Goal: Task Accomplishment & Management: Use online tool/utility

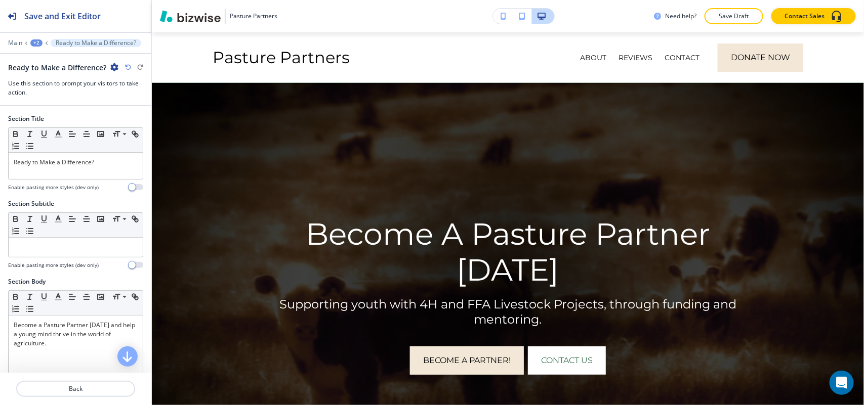
scroll to position [314, 0]
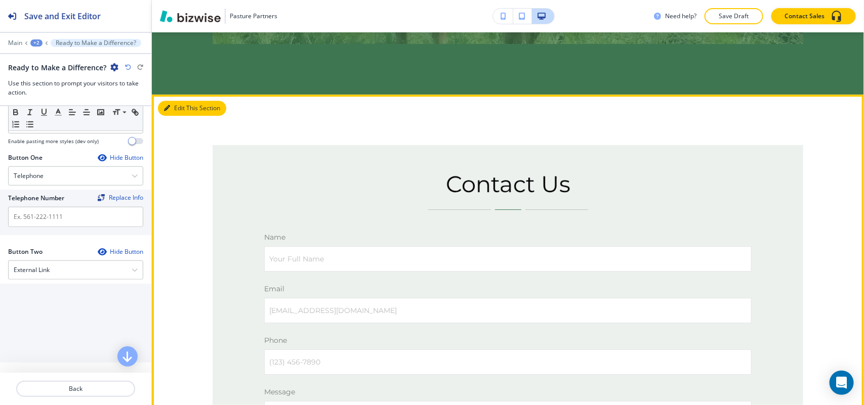
click at [186, 101] on button "Edit This Section" at bounding box center [192, 108] width 68 height 15
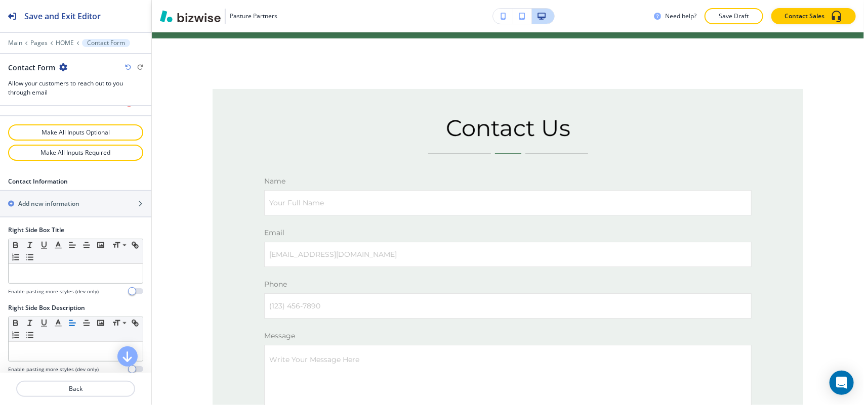
scroll to position [696, 0]
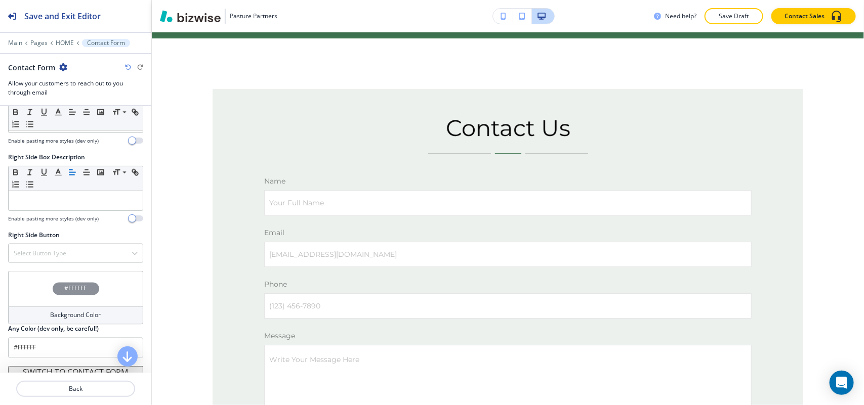
click at [22, 297] on div "#FFFFFF" at bounding box center [75, 288] width 135 height 35
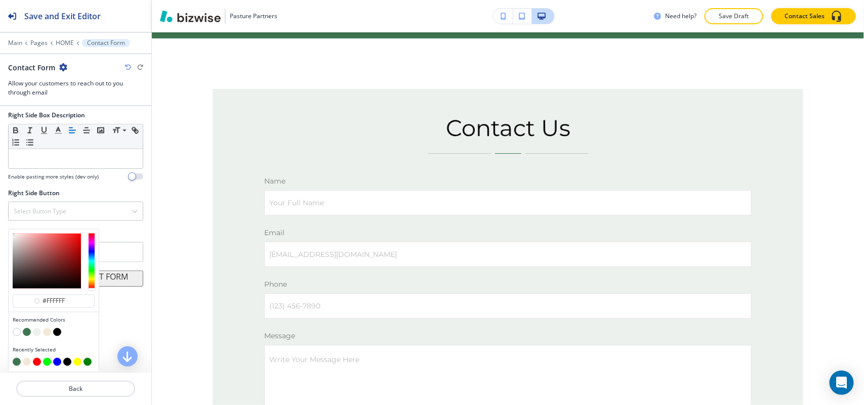
click at [48, 334] on button "button" at bounding box center [47, 332] width 8 height 8
type input "#f3e8d8"
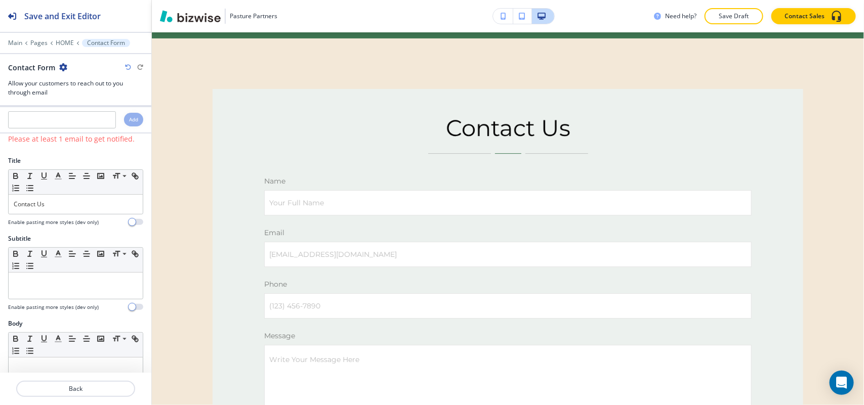
scroll to position [0, 0]
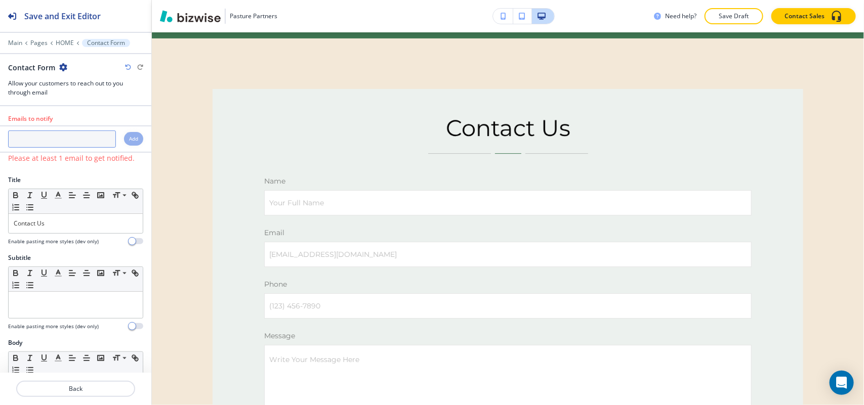
click at [41, 143] on input "text" at bounding box center [62, 139] width 108 height 17
paste input "[PERSON_NAME][EMAIL_ADDRESS][PERSON_NAME][DOMAIN_NAME]"
type input "[PERSON_NAME][EMAIL_ADDRESS][PERSON_NAME][DOMAIN_NAME]"
click at [129, 136] on div "Add" at bounding box center [133, 139] width 19 height 14
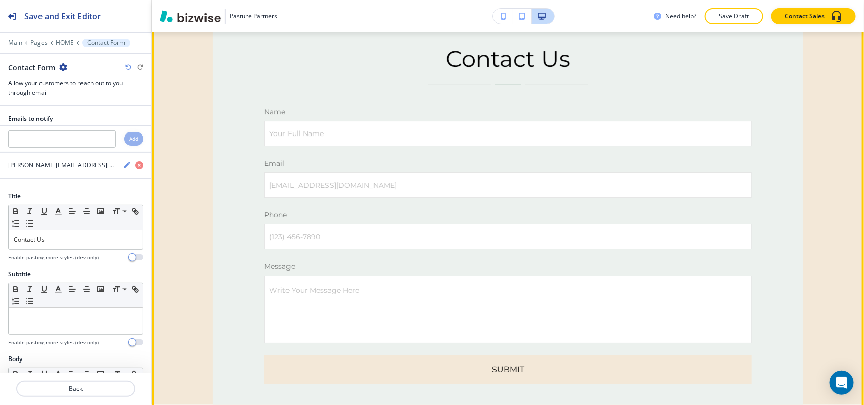
scroll to position [3153, 0]
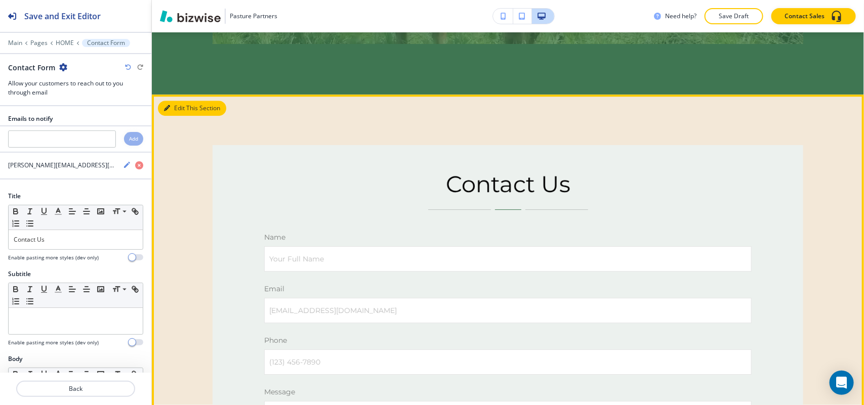
click at [174, 102] on button "Edit This Section" at bounding box center [192, 108] width 68 height 15
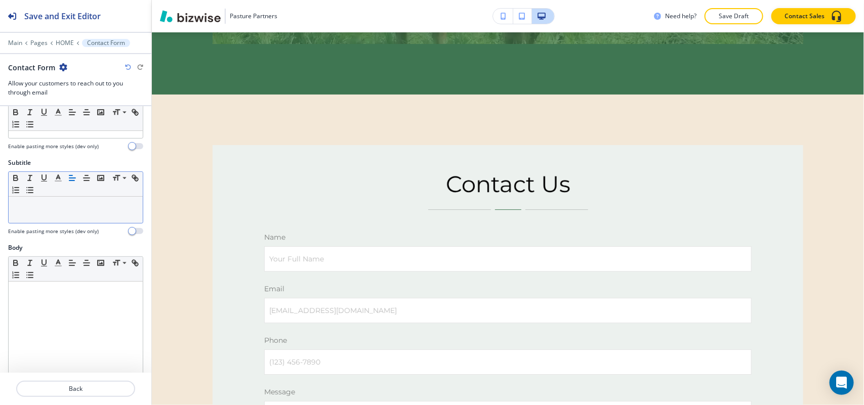
scroll to position [0, 0]
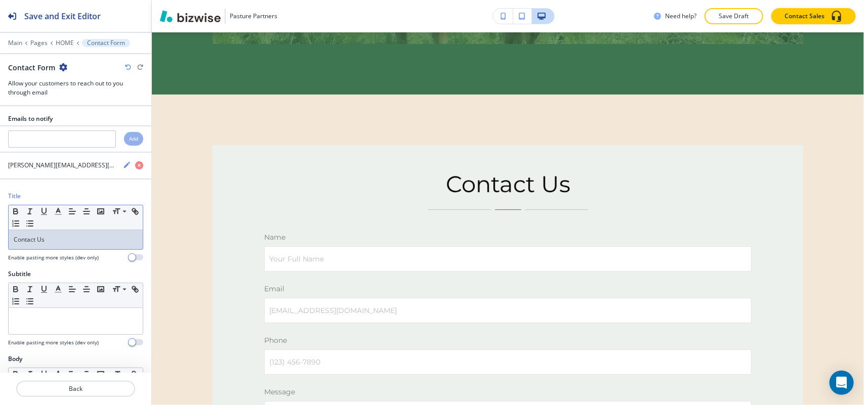
click at [77, 240] on p "Contact Us" at bounding box center [76, 239] width 124 height 9
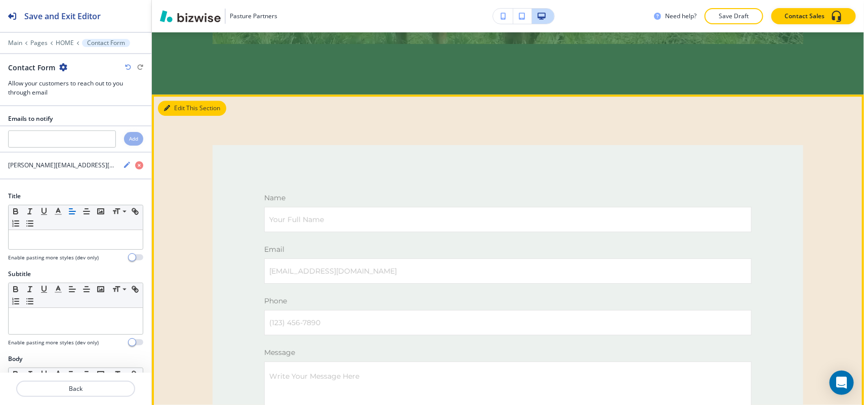
click at [177, 102] on button "Edit This Section" at bounding box center [192, 108] width 68 height 15
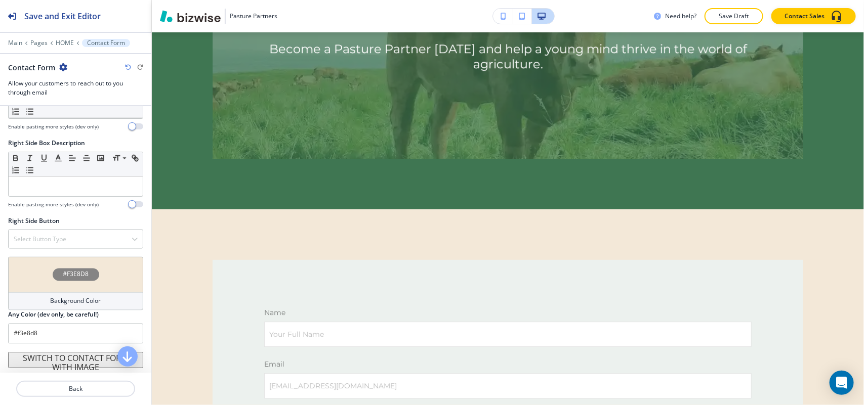
scroll to position [731, 0]
click at [62, 363] on button "SWITCH TO CONTACT FORM WITH IMAGE" at bounding box center [75, 360] width 135 height 16
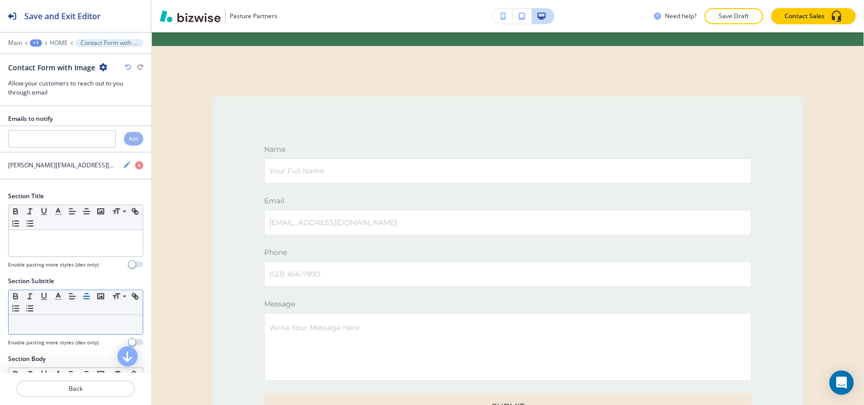
scroll to position [3209, 0]
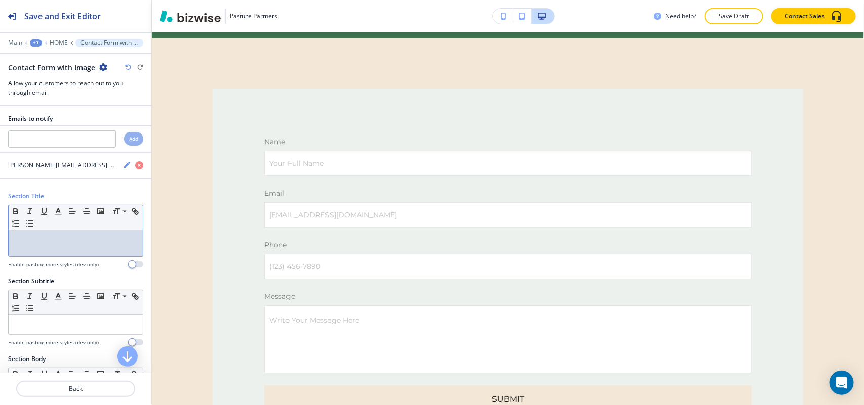
click at [52, 238] on p at bounding box center [76, 239] width 124 height 9
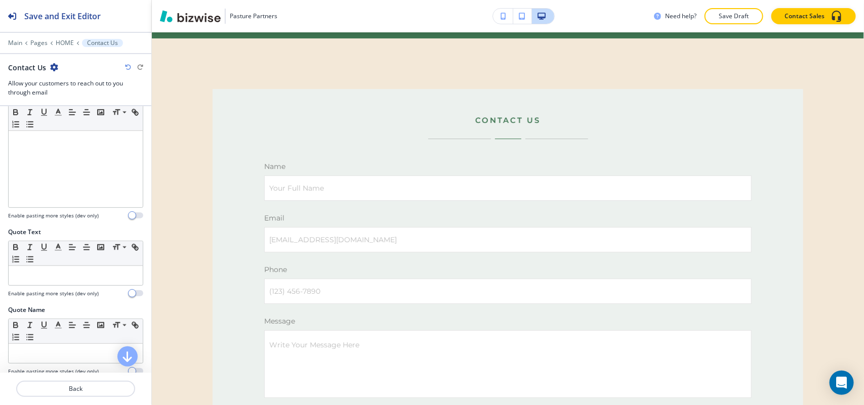
scroll to position [506, 0]
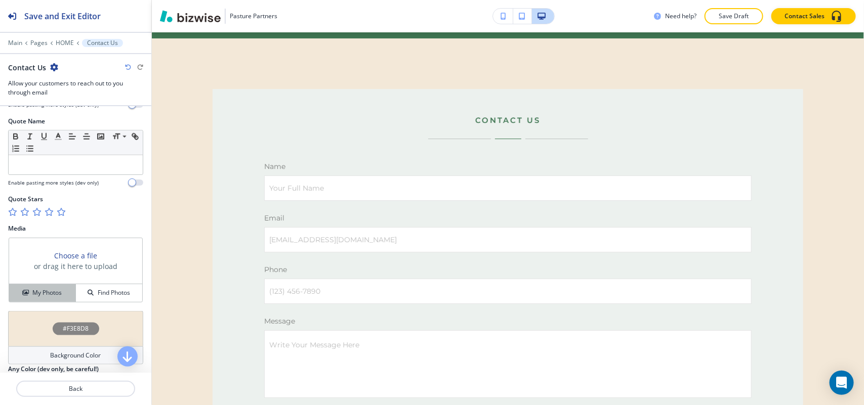
click at [36, 296] on h4 "My Photos" at bounding box center [46, 292] width 29 height 9
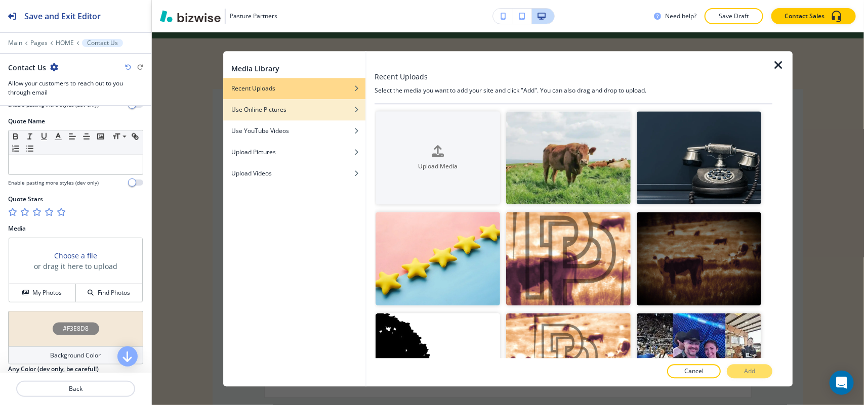
click at [325, 112] on div "Use Online Pictures" at bounding box center [294, 109] width 142 height 9
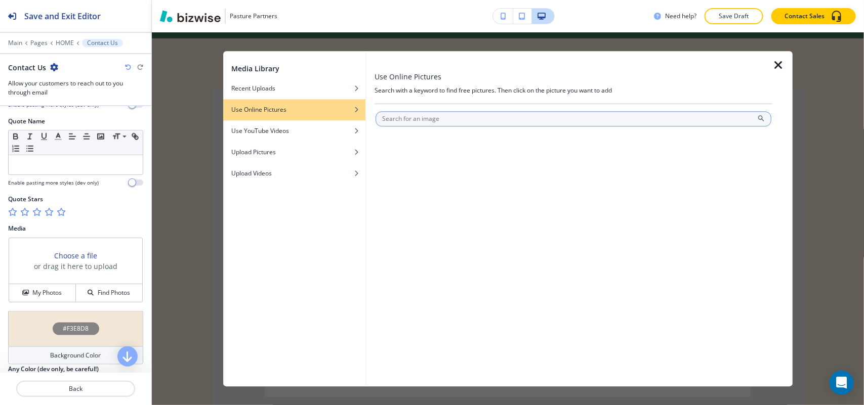
click at [417, 114] on input "text" at bounding box center [573, 118] width 396 height 15
type input "Pasture"
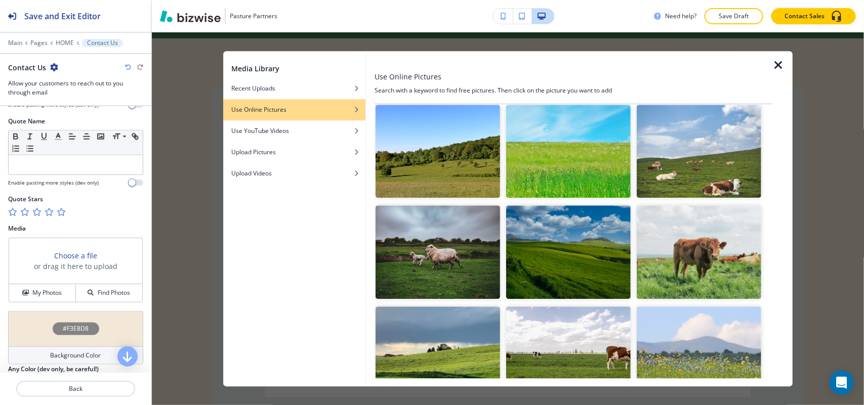
scroll to position [443, 0]
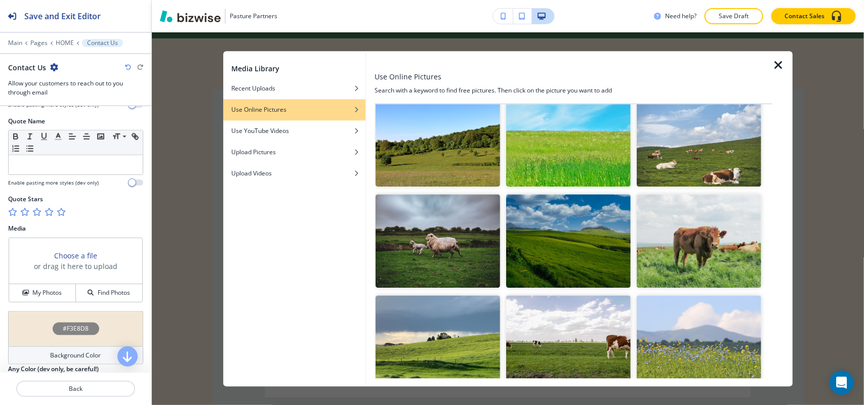
click at [696, 141] on img "button" at bounding box center [698, 141] width 124 height 94
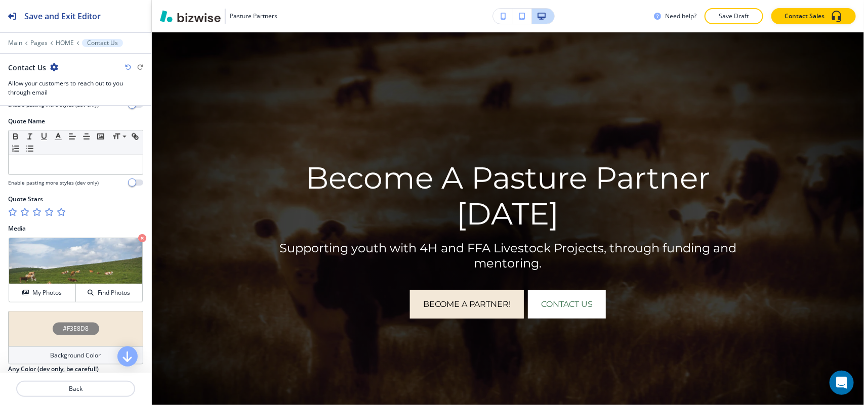
scroll to position [0, 0]
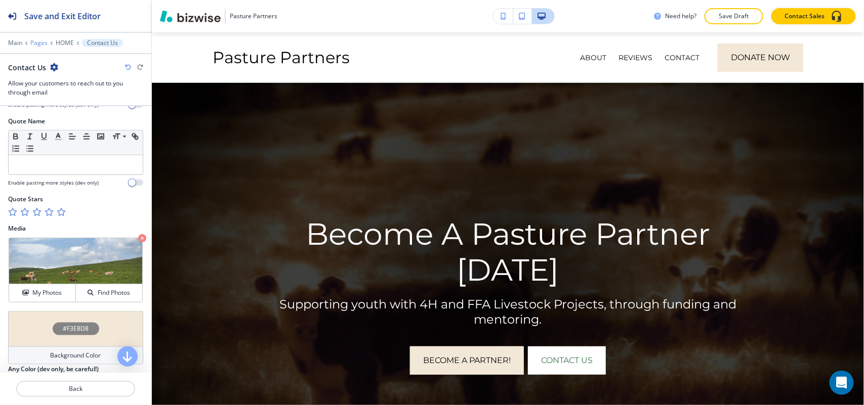
click at [41, 44] on p "Pages" at bounding box center [38, 42] width 17 height 7
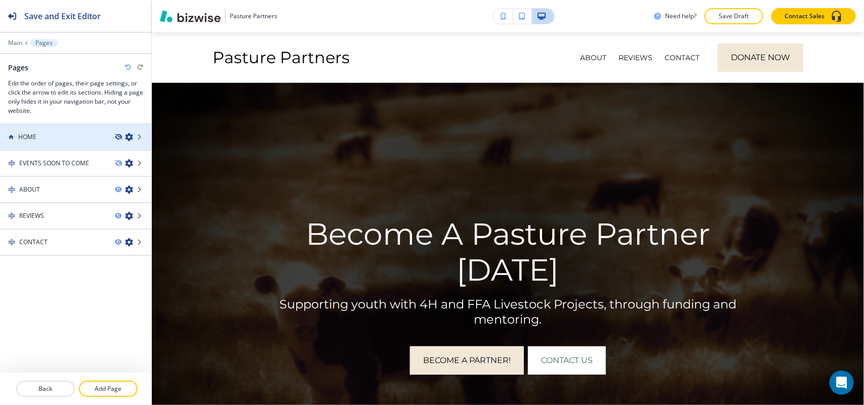
click at [119, 137] on icon "button" at bounding box center [118, 137] width 6 height 6
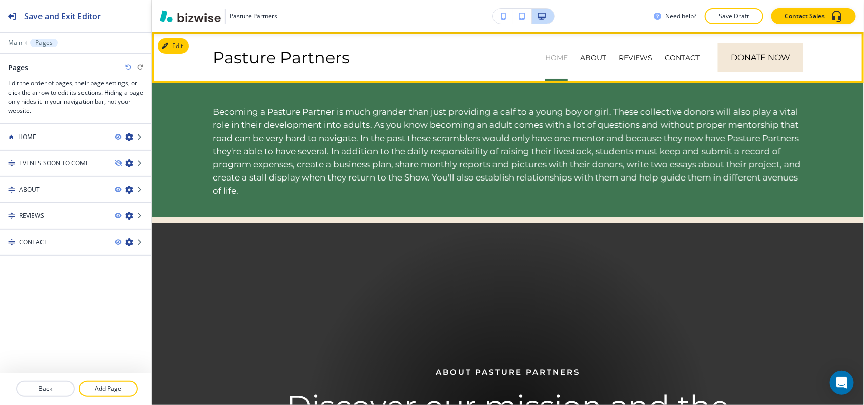
click at [545, 56] on p "HOME" at bounding box center [556, 58] width 23 height 10
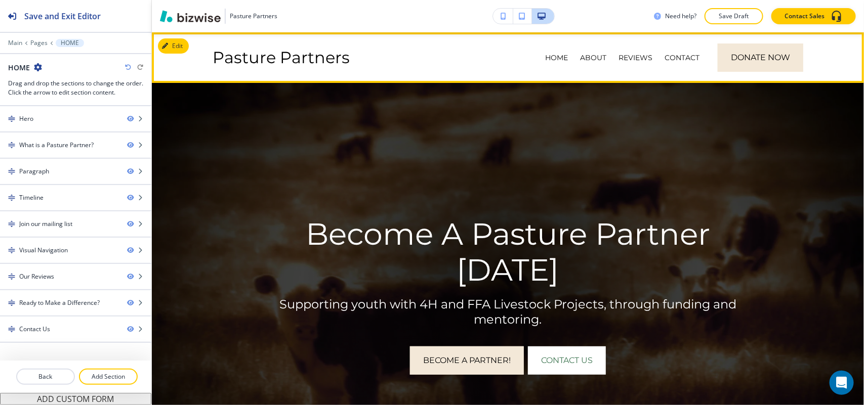
click at [577, 51] on div "ABOUT" at bounding box center [593, 57] width 38 height 51
click at [583, 54] on p "ABOUT" at bounding box center [593, 58] width 26 height 10
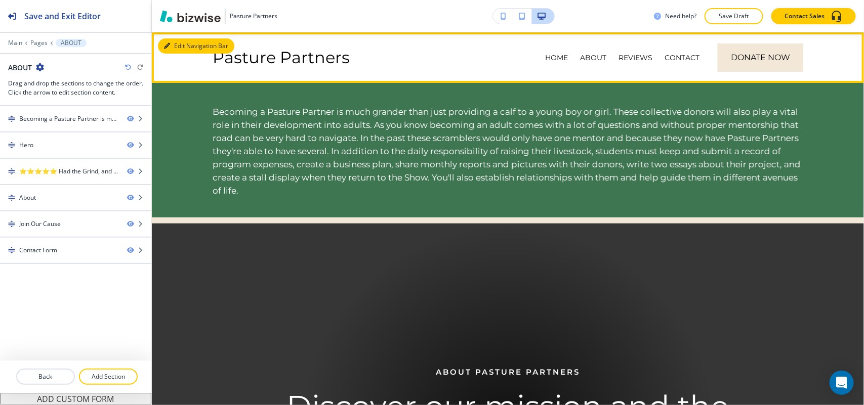
click at [163, 46] on button "Edit Navigation Bar" at bounding box center [196, 45] width 76 height 15
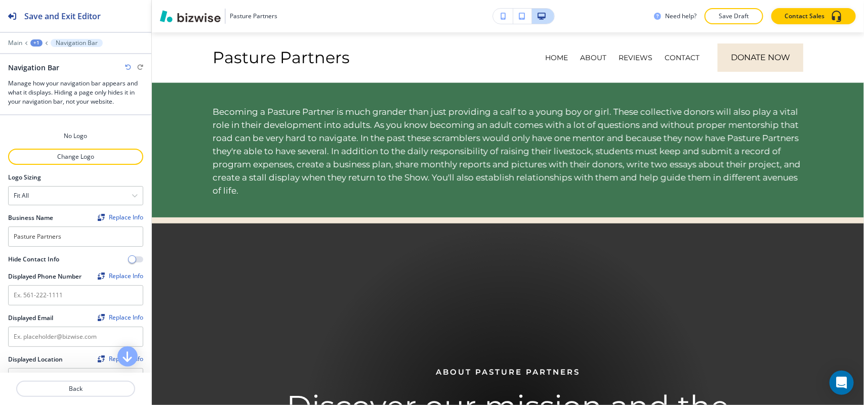
click at [73, 145] on div at bounding box center [75, 145] width 135 height 8
click at [93, 158] on p "Change Logo" at bounding box center [75, 156] width 133 height 9
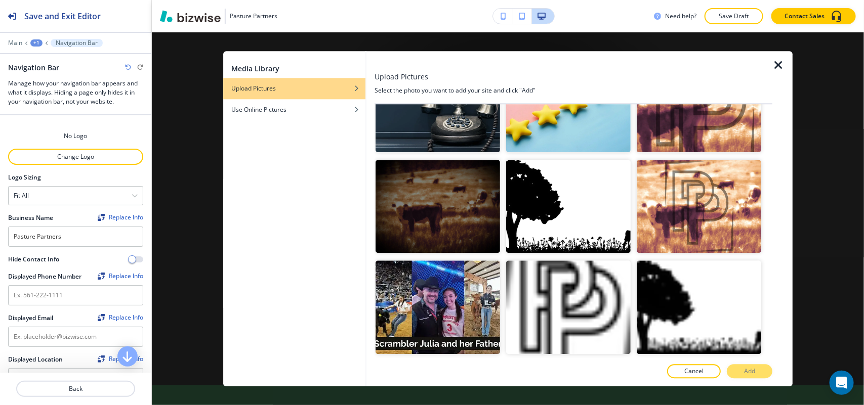
scroll to position [248, 0]
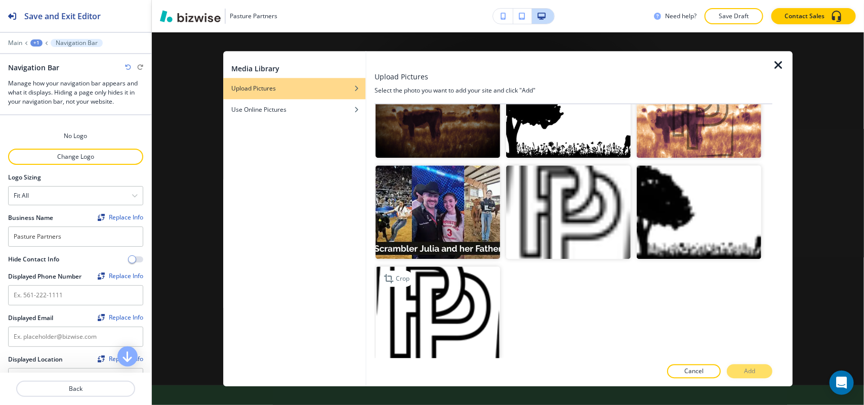
click at [459, 296] on img "button" at bounding box center [437, 314] width 124 height 94
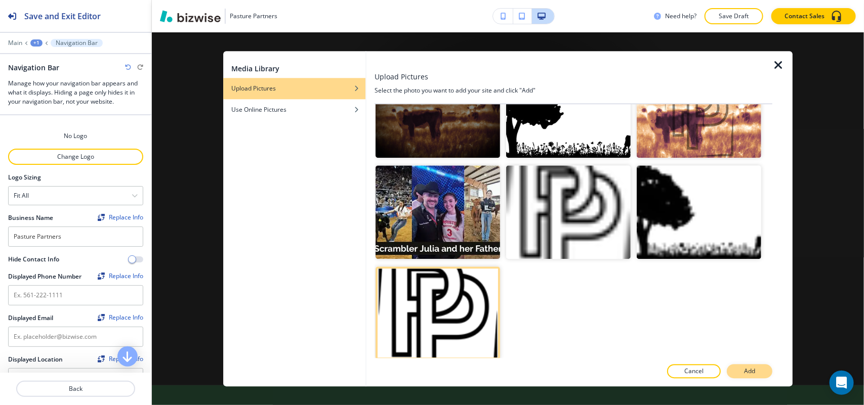
click at [759, 365] on button "Add" at bounding box center [749, 371] width 46 height 14
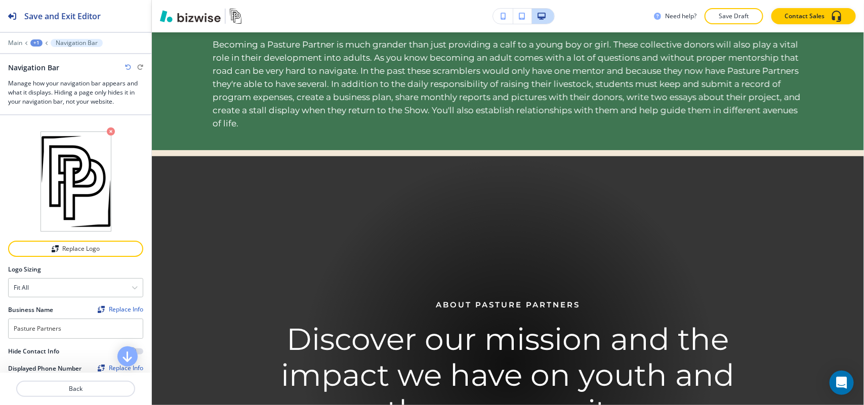
scroll to position [0, 0]
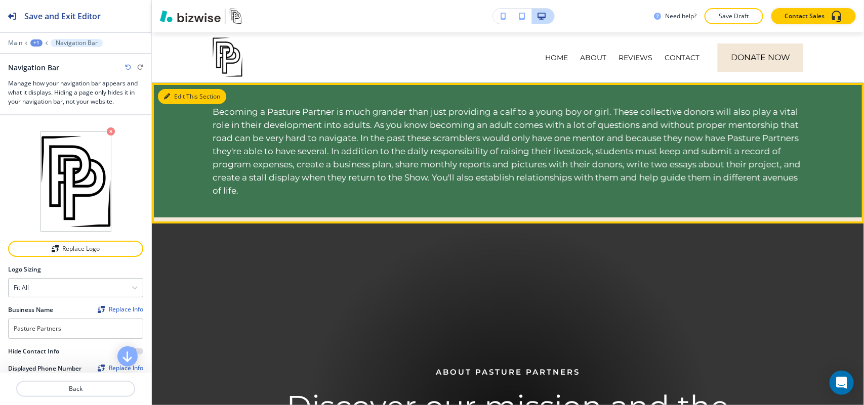
click at [170, 98] on button "Edit This Section" at bounding box center [192, 96] width 68 height 15
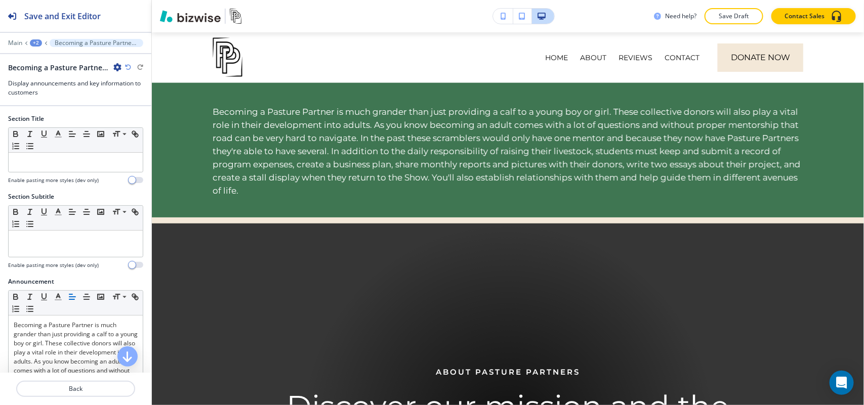
scroll to position [51, 0]
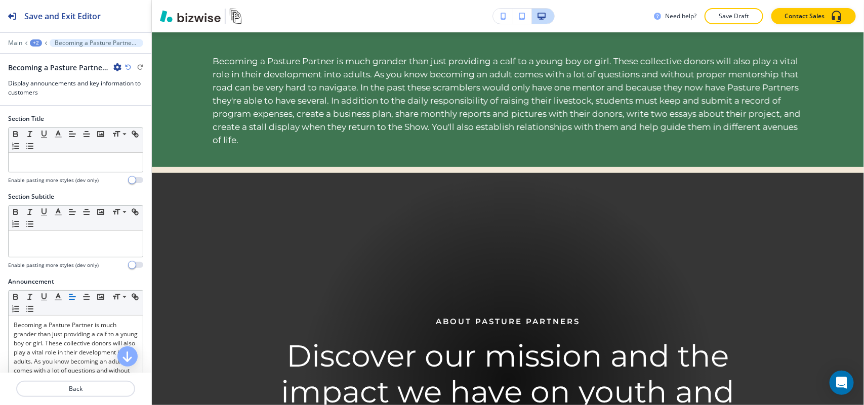
click at [119, 65] on icon "button" at bounding box center [117, 67] width 8 height 8
click at [141, 119] on p "Delete Section" at bounding box center [146, 120] width 52 height 9
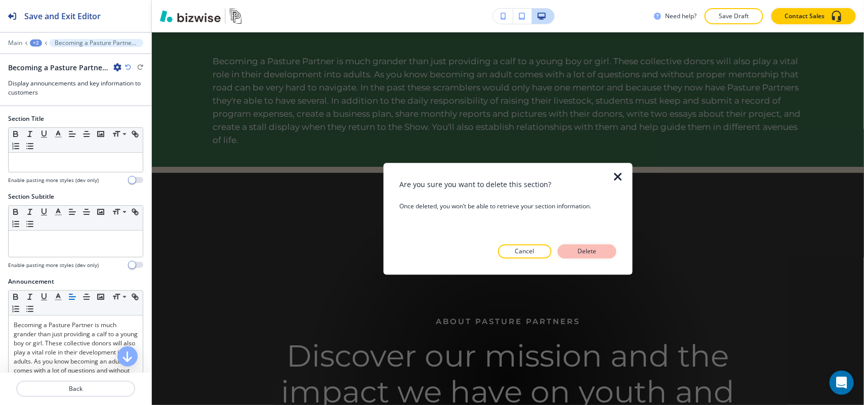
click at [608, 253] on button "Delete" at bounding box center [587, 251] width 59 height 14
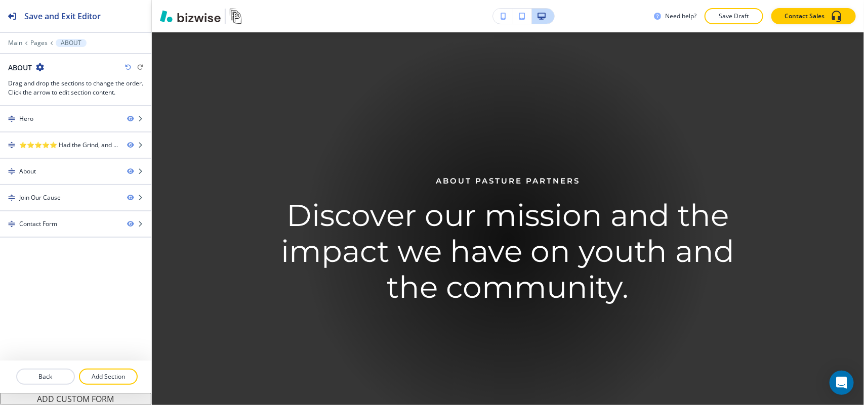
scroll to position [0, 0]
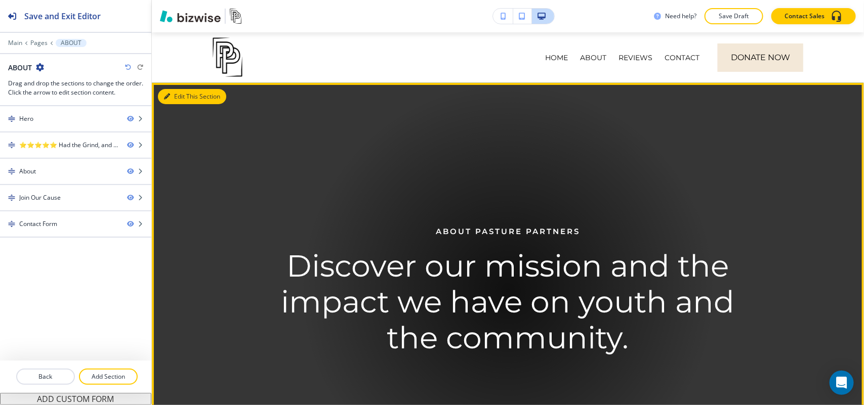
click at [165, 95] on icon "button" at bounding box center [167, 97] width 6 height 6
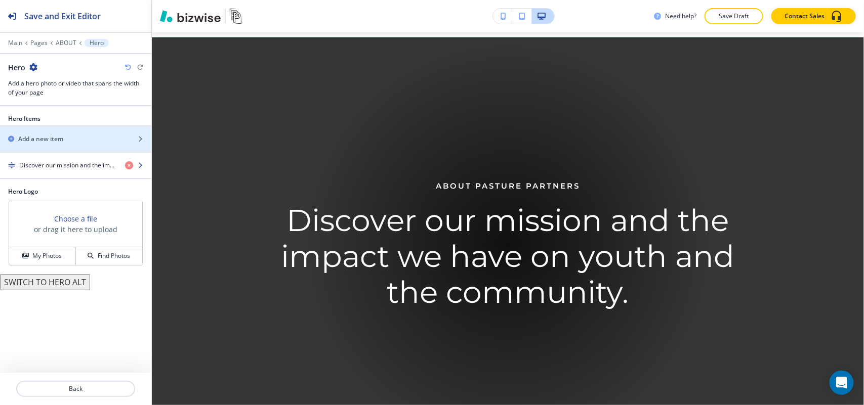
scroll to position [51, 0]
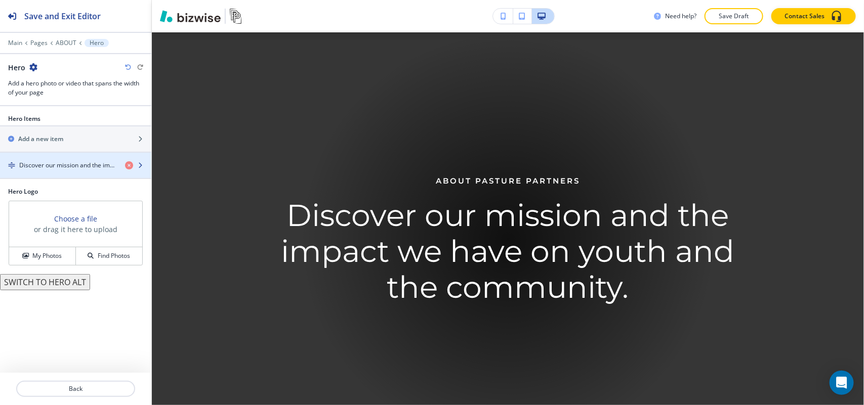
click at [70, 170] on h4 "Discover our mission and the impact we have on youth and the community." at bounding box center [68, 165] width 98 height 9
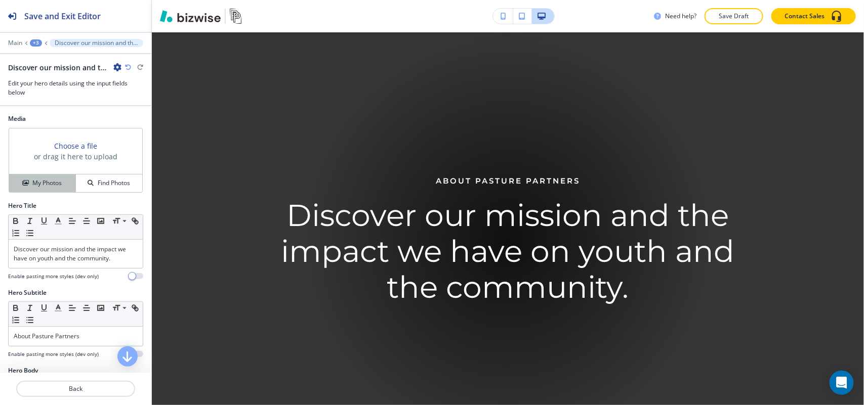
click at [57, 181] on h4 "My Photos" at bounding box center [46, 183] width 29 height 9
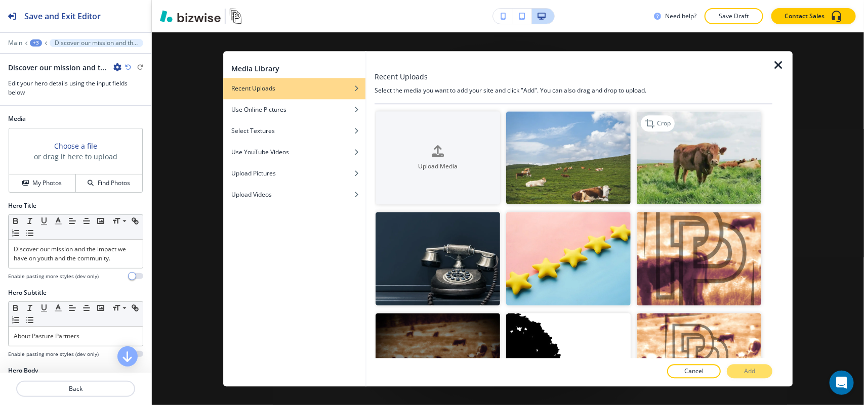
click at [678, 181] on img "button" at bounding box center [698, 158] width 124 height 94
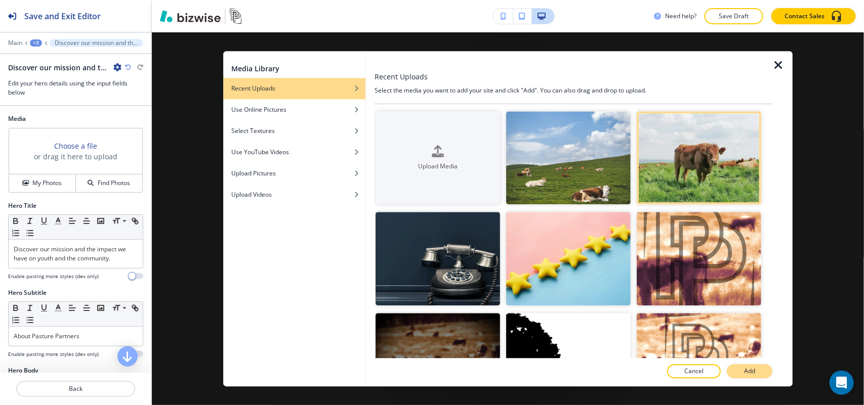
click at [741, 368] on button "Add" at bounding box center [749, 371] width 46 height 14
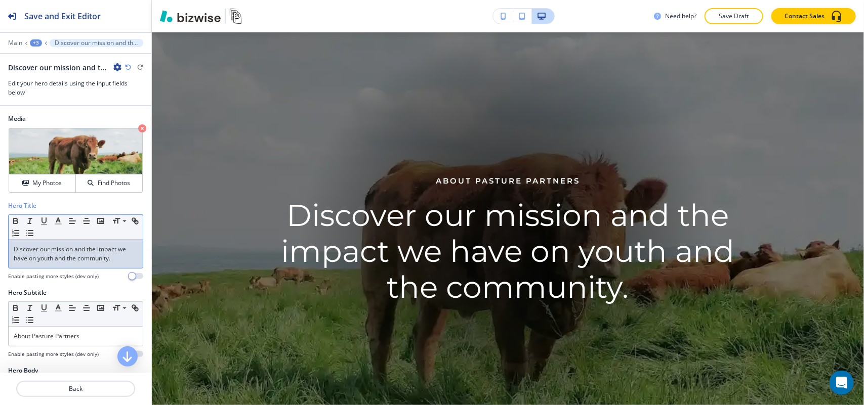
click at [66, 252] on p "Discover our mission and the impact we have on youth and the community." at bounding box center [76, 254] width 124 height 18
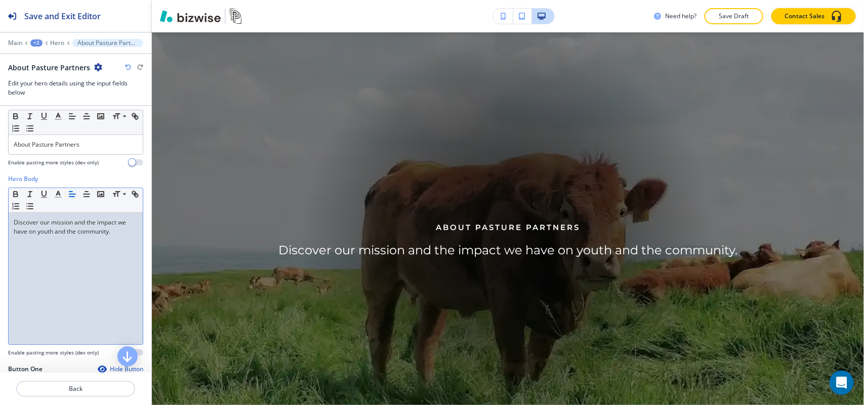
scroll to position [63, 0]
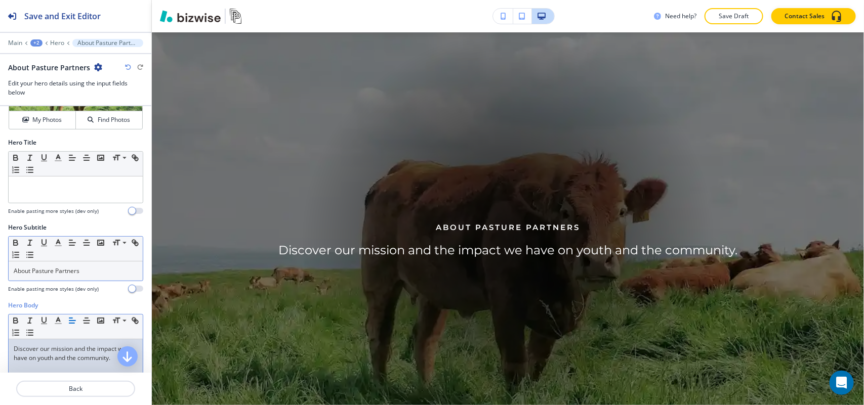
click at [83, 266] on div "About Pasture Partners" at bounding box center [76, 271] width 134 height 19
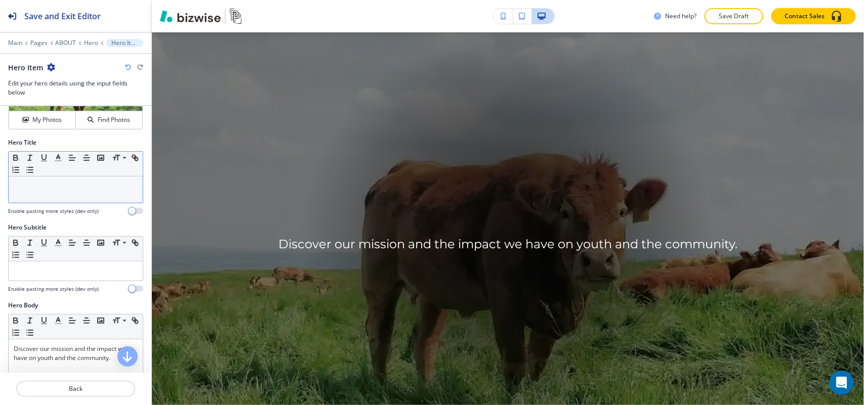
drag, startPoint x: 57, startPoint y: 207, endPoint x: 19, endPoint y: 181, distance: 46.2
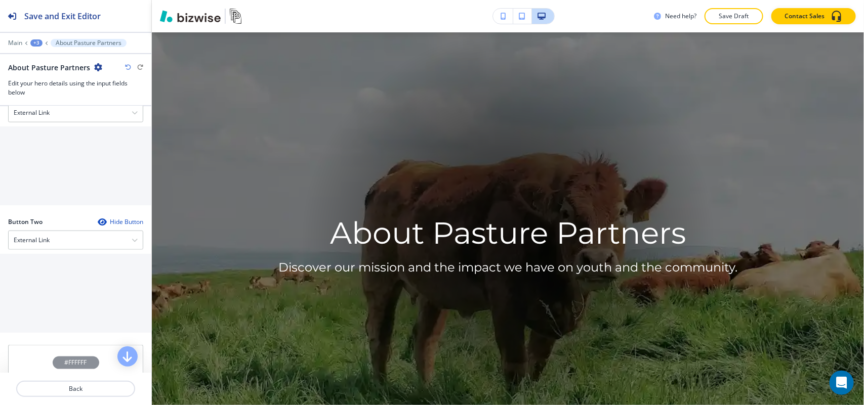
scroll to position [443, 0]
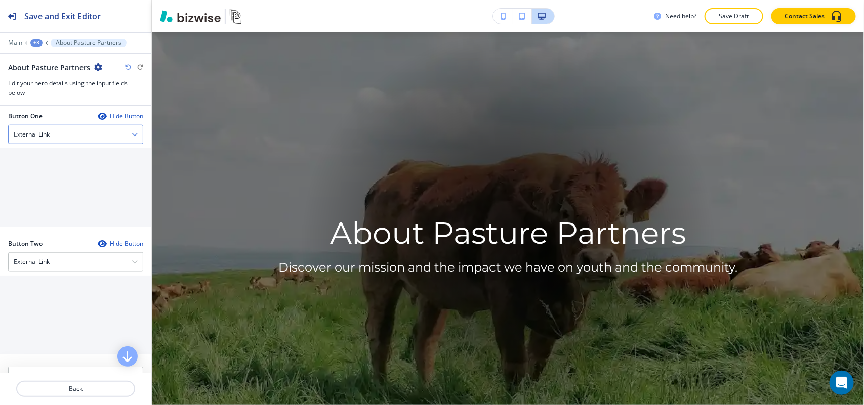
click at [51, 137] on div "External Link" at bounding box center [76, 134] width 134 height 18
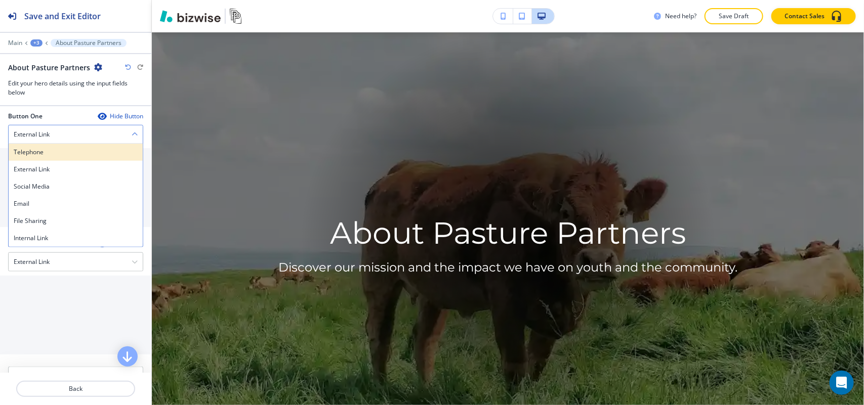
click at [54, 155] on h4 "Telephone" at bounding box center [76, 152] width 124 height 9
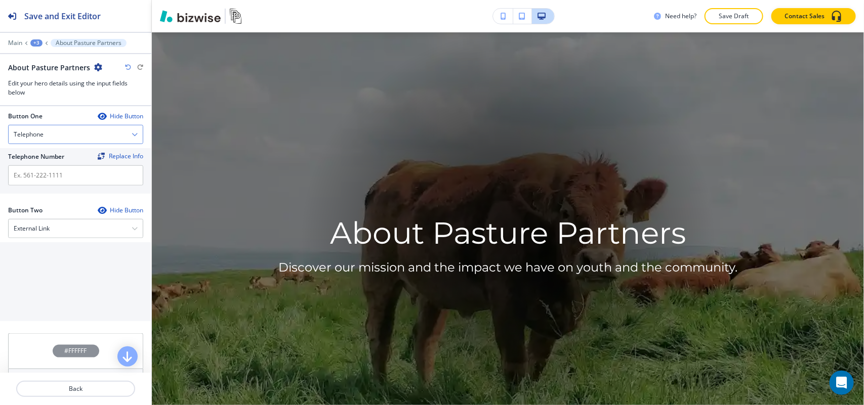
click at [50, 137] on div "Telephone" at bounding box center [76, 134] width 134 height 18
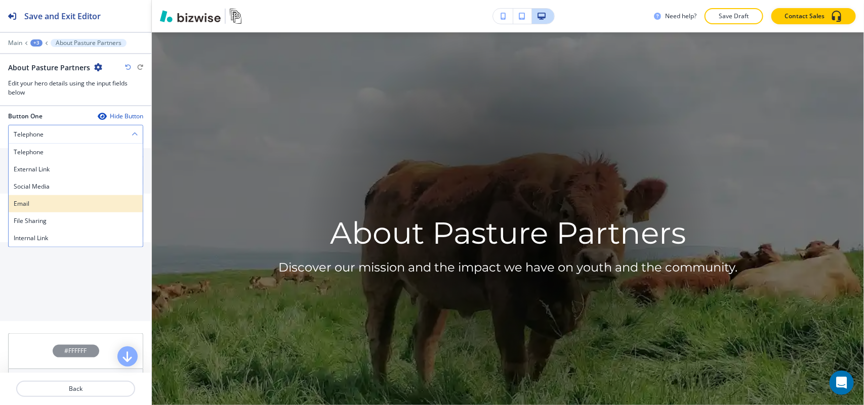
click at [49, 206] on h4 "Email" at bounding box center [76, 203] width 124 height 9
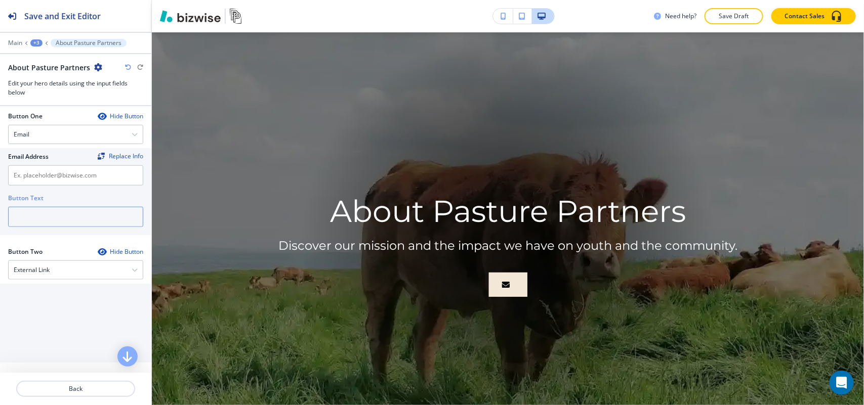
click at [39, 224] on input "text" at bounding box center [75, 217] width 135 height 20
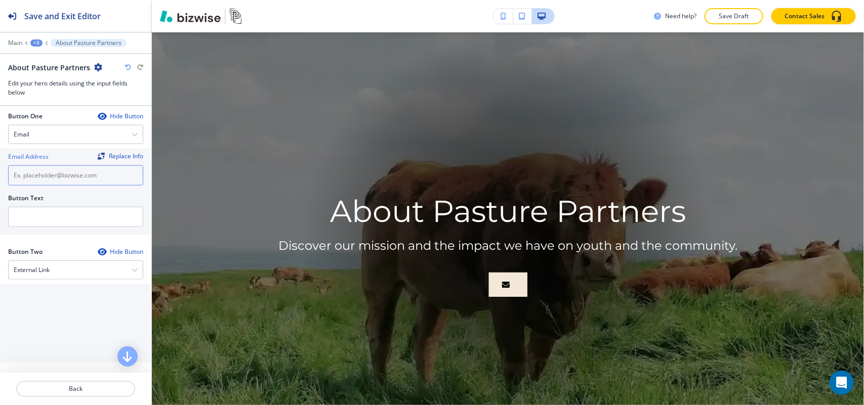
click at [39, 172] on input "text" at bounding box center [75, 175] width 135 height 20
paste input "[PERSON_NAME][EMAIL_ADDRESS][PERSON_NAME][DOMAIN_NAME]"
type input "[PERSON_NAME][EMAIL_ADDRESS][PERSON_NAME][DOMAIN_NAME]"
click at [43, 226] on input "text" at bounding box center [75, 217] width 135 height 20
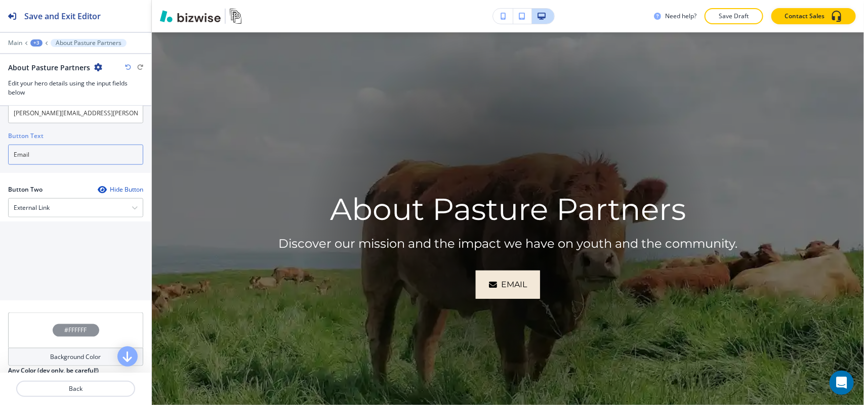
scroll to position [506, 0]
type input "Email"
click at [52, 215] on div "External Link" at bounding box center [76, 207] width 134 height 18
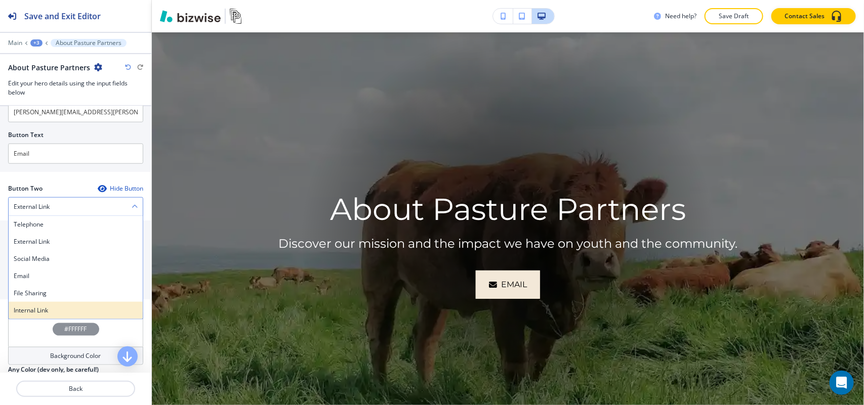
click at [41, 315] on h4 "Internal Link" at bounding box center [76, 310] width 124 height 9
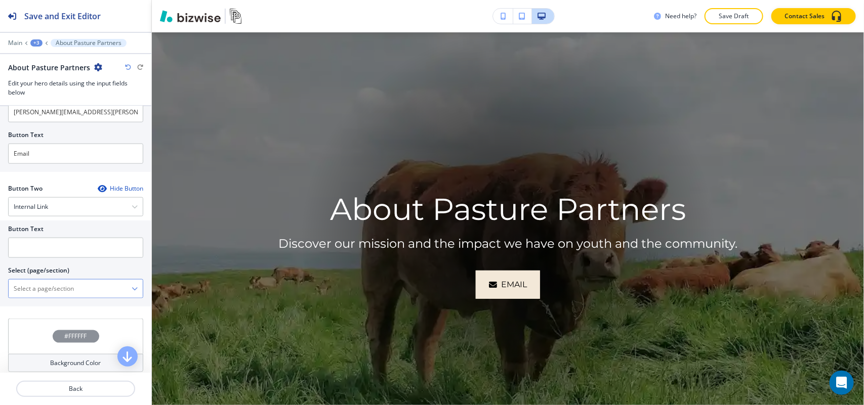
click at [62, 297] on \(page\/section\) "Manual Input" at bounding box center [70, 288] width 123 height 17
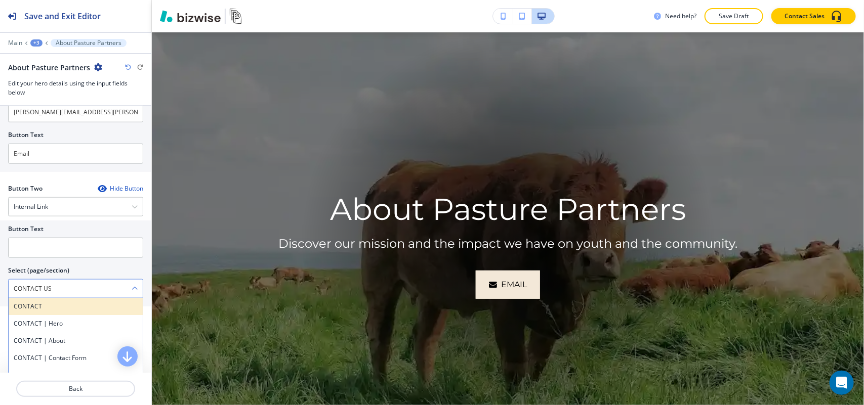
click at [51, 311] on h4 "CONTACT" at bounding box center [76, 306] width 124 height 9
type \(page\/section\) "CONTACT"
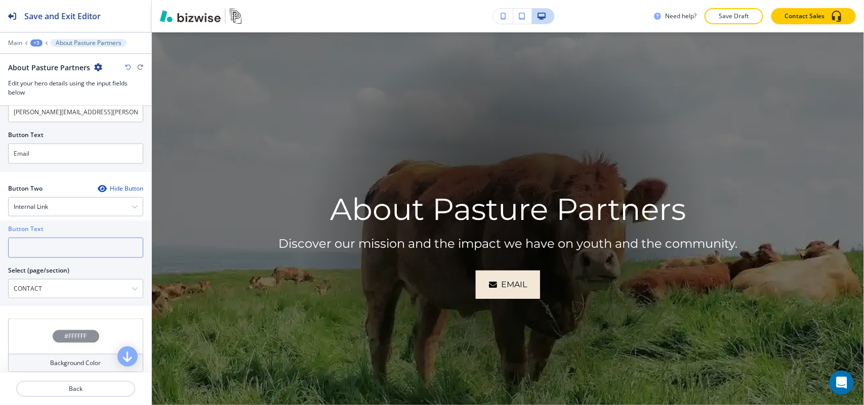
click at [53, 246] on input "text" at bounding box center [75, 248] width 135 height 20
paste input "CONTACT US"
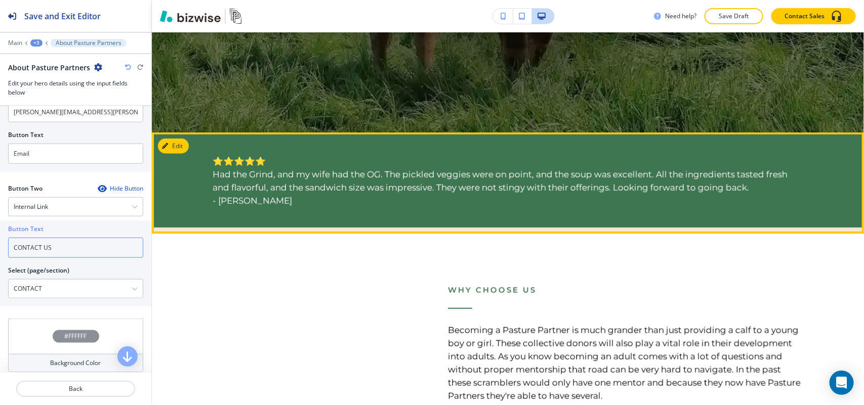
scroll to position [493, 0]
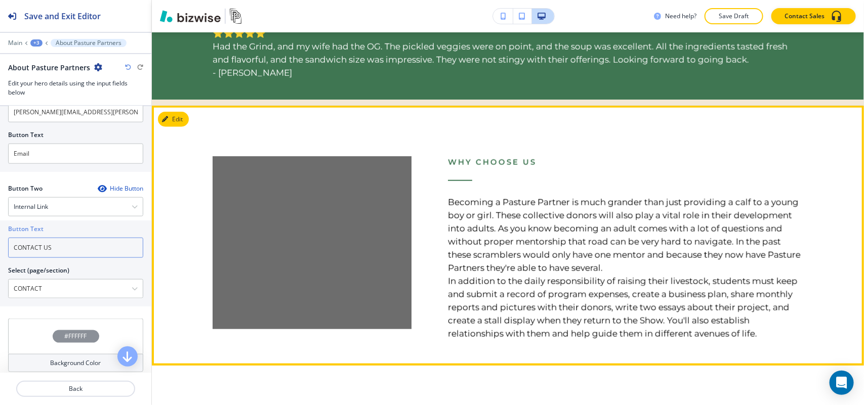
type input "CONTACT US"
click at [163, 120] on icon "button" at bounding box center [165, 119] width 6 height 6
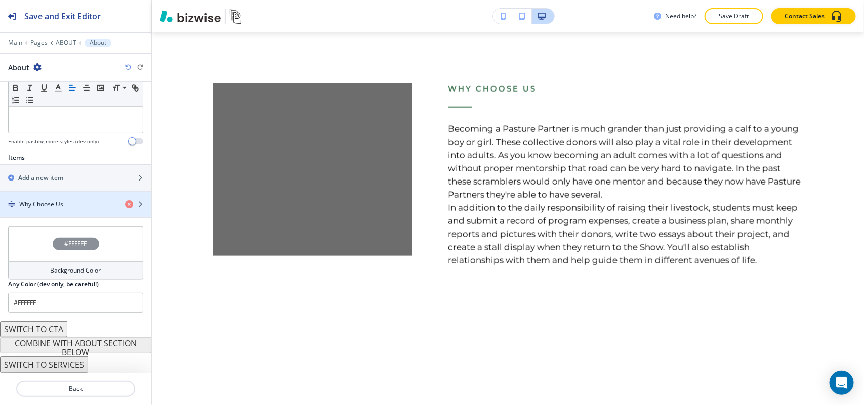
scroll to position [292, 0]
click at [61, 216] on div "button" at bounding box center [75, 213] width 151 height 8
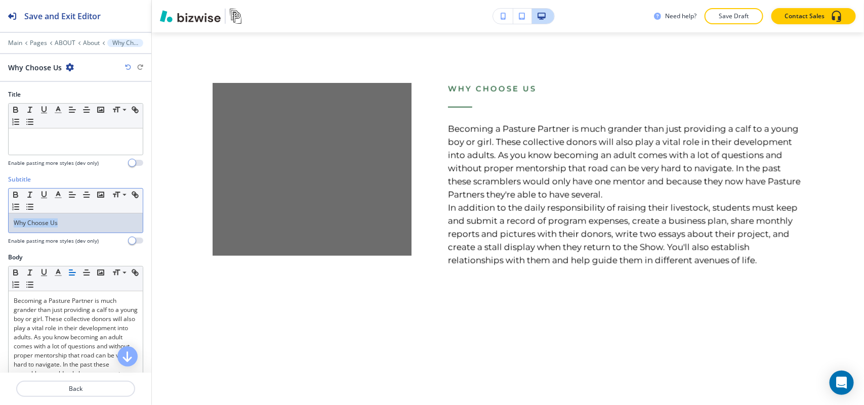
drag, startPoint x: 69, startPoint y: 218, endPoint x: 1, endPoint y: 221, distance: 68.3
click at [0, 221] on div "Subtitle Small Normal Large Huge Why Choose Us Enable pasting more styles (dev …" at bounding box center [75, 214] width 151 height 78
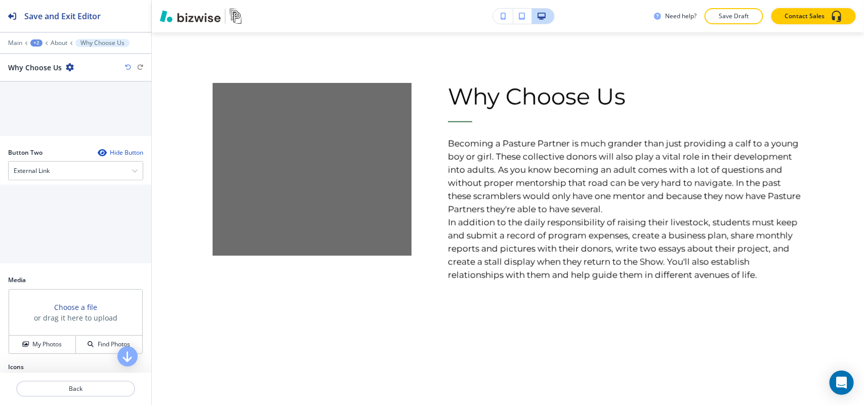
scroll to position [550, 0]
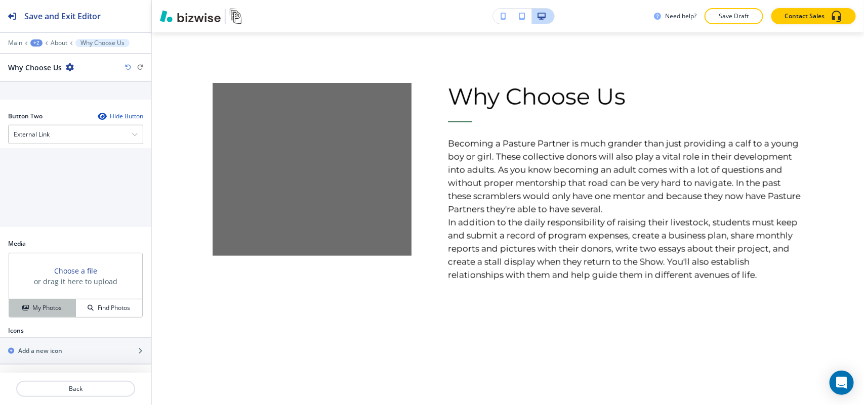
click at [48, 310] on h4 "My Photos" at bounding box center [46, 308] width 29 height 9
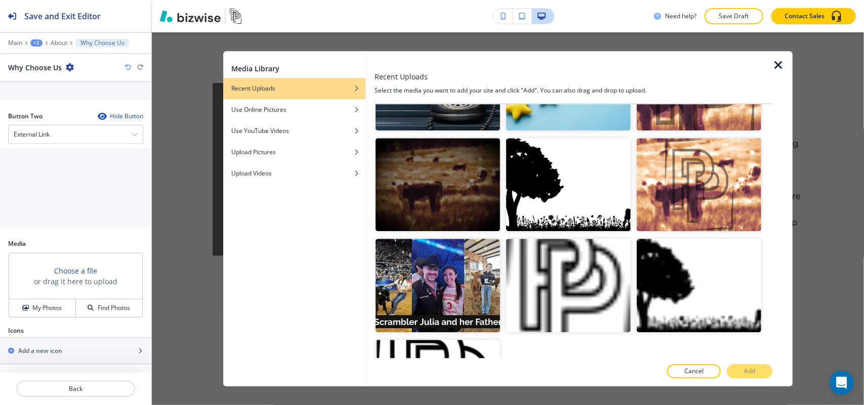
scroll to position [190, 0]
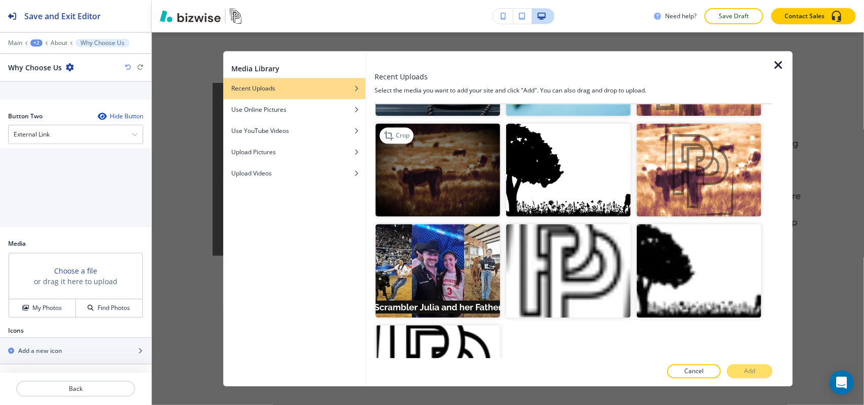
click at [435, 190] on img "button" at bounding box center [437, 170] width 124 height 94
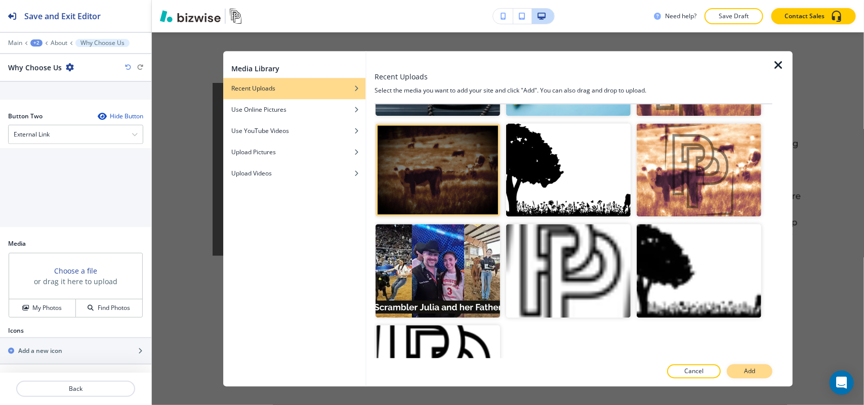
click at [762, 373] on button "Add" at bounding box center [749, 371] width 46 height 14
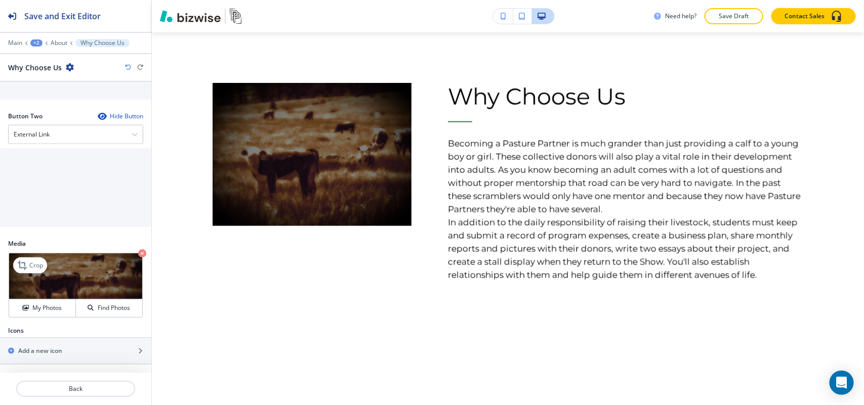
click at [138, 253] on icon "button" at bounding box center [142, 253] width 8 height 8
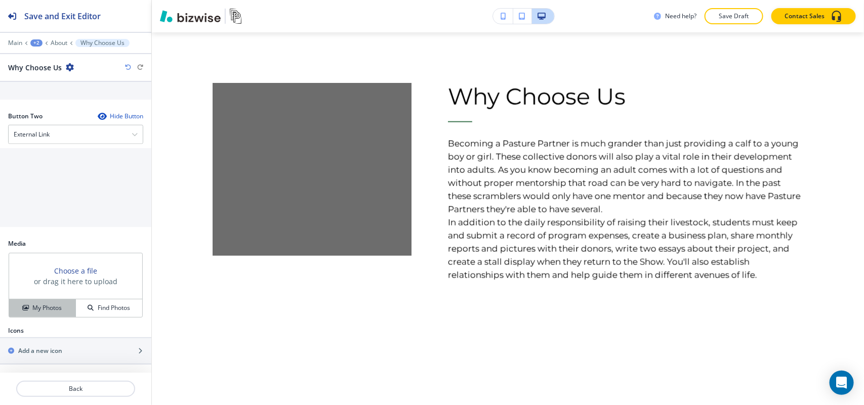
click at [47, 304] on h4 "My Photos" at bounding box center [46, 308] width 29 height 9
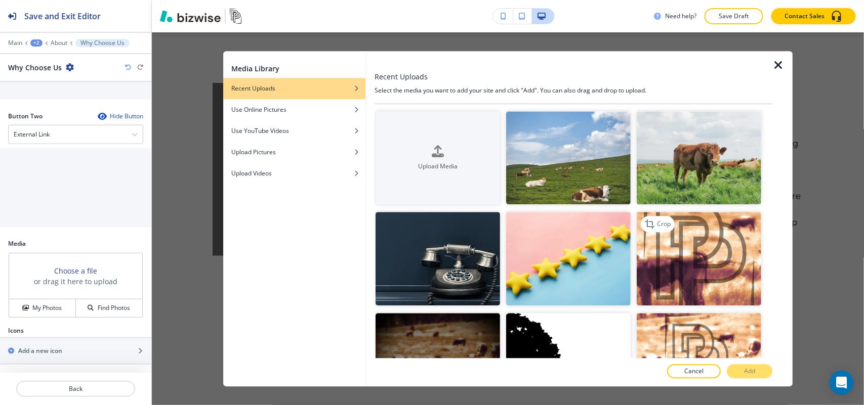
click at [694, 244] on img "button" at bounding box center [698, 259] width 124 height 94
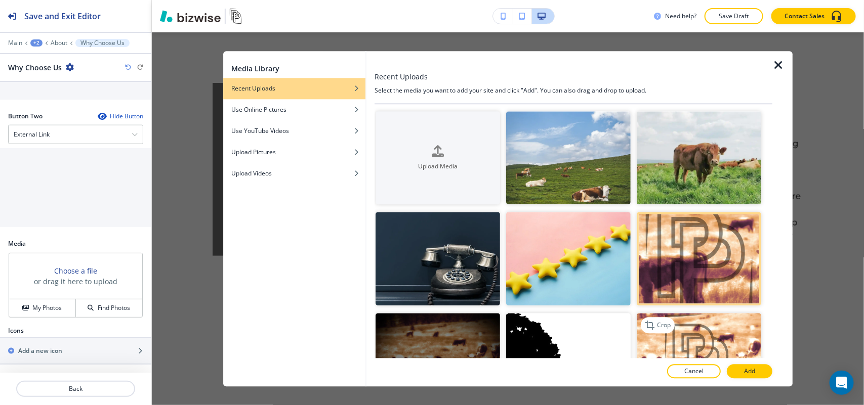
click at [717, 347] on img "button" at bounding box center [698, 360] width 124 height 94
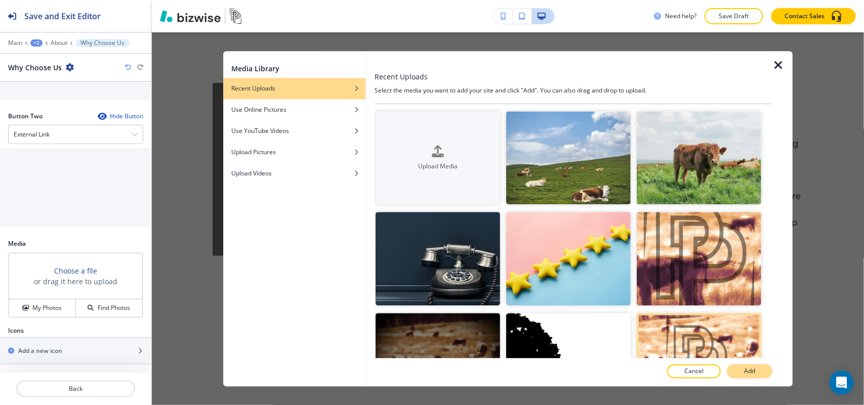
click at [750, 372] on p "Add" at bounding box center [749, 371] width 11 height 9
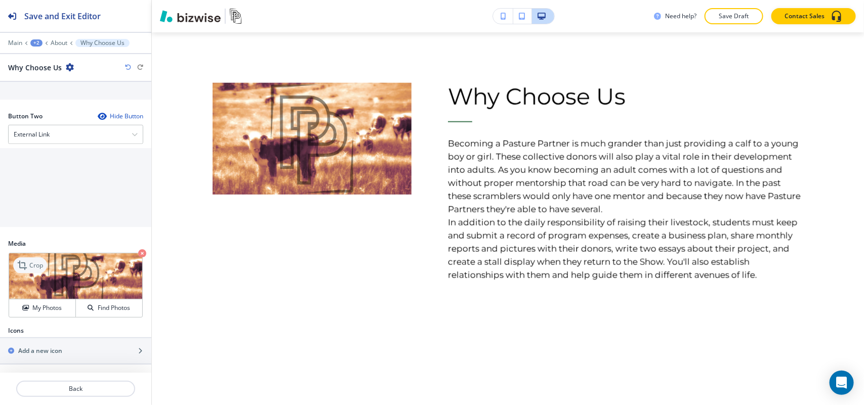
click at [32, 264] on p "Crop" at bounding box center [36, 265] width 14 height 9
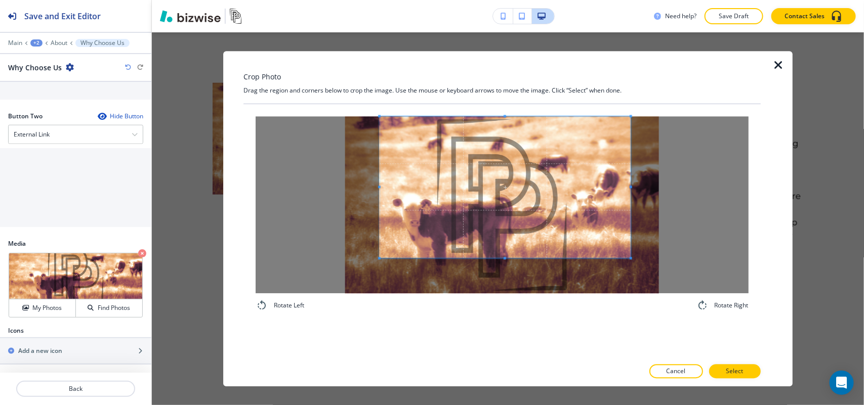
click at [431, 137] on span at bounding box center [504, 187] width 251 height 142
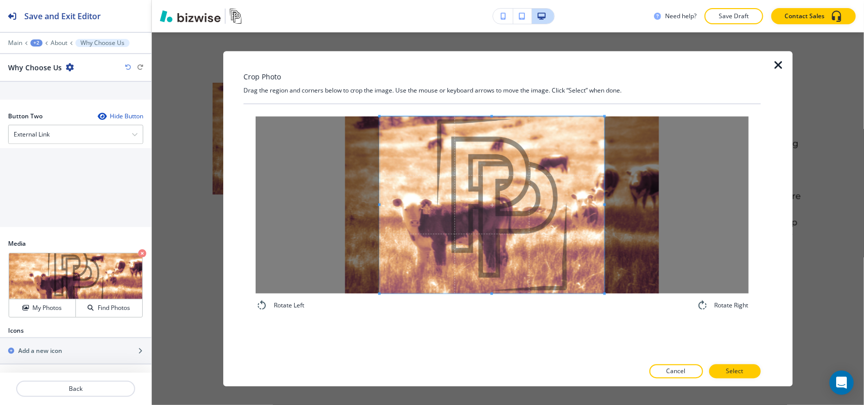
click at [605, 305] on div "Rotate Left Rotate Right" at bounding box center [501, 213] width 493 height 195
click at [735, 365] on button "Select" at bounding box center [735, 371] width 52 height 14
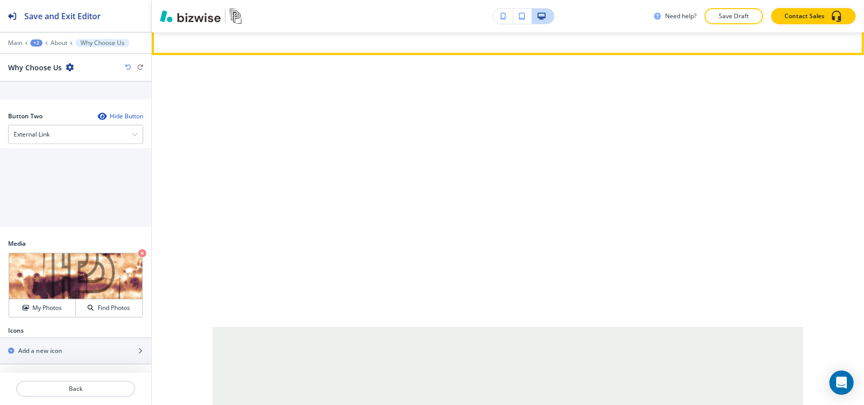
scroll to position [820, 0]
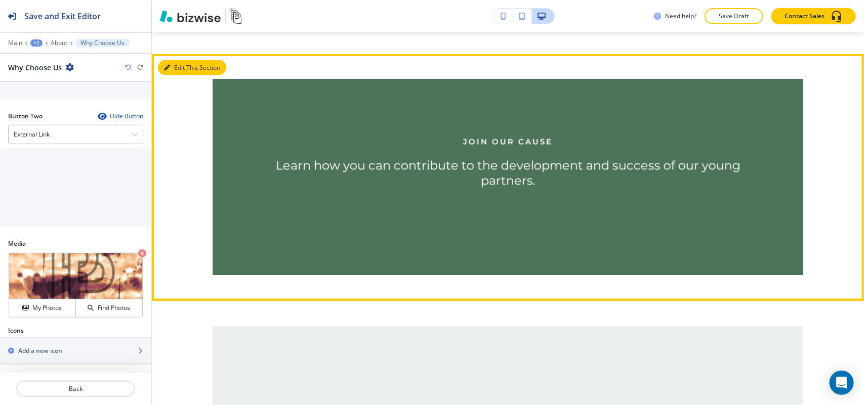
click at [162, 75] on button "Edit This Section" at bounding box center [192, 67] width 68 height 15
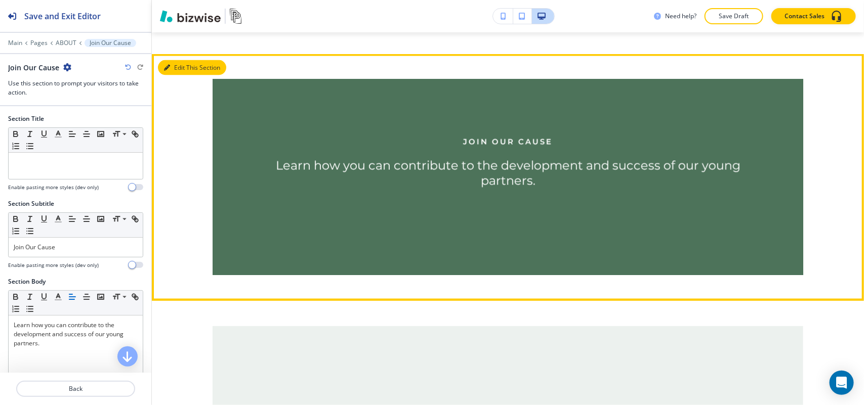
scroll to position [854, 0]
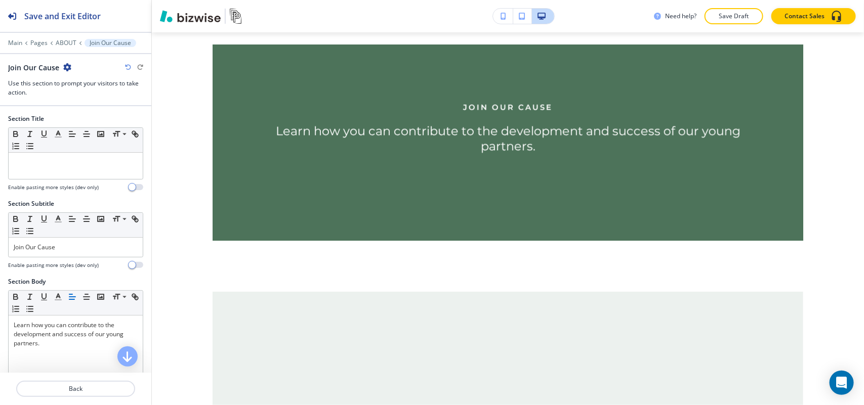
click at [62, 265] on h4 "Enable pasting more styles (dev only)" at bounding box center [53, 266] width 91 height 8
click at [71, 249] on p "Join Our Cause" at bounding box center [76, 247] width 124 height 9
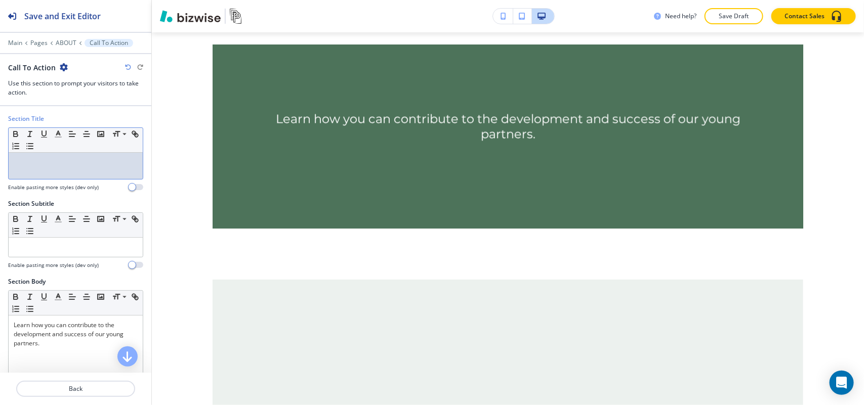
drag, startPoint x: 51, startPoint y: 144, endPoint x: 31, endPoint y: 163, distance: 27.5
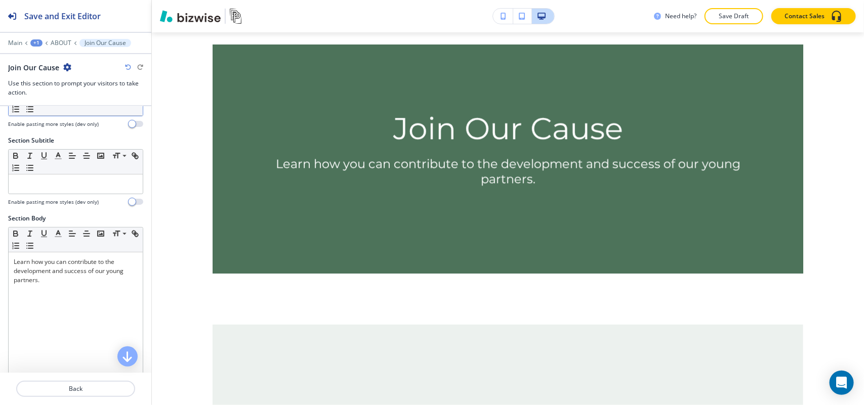
scroll to position [190, 0]
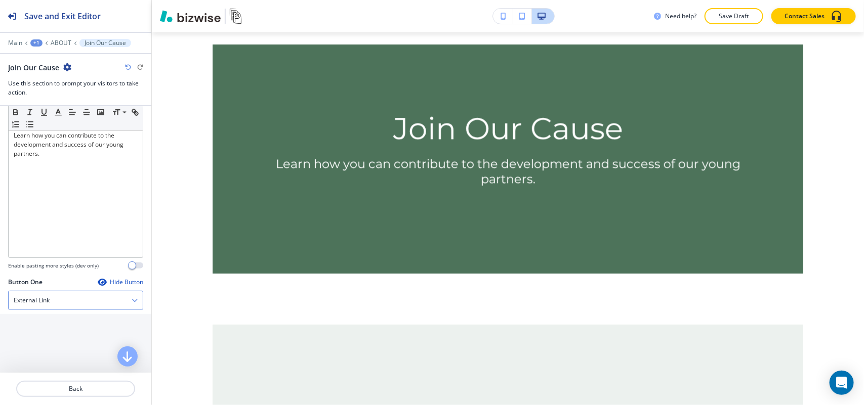
click at [38, 310] on div "External Link" at bounding box center [76, 300] width 134 height 18
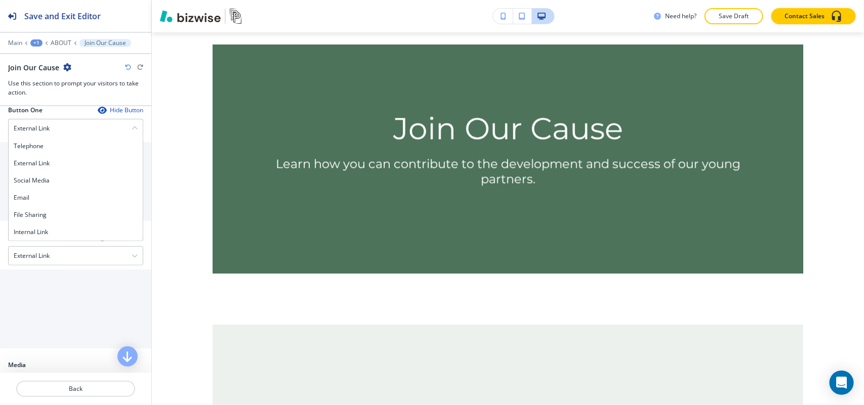
scroll to position [379, 0]
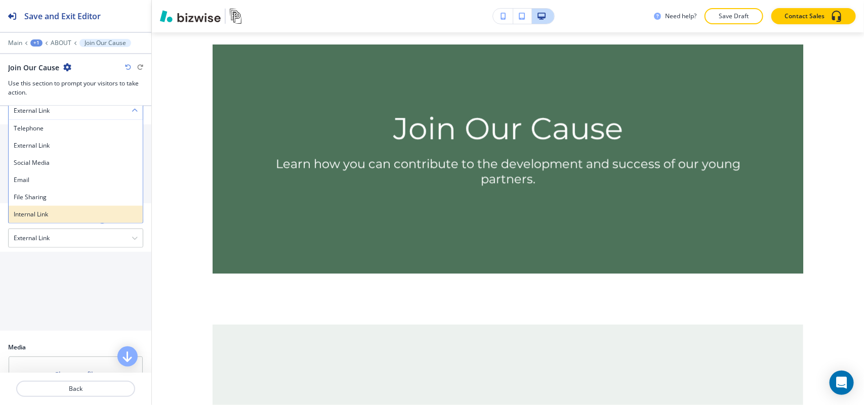
click at [56, 217] on h4 "Internal Link" at bounding box center [76, 214] width 124 height 9
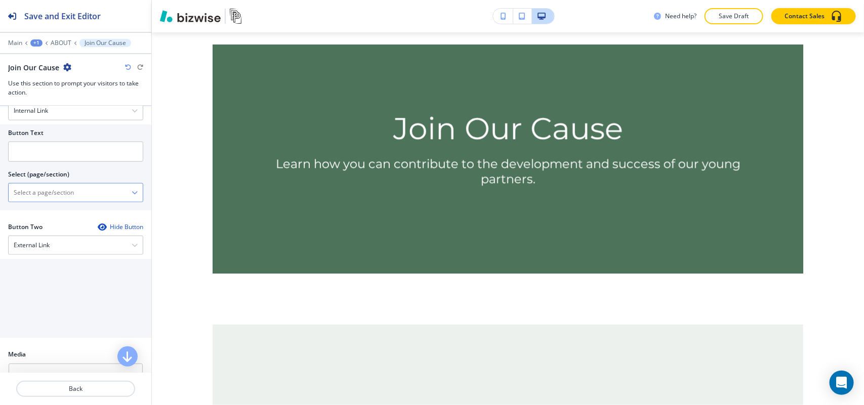
click at [58, 188] on \(page\/section\) "Manual Input" at bounding box center [70, 192] width 123 height 17
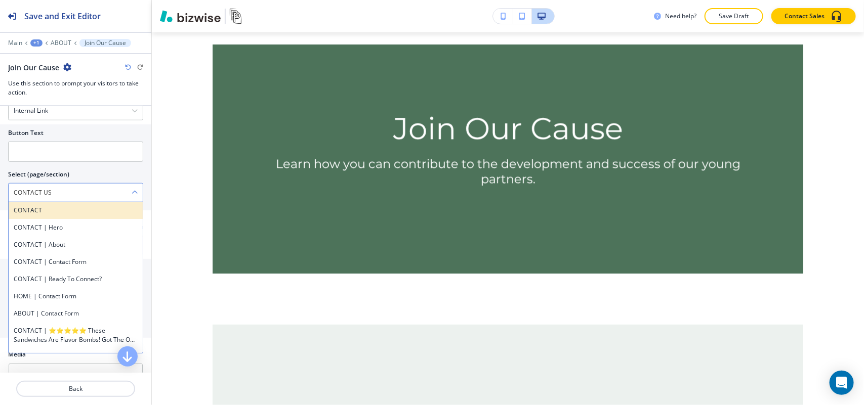
click at [54, 218] on div "CONTACT" at bounding box center [76, 210] width 134 height 17
type \(page\/section\) "CONTACT"
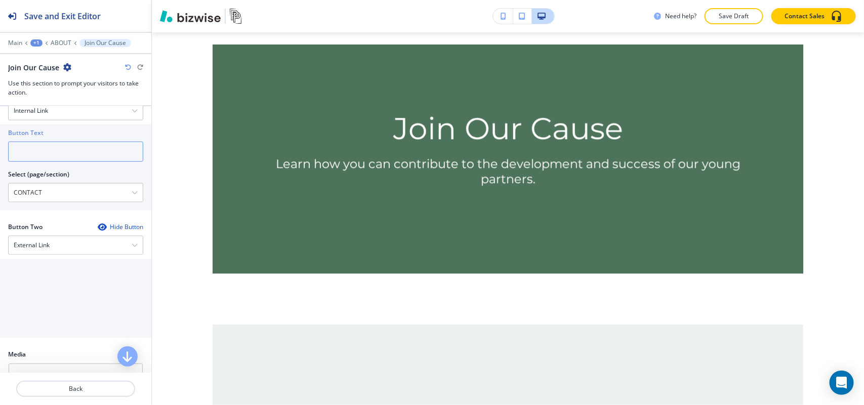
click at [57, 157] on input "text" at bounding box center [75, 152] width 135 height 20
paste input "CONTACT US"
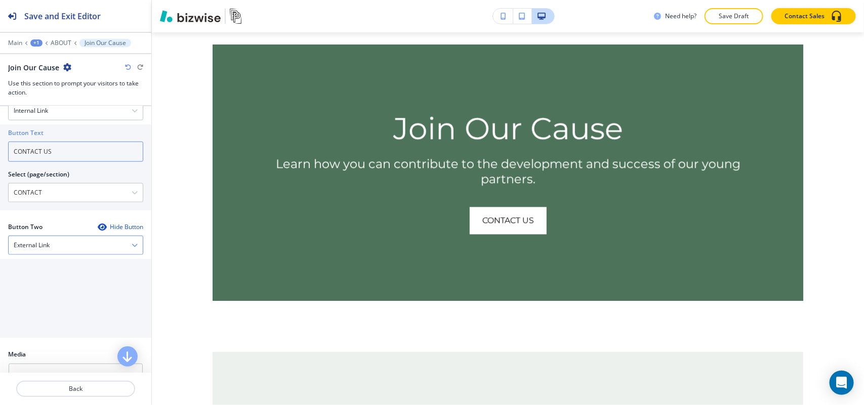
type input "CONTACT US"
click at [39, 243] on h4 "External Link" at bounding box center [32, 245] width 36 height 9
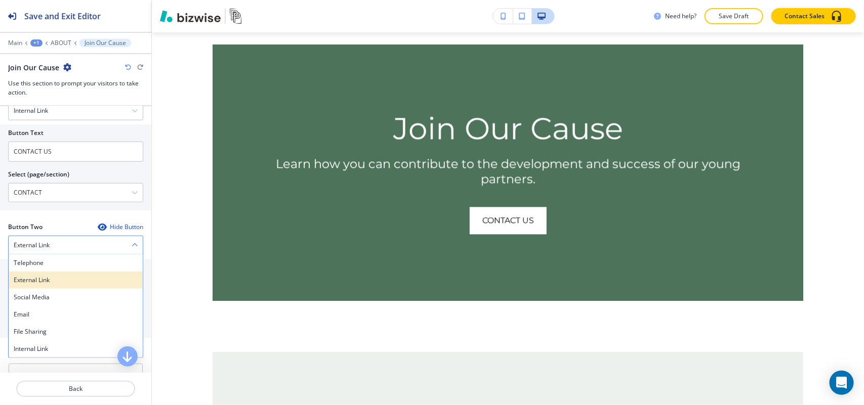
click at [39, 282] on h4 "External Link" at bounding box center [76, 280] width 124 height 9
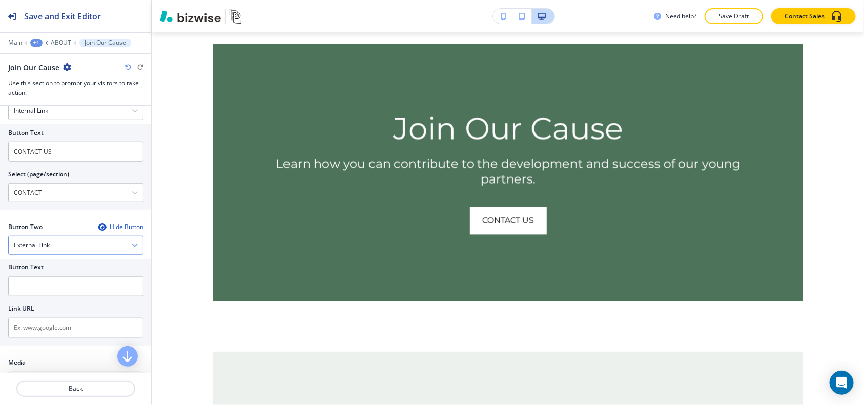
click at [57, 251] on div "External Link" at bounding box center [76, 245] width 134 height 18
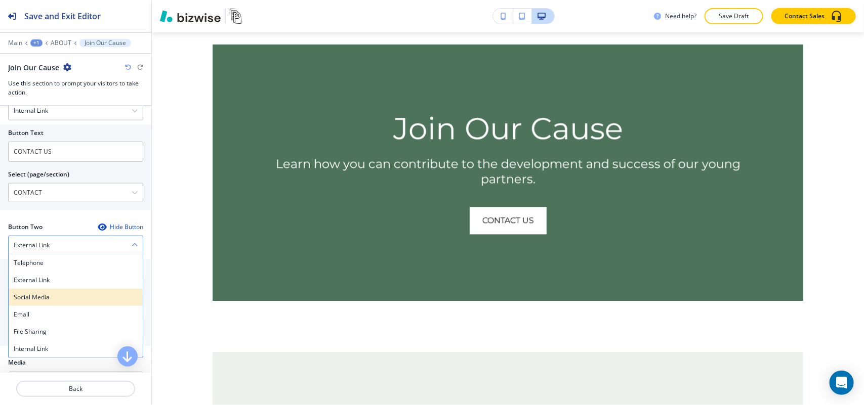
click at [50, 296] on h4 "Social Media" at bounding box center [76, 297] width 124 height 9
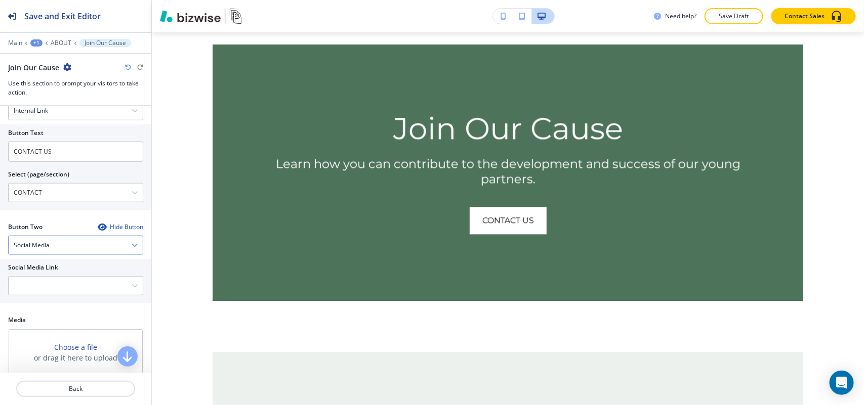
click at [59, 240] on div "Social Media" at bounding box center [76, 245] width 134 height 18
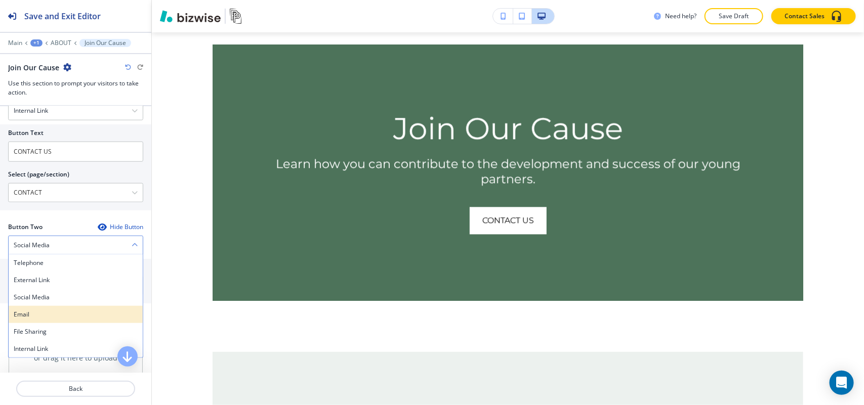
click at [39, 312] on div "Email" at bounding box center [76, 314] width 134 height 17
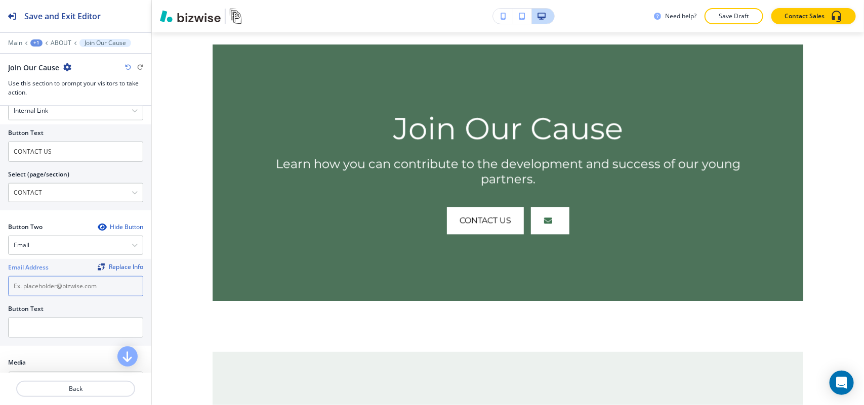
click at [49, 287] on input "text" at bounding box center [75, 286] width 135 height 20
paste input "[PERSON_NAME][EMAIL_ADDRESS][PERSON_NAME][DOMAIN_NAME]"
type input "[PERSON_NAME][EMAIL_ADDRESS][PERSON_NAME][DOMAIN_NAME]"
click at [50, 323] on input "text" at bounding box center [75, 328] width 135 height 20
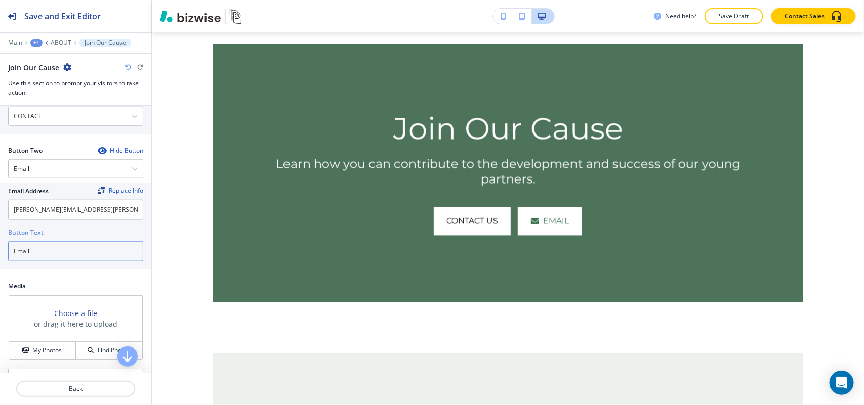
scroll to position [582, 0]
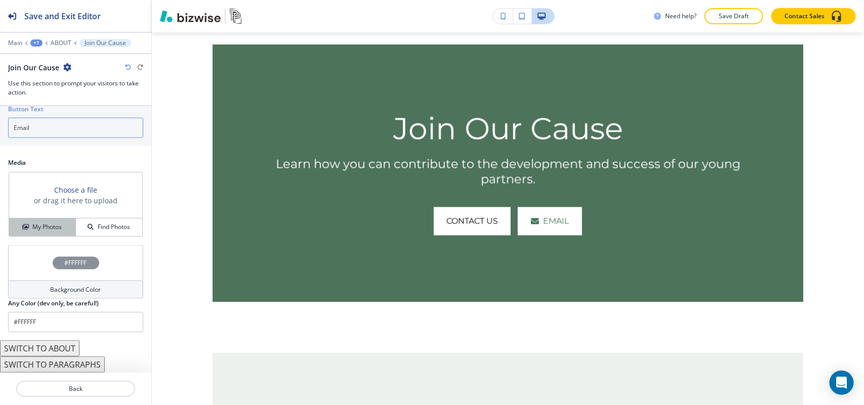
type input "Email"
click at [41, 231] on h4 "My Photos" at bounding box center [46, 227] width 29 height 9
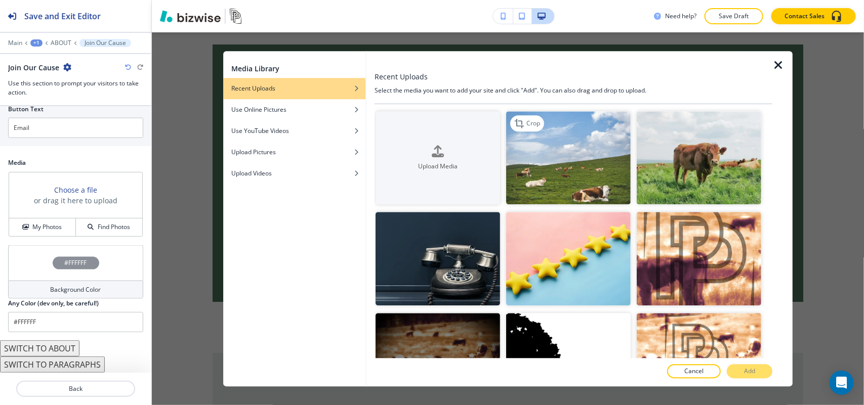
click at [538, 173] on img "button" at bounding box center [568, 158] width 124 height 94
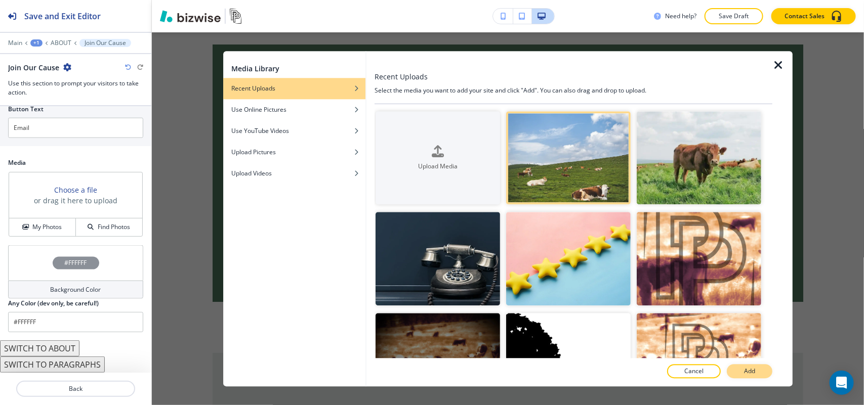
click at [746, 367] on p "Add" at bounding box center [749, 371] width 11 height 9
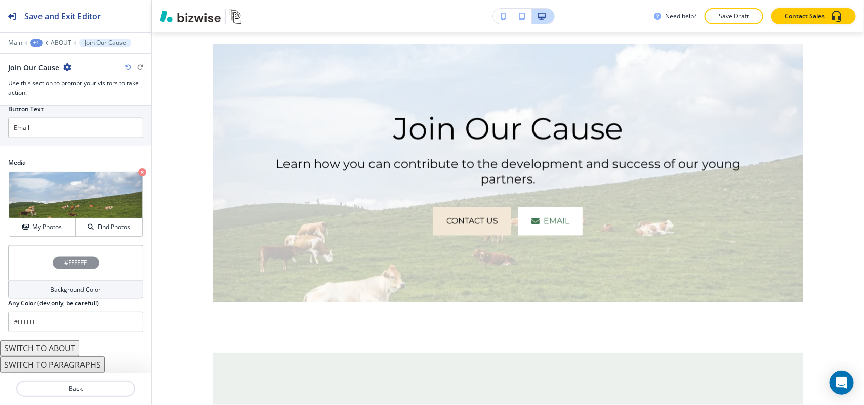
click at [24, 275] on div "#FFFFFF" at bounding box center [75, 262] width 135 height 35
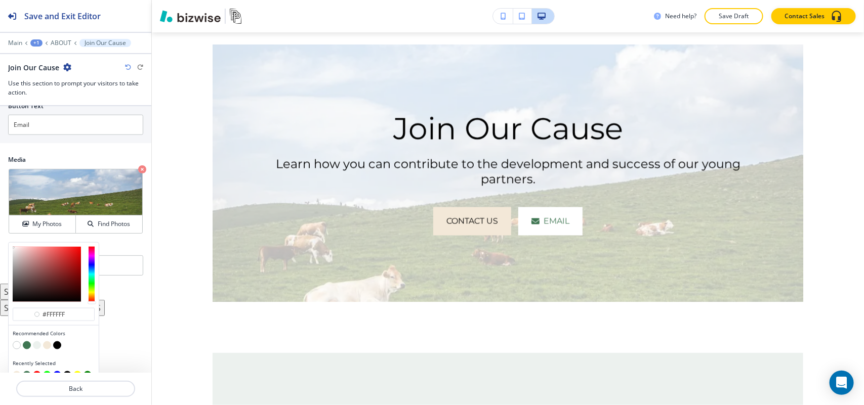
click at [25, 347] on button "button" at bounding box center [27, 345] width 8 height 8
type input "#3f7652"
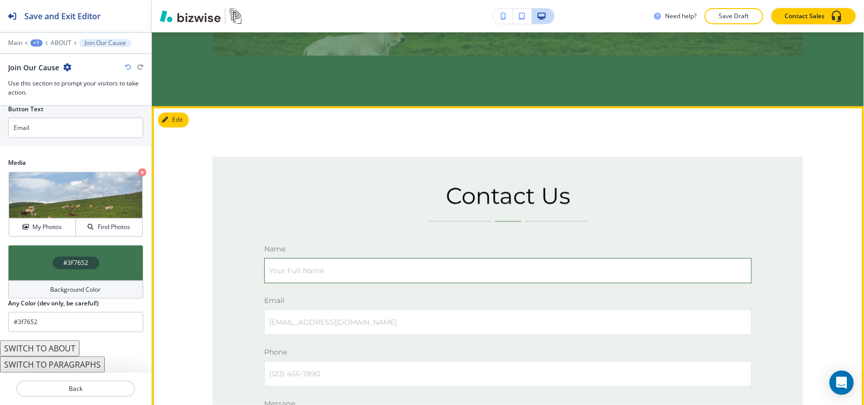
scroll to position [1170, 0]
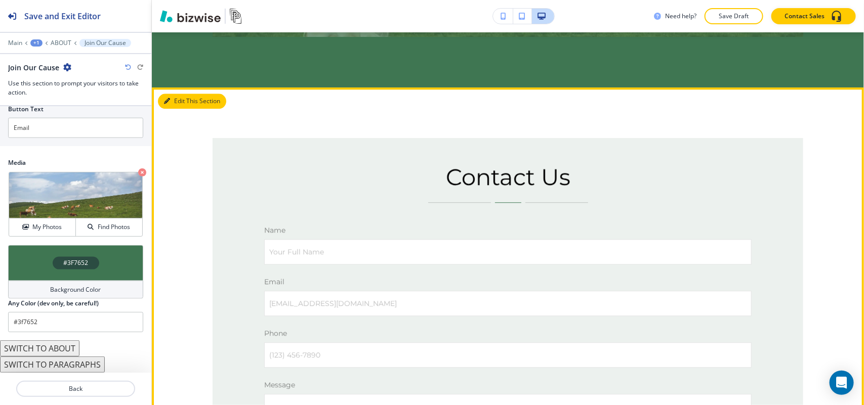
click at [176, 109] on button "Edit This Section" at bounding box center [192, 101] width 68 height 15
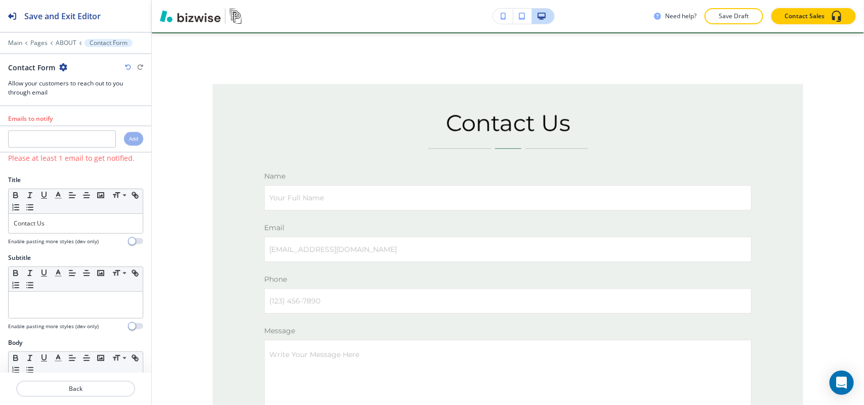
scroll to position [1238, 0]
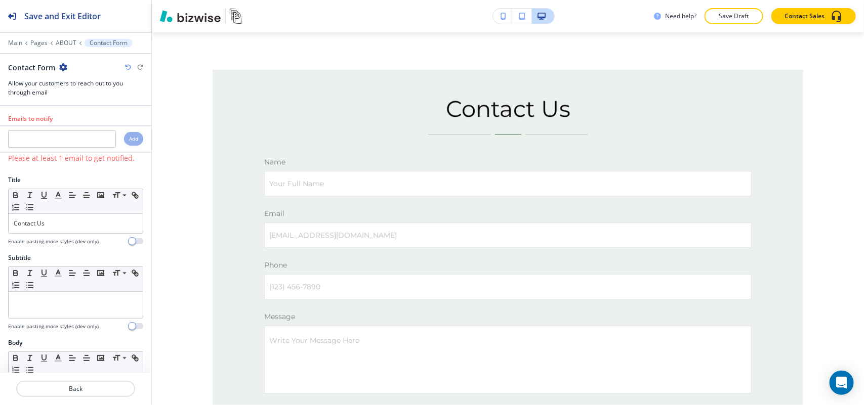
click at [60, 64] on icon "button" at bounding box center [63, 67] width 8 height 8
click at [75, 120] on p "Delete Section" at bounding box center [91, 120] width 52 height 9
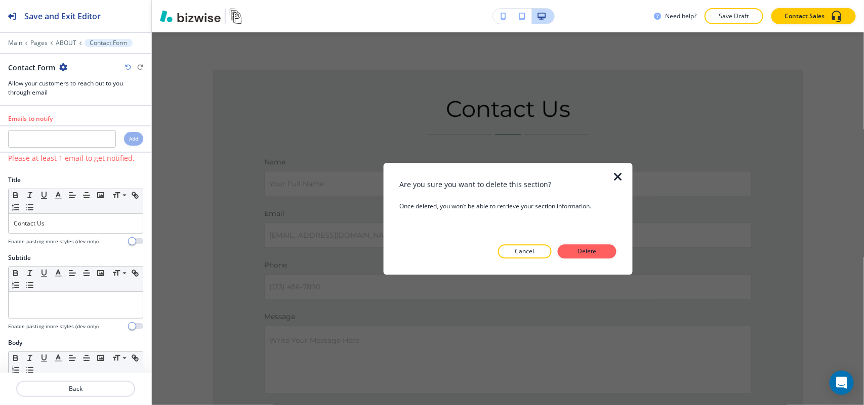
click at [583, 247] on p "Delete" at bounding box center [587, 251] width 24 height 9
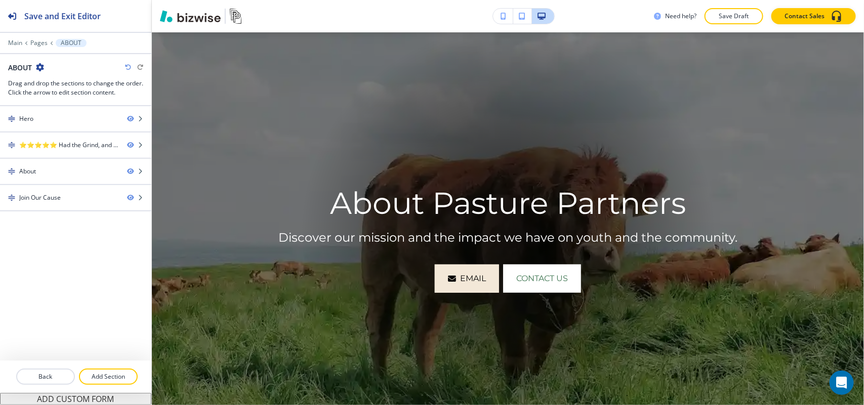
scroll to position [0, 0]
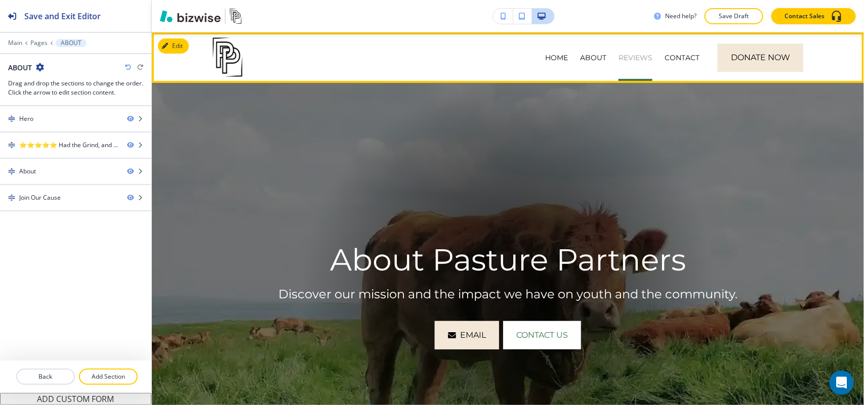
click at [636, 54] on p "REVIEWS" at bounding box center [635, 58] width 34 height 10
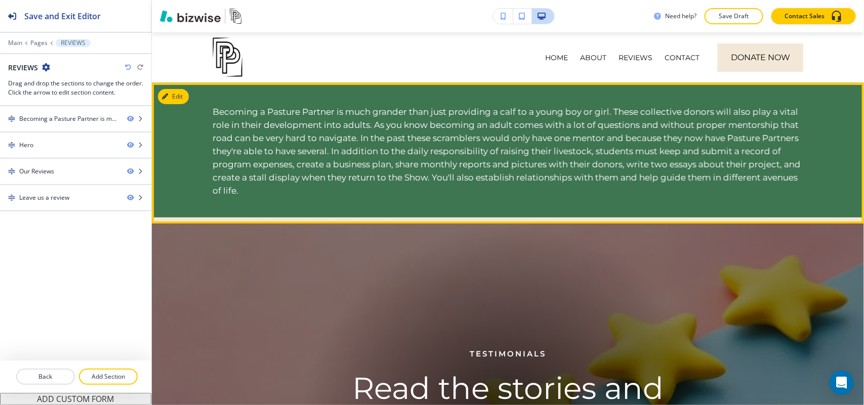
click at [167, 104] on button "Edit" at bounding box center [173, 96] width 31 height 15
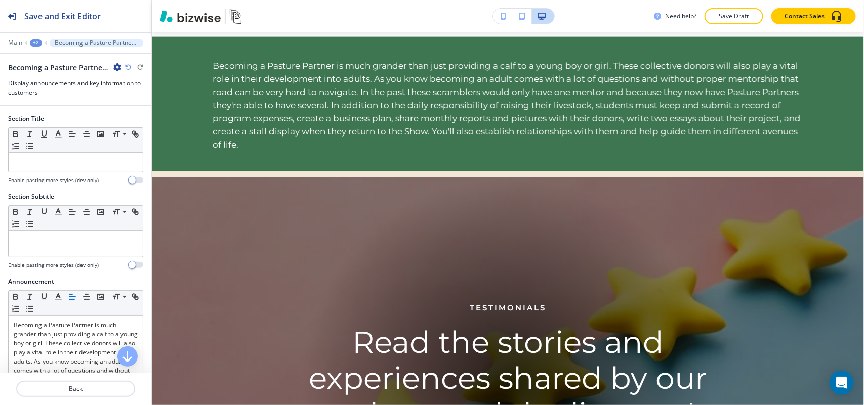
scroll to position [51, 0]
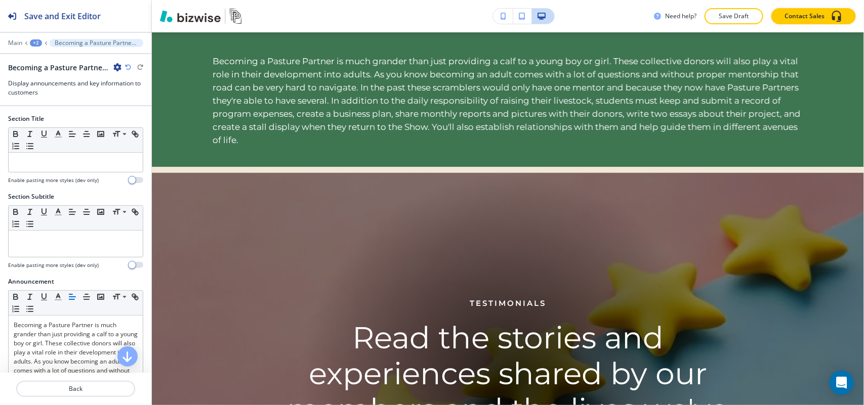
click at [121, 69] on div "Becoming a Pasture Partner is much grander than just providing a calf to a youn…" at bounding box center [75, 67] width 135 height 11
click at [120, 67] on icon "button" at bounding box center [117, 67] width 8 height 8
click at [145, 115] on button "Delete Section" at bounding box center [145, 121] width 65 height 18
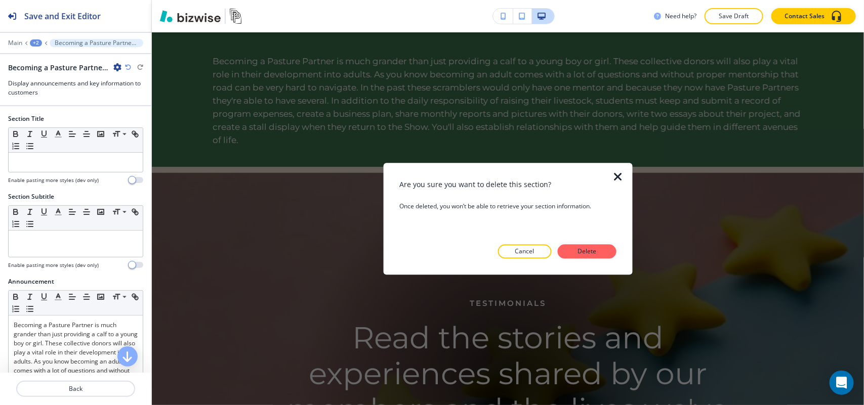
click at [583, 253] on p "Delete" at bounding box center [587, 251] width 24 height 9
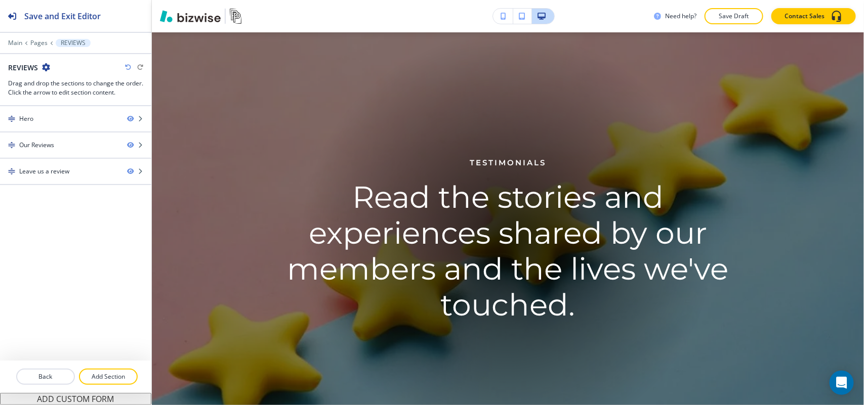
scroll to position [0, 0]
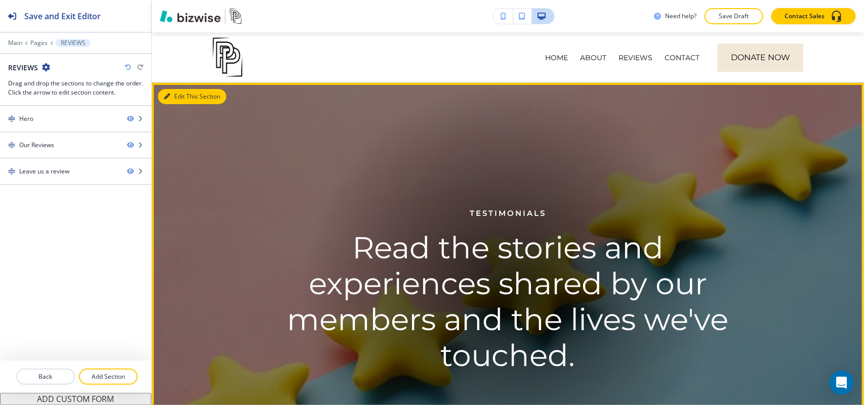
click at [193, 95] on button "Edit This Section" at bounding box center [192, 96] width 68 height 15
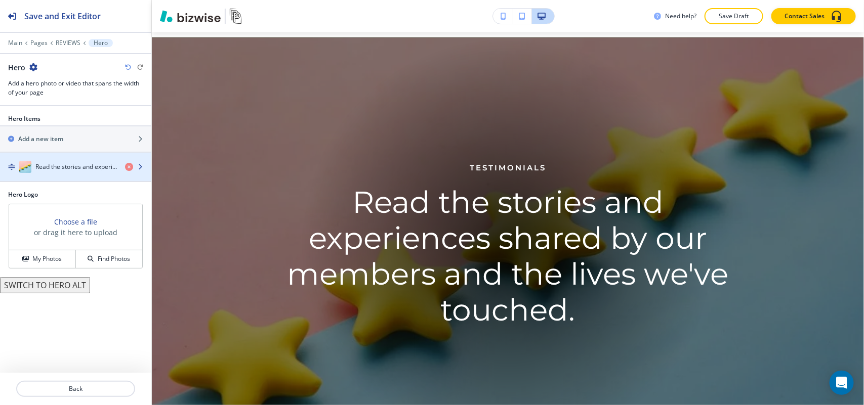
scroll to position [51, 0]
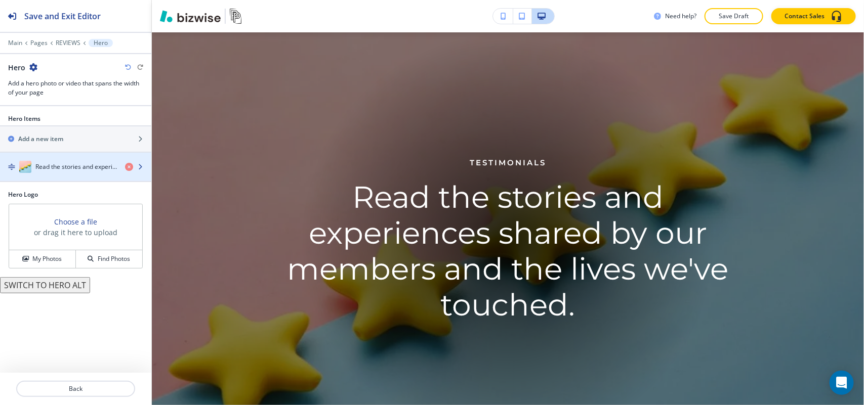
click at [64, 180] on div "button" at bounding box center [75, 177] width 151 height 8
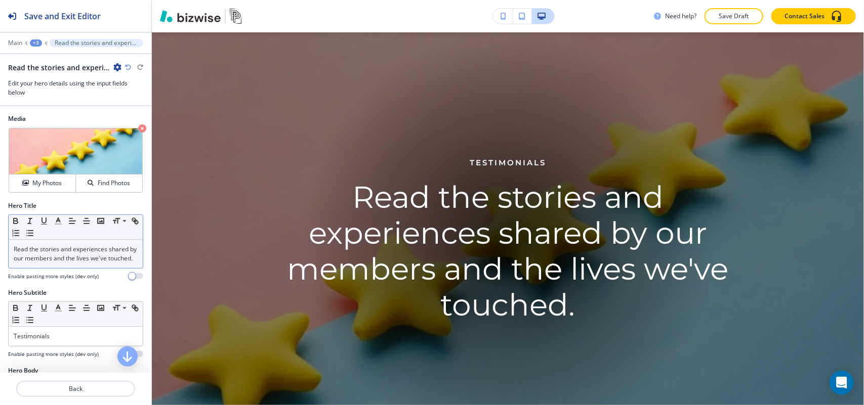
click at [79, 268] on div "Read the stories and experiences shared by our members and the lives we've touc…" at bounding box center [76, 254] width 134 height 28
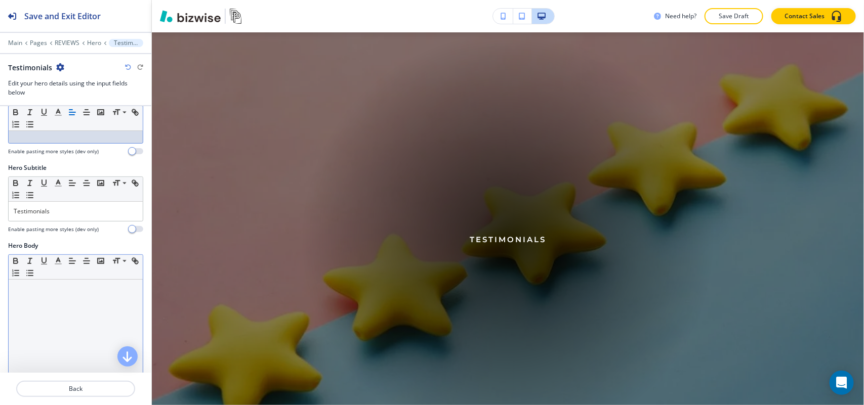
scroll to position [126, 0]
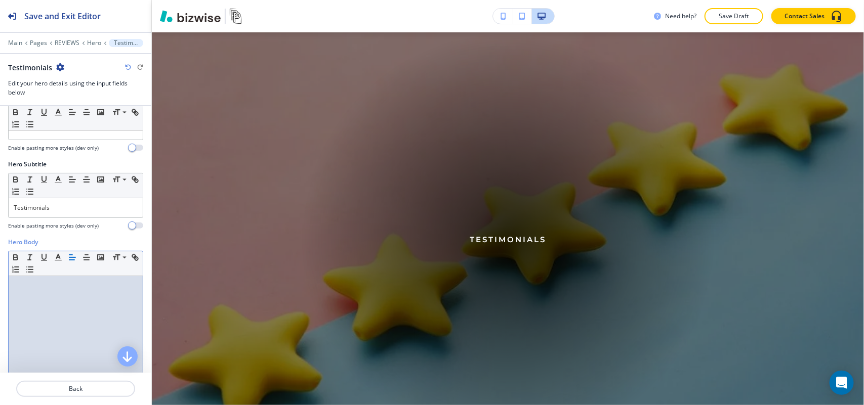
drag, startPoint x: 33, startPoint y: 297, endPoint x: 49, endPoint y: 325, distance: 32.2
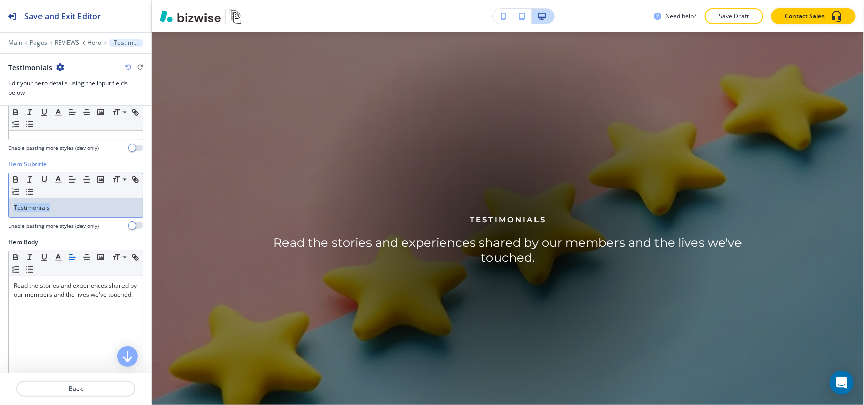
drag, startPoint x: 54, startPoint y: 206, endPoint x: 11, endPoint y: 209, distance: 43.1
click at [1, 208] on div "Hero Subtitle Small Normal Large Huge Testimonials Enable pasting more styles (…" at bounding box center [75, 199] width 151 height 78
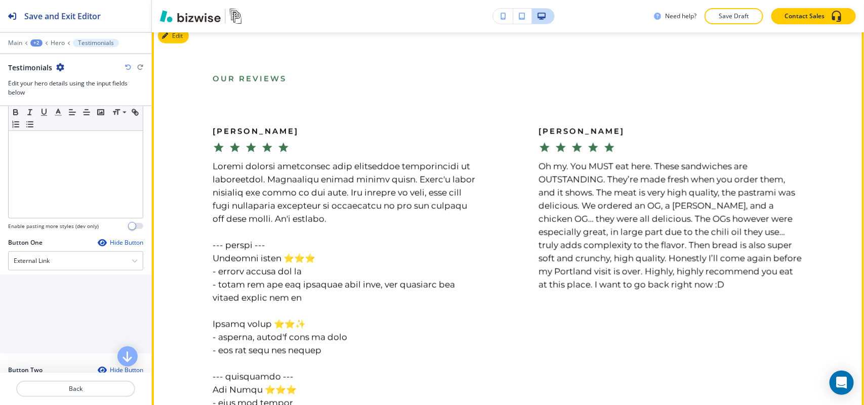
scroll to position [430, 0]
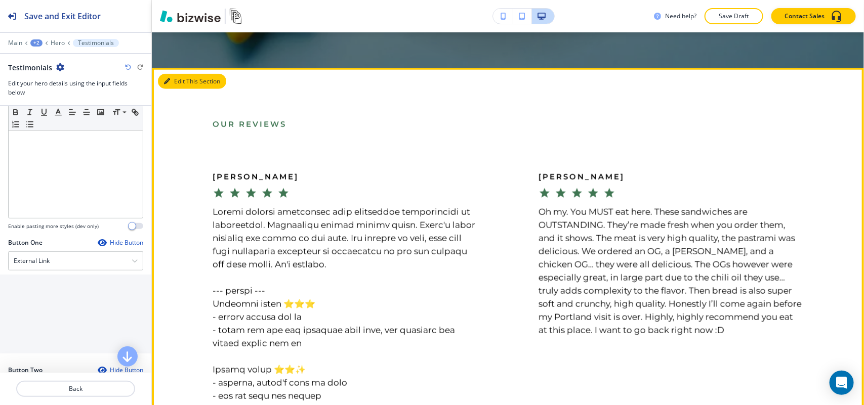
click at [170, 83] on button "Edit This Section" at bounding box center [192, 81] width 68 height 15
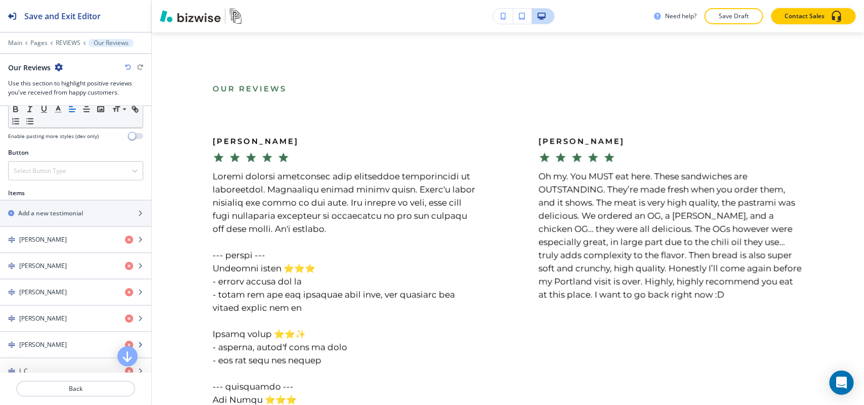
scroll to position [443, 0]
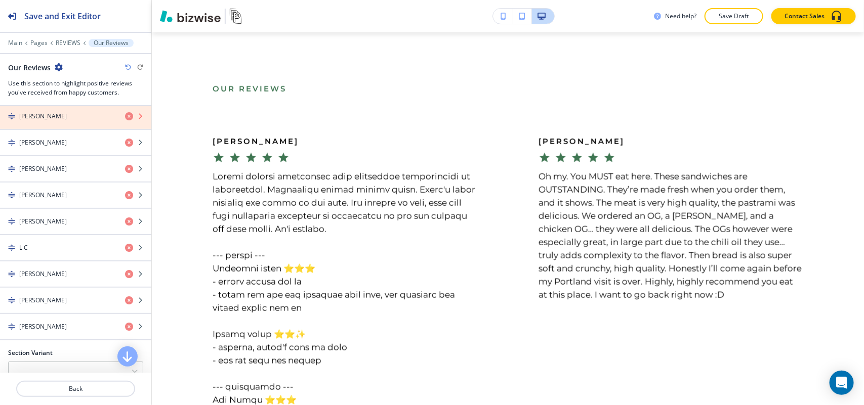
click at [125, 120] on icon "button" at bounding box center [129, 116] width 8 height 8
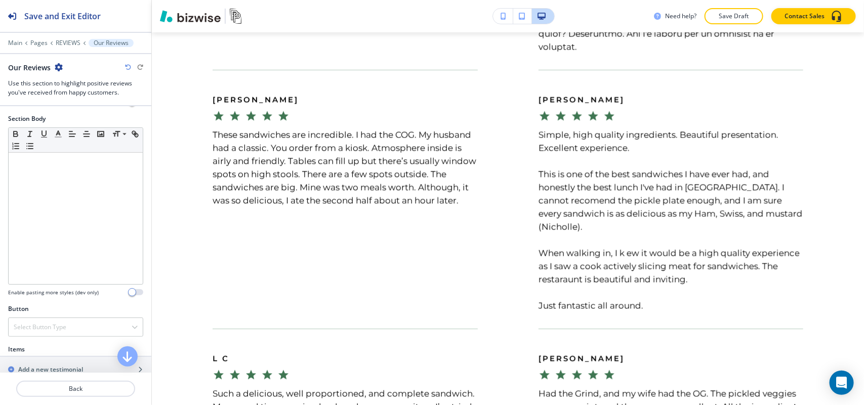
scroll to position [0, 0]
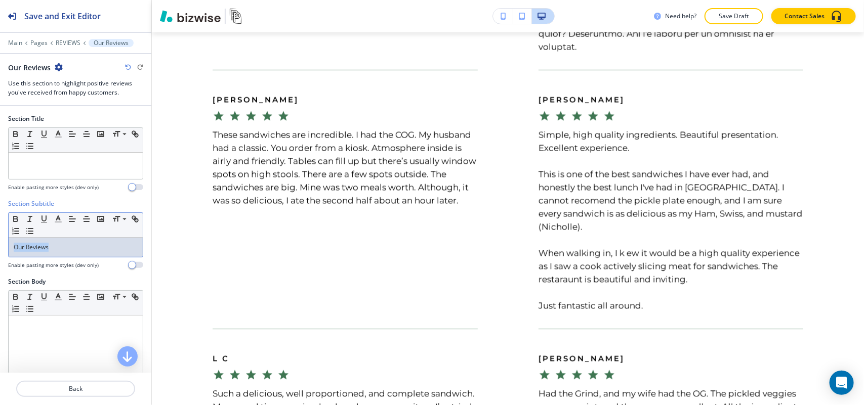
drag, startPoint x: 77, startPoint y: 251, endPoint x: 6, endPoint y: 249, distance: 71.4
click at [0, 249] on div "Section Subtitle Small Normal Large Huge Our Reviews Enable pasting more styles…" at bounding box center [75, 238] width 151 height 78
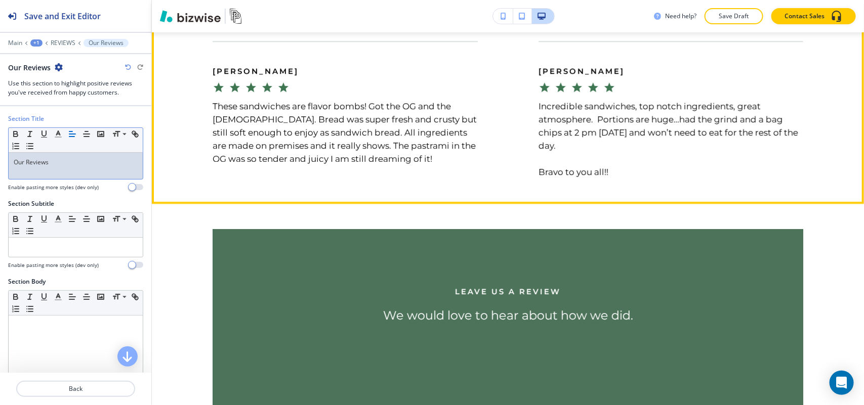
scroll to position [1477, 0]
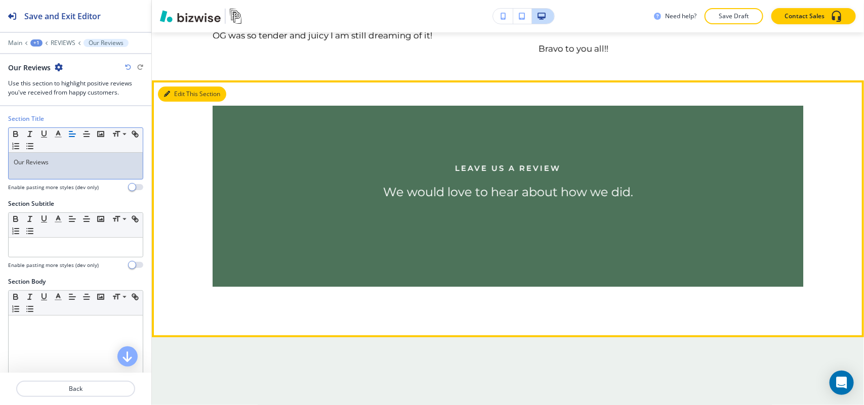
click at [177, 94] on button "Edit This Section" at bounding box center [192, 94] width 68 height 15
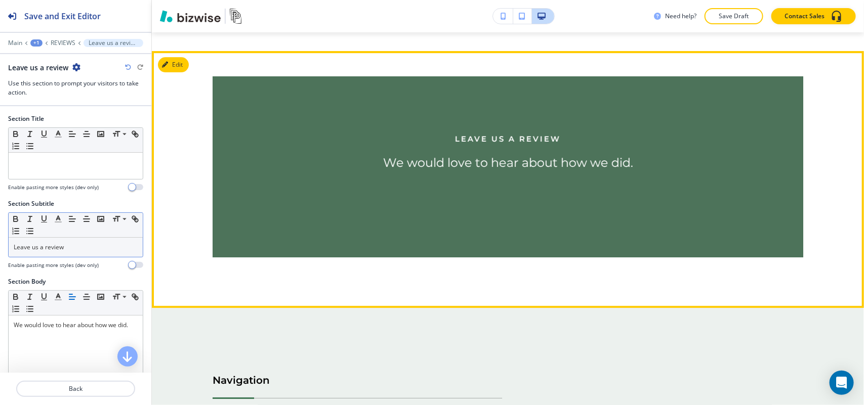
scroll to position [1524, 0]
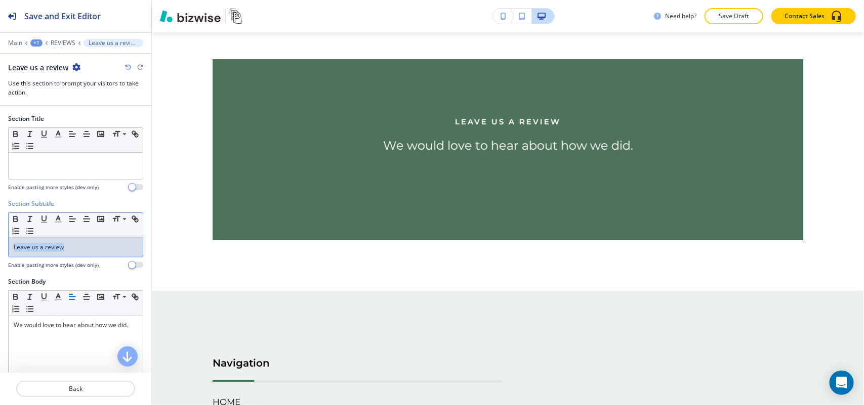
drag, startPoint x: 82, startPoint y: 245, endPoint x: 9, endPoint y: 248, distance: 73.4
click at [9, 248] on div "Leave us a review" at bounding box center [76, 247] width 134 height 19
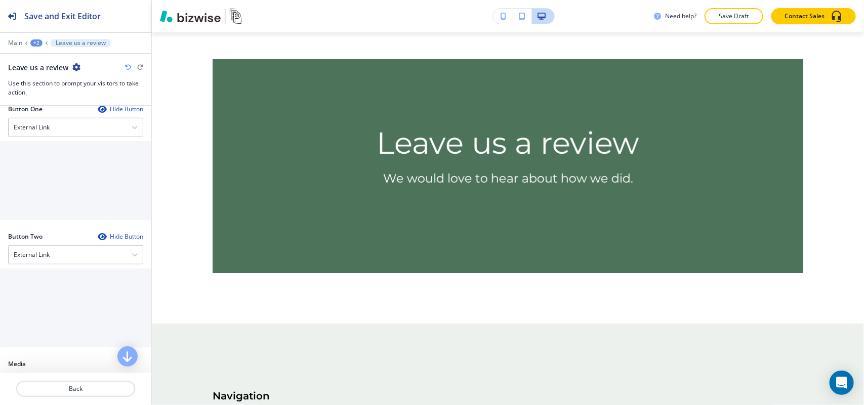
scroll to position [379, 0]
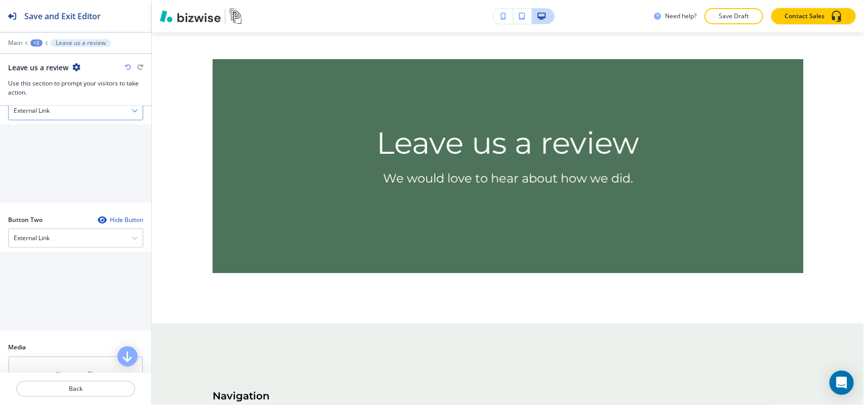
click at [64, 111] on div "External Link" at bounding box center [76, 111] width 134 height 18
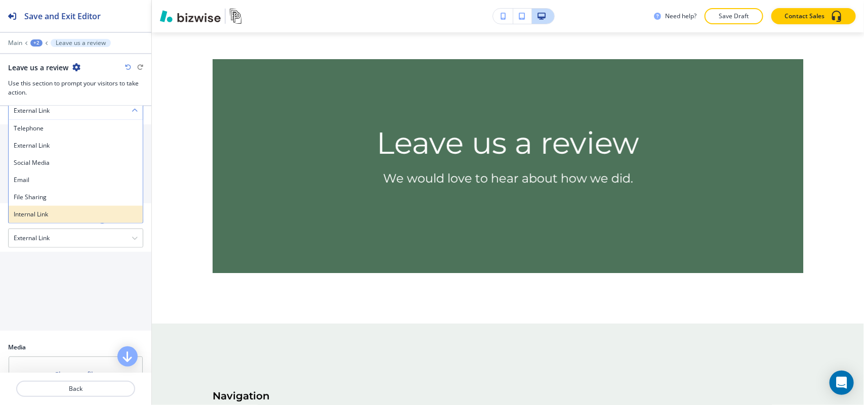
click at [51, 213] on h4 "Internal Link" at bounding box center [76, 214] width 124 height 9
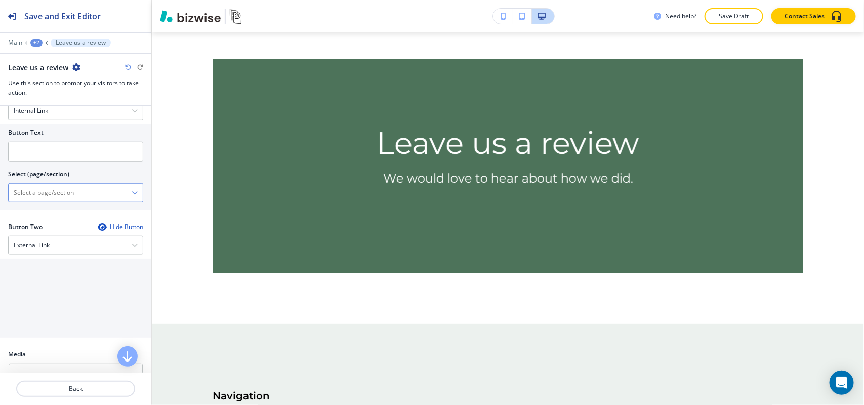
click at [57, 195] on \(page\/section\) "Manual Input" at bounding box center [70, 192] width 123 height 17
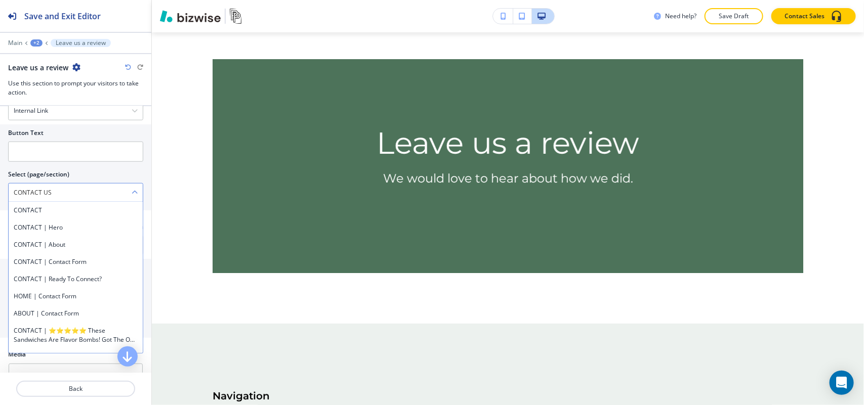
drag, startPoint x: 66, startPoint y: 200, endPoint x: 13, endPoint y: 195, distance: 53.4
click at [13, 195] on \(page\/section\) "CONTACT US" at bounding box center [70, 192] width 123 height 17
click at [49, 205] on div "CONTACT" at bounding box center [76, 210] width 134 height 17
type \(page\/section\) "CONTACT"
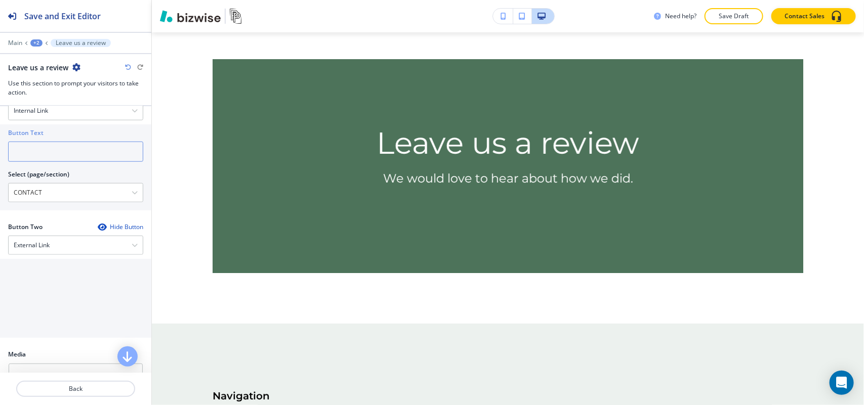
paste input "CONTACT US"
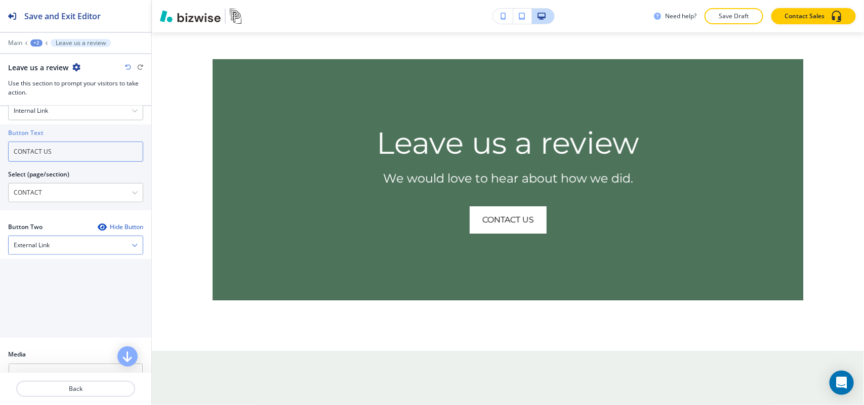
type input "CONTACT US"
click at [51, 242] on div "External Link" at bounding box center [76, 245] width 134 height 18
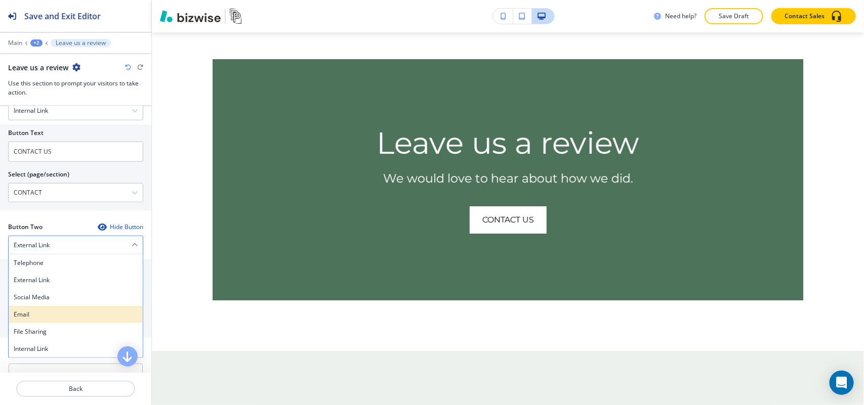
click at [39, 318] on h4 "Email" at bounding box center [76, 314] width 124 height 9
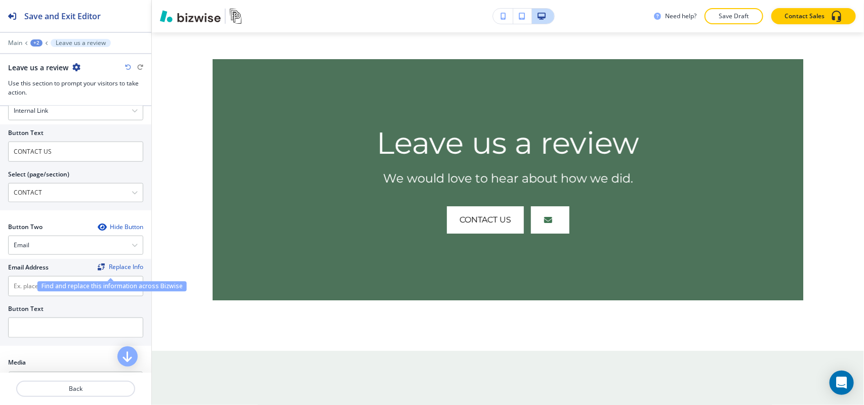
click at [79, 288] on div "Find and replace this information across Bizwise" at bounding box center [111, 287] width 149 height 10
click at [34, 291] on input "text" at bounding box center [75, 286] width 135 height 20
paste input "[PERSON_NAME][EMAIL_ADDRESS][PERSON_NAME][DOMAIN_NAME]"
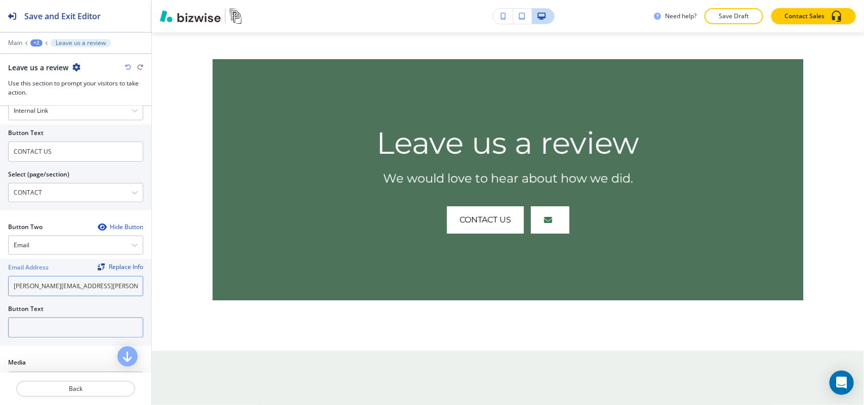
type input "[PERSON_NAME][EMAIL_ADDRESS][PERSON_NAME][DOMAIN_NAME]"
click at [47, 324] on input "text" at bounding box center [75, 328] width 135 height 20
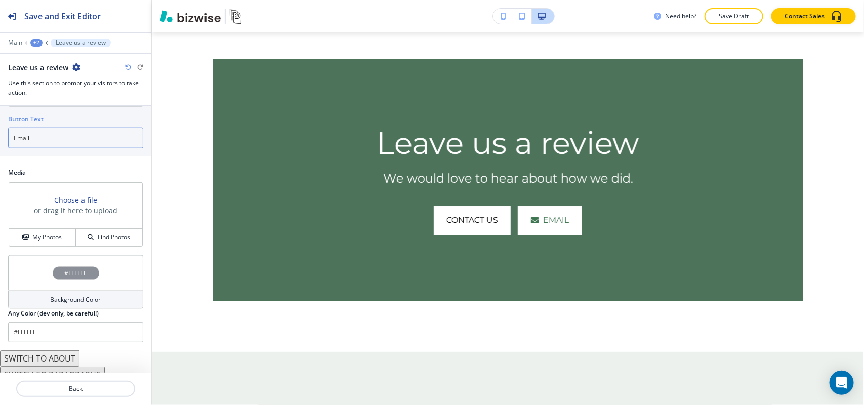
scroll to position [582, 0]
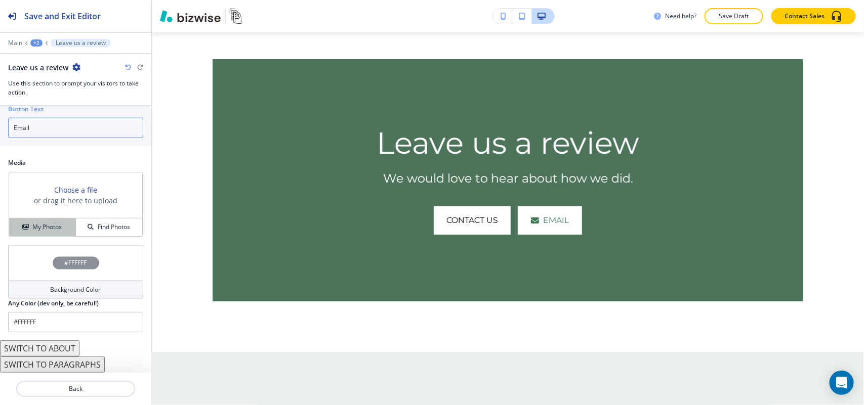
type input "Email"
click at [49, 227] on h4 "My Photos" at bounding box center [46, 227] width 29 height 9
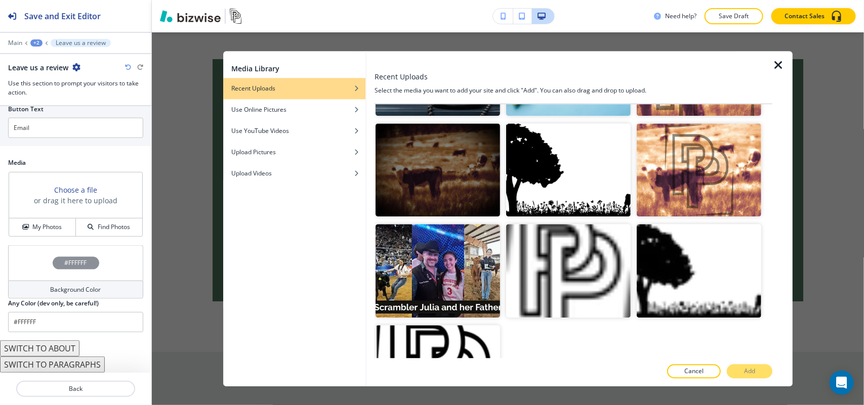
scroll to position [126, 0]
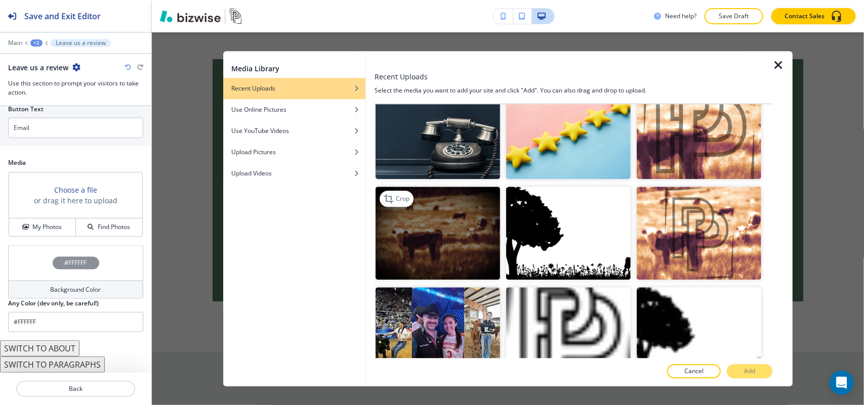
click at [420, 257] on img "button" at bounding box center [437, 234] width 124 height 94
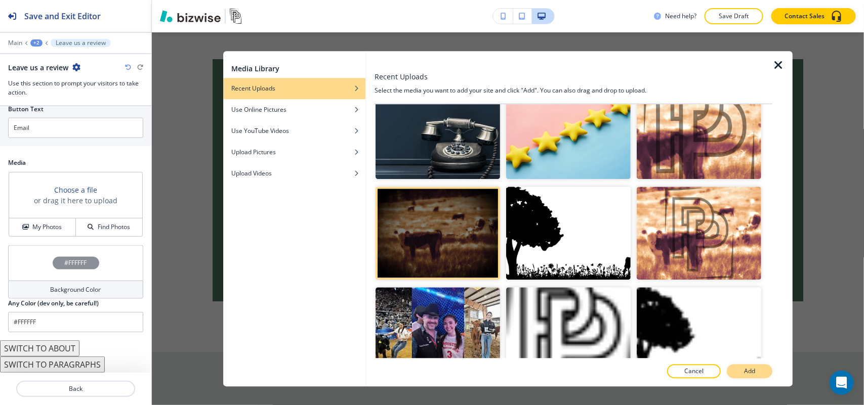
click at [759, 368] on button "Add" at bounding box center [749, 371] width 46 height 14
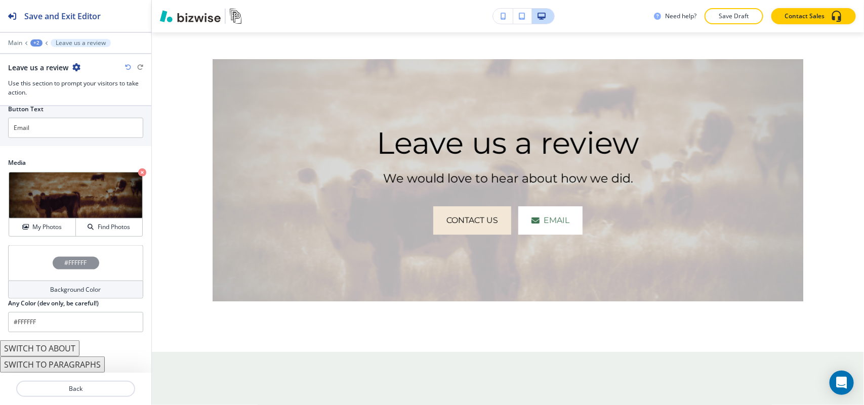
click at [16, 265] on div "#FFFFFF" at bounding box center [75, 262] width 135 height 35
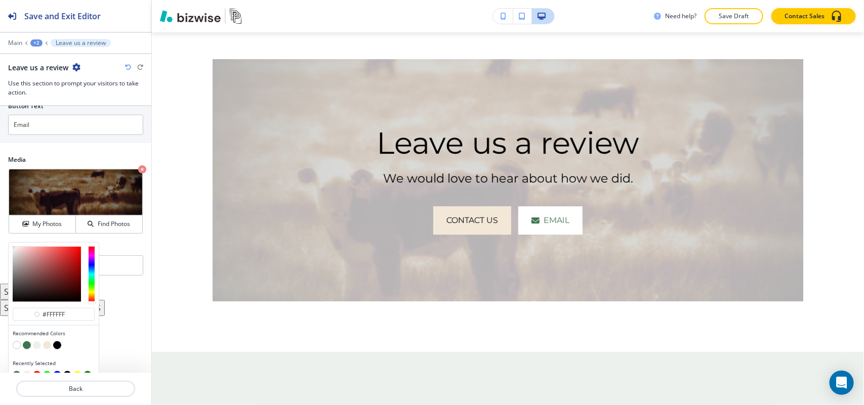
click at [25, 346] on button "button" at bounding box center [27, 345] width 8 height 8
type input "#3f7652"
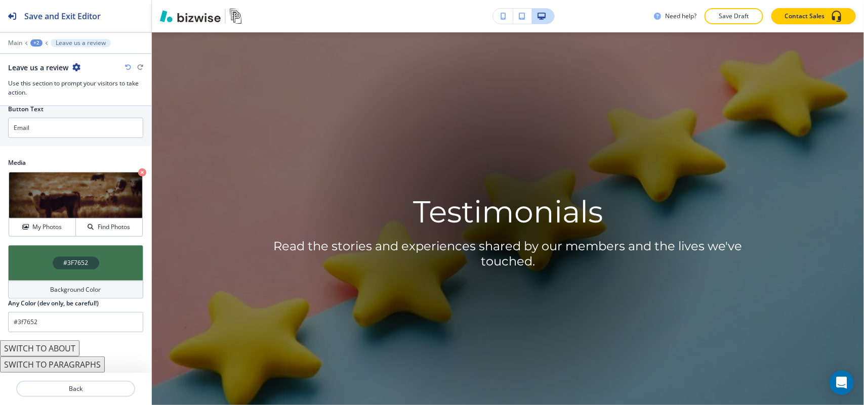
scroll to position [0, 0]
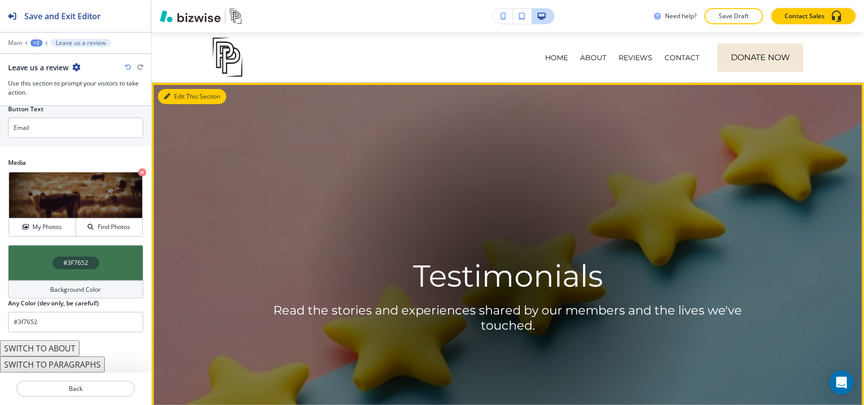
click at [176, 95] on button "Edit This Section" at bounding box center [192, 96] width 68 height 15
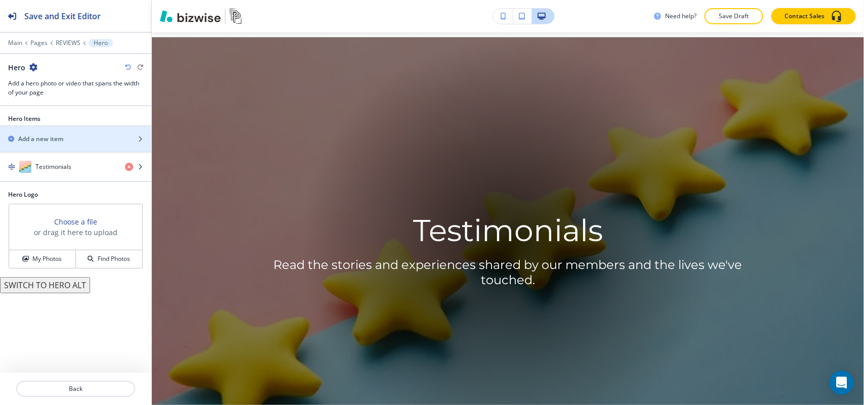
scroll to position [51, 0]
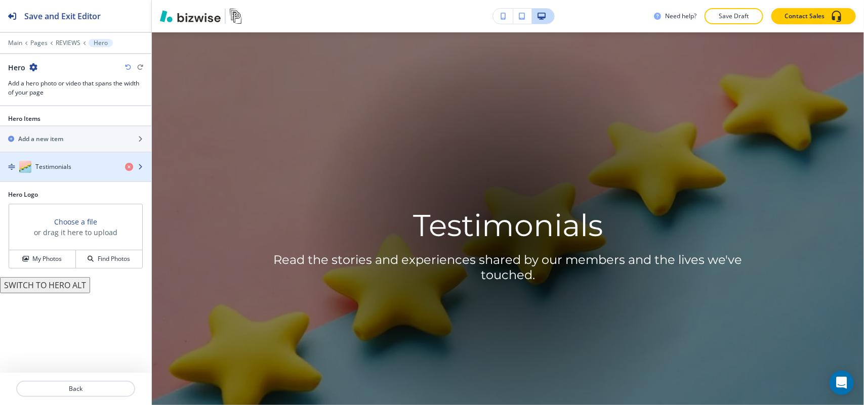
click at [60, 166] on h4 "Testimonials" at bounding box center [53, 166] width 36 height 9
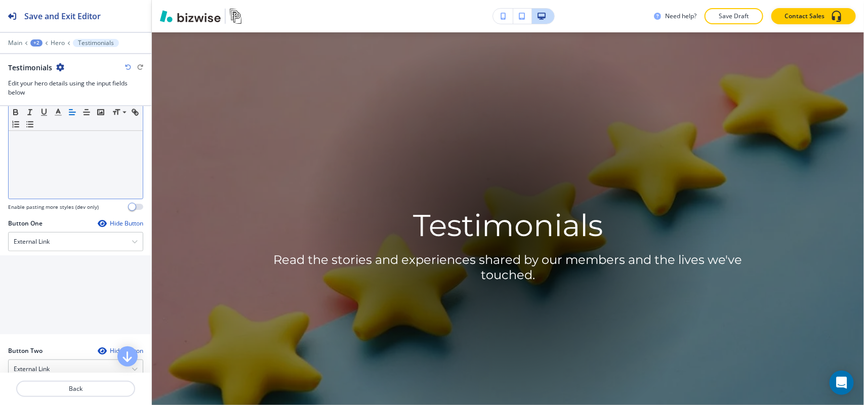
scroll to position [443, 0]
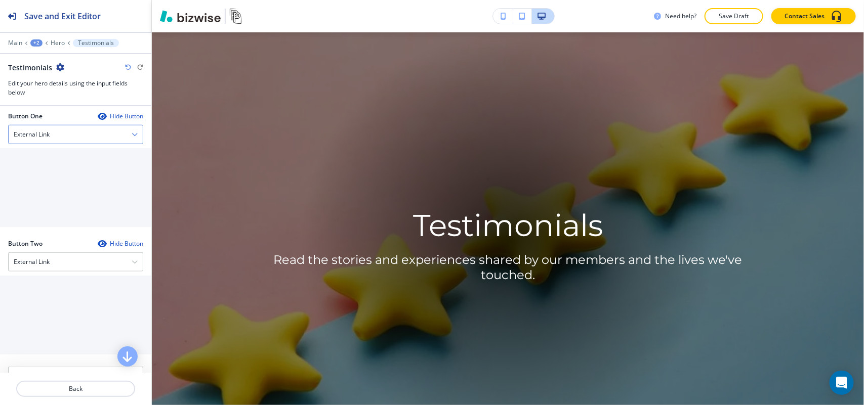
click at [41, 142] on div "External Link" at bounding box center [76, 134] width 134 height 18
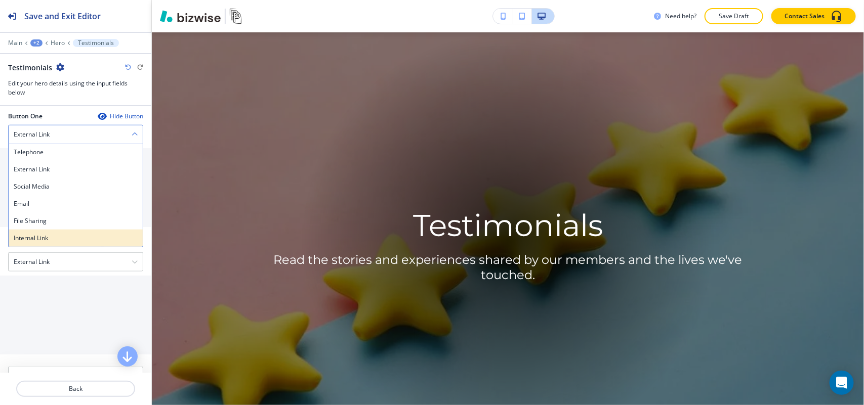
click at [33, 231] on div "Internal Link" at bounding box center [76, 238] width 134 height 17
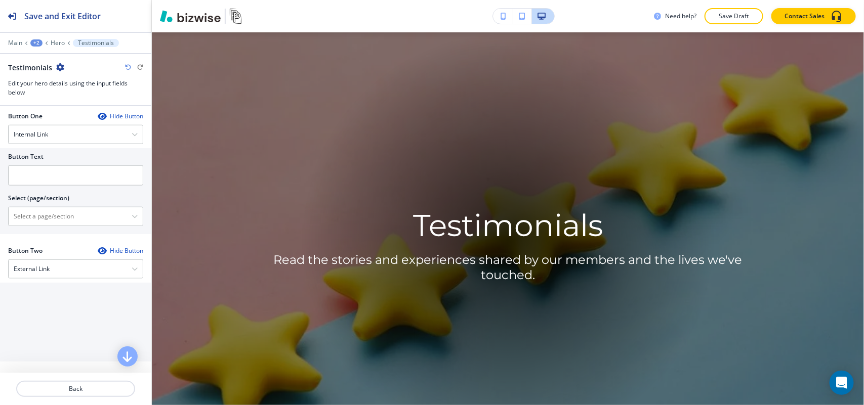
click at [47, 231] on div "Button Text Select (page/section) HOME HOME | Hero HOME | What is a Pasture Par…" at bounding box center [75, 191] width 151 height 86
click at [50, 224] on \(page\/section\) "Manual Input" at bounding box center [70, 216] width 123 height 17
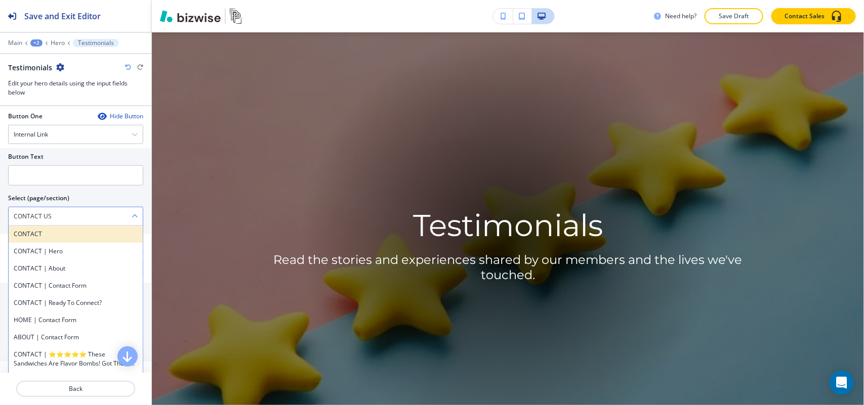
click at [42, 237] on h4 "CONTACT" at bounding box center [76, 234] width 124 height 9
type \(page\/section\) "CONTACT"
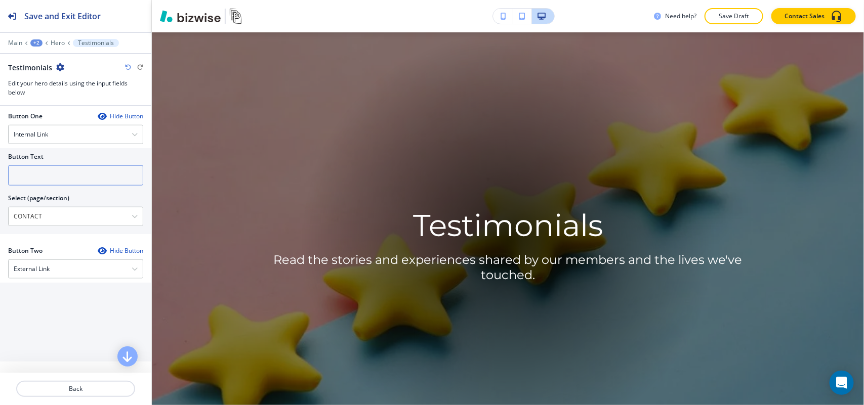
click at [44, 182] on input "text" at bounding box center [75, 175] width 135 height 20
paste input "CONTACT US"
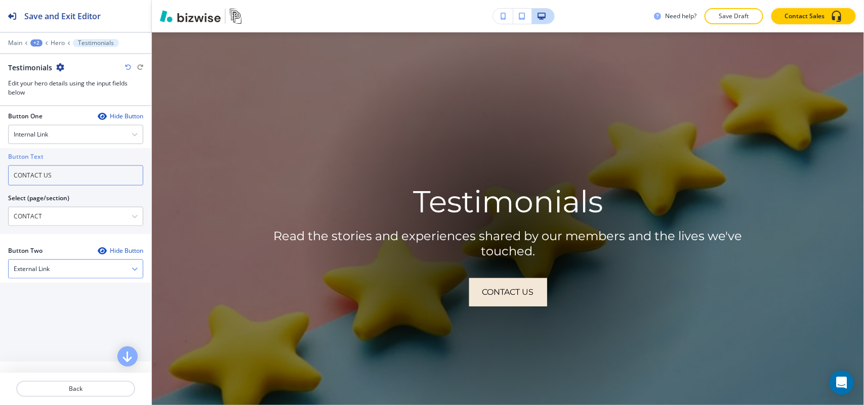
type input "CONTACT US"
click at [58, 273] on div "External Link" at bounding box center [76, 269] width 134 height 18
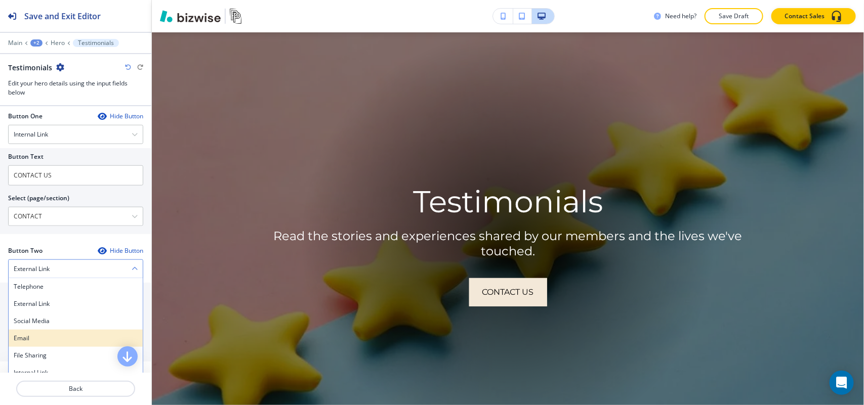
click at [37, 338] on h4 "Email" at bounding box center [76, 338] width 124 height 9
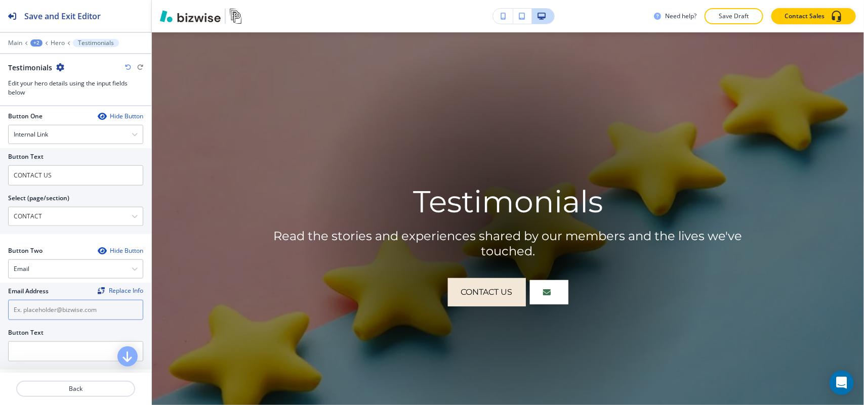
click at [51, 308] on input "text" at bounding box center [75, 310] width 135 height 20
paste input "[PERSON_NAME][EMAIL_ADDRESS][PERSON_NAME][DOMAIN_NAME]"
type input "[PERSON_NAME][EMAIL_ADDRESS][PERSON_NAME][DOMAIN_NAME]"
click at [44, 358] on input "text" at bounding box center [75, 351] width 135 height 20
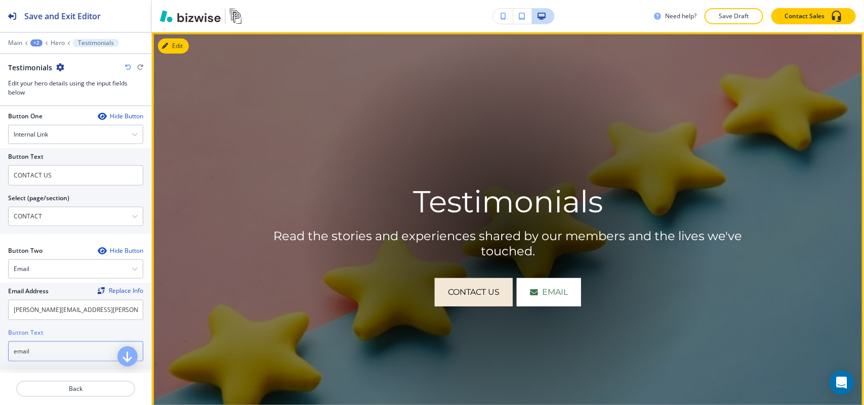
scroll to position [0, 0]
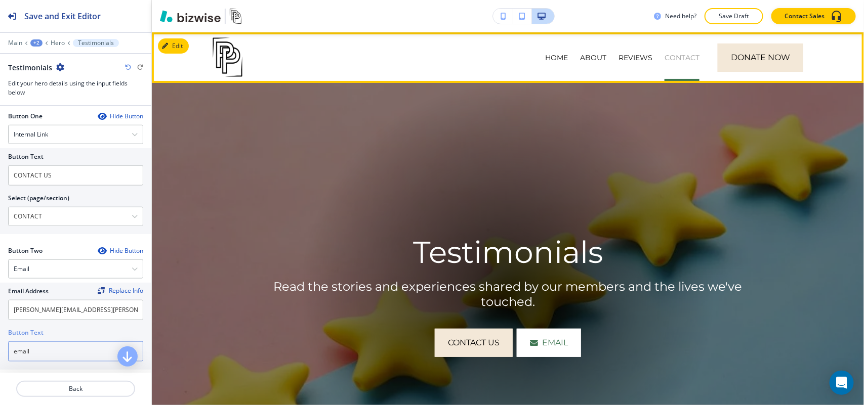
type input "email"
click at [664, 60] on p "CONTACT" at bounding box center [681, 58] width 35 height 10
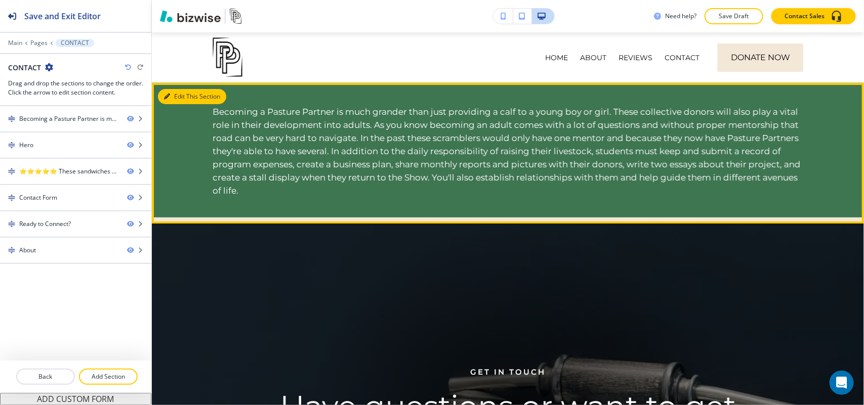
click at [173, 94] on button "Edit This Section" at bounding box center [192, 96] width 68 height 15
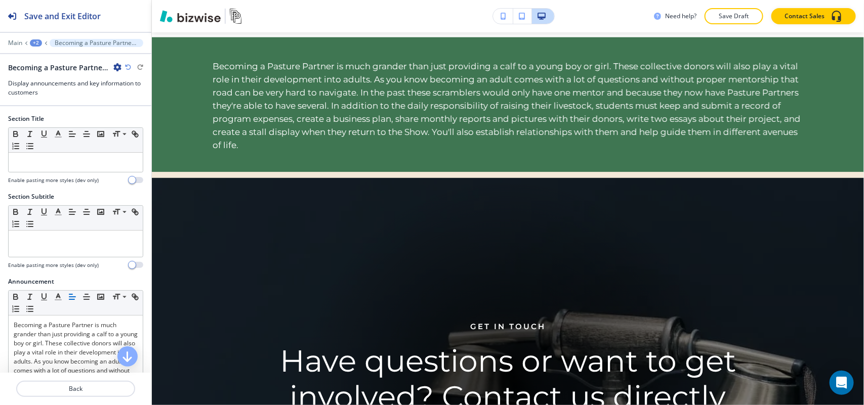
scroll to position [51, 0]
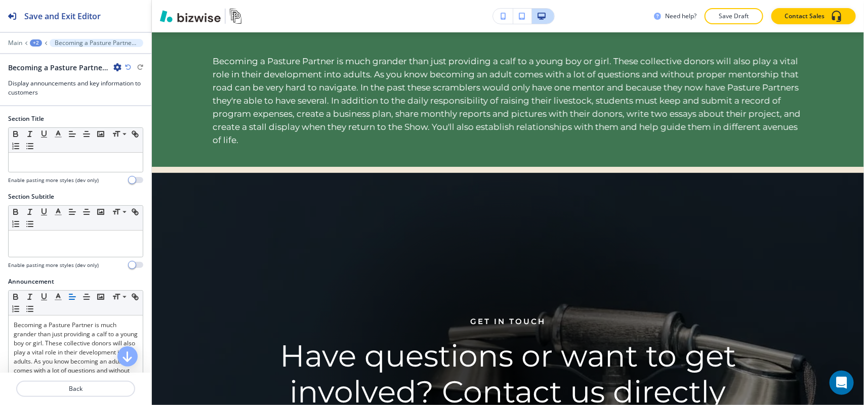
click at [118, 68] on icon "button" at bounding box center [117, 67] width 8 height 8
click at [140, 120] on p "Delete Section" at bounding box center [146, 120] width 52 height 9
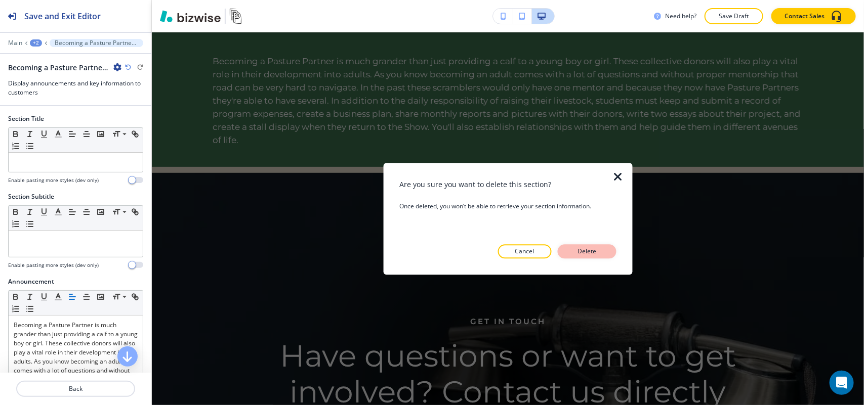
click at [600, 257] on button "Delete" at bounding box center [587, 251] width 59 height 14
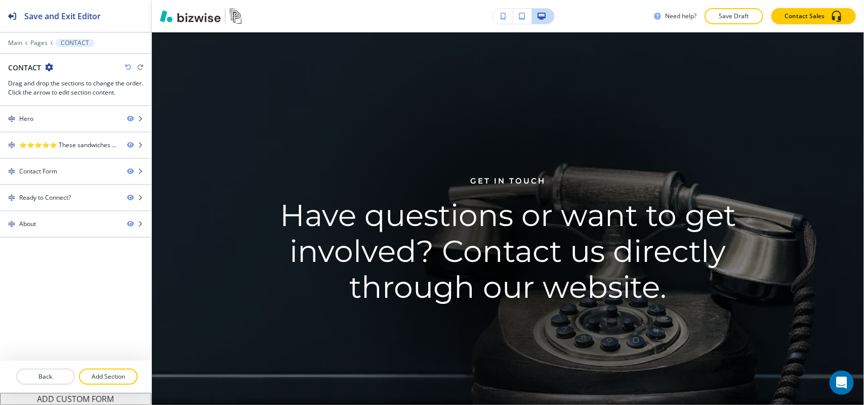
scroll to position [0, 0]
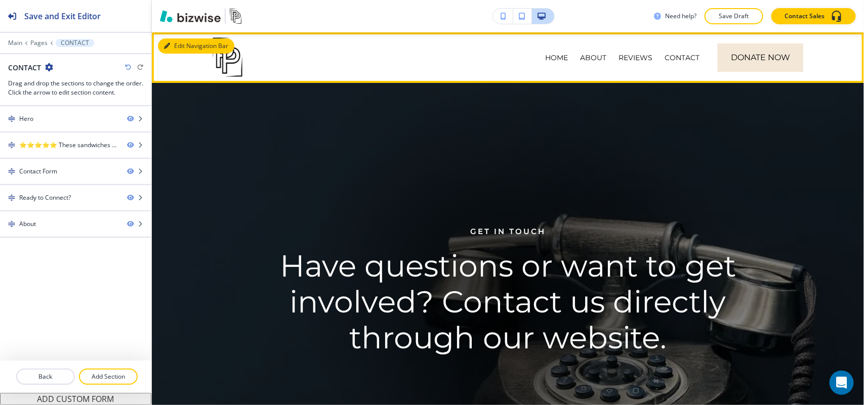
click at [180, 47] on button "Edit Navigation Bar" at bounding box center [196, 45] width 76 height 15
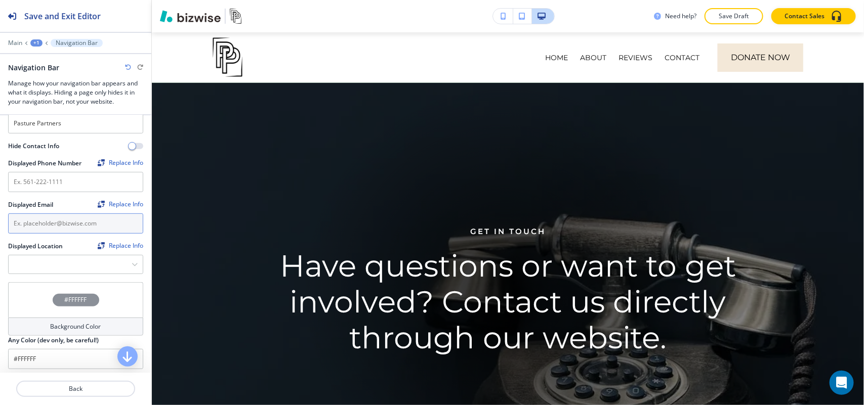
scroll to position [190, 0]
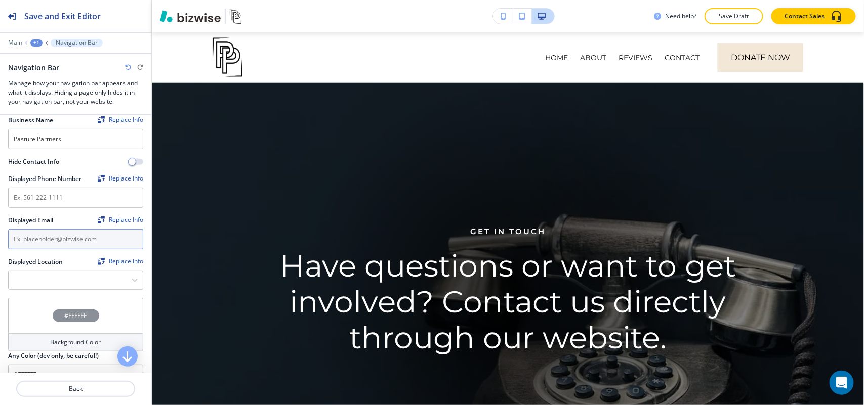
click at [69, 242] on input "text" at bounding box center [75, 239] width 135 height 20
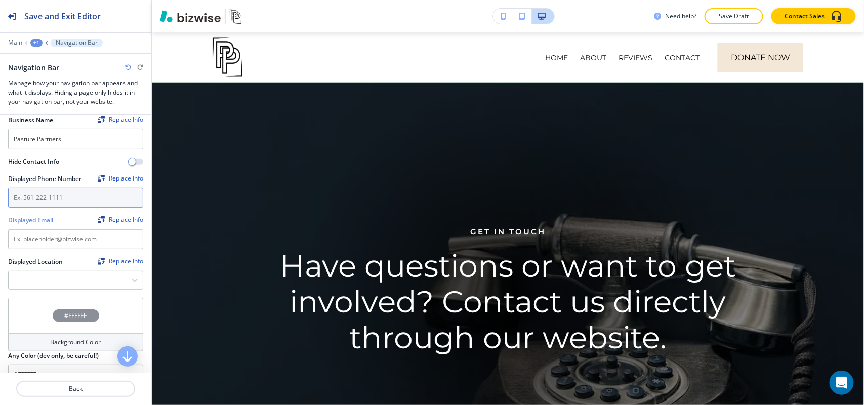
click at [66, 205] on input "text" at bounding box center [75, 198] width 135 height 20
click at [66, 203] on input "text" at bounding box center [75, 198] width 135 height 20
click at [124, 289] on div at bounding box center [76, 280] width 134 height 18
click at [132, 280] on icon "button" at bounding box center [135, 280] width 6 height 6
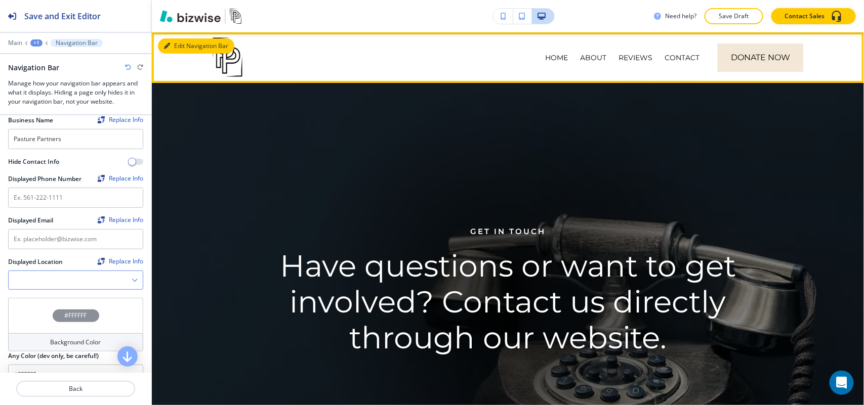
click at [183, 42] on button "Edit Navigation Bar" at bounding box center [196, 45] width 76 height 15
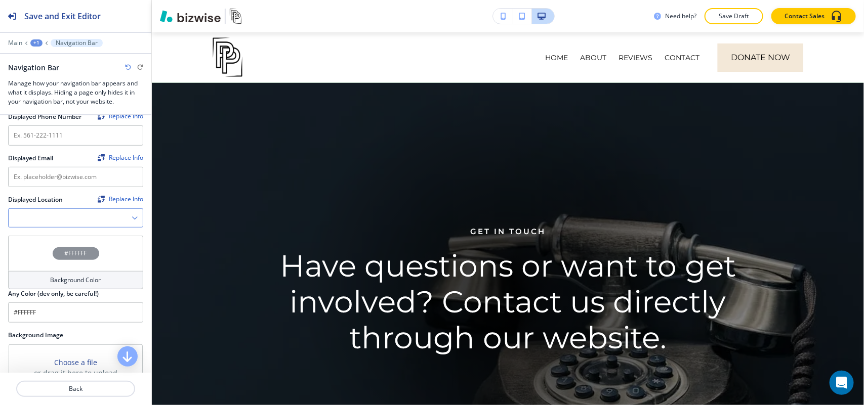
scroll to position [443, 0]
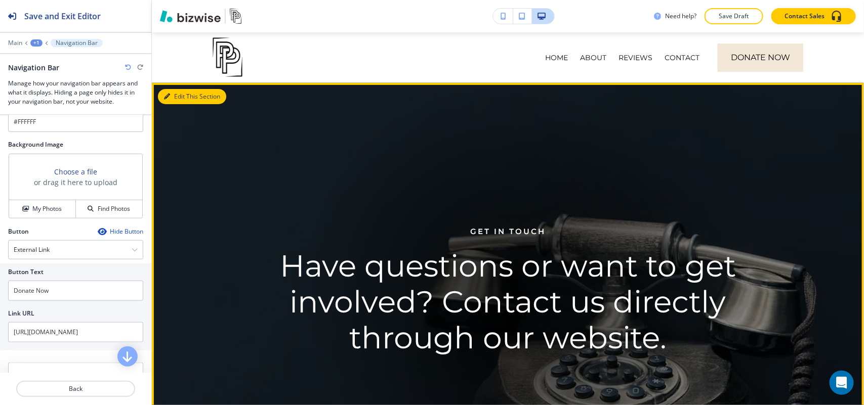
click at [179, 94] on button "Edit This Section" at bounding box center [192, 96] width 68 height 15
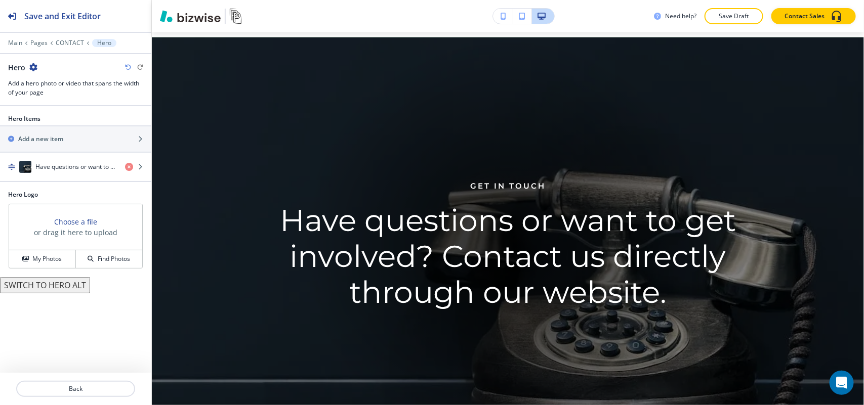
scroll to position [51, 0]
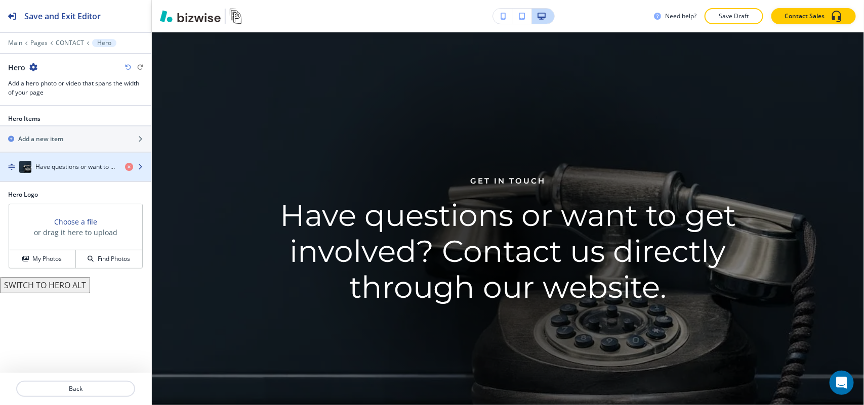
click at [72, 168] on h4 "Have questions or want to get involved? Contact us directly through our website." at bounding box center [75, 166] width 81 height 9
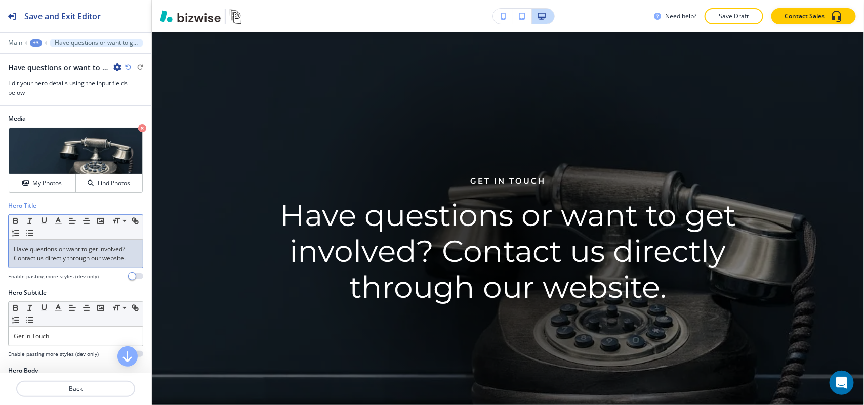
click at [62, 262] on p "Have questions or want to get involved? Contact us directly through our website." at bounding box center [76, 254] width 124 height 18
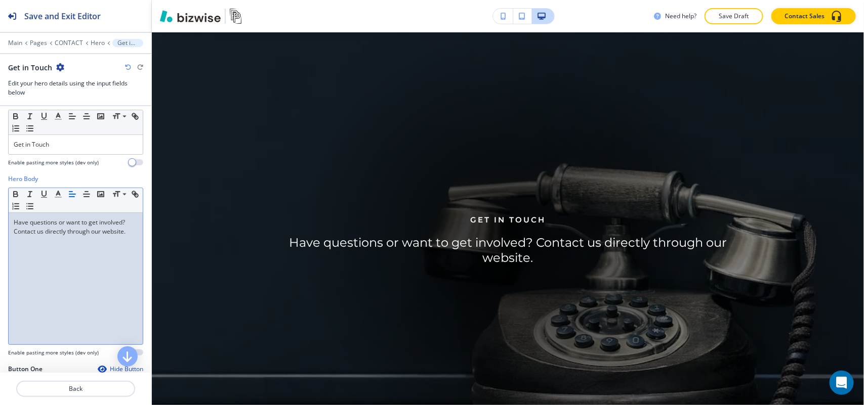
scroll to position [63, 0]
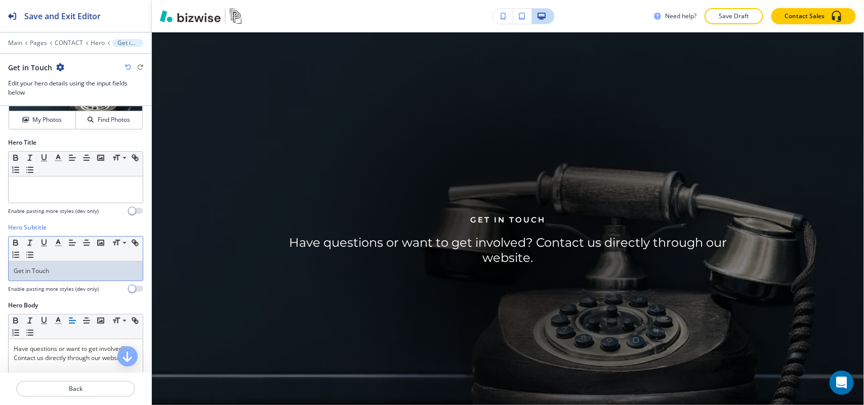
click at [69, 269] on p "Get in Touch" at bounding box center [76, 271] width 124 height 9
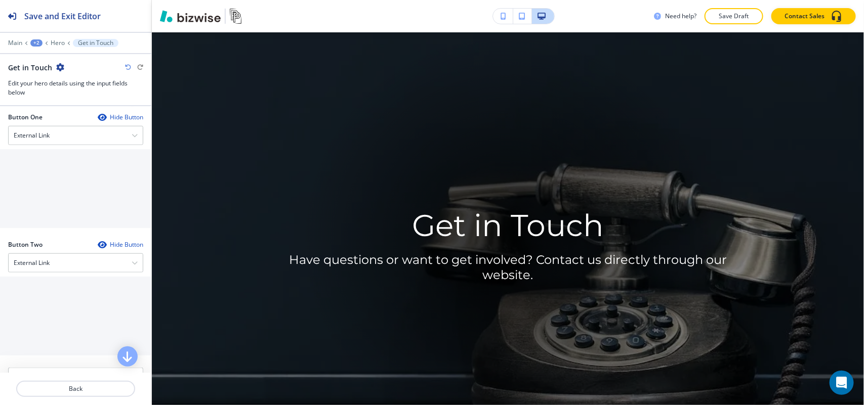
scroll to position [443, 0]
click at [62, 124] on div at bounding box center [75, 123] width 135 height 4
click at [57, 138] on div "External Link" at bounding box center [76, 134] width 134 height 18
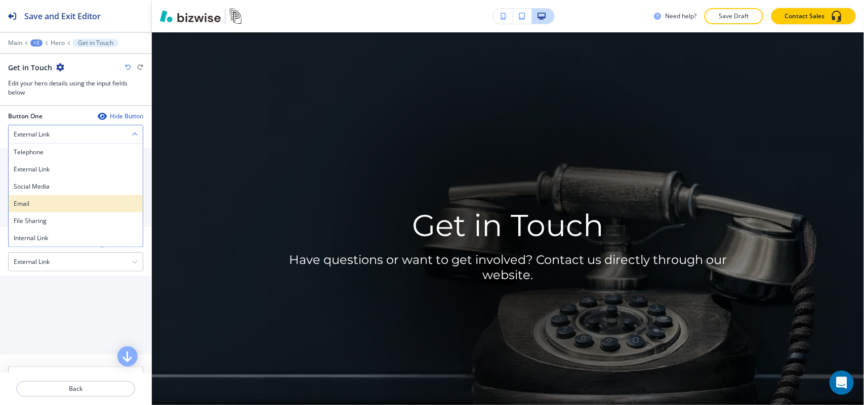
click at [49, 204] on h4 "Email" at bounding box center [76, 203] width 124 height 9
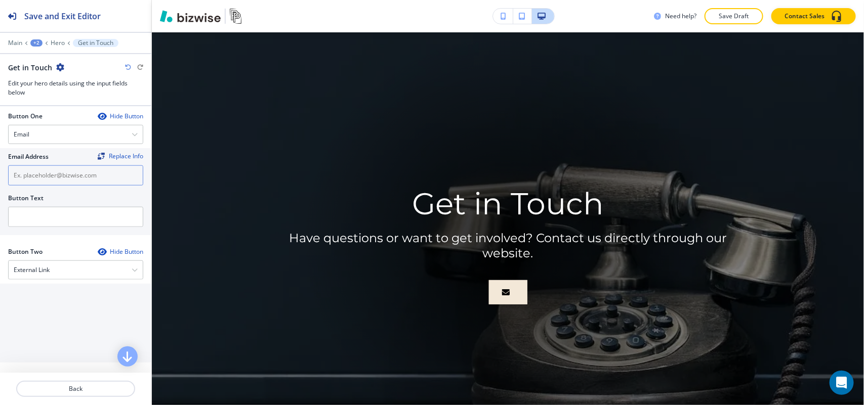
click at [54, 181] on input "text" at bounding box center [75, 175] width 135 height 20
paste input "[PERSON_NAME][EMAIL_ADDRESS][PERSON_NAME][DOMAIN_NAME]"
type input "[PERSON_NAME][EMAIL_ADDRESS][PERSON_NAME][DOMAIN_NAME]"
click at [54, 226] on input "text" at bounding box center [75, 217] width 135 height 20
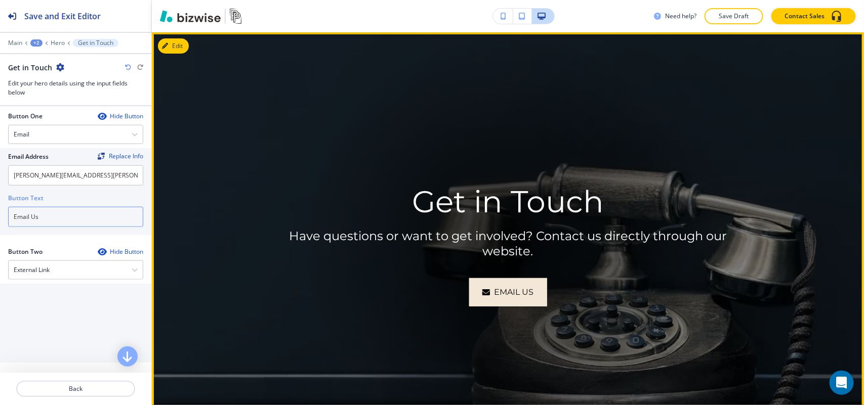
scroll to position [430, 0]
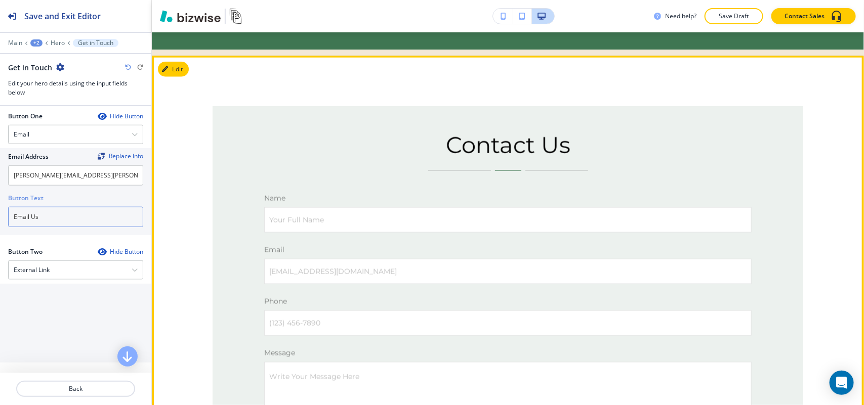
type input "Email Us"
click at [185, 68] on button "Edit This Section" at bounding box center [192, 69] width 68 height 15
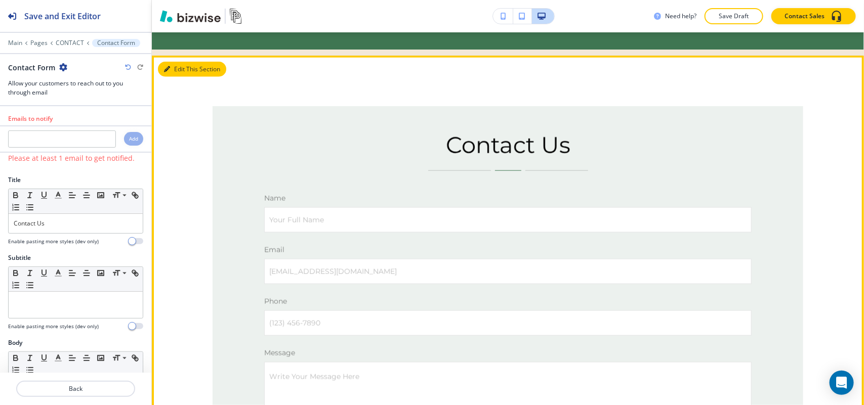
scroll to position [580, 0]
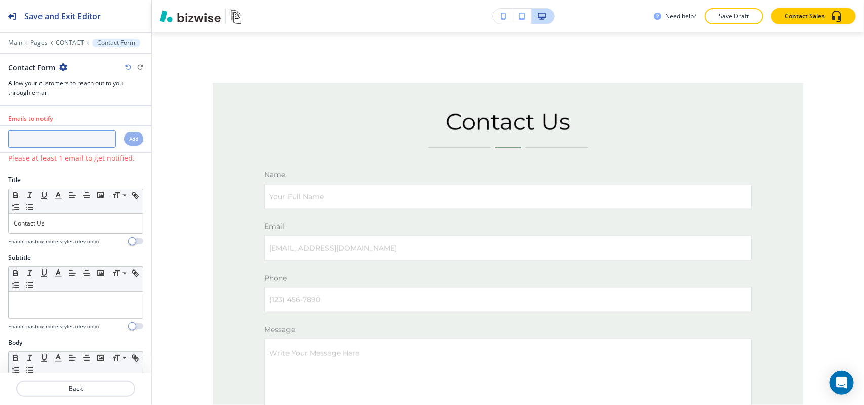
click at [57, 142] on input "text" at bounding box center [62, 139] width 108 height 17
paste input "[PERSON_NAME][EMAIL_ADDRESS][PERSON_NAME][DOMAIN_NAME]"
type input "[PERSON_NAME][EMAIL_ADDRESS][PERSON_NAME][DOMAIN_NAME]"
click at [132, 141] on div "Add" at bounding box center [133, 139] width 19 height 14
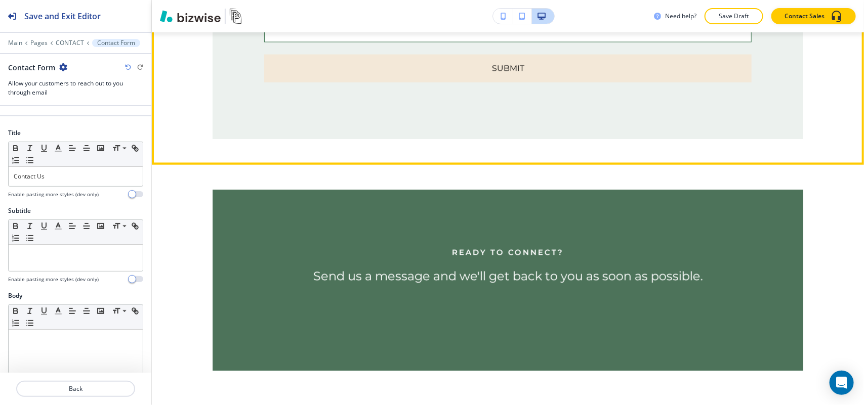
scroll to position [959, 0]
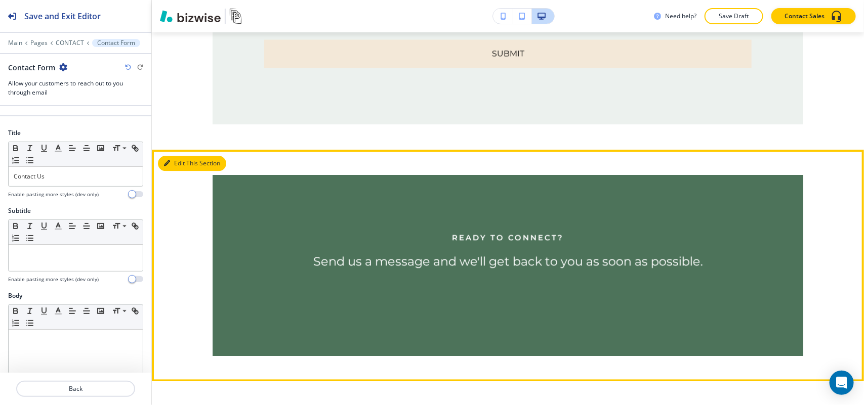
click at [184, 158] on button "Edit This Section" at bounding box center [192, 163] width 68 height 15
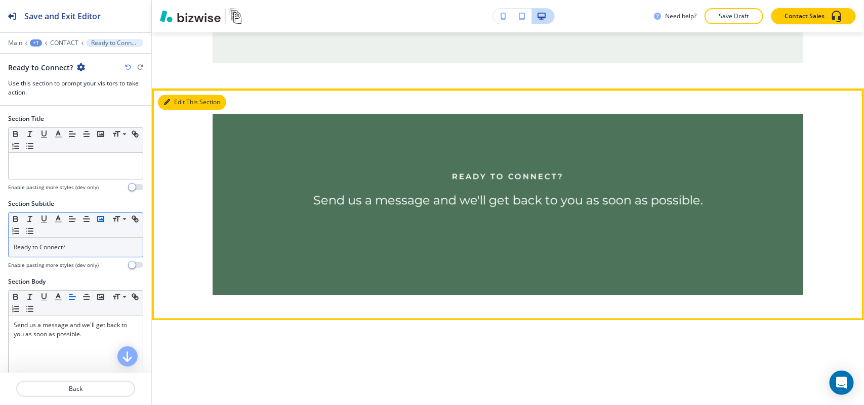
scroll to position [1078, 0]
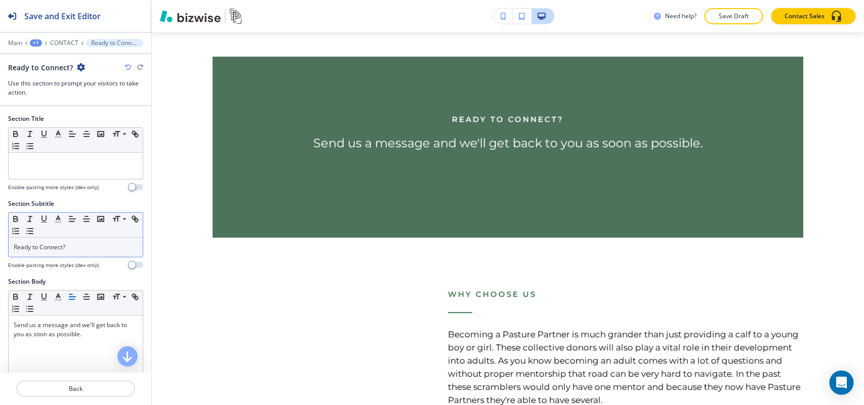
click at [84, 248] on p "Ready to Connect?" at bounding box center [76, 247] width 124 height 9
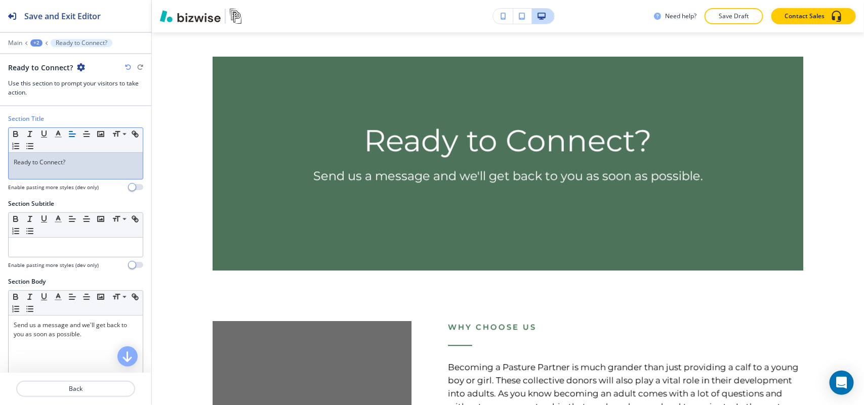
scroll to position [253, 0]
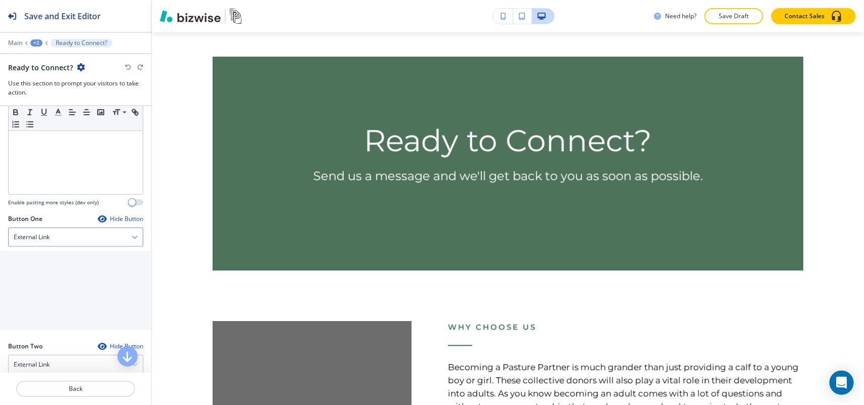
click at [67, 245] on div "External Link" at bounding box center [76, 237] width 134 height 18
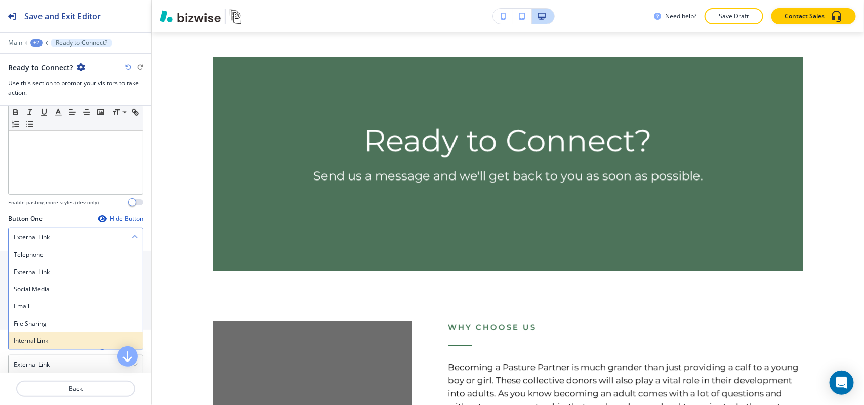
click at [46, 343] on h4 "Internal Link" at bounding box center [76, 340] width 124 height 9
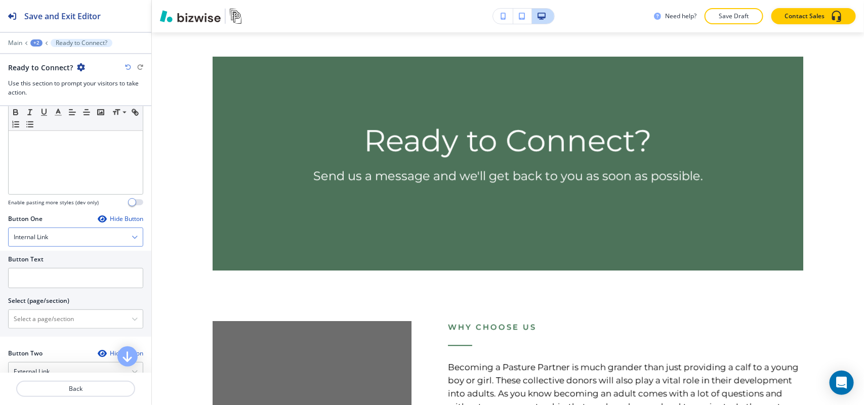
click at [67, 240] on div "Internal Link" at bounding box center [76, 237] width 134 height 18
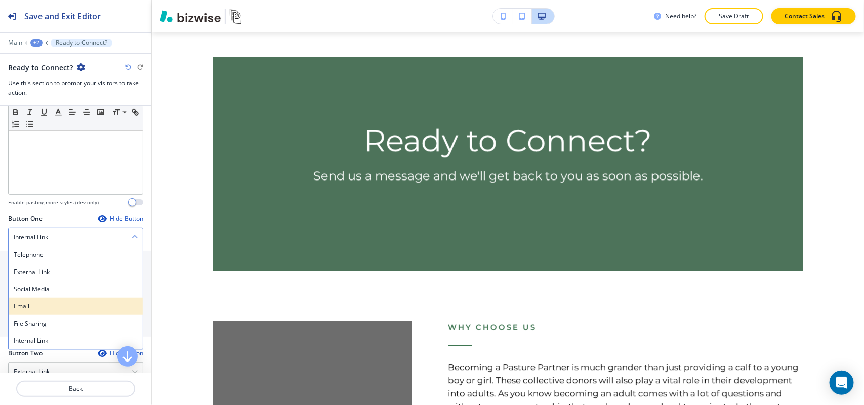
click at [36, 311] on h4 "Email" at bounding box center [76, 306] width 124 height 9
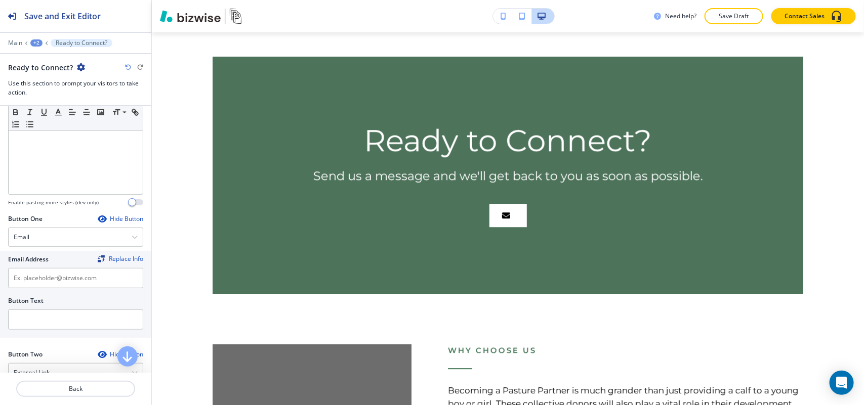
click at [40, 292] on div at bounding box center [75, 292] width 135 height 8
click at [44, 281] on input "text" at bounding box center [75, 278] width 135 height 20
paste input "[PERSON_NAME][EMAIL_ADDRESS][PERSON_NAME][DOMAIN_NAME]"
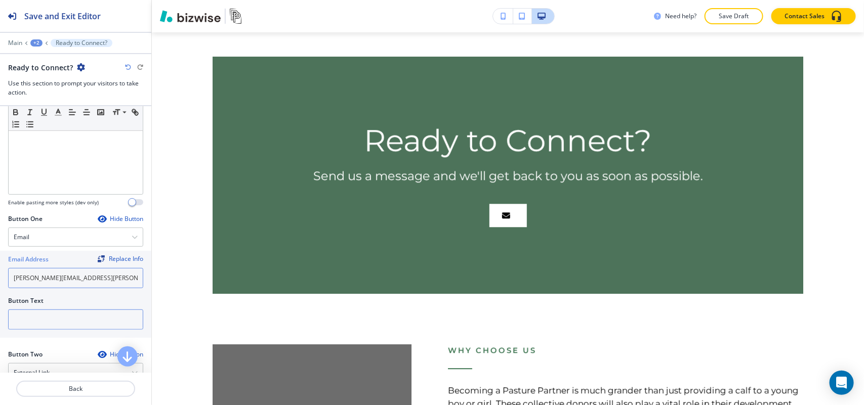
type input "[PERSON_NAME][EMAIL_ADDRESS][PERSON_NAME][DOMAIN_NAME]"
click at [36, 315] on input "text" at bounding box center [75, 320] width 135 height 20
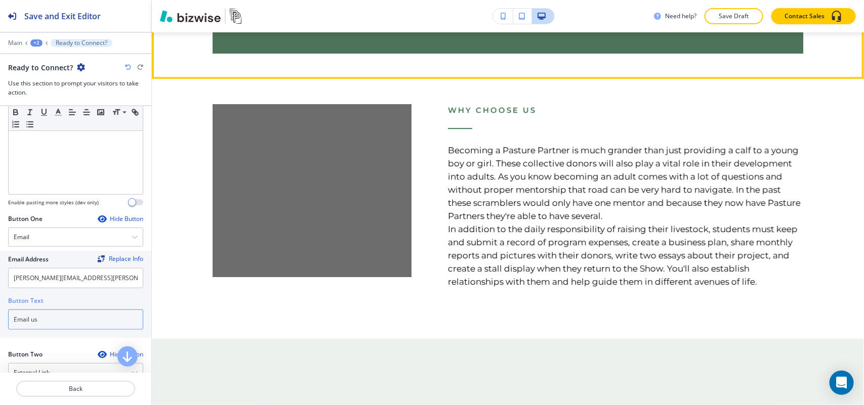
scroll to position [1331, 0]
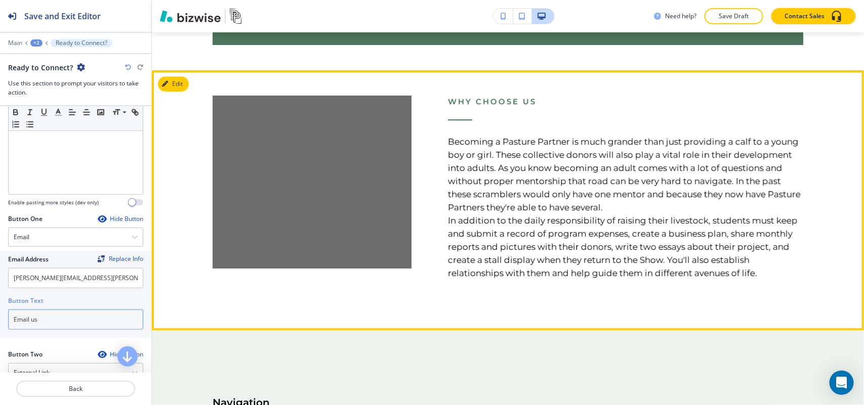
type input "Email us"
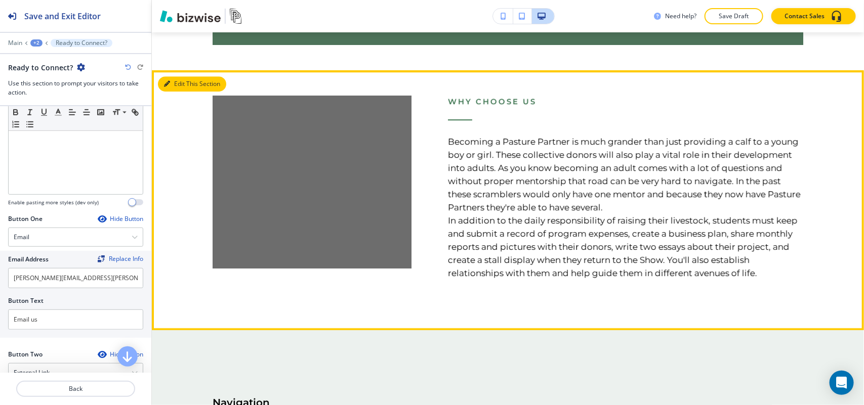
click at [174, 81] on button "Edit This Section" at bounding box center [192, 83] width 68 height 15
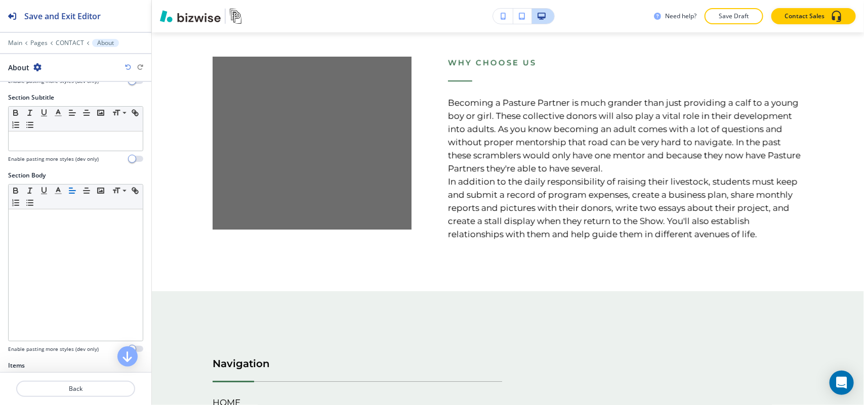
scroll to position [190, 0]
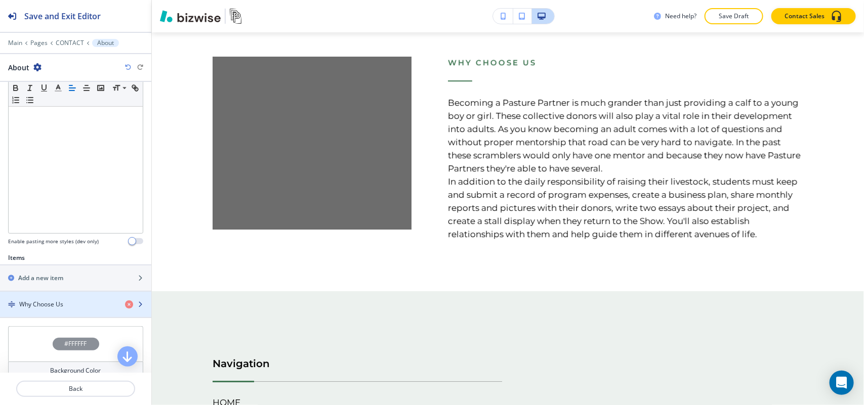
click at [66, 314] on div "button" at bounding box center [75, 313] width 151 height 8
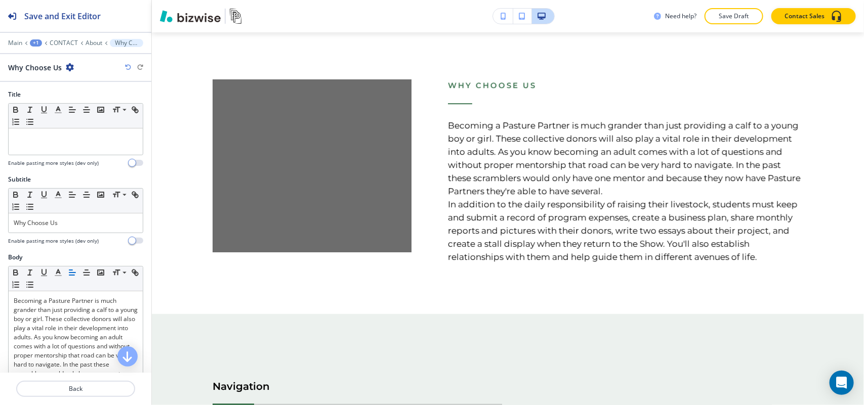
scroll to position [1344, 0]
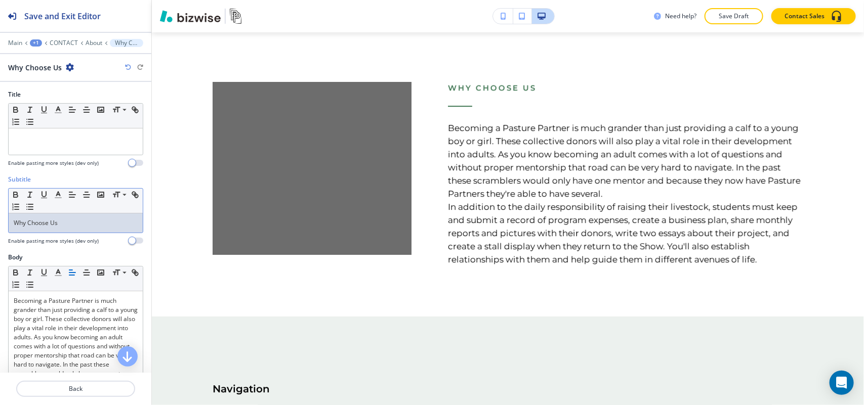
click at [79, 233] on div "Why Choose Us" at bounding box center [76, 222] width 134 height 19
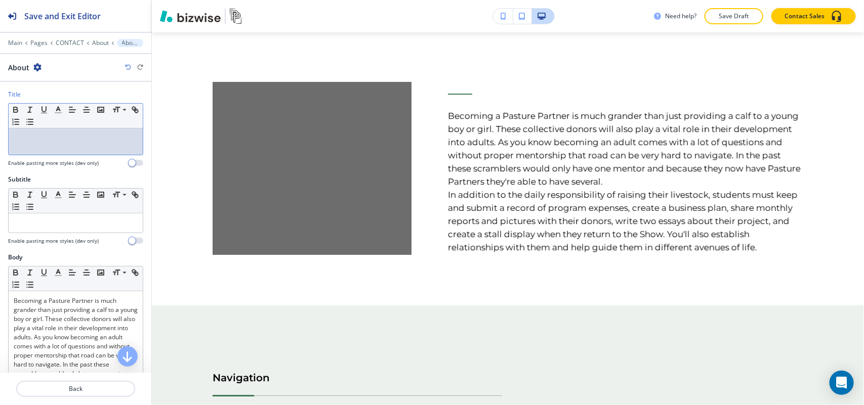
drag, startPoint x: 52, startPoint y: 125, endPoint x: 31, endPoint y: 148, distance: 30.8
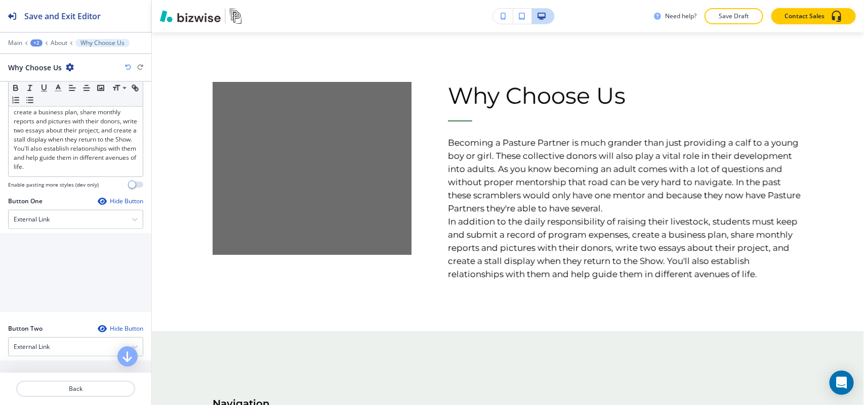
scroll to position [506, 0]
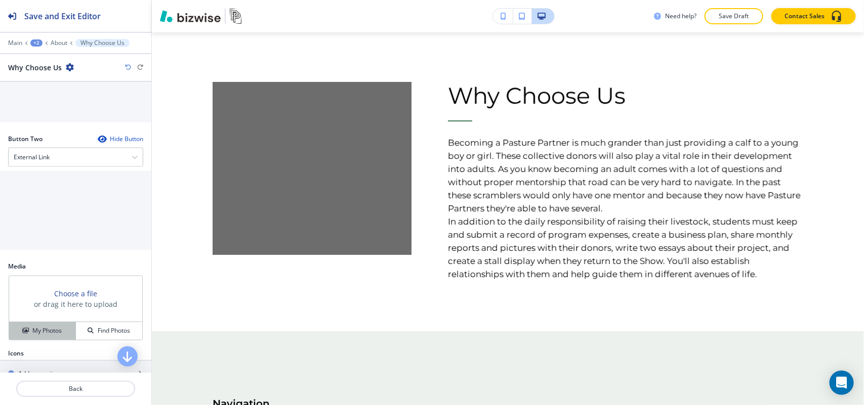
click at [31, 340] on button "My Photos" at bounding box center [42, 331] width 67 height 18
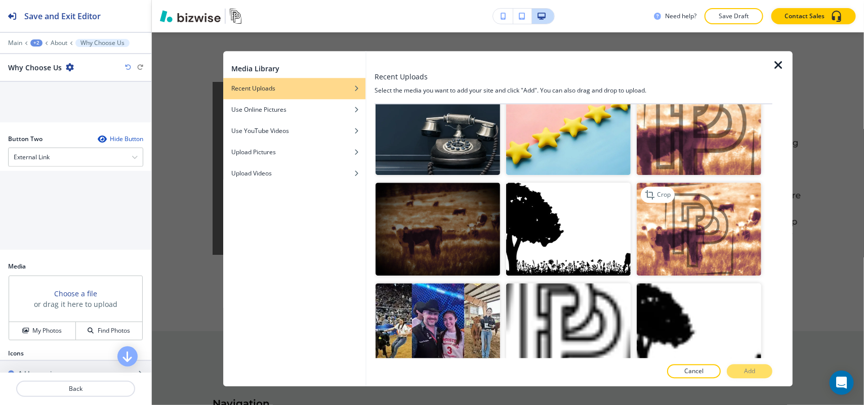
scroll to position [122, 0]
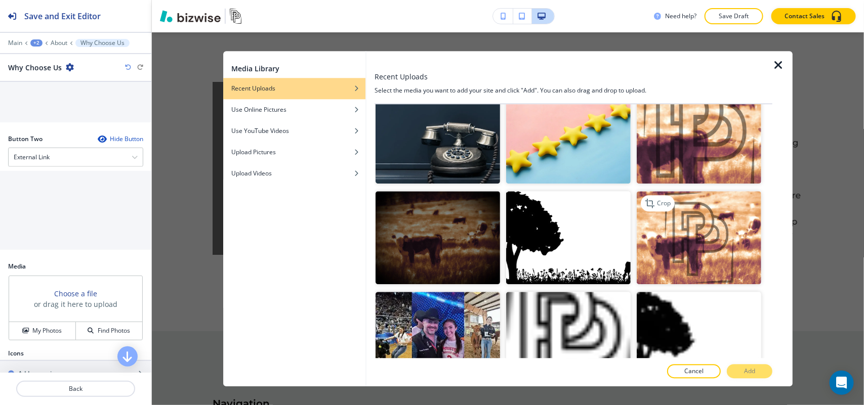
click at [682, 228] on img "button" at bounding box center [698, 238] width 124 height 94
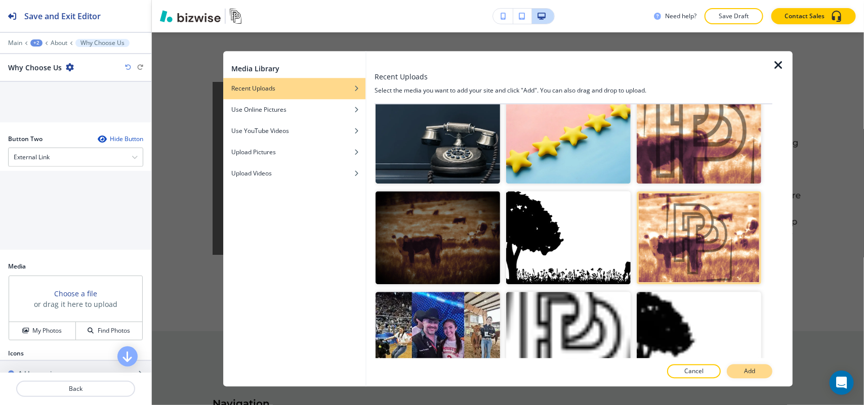
click at [751, 365] on button "Add" at bounding box center [749, 371] width 46 height 14
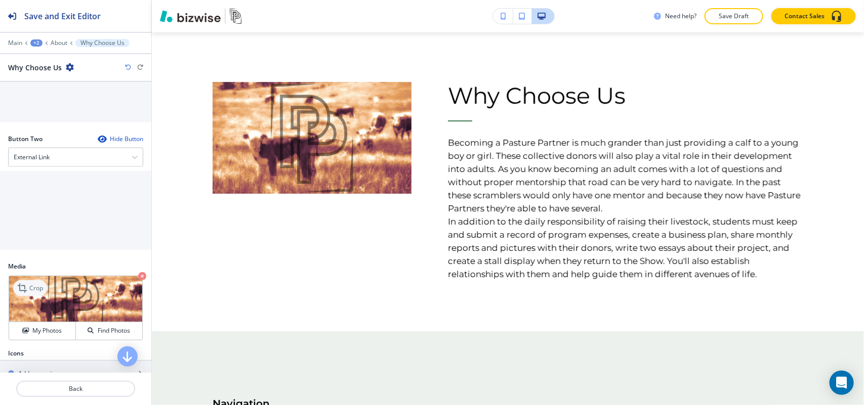
click at [25, 294] on icon at bounding box center [23, 288] width 12 height 12
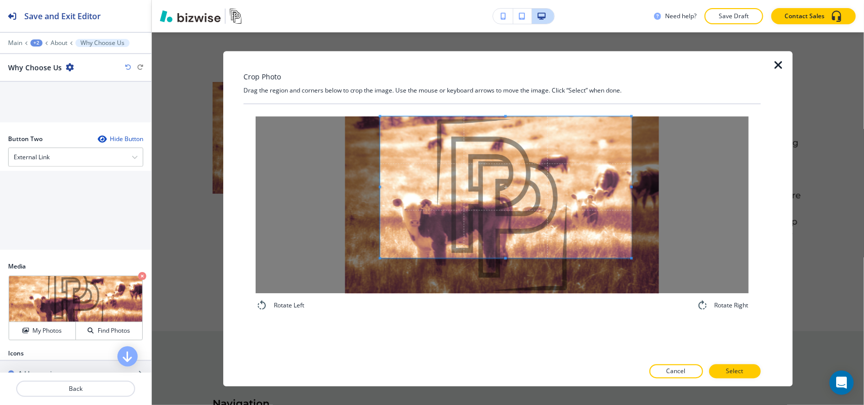
click at [501, 132] on span at bounding box center [505, 187] width 251 height 142
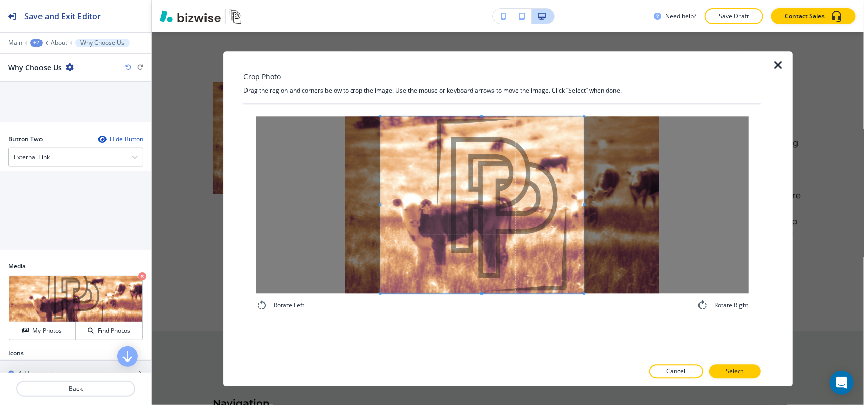
click at [583, 325] on div "Rotate Left Rotate Right" at bounding box center [501, 231] width 517 height 254
click at [541, 281] on span at bounding box center [485, 204] width 204 height 177
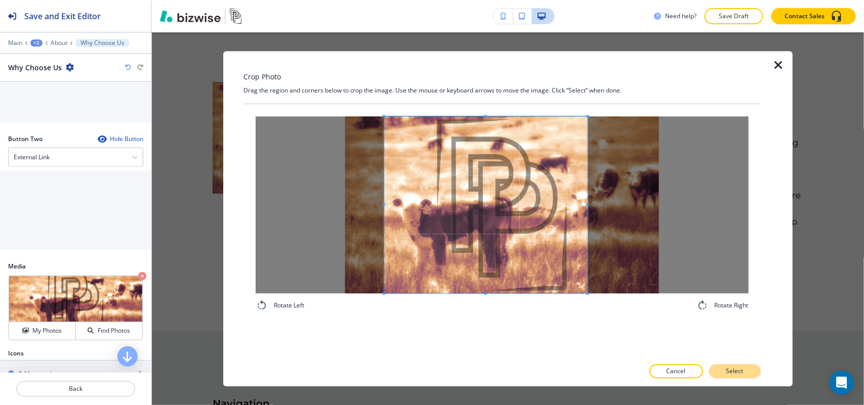
click at [733, 371] on p "Select" at bounding box center [734, 371] width 17 height 9
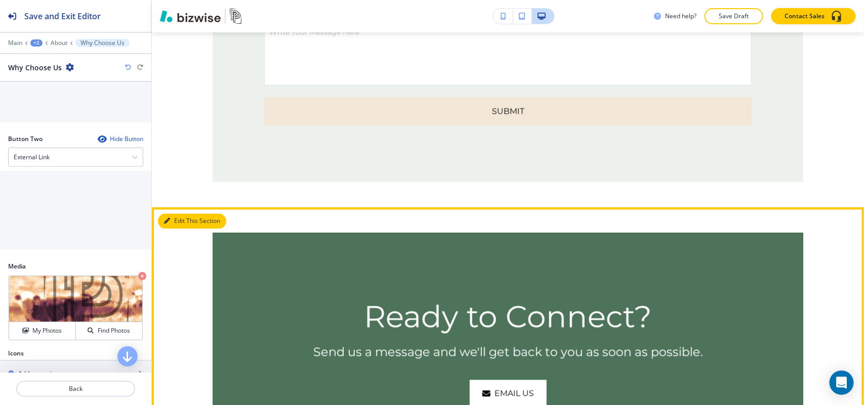
click at [176, 216] on button "Edit This Section" at bounding box center [192, 220] width 68 height 15
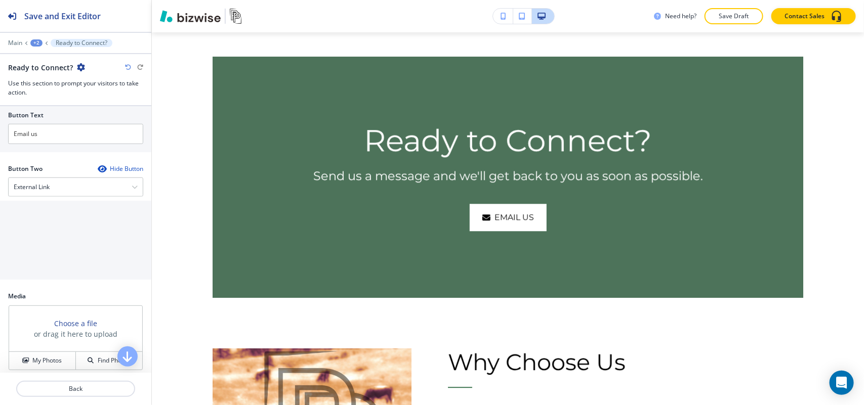
scroll to position [443, 0]
click at [38, 361] on h4 "My Photos" at bounding box center [46, 356] width 29 height 9
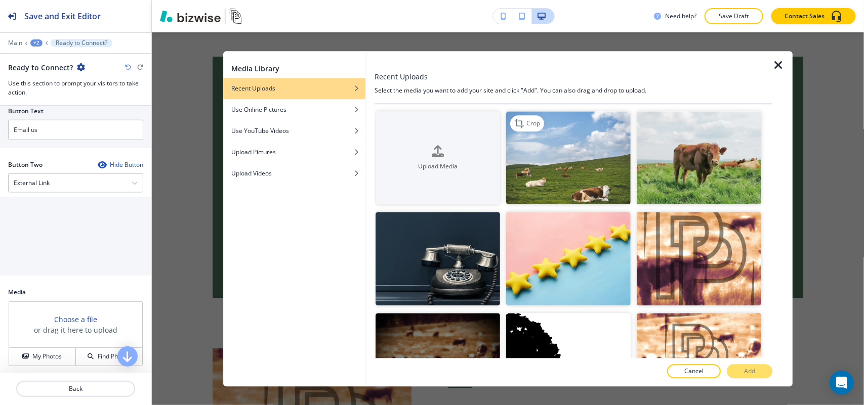
drag, startPoint x: 580, startPoint y: 172, endPoint x: 651, endPoint y: 284, distance: 132.4
click at [580, 172] on img "button" at bounding box center [568, 158] width 124 height 94
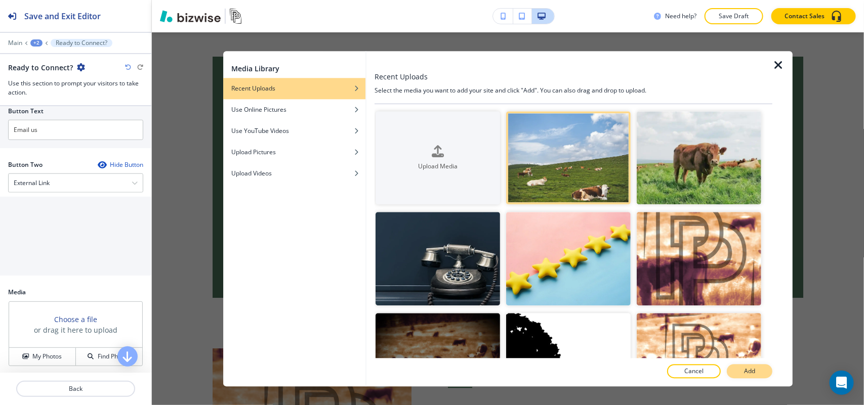
click at [744, 372] on p "Add" at bounding box center [749, 371] width 11 height 9
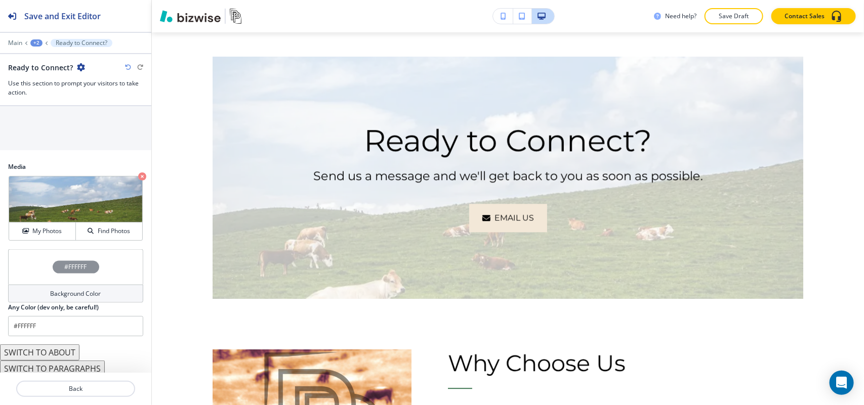
scroll to position [569, 0]
click at [38, 277] on div "#FFFFFF" at bounding box center [75, 265] width 135 height 35
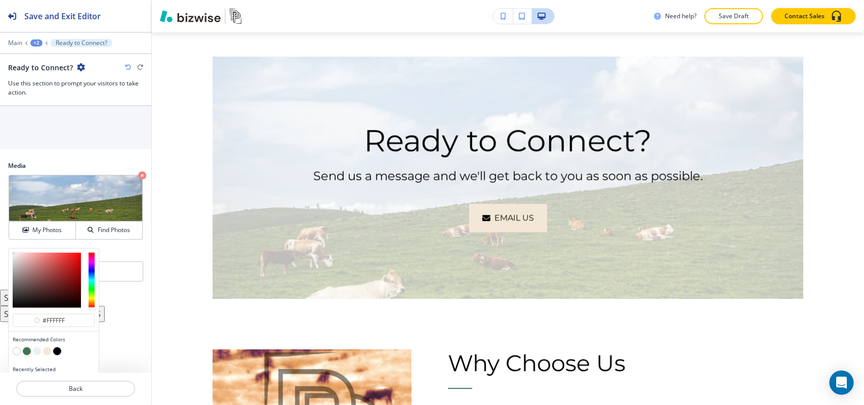
click at [26, 354] on button "button" at bounding box center [27, 352] width 8 height 8
type input "#3f7652"
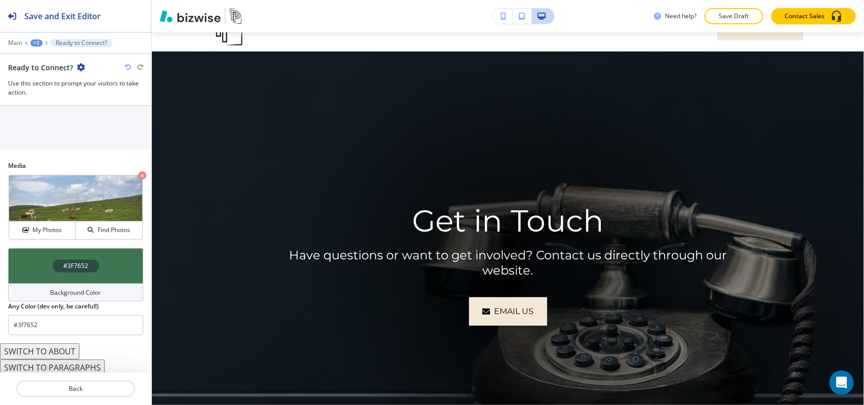
scroll to position [0, 0]
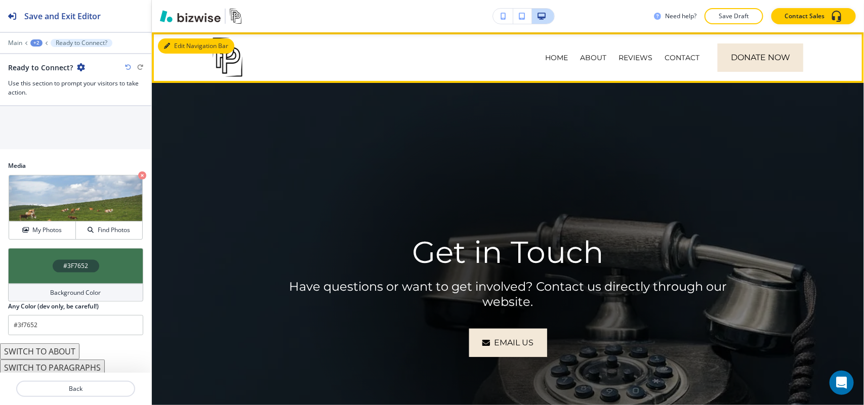
click at [175, 44] on button "Edit Navigation Bar" at bounding box center [196, 45] width 76 height 15
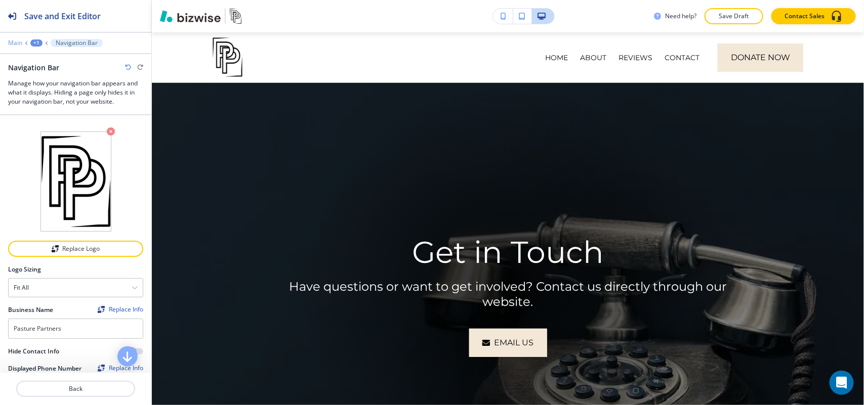
click at [21, 40] on p "Main" at bounding box center [15, 42] width 14 height 7
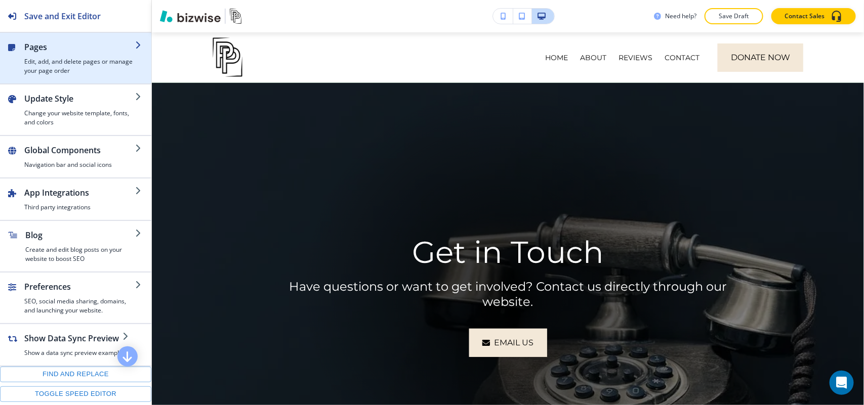
click at [72, 68] on h4 "Edit, add, and delete pages or manage your page order" at bounding box center [79, 66] width 111 height 18
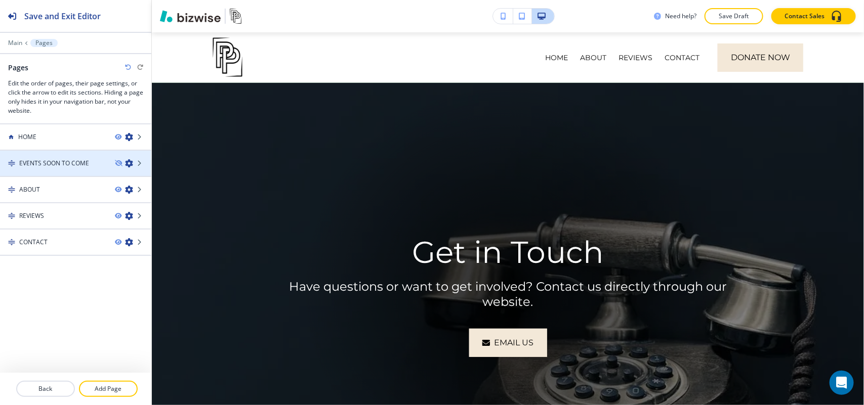
click at [66, 167] on h4 "EVENTS SOON TO COME" at bounding box center [54, 163] width 70 height 9
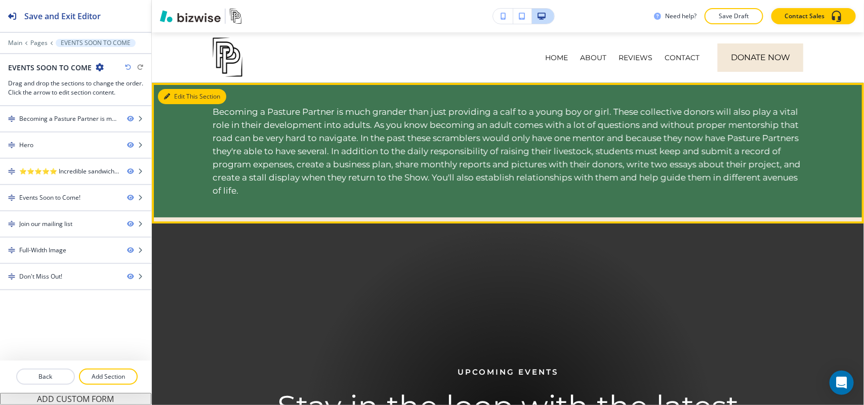
click at [176, 99] on button "Edit This Section" at bounding box center [192, 96] width 68 height 15
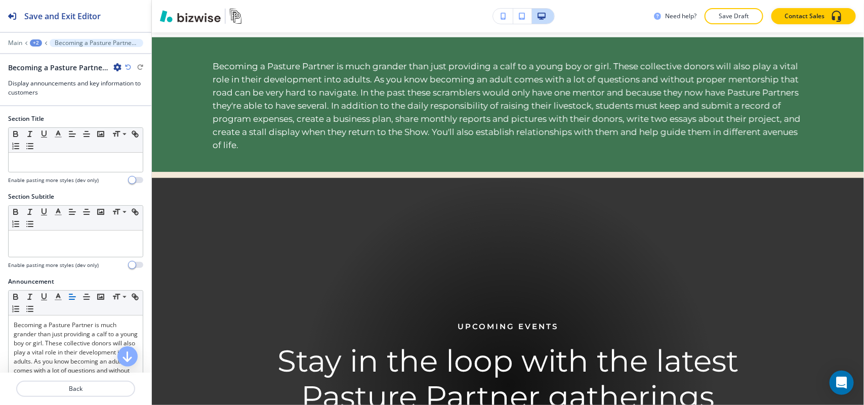
scroll to position [51, 0]
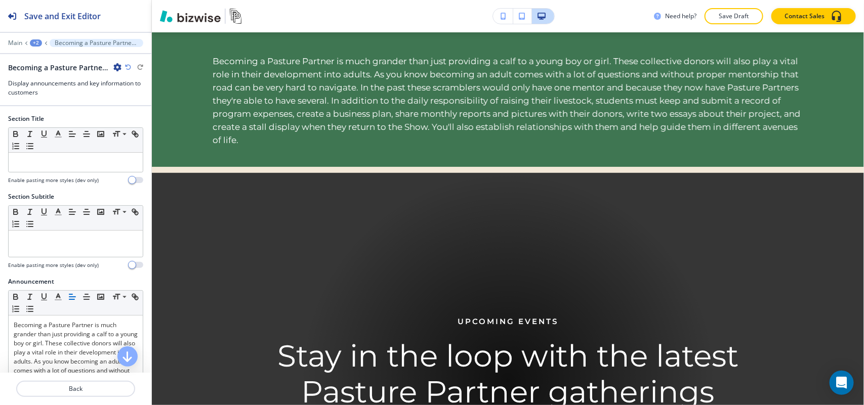
click at [114, 65] on icon "button" at bounding box center [117, 67] width 8 height 8
click at [140, 122] on p "Delete Section" at bounding box center [146, 120] width 52 height 9
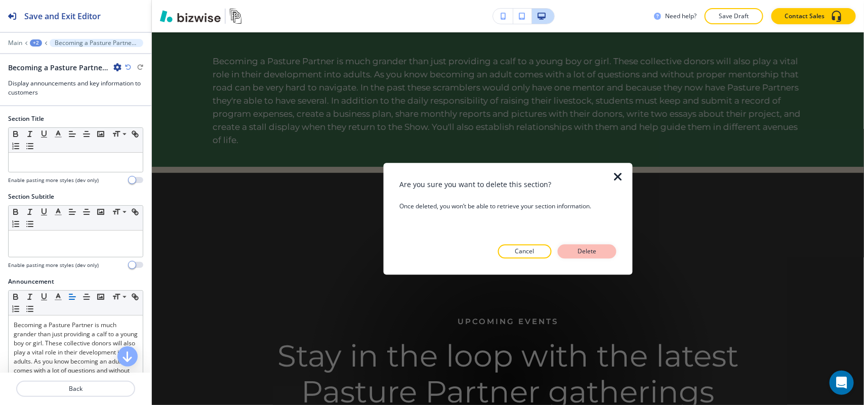
click at [586, 248] on p "Delete" at bounding box center [587, 251] width 24 height 9
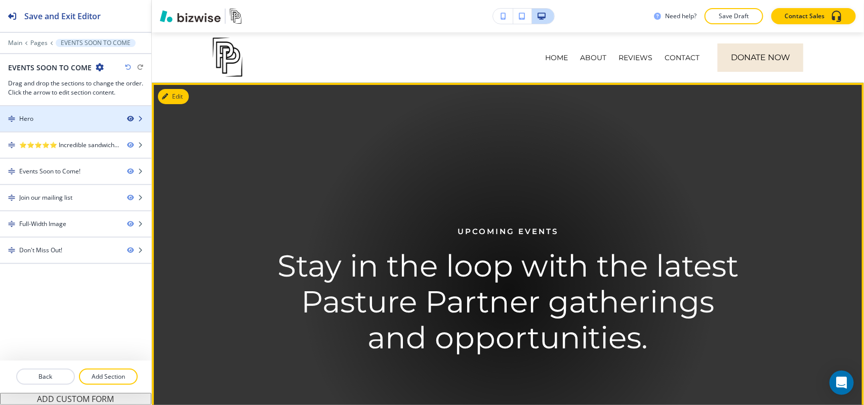
click at [132, 119] on icon "button" at bounding box center [130, 119] width 6 height 6
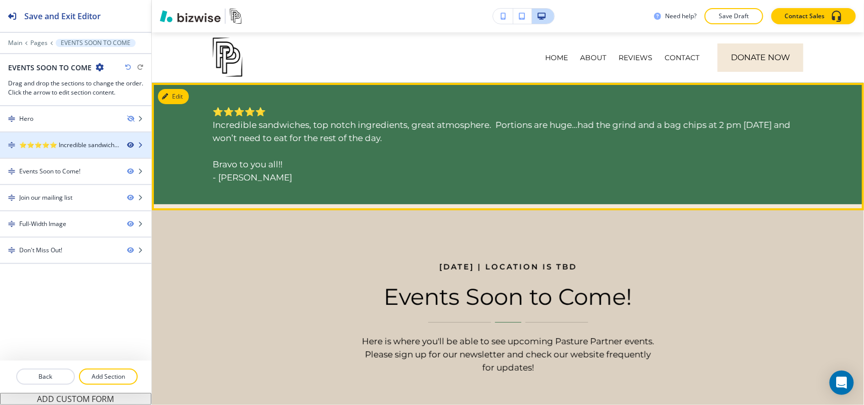
click at [129, 144] on icon "button" at bounding box center [130, 145] width 6 height 6
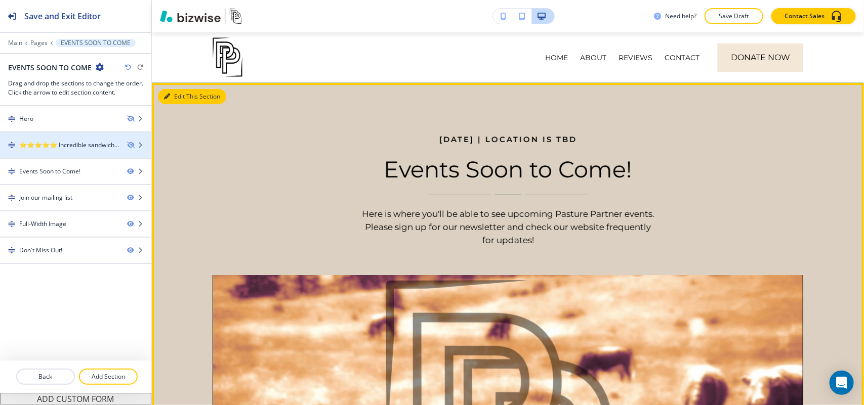
click at [172, 94] on button "Edit This Section" at bounding box center [192, 96] width 68 height 15
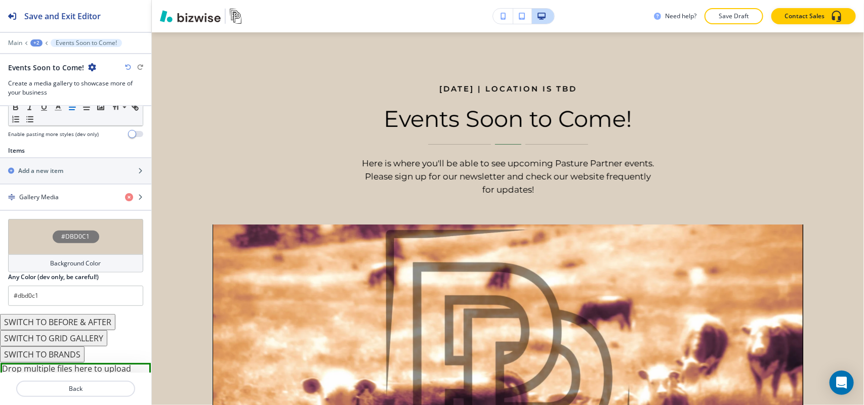
scroll to position [396, 0]
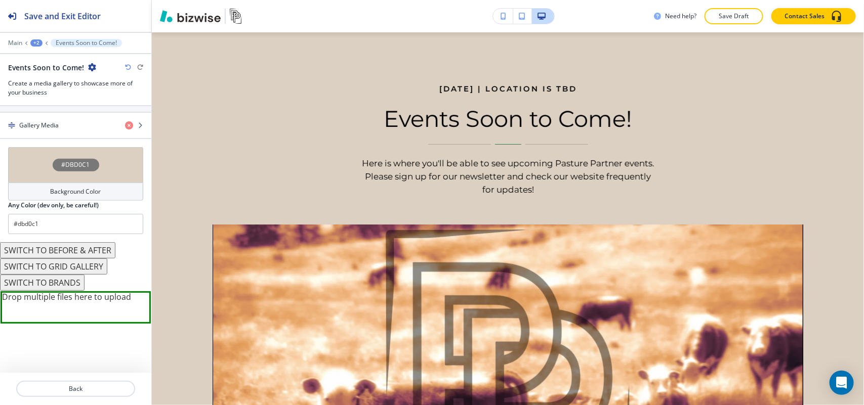
click at [72, 265] on button "SWITCH TO GRID GALLERY" at bounding box center [53, 267] width 107 height 16
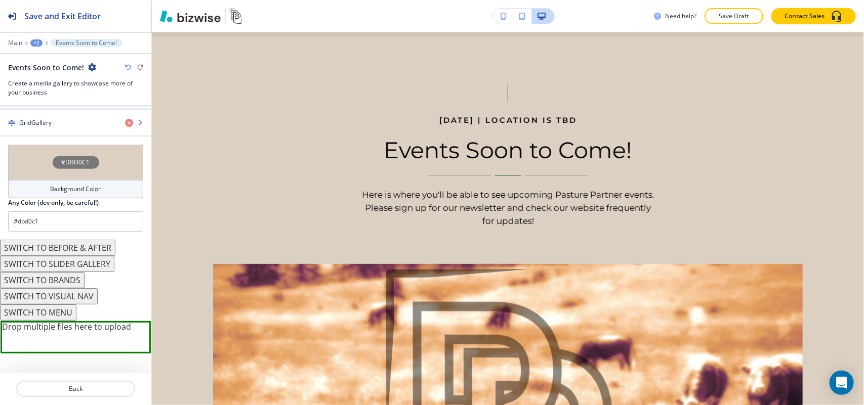
click at [66, 314] on button "SWITCH TO MENU" at bounding box center [38, 313] width 76 height 16
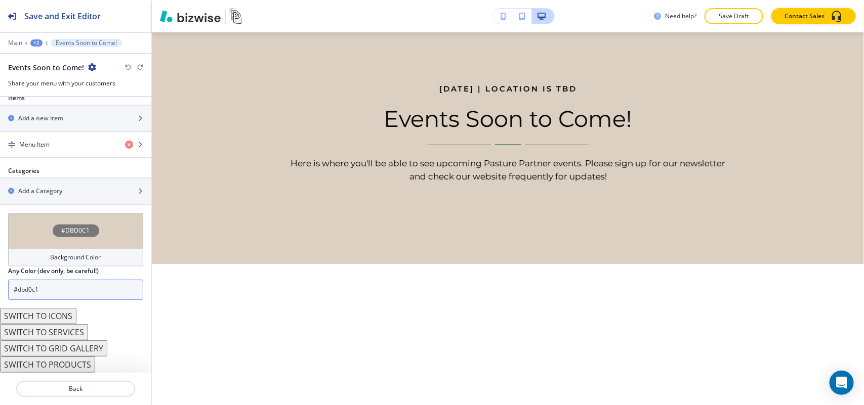
scroll to position [367, 0]
click at [63, 367] on button "SWITCH TO PRODUCTS" at bounding box center [47, 365] width 95 height 16
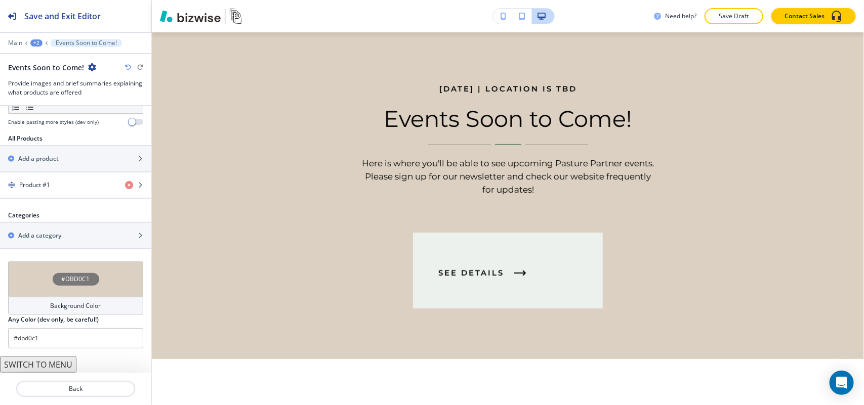
click at [54, 363] on button "SWITCH TO MENU" at bounding box center [38, 365] width 76 height 16
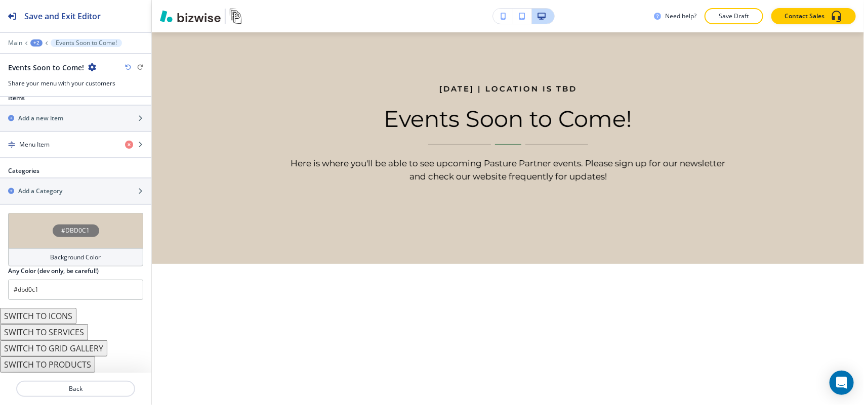
click at [75, 332] on button "SWITCH TO SERVICES" at bounding box center [44, 332] width 88 height 16
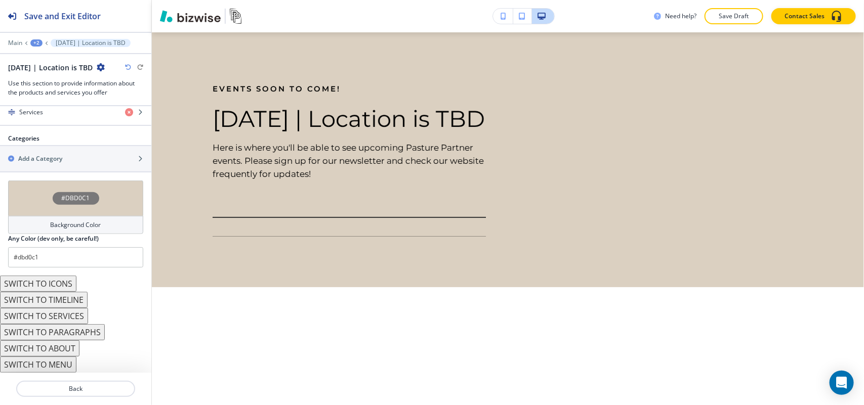
click at [71, 332] on button "SWITCH TO PARAGRAPHS" at bounding box center [52, 332] width 105 height 16
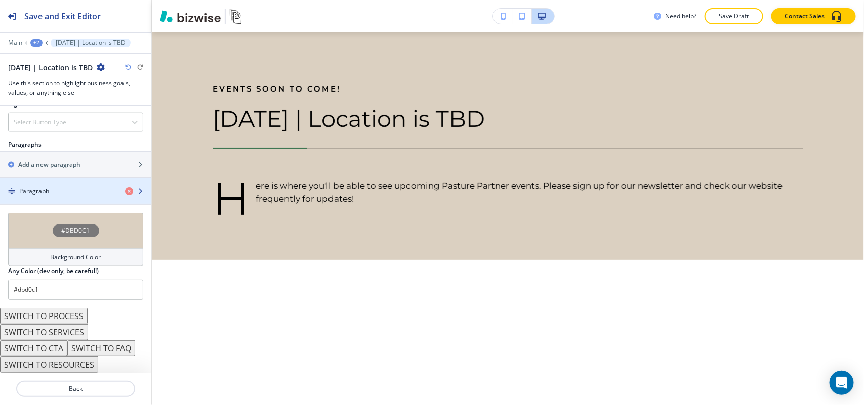
click at [59, 192] on div "Paragraph" at bounding box center [58, 191] width 117 height 9
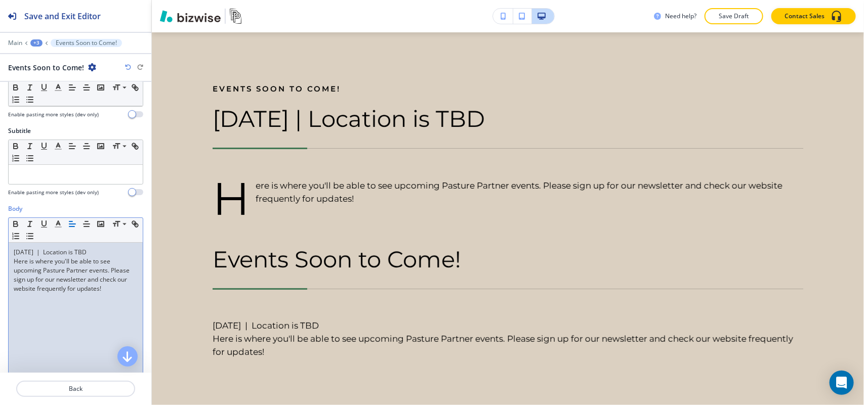
scroll to position [63, 0]
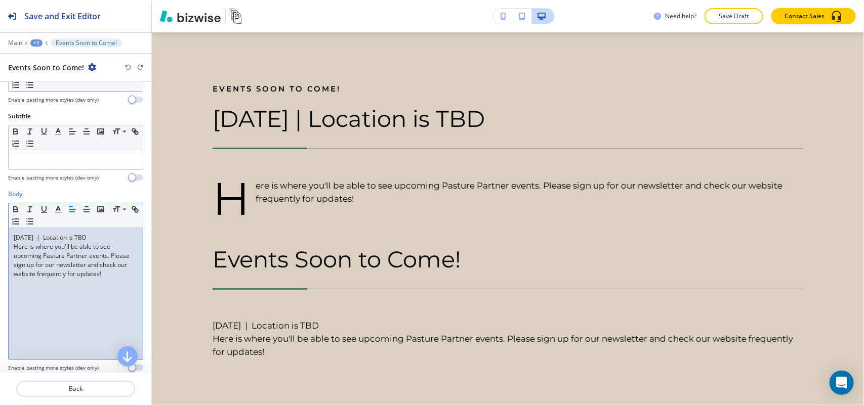
drag, startPoint x: 124, startPoint y: 234, endPoint x: 0, endPoint y: 239, distance: 124.6
click at [0, 239] on div "Body Small Normal Large Huge [DATE] | Location is TBD Here is where you'll be a…" at bounding box center [75, 285] width 151 height 190
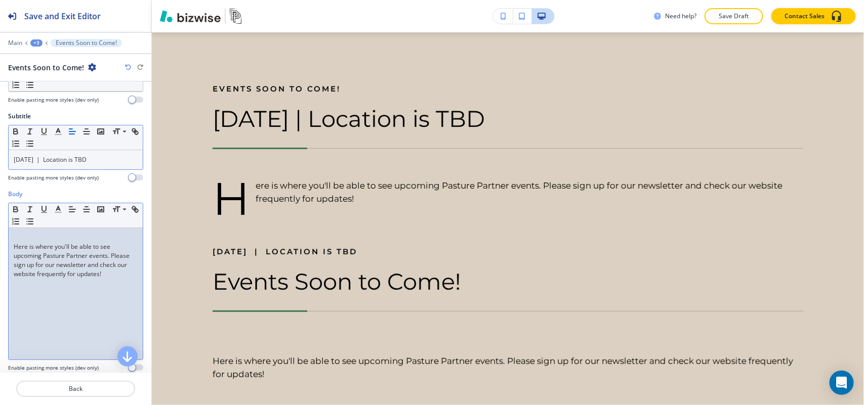
click at [4, 240] on div "Body Small Normal Large Huge Here is where you'll be able to see upcoming Pastu…" at bounding box center [75, 285] width 151 height 190
click at [14, 251] on p "Here is where you'll be able to see upcoming Pasture Partner events. Please sig…" at bounding box center [76, 260] width 124 height 36
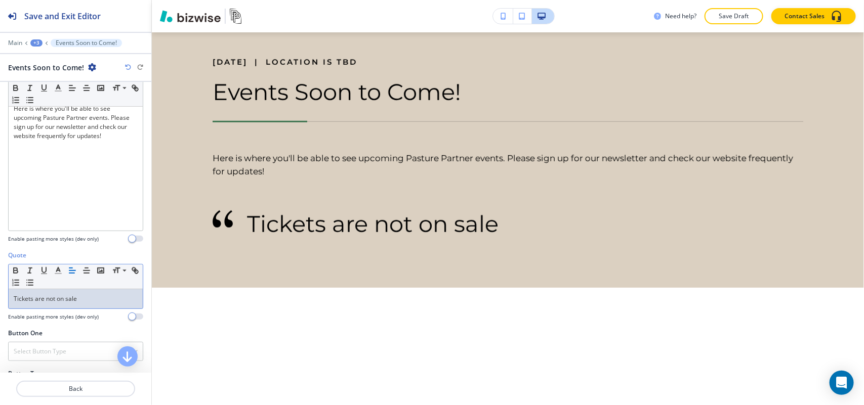
scroll to position [319, 0]
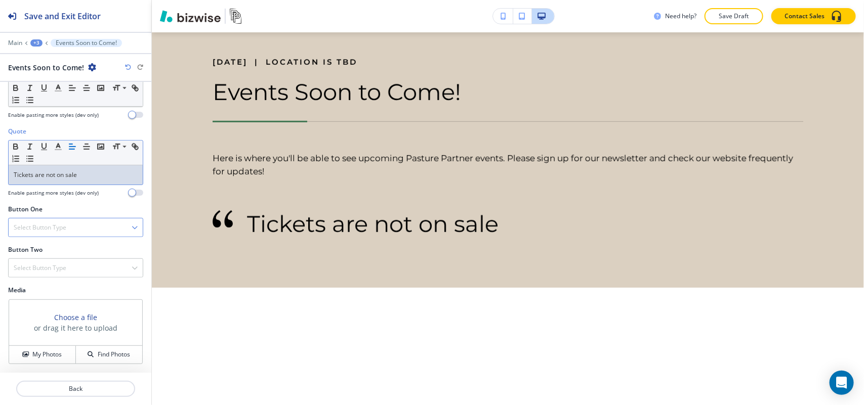
click at [56, 231] on h4 "Select Button Type" at bounding box center [40, 227] width 53 height 9
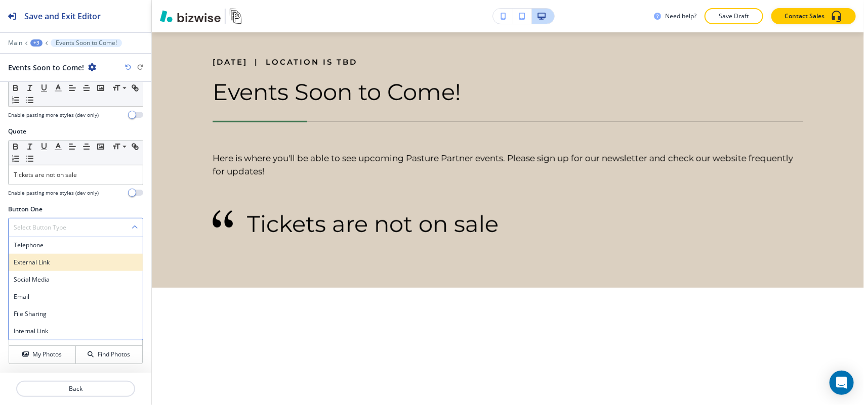
click at [51, 260] on h4 "External Link" at bounding box center [76, 262] width 124 height 9
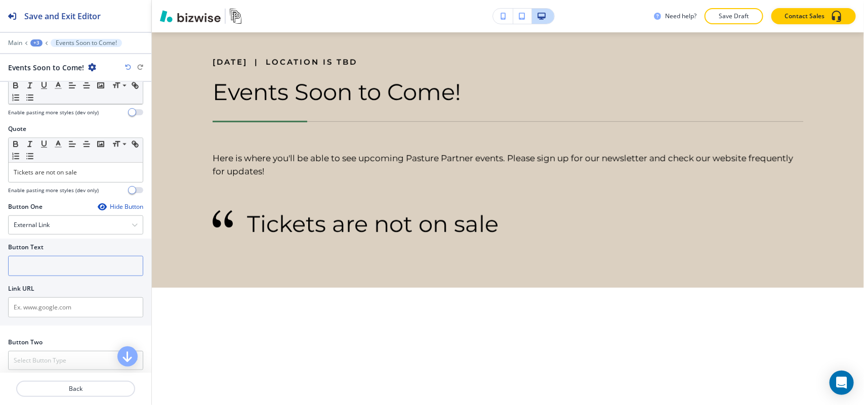
click at [82, 267] on input "text" at bounding box center [75, 266] width 135 height 20
click at [72, 229] on div "External Link" at bounding box center [76, 225] width 134 height 18
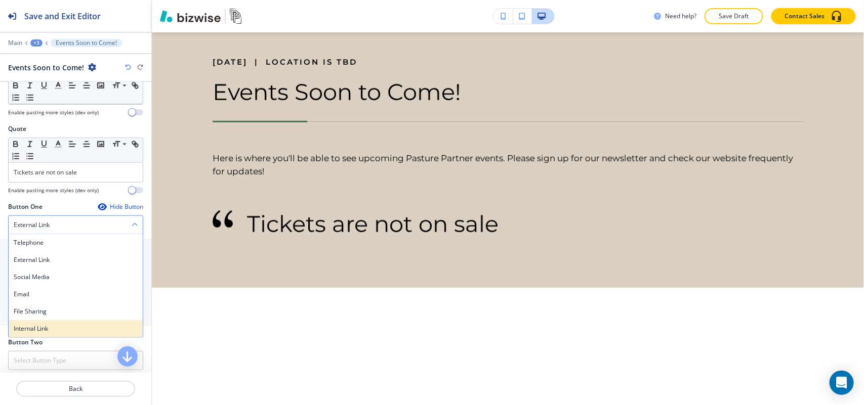
click at [51, 330] on h4 "Internal Link" at bounding box center [76, 328] width 124 height 9
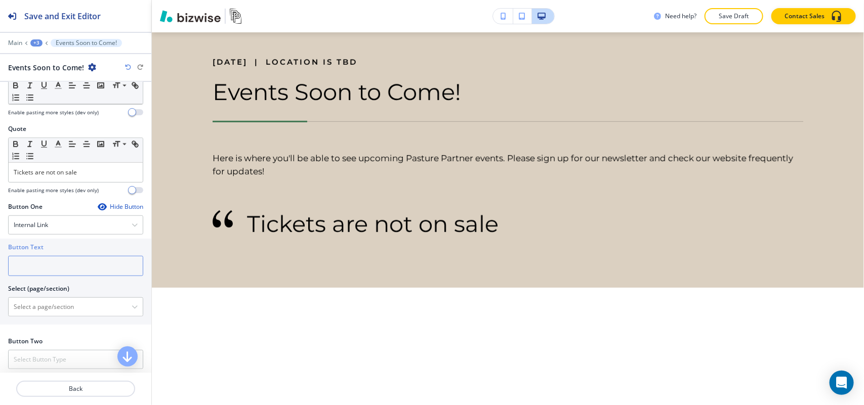
click at [63, 271] on input "text" at bounding box center [75, 266] width 135 height 20
paste input "See other events"
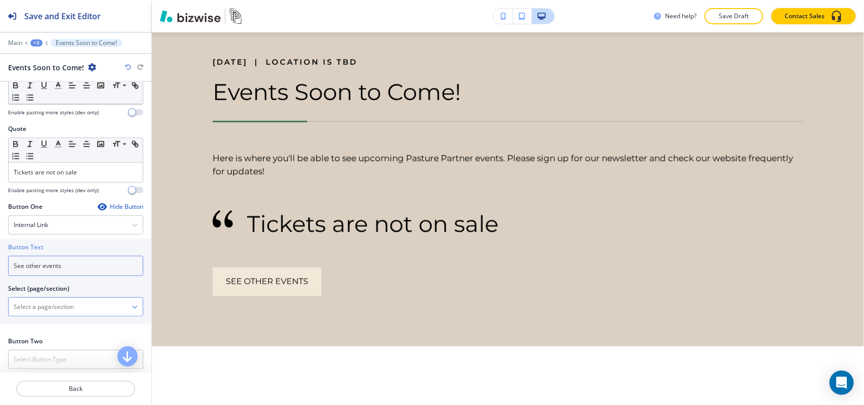
type input "See other events"
click at [53, 312] on \(page\/section\) "Manual Input" at bounding box center [70, 306] width 123 height 17
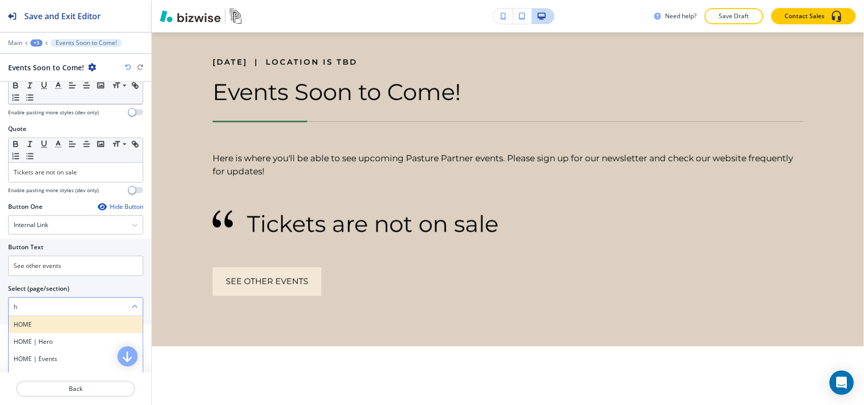
click at [42, 324] on h4 "HOME" at bounding box center [76, 324] width 124 height 9
type \(page\/section\) "HOME"
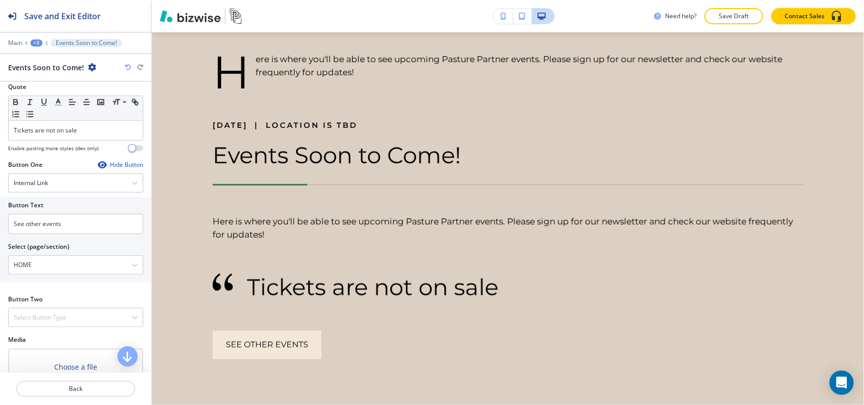
scroll to position [413, 0]
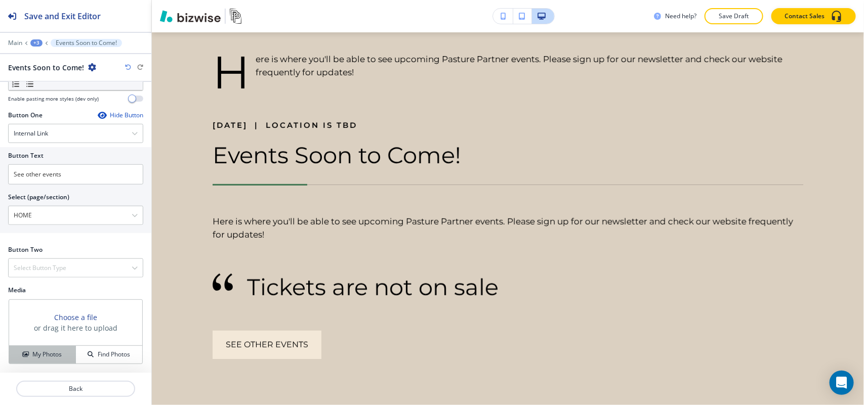
click at [36, 348] on button "My Photos" at bounding box center [42, 355] width 67 height 18
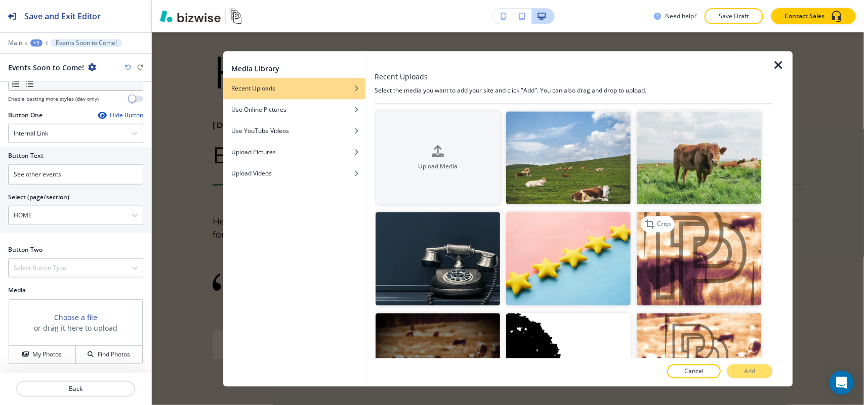
click at [687, 255] on img "button" at bounding box center [698, 259] width 124 height 94
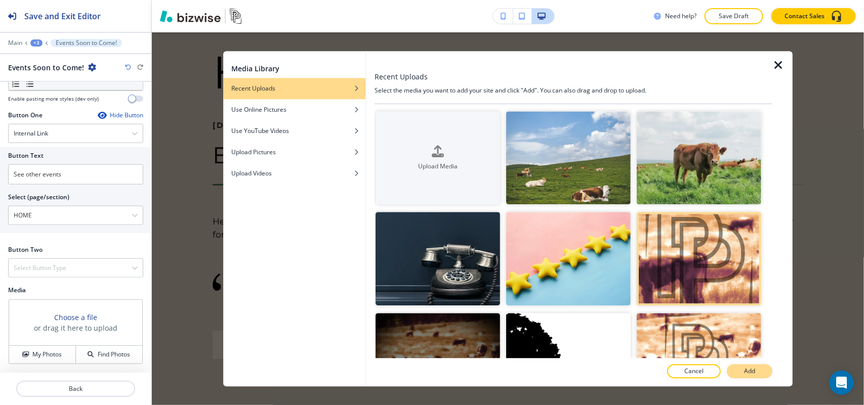
click at [747, 365] on button "Add" at bounding box center [749, 371] width 46 height 14
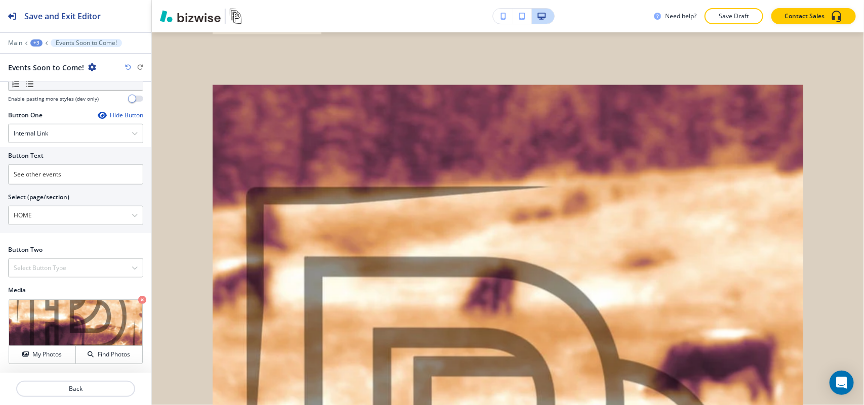
scroll to position [620, 0]
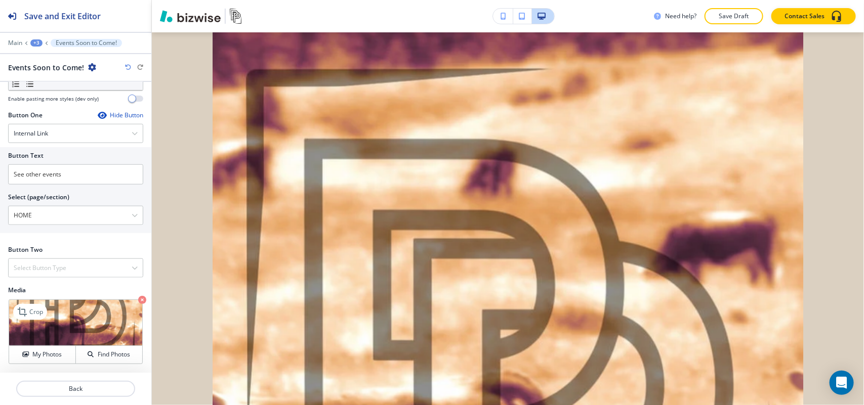
click at [138, 300] on icon "button" at bounding box center [142, 300] width 8 height 8
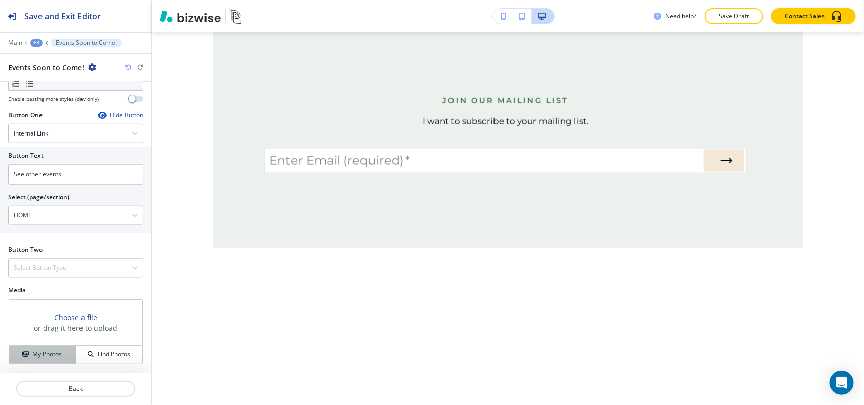
click at [46, 352] on h4 "My Photos" at bounding box center [46, 354] width 29 height 9
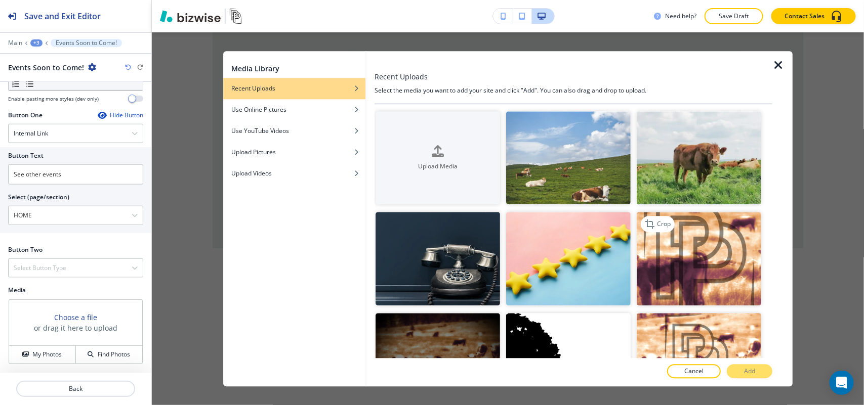
scroll to position [190, 0]
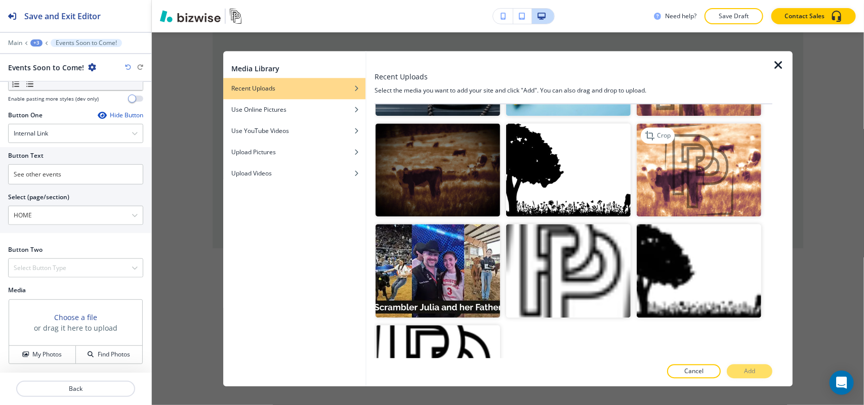
click at [696, 170] on img "button" at bounding box center [698, 170] width 124 height 94
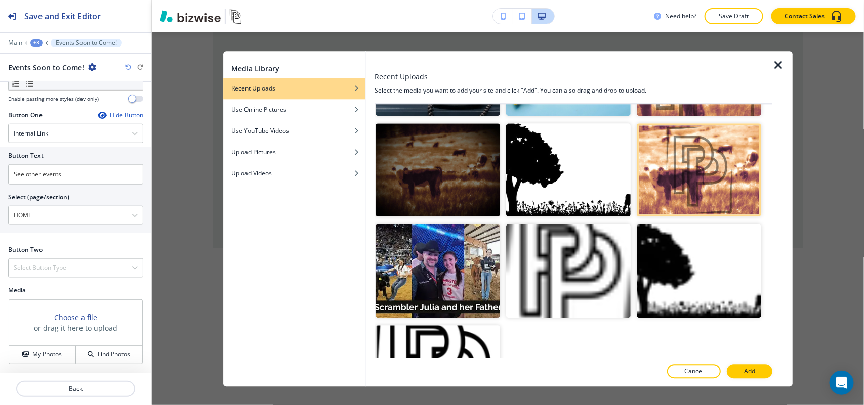
click at [744, 366] on button "Add" at bounding box center [749, 371] width 46 height 14
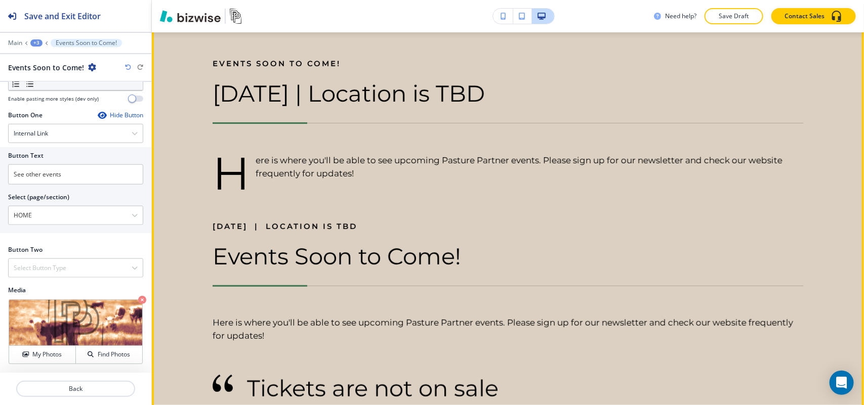
scroll to position [0, 0]
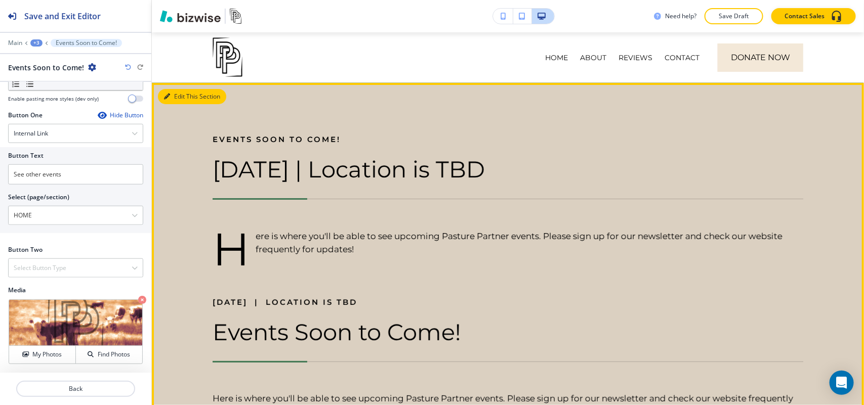
click at [188, 95] on button "Edit This Section" at bounding box center [192, 96] width 68 height 15
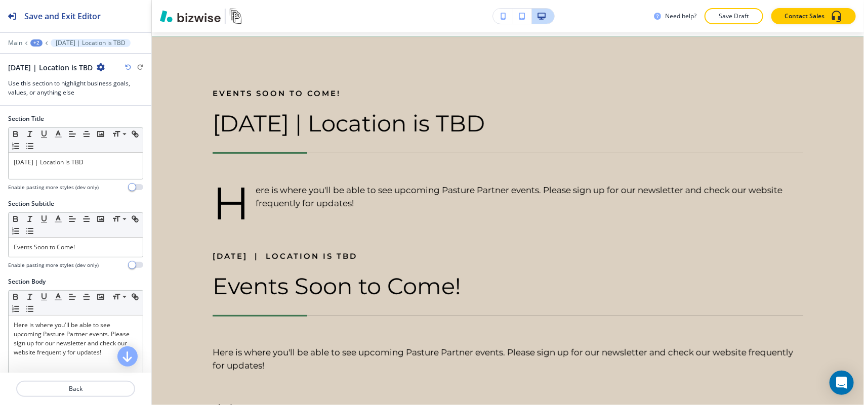
scroll to position [51, 0]
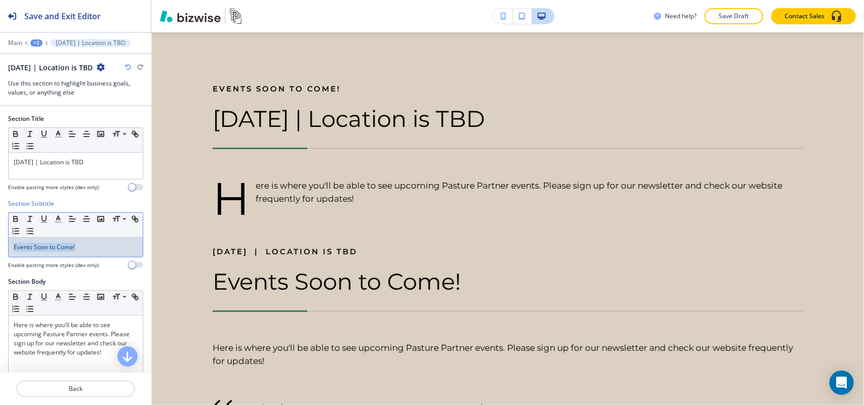
drag, startPoint x: 84, startPoint y: 242, endPoint x: 0, endPoint y: 244, distance: 84.0
click at [0, 244] on div "Section Subtitle Small Normal Large Huge Events Soon to Come! Enable pasting mo…" at bounding box center [75, 238] width 151 height 78
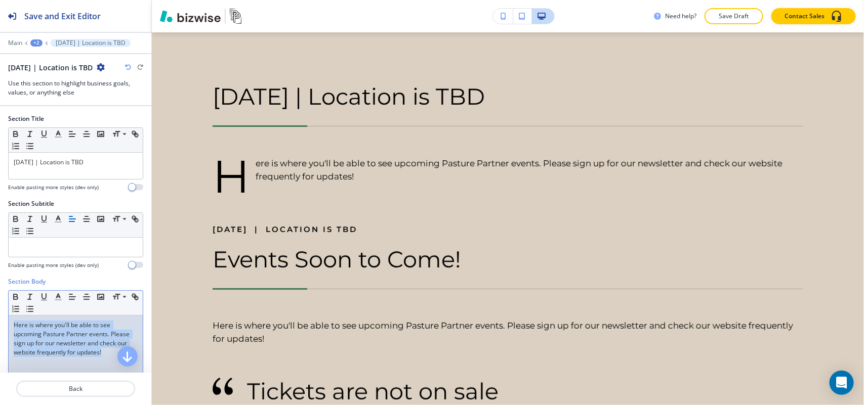
drag, startPoint x: 56, startPoint y: 362, endPoint x: 0, endPoint y: 284, distance: 95.6
click at [0, 284] on div "Section Body Small Normal Large Huge Here is where you'll be able to see upcomi…" at bounding box center [75, 372] width 151 height 190
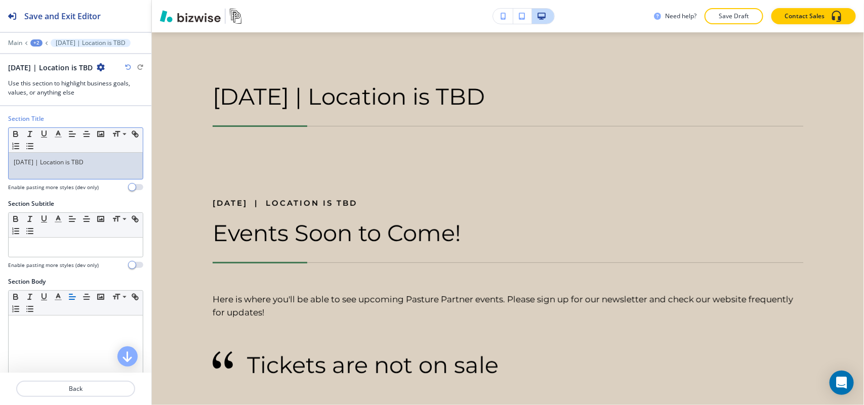
drag, startPoint x: 109, startPoint y: 155, endPoint x: 0, endPoint y: 155, distance: 108.8
click at [0, 155] on div "Section Title Small Normal Large Huge [DATE] | Location is TBD Enable pasting m…" at bounding box center [75, 156] width 151 height 85
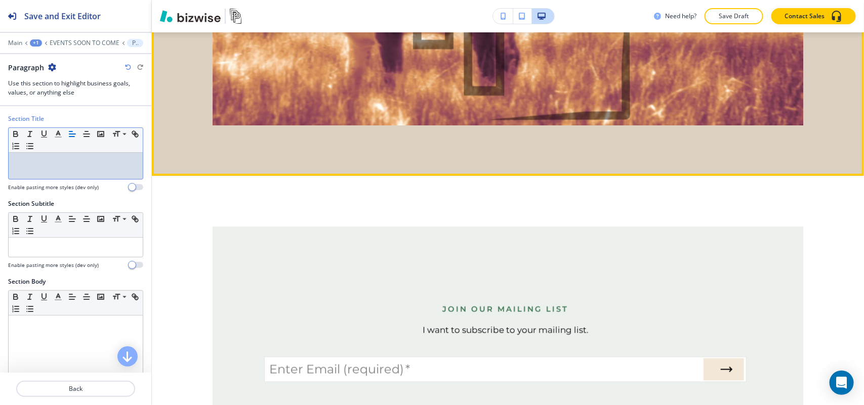
scroll to position [746, 0]
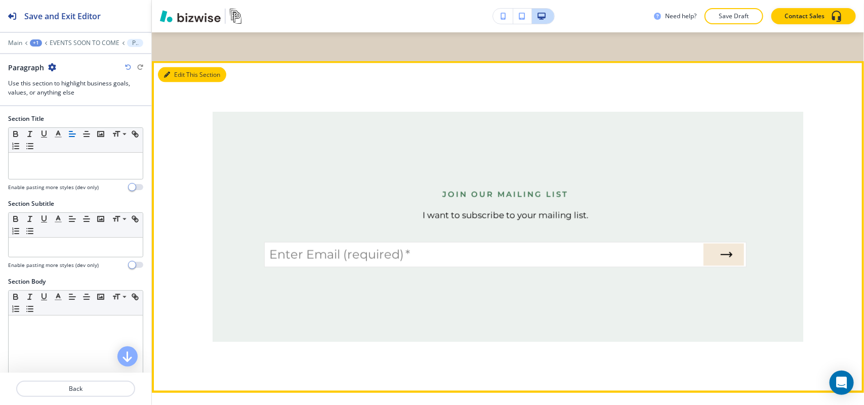
click at [165, 72] on icon "button" at bounding box center [167, 75] width 6 height 6
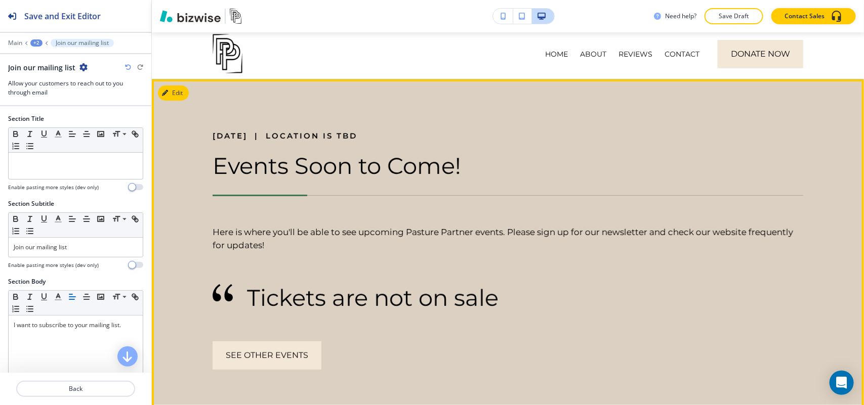
scroll to position [0, 0]
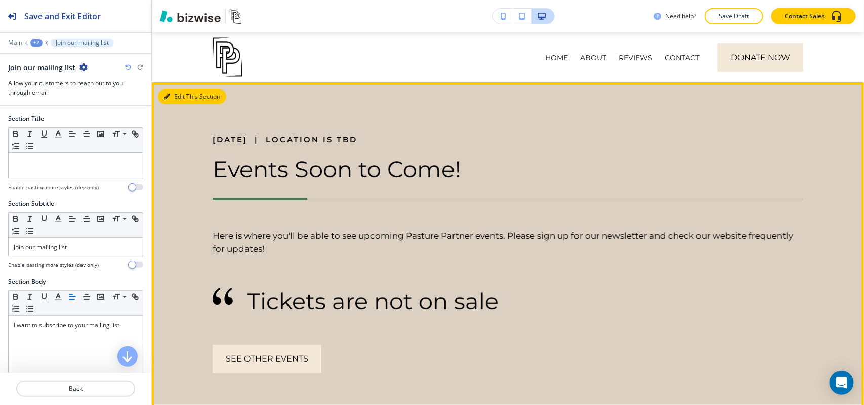
click at [180, 97] on button "Edit This Section" at bounding box center [192, 96] width 68 height 15
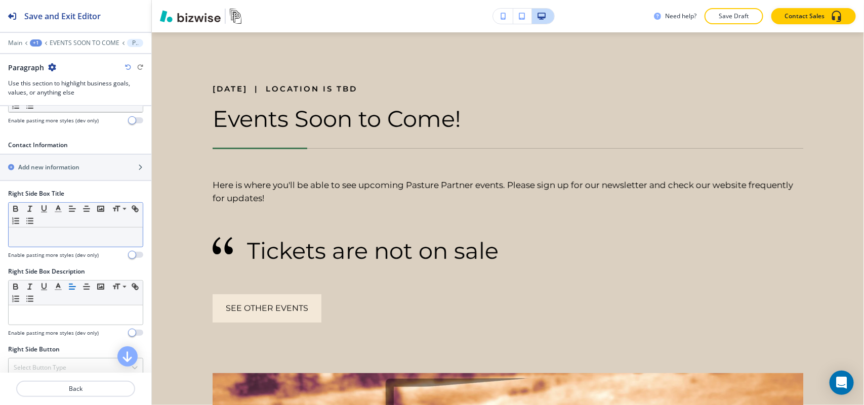
scroll to position [316, 0]
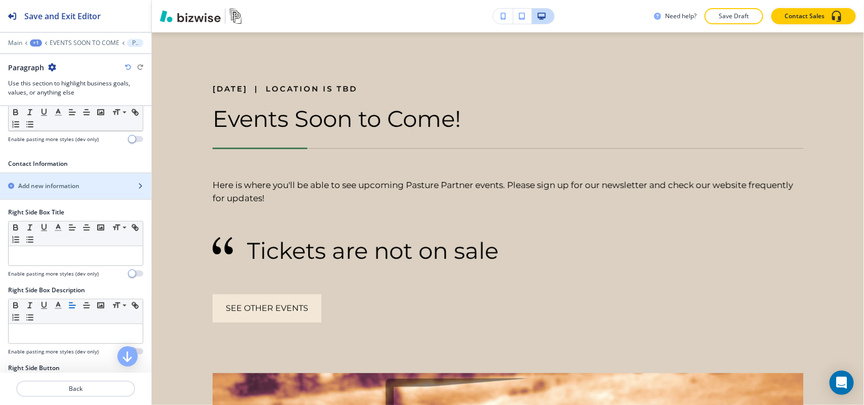
click at [71, 178] on div "button" at bounding box center [75, 178] width 151 height 8
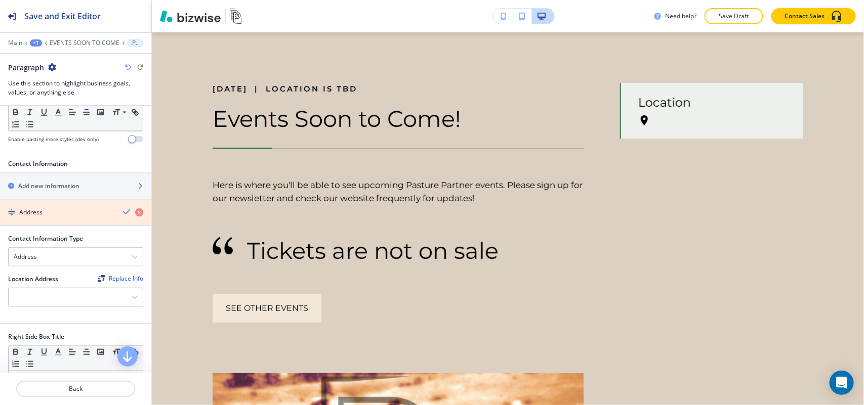
click at [135, 214] on icon "button" at bounding box center [139, 212] width 8 height 8
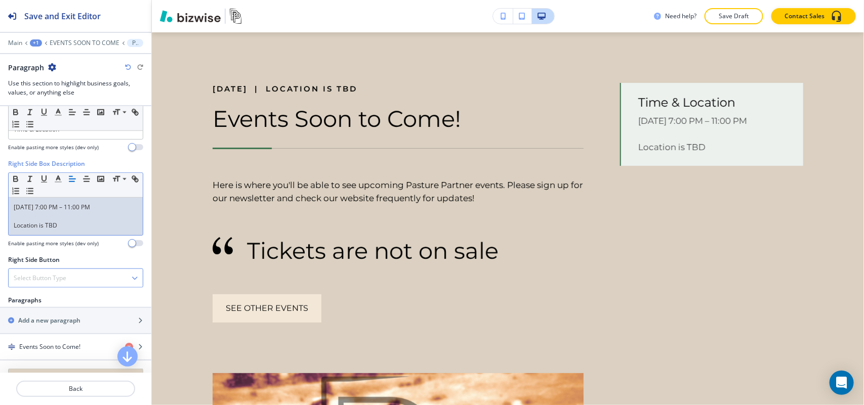
scroll to position [0, 0]
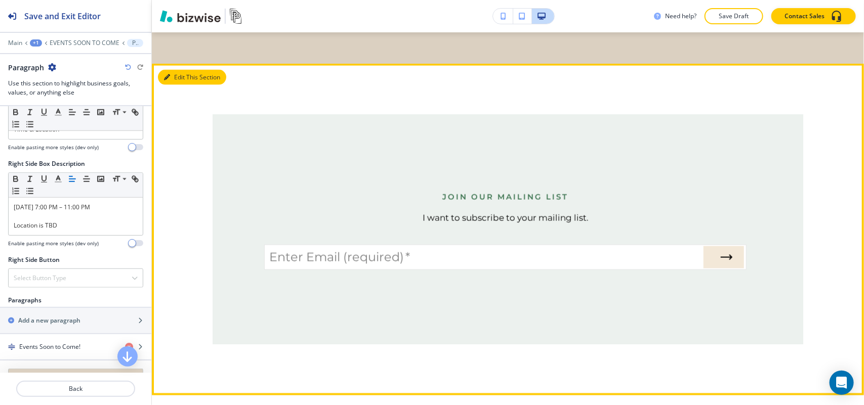
click at [187, 73] on button "Edit This Section" at bounding box center [192, 77] width 68 height 15
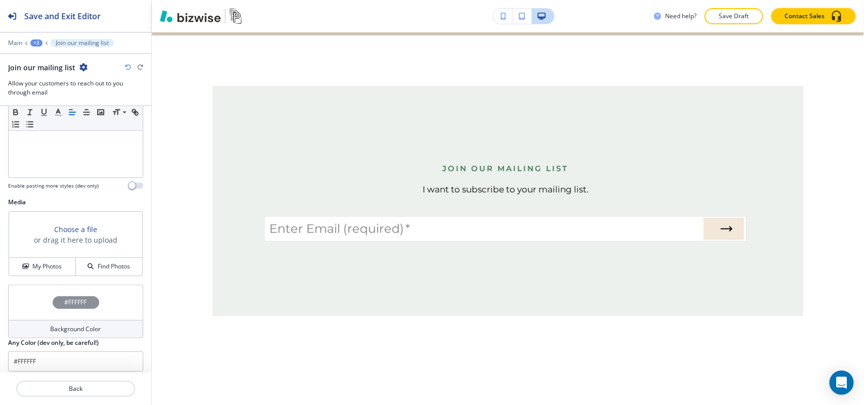
scroll to position [279, 0]
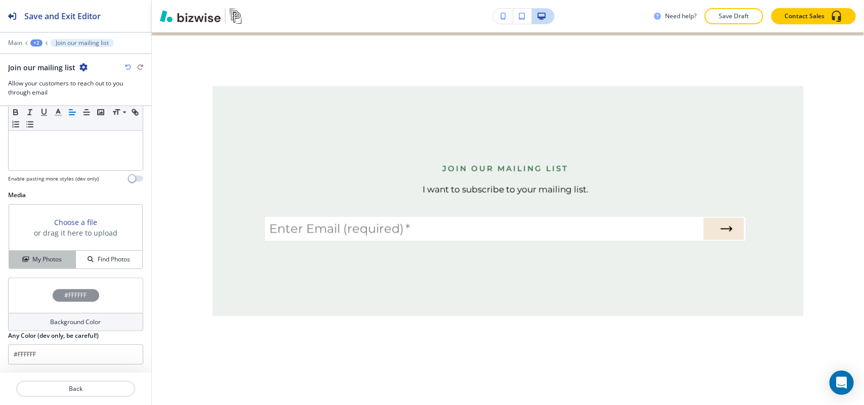
click at [43, 256] on h4 "My Photos" at bounding box center [46, 259] width 29 height 9
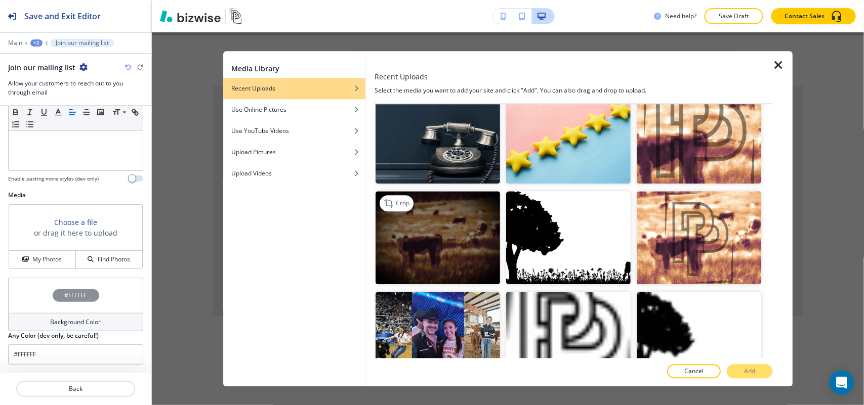
click at [468, 249] on img "button" at bounding box center [437, 238] width 124 height 94
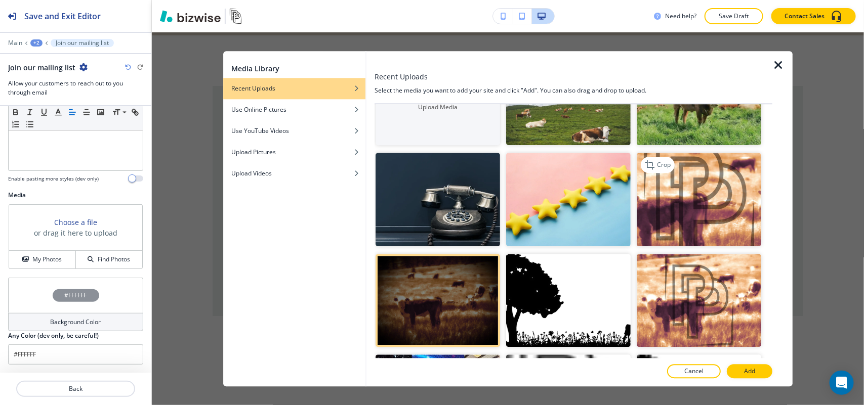
scroll to position [0, 0]
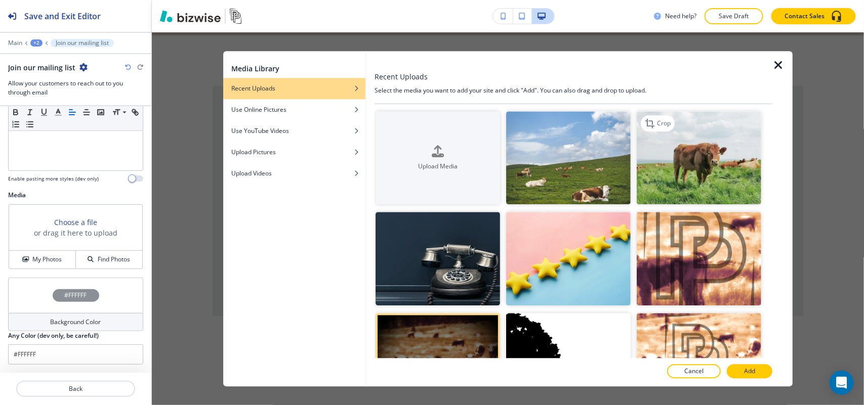
click at [666, 199] on img "button" at bounding box center [698, 158] width 124 height 94
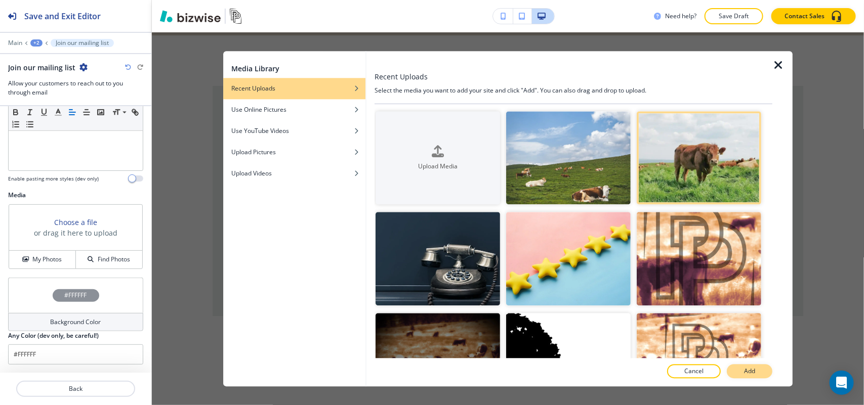
click at [751, 372] on p "Add" at bounding box center [749, 371] width 11 height 9
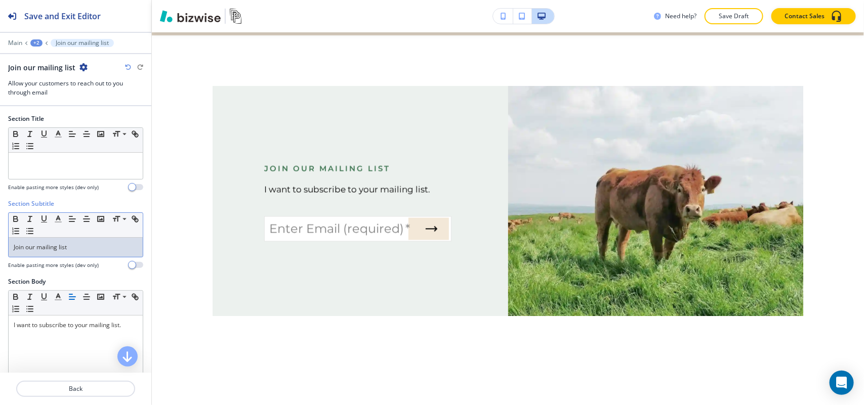
click at [94, 248] on p "Join our mailing list" at bounding box center [76, 247] width 124 height 9
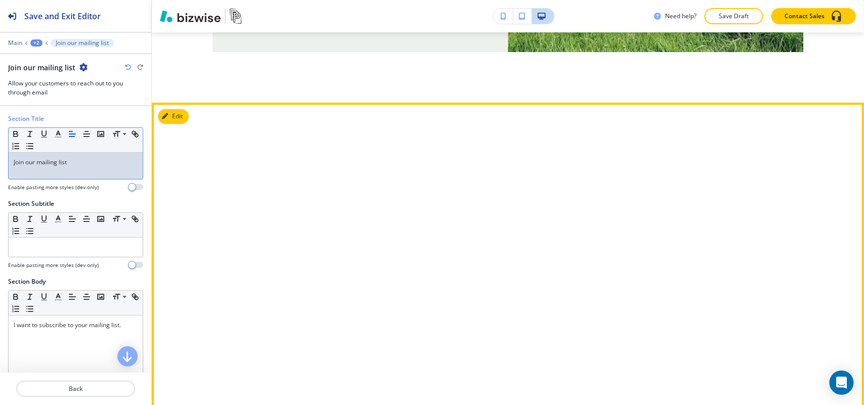
click at [187, 111] on button "Edit" at bounding box center [173, 116] width 31 height 15
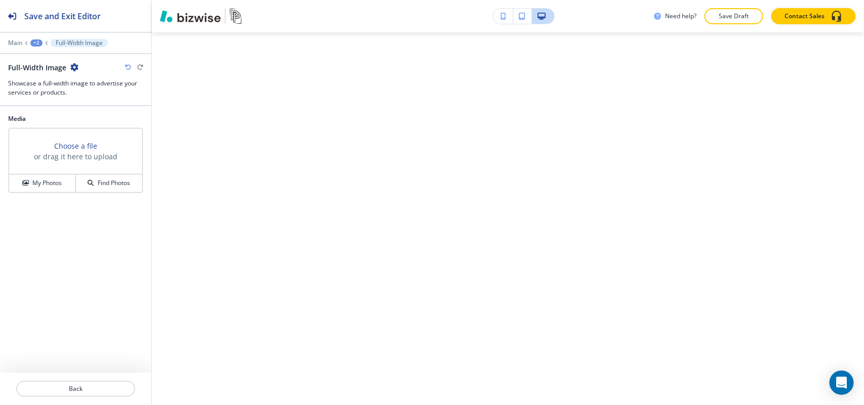
scroll to position [1032, 0]
click at [74, 67] on icon "button" at bounding box center [74, 67] width 8 height 8
click at [102, 127] on button "Delete Section" at bounding box center [102, 121] width 65 height 18
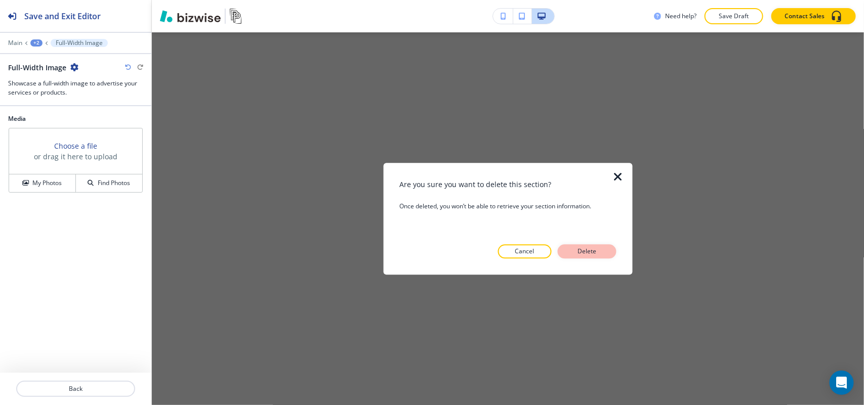
click at [595, 250] on p "Delete" at bounding box center [587, 251] width 24 height 9
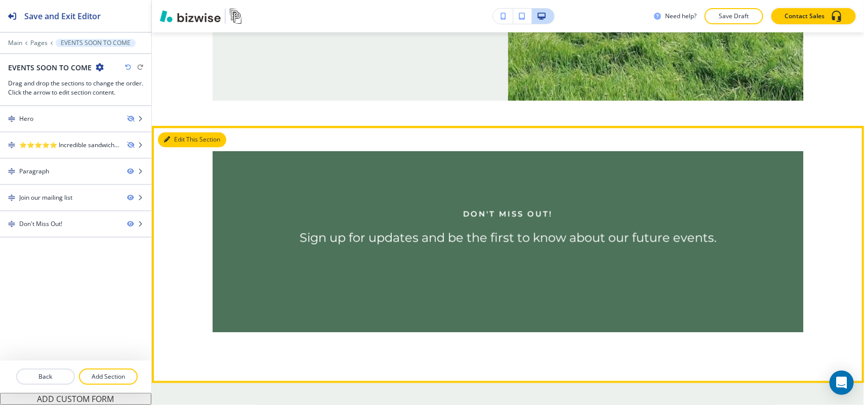
click at [185, 135] on button "Edit This Section" at bounding box center [192, 139] width 68 height 15
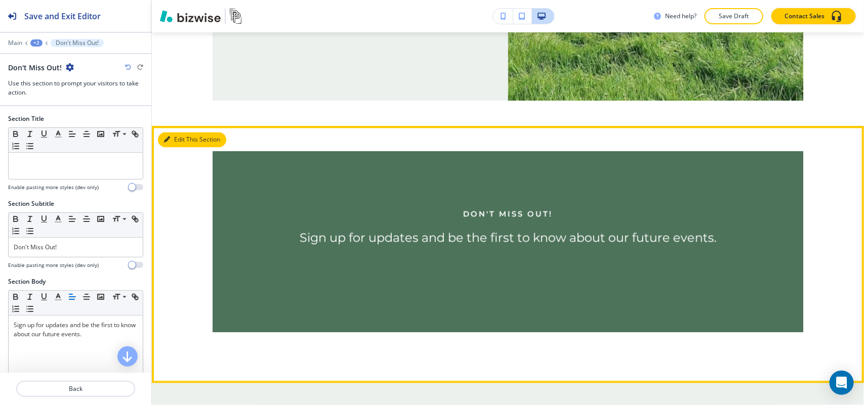
scroll to position [1007, 0]
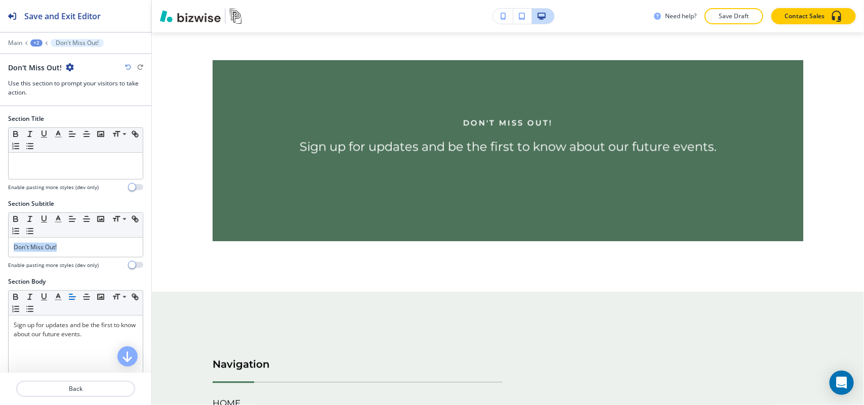
click at [0, 249] on div "Section Subtitle Small Normal Large Huge Don't Miss Out! Enable pasting more st…" at bounding box center [75, 238] width 151 height 78
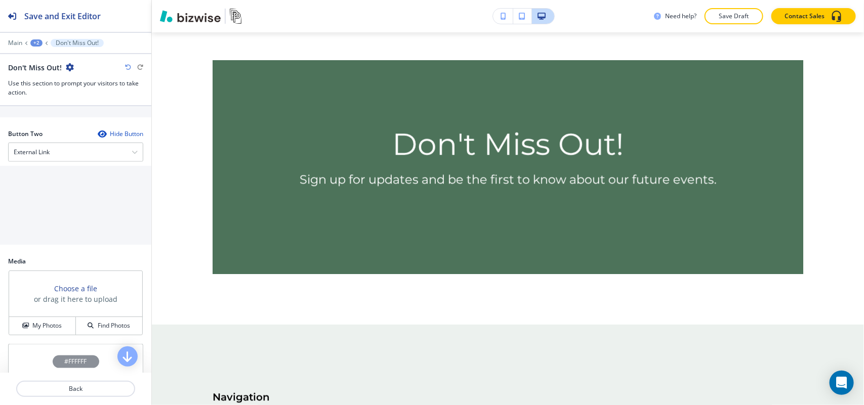
scroll to position [506, 0]
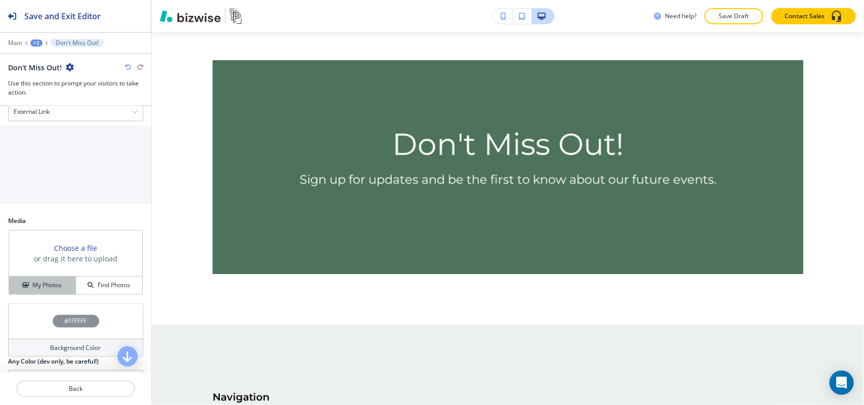
click at [43, 290] on h4 "My Photos" at bounding box center [46, 285] width 29 height 9
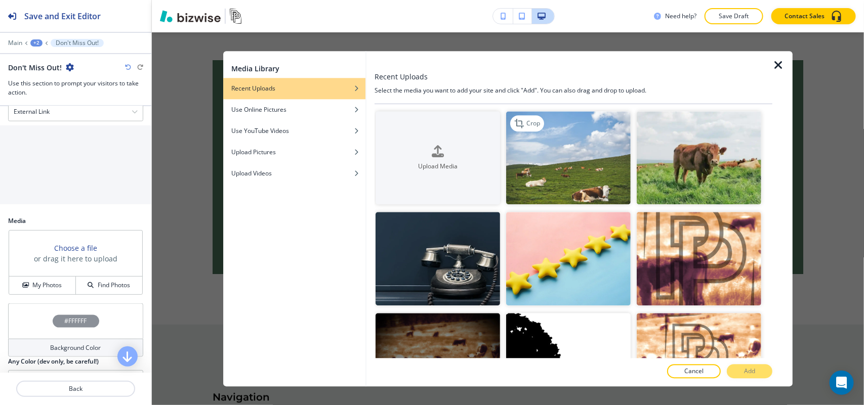
click at [586, 167] on img "button" at bounding box center [568, 158] width 124 height 94
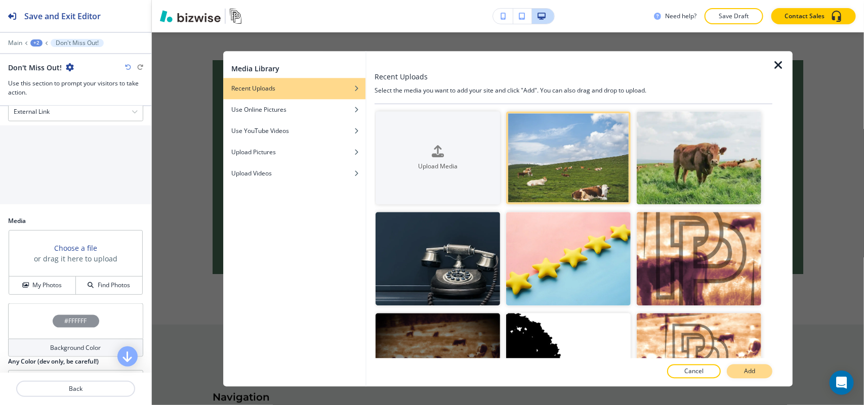
click at [752, 370] on p "Add" at bounding box center [749, 371] width 11 height 9
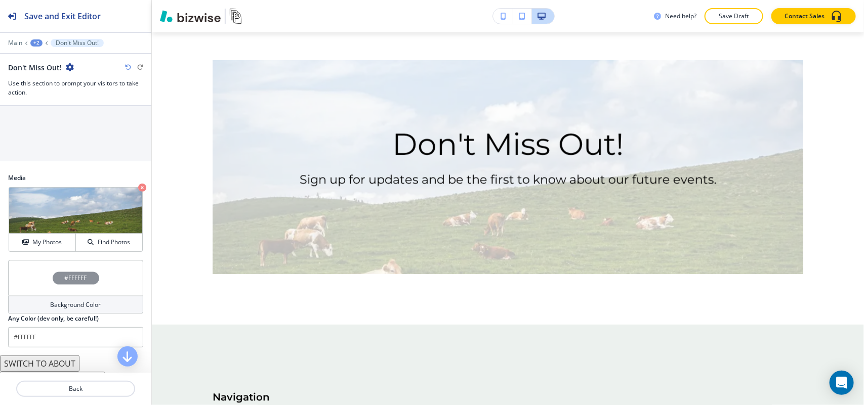
scroll to position [567, 0]
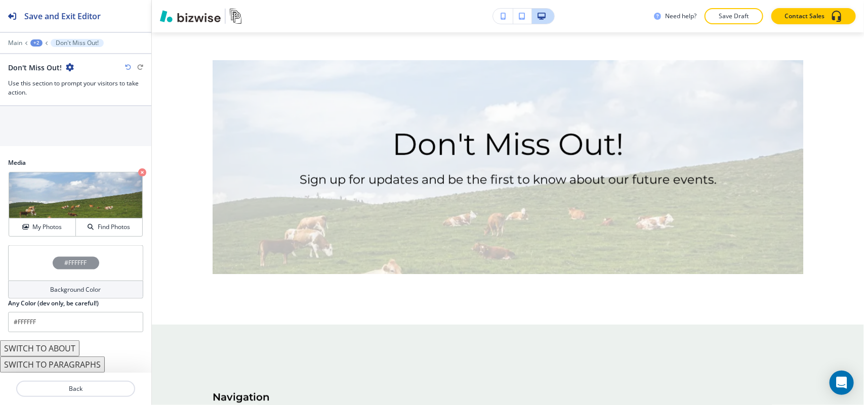
click at [30, 267] on div "#FFFFFF" at bounding box center [75, 262] width 135 height 35
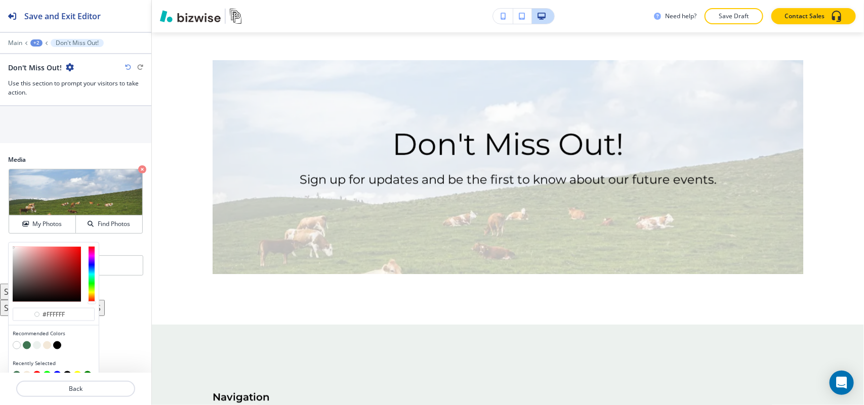
click at [25, 350] on button "button" at bounding box center [27, 345] width 8 height 8
type input "#3f7652"
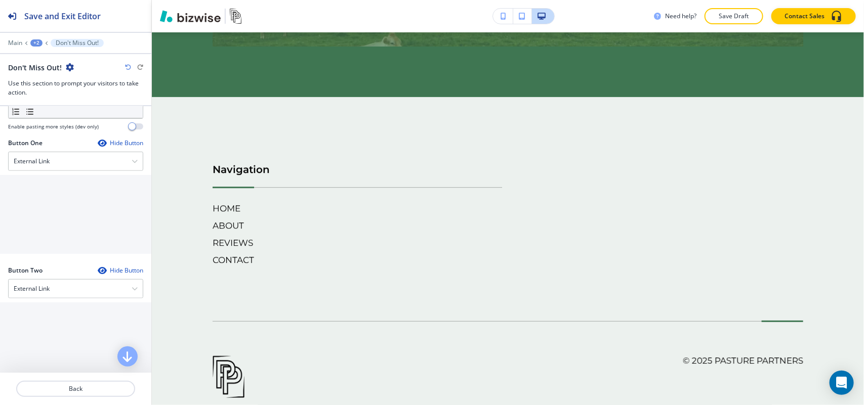
scroll to position [314, 0]
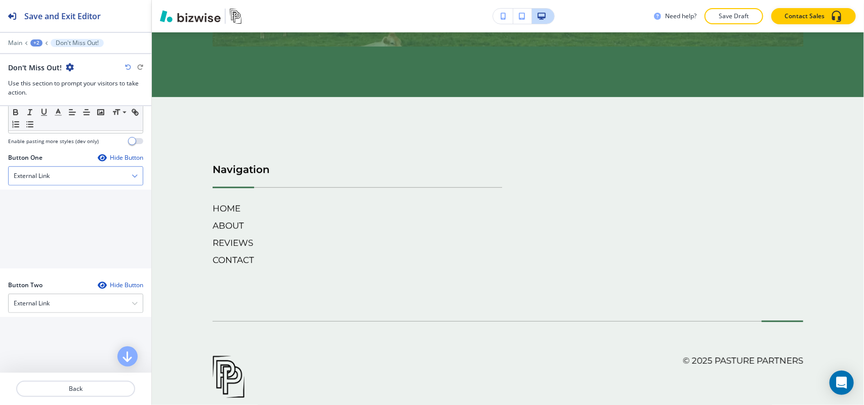
click at [57, 173] on div "External Link" at bounding box center [76, 176] width 134 height 18
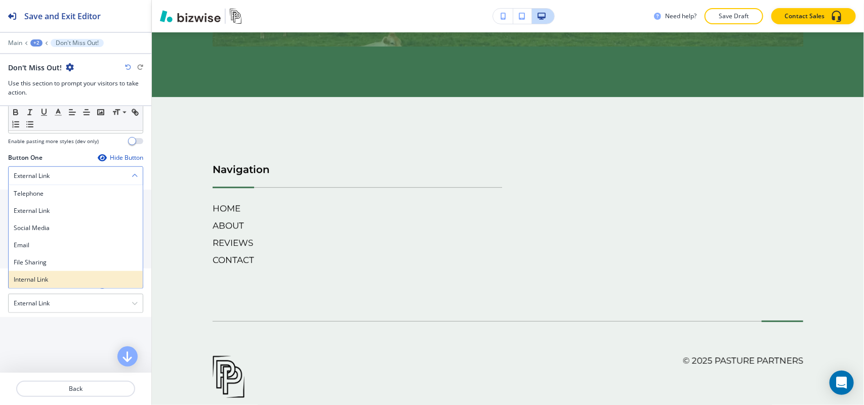
click at [38, 276] on div "Internal Link" at bounding box center [76, 279] width 134 height 17
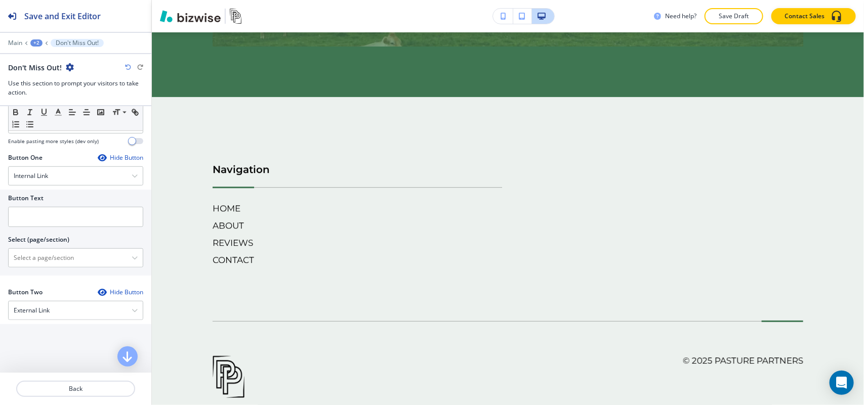
click at [74, 248] on div at bounding box center [75, 246] width 135 height 4
click at [71, 255] on \(page\/section\) "Manual Input" at bounding box center [70, 257] width 123 height 17
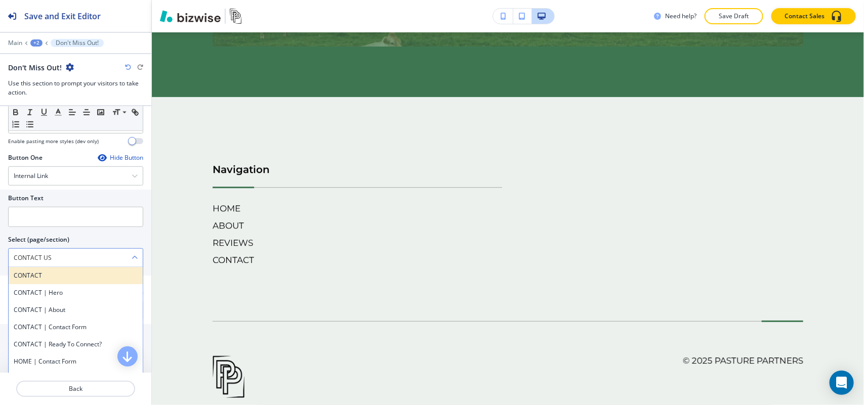
click at [46, 273] on h4 "CONTACT" at bounding box center [76, 275] width 124 height 9
type \(page\/section\) "CONTACT"
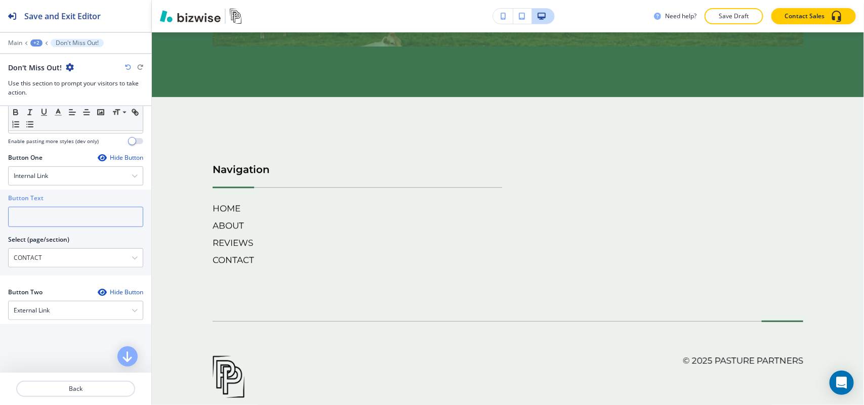
click at [70, 218] on input "text" at bounding box center [75, 217] width 135 height 20
paste input "CONTACT US"
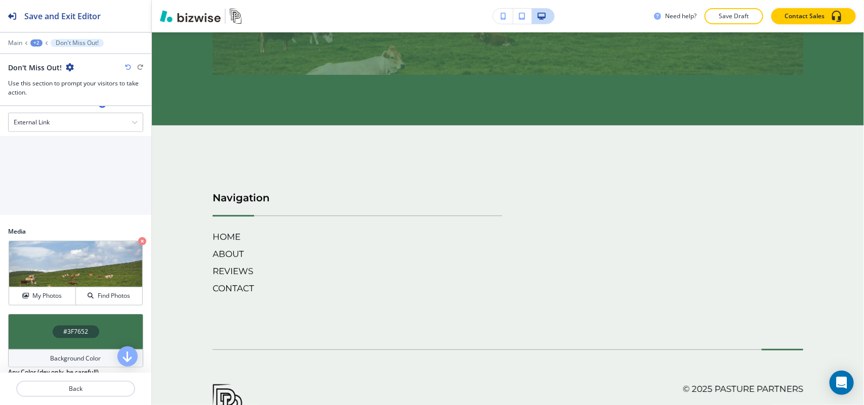
scroll to position [504, 0]
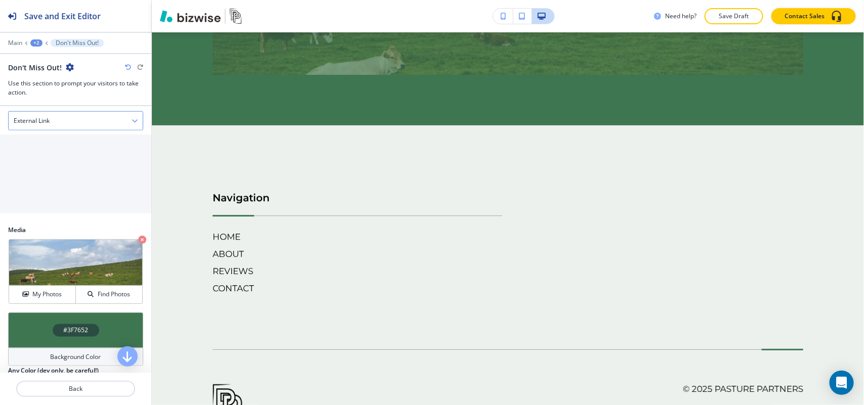
type input "CONTACT US"
click at [68, 119] on div "External Link" at bounding box center [76, 121] width 134 height 18
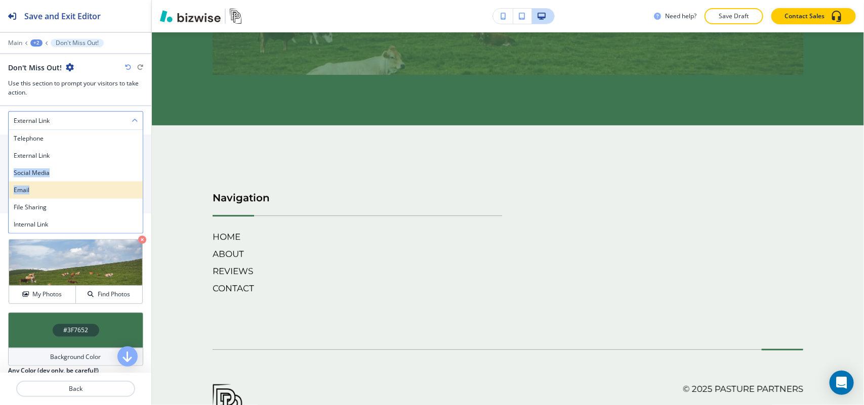
drag, startPoint x: 53, startPoint y: 160, endPoint x: 51, endPoint y: 190, distance: 29.4
click at [51, 190] on div "Telephone External Link Social Media Email File Sharing Internal Link" at bounding box center [75, 182] width 135 height 104
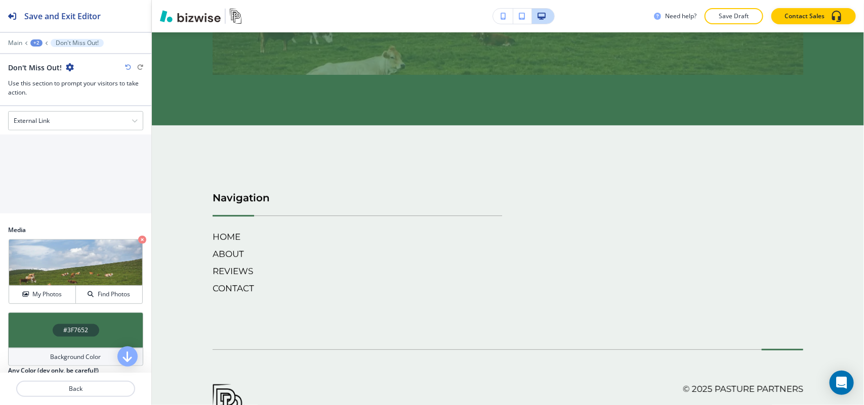
click at [51, 189] on div "Link URL" at bounding box center [75, 184] width 151 height 9
click at [65, 124] on div "External Link" at bounding box center [76, 121] width 134 height 18
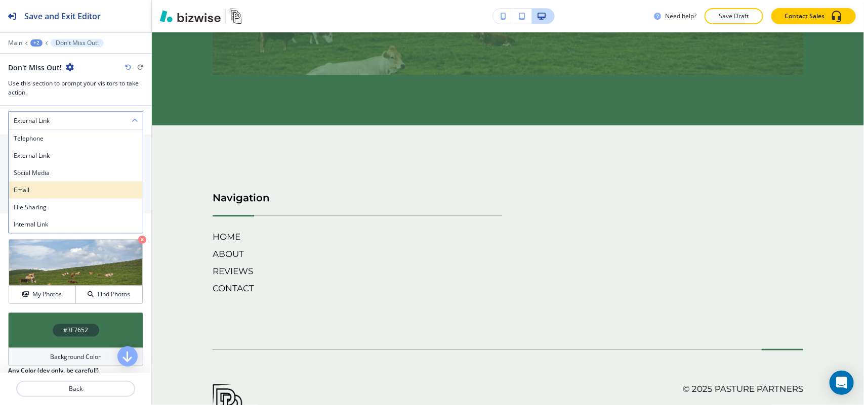
click at [51, 195] on h4 "Email" at bounding box center [76, 190] width 124 height 9
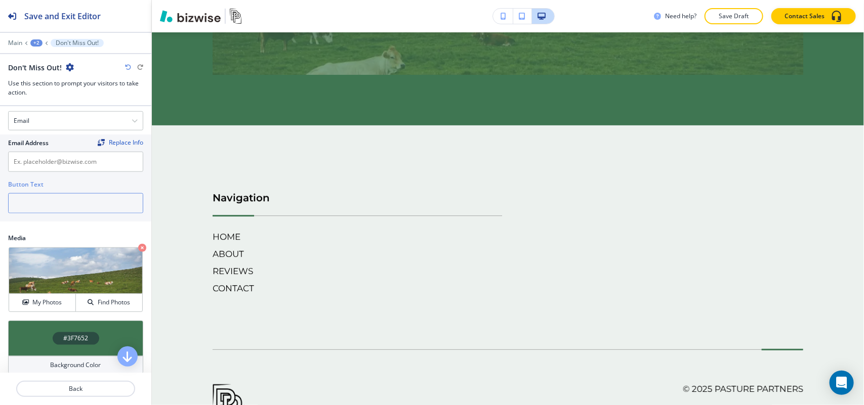
click at [56, 201] on input "text" at bounding box center [75, 203] width 135 height 20
paste input "[PERSON_NAME][EMAIL_ADDRESS][PERSON_NAME][DOMAIN_NAME]"
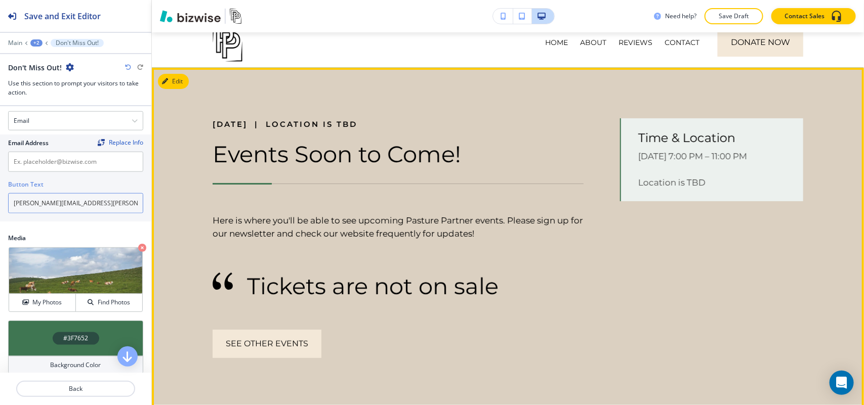
scroll to position [0, 0]
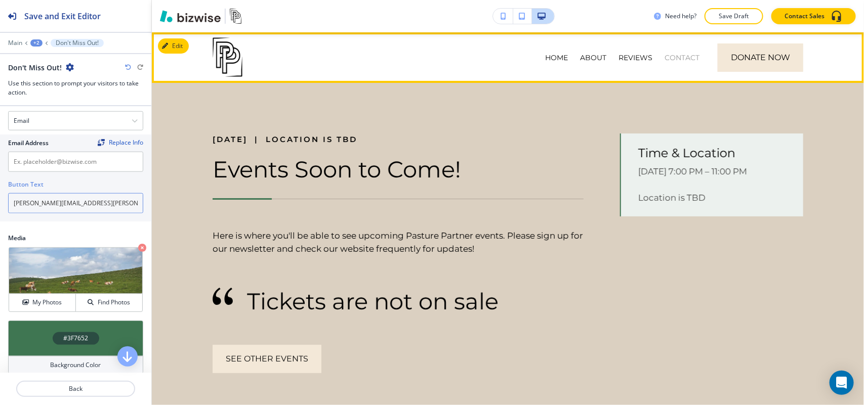
type input "[PERSON_NAME][EMAIL_ADDRESS][PERSON_NAME][DOMAIN_NAME]"
click at [677, 54] on p "CONTACT" at bounding box center [681, 58] width 35 height 10
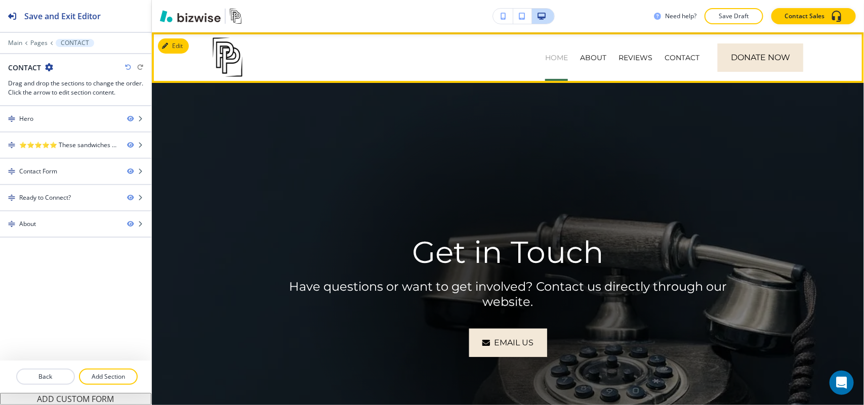
click at [554, 55] on p "HOME" at bounding box center [556, 58] width 23 height 10
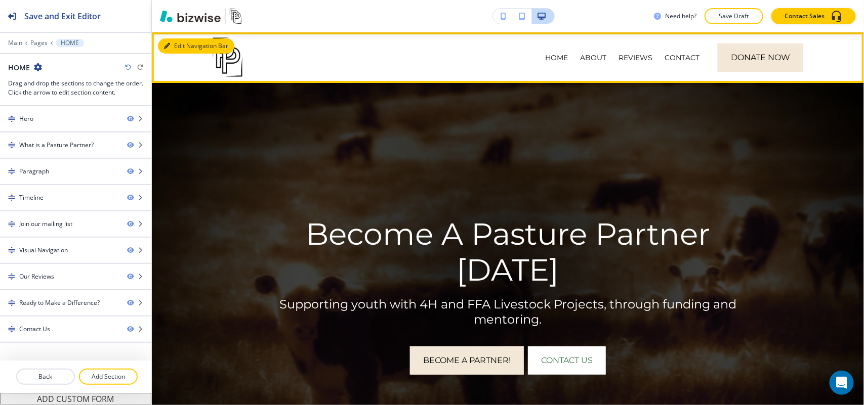
click at [167, 43] on icon "button" at bounding box center [167, 46] width 6 height 6
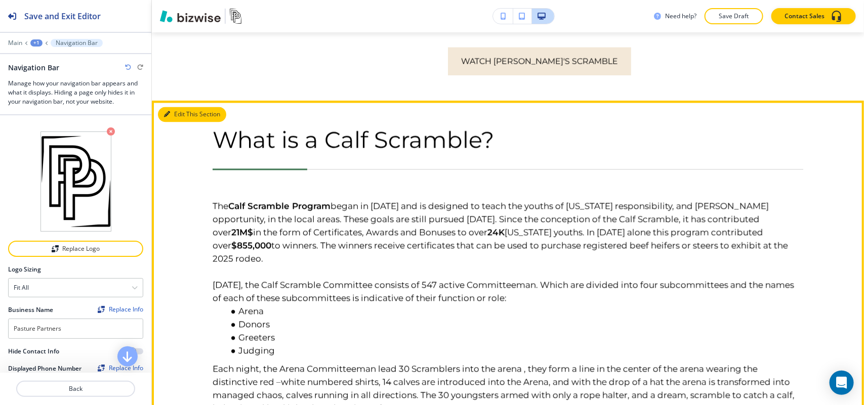
click at [158, 114] on button "Edit This Section" at bounding box center [192, 114] width 68 height 15
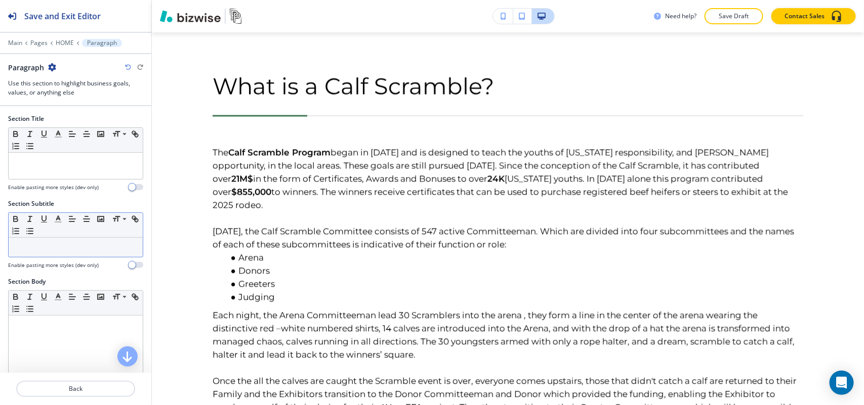
scroll to position [891, 0]
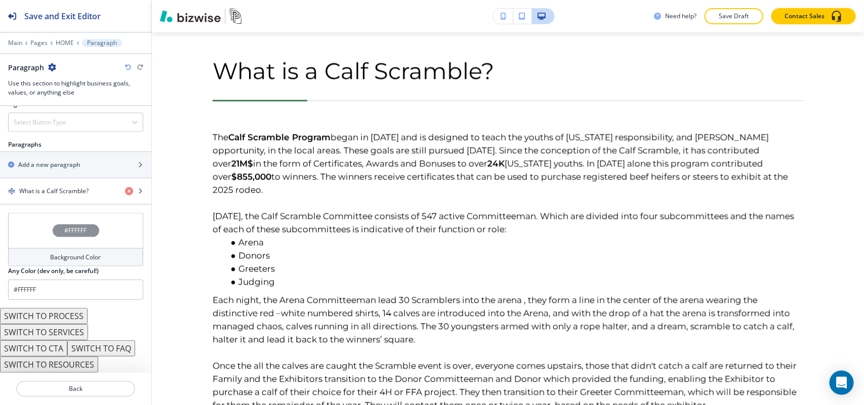
click at [24, 230] on div "#FFFFFF" at bounding box center [75, 230] width 135 height 35
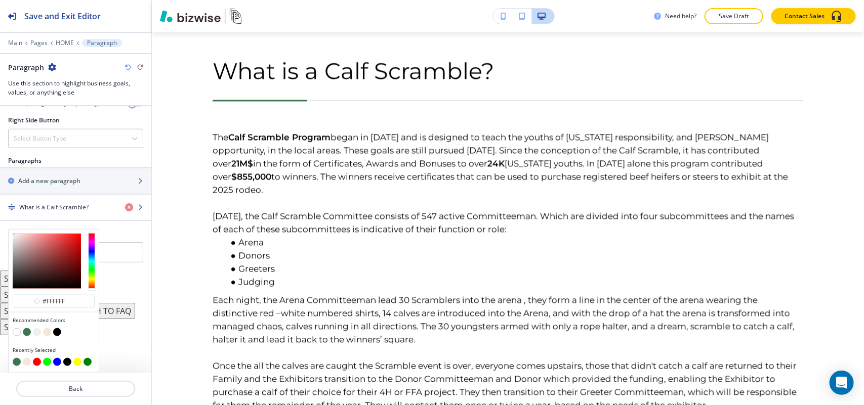
click at [39, 333] on button "button" at bounding box center [37, 332] width 8 height 8
type input "#ecf1ee"
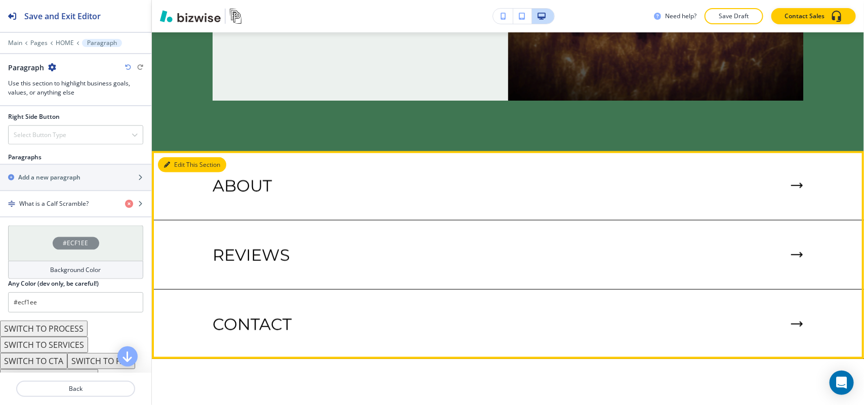
click at [175, 158] on button "Edit This Section" at bounding box center [192, 164] width 68 height 15
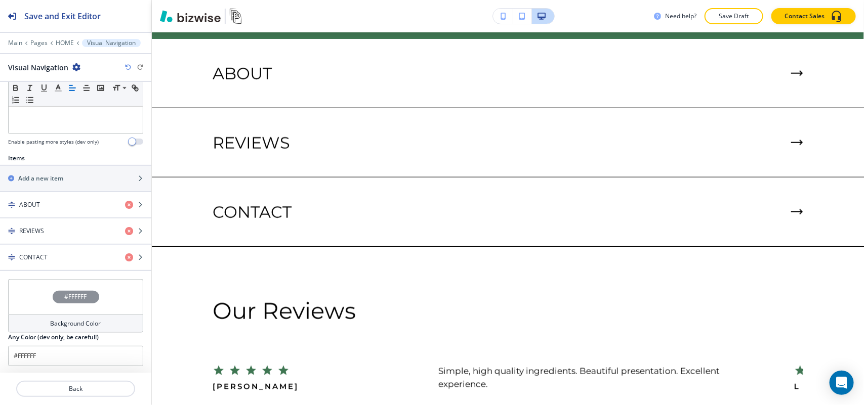
scroll to position [322, 0]
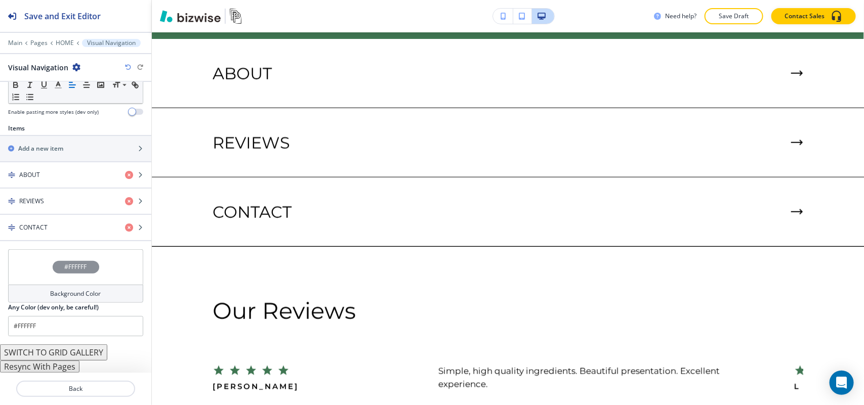
click at [57, 366] on button "Resync With Pages" at bounding box center [39, 367] width 79 height 12
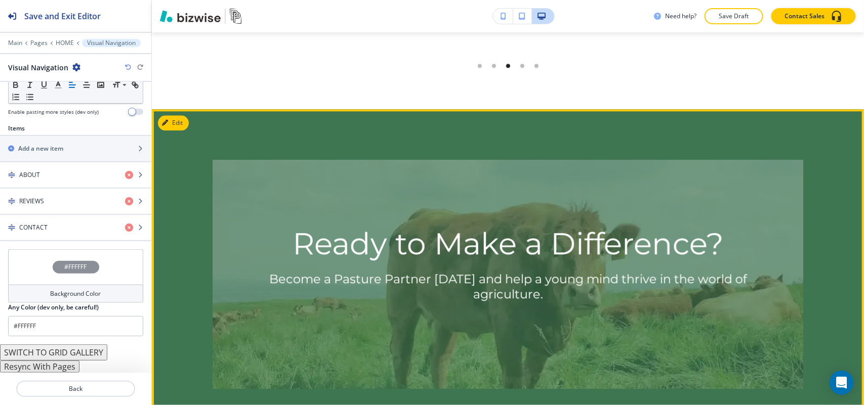
scroll to position [3027, 0]
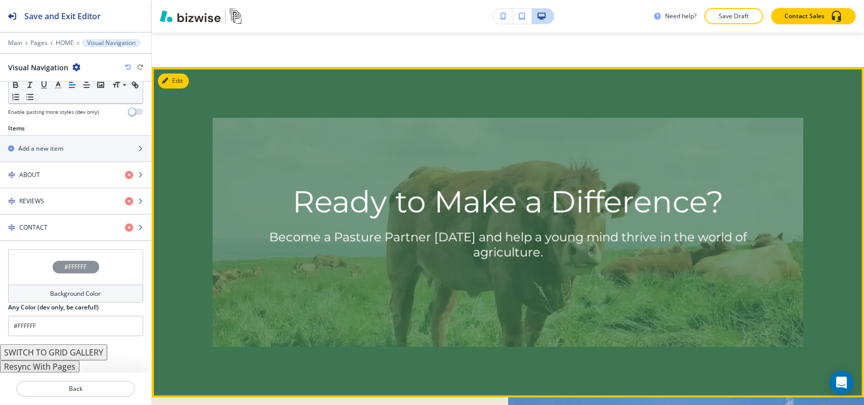
click at [176, 85] on div "Ready to Make a Difference? Become a Pasture Partner [DATE] and help a young mi…" at bounding box center [508, 232] width 712 height 330
click at [175, 73] on button "Edit This Section" at bounding box center [192, 80] width 68 height 15
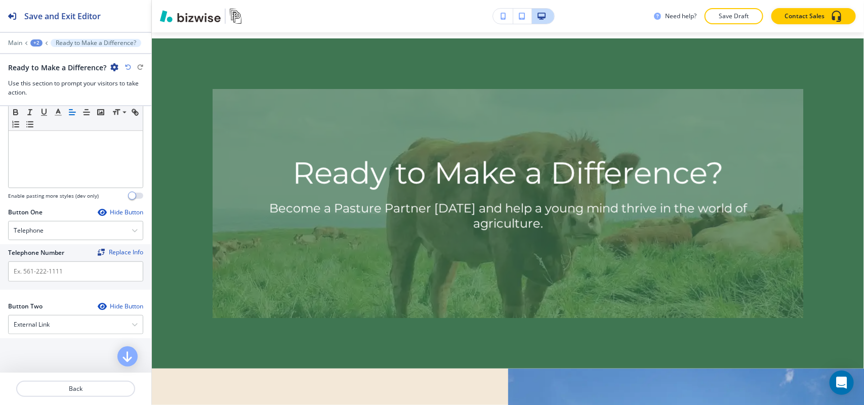
scroll to position [379, 0]
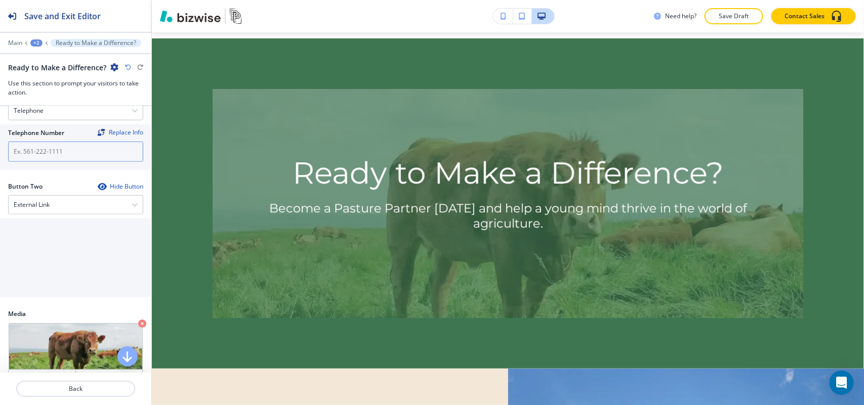
click at [57, 153] on input "text" at bounding box center [75, 152] width 135 height 20
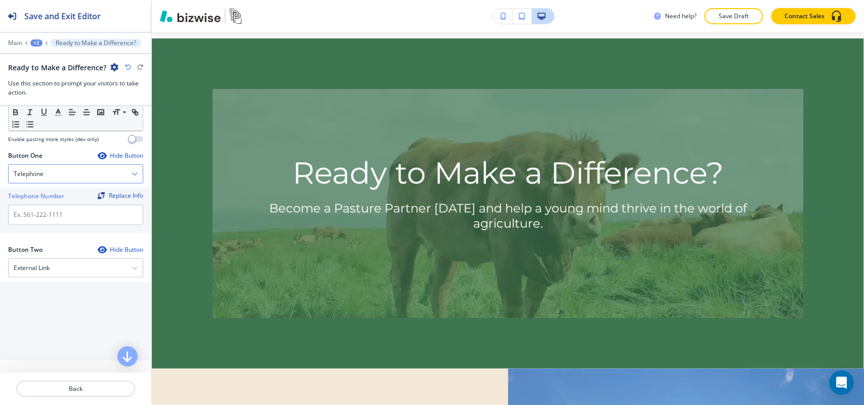
click at [57, 174] on div "Telephone" at bounding box center [76, 174] width 134 height 18
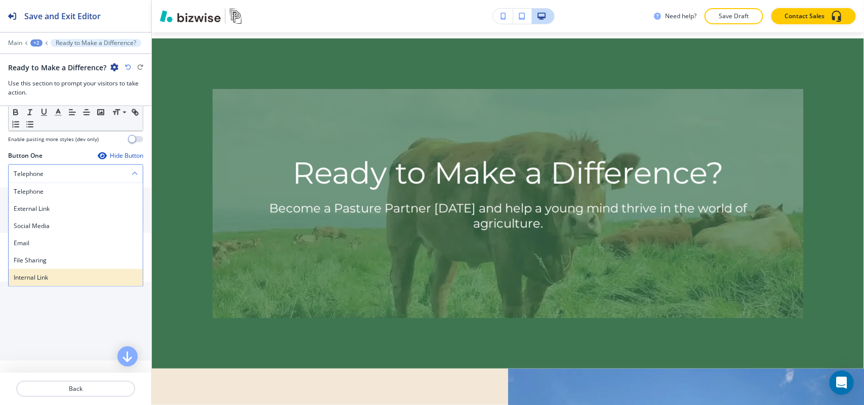
click at [48, 279] on h4 "Internal Link" at bounding box center [76, 277] width 124 height 9
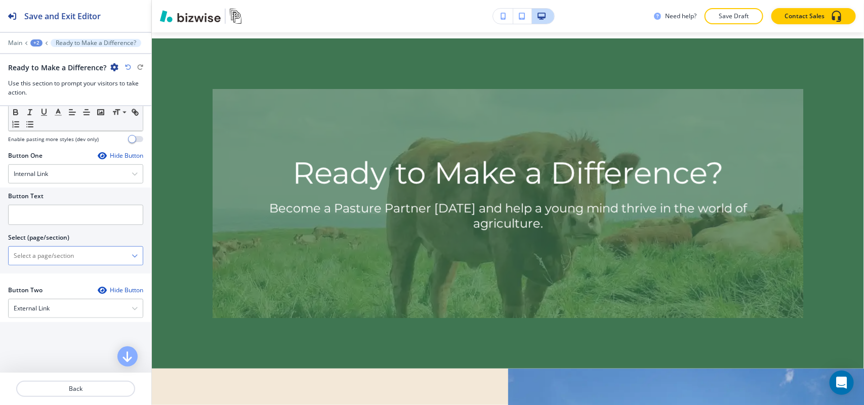
click at [67, 259] on \(page\/section\) "Manual Input" at bounding box center [70, 255] width 123 height 17
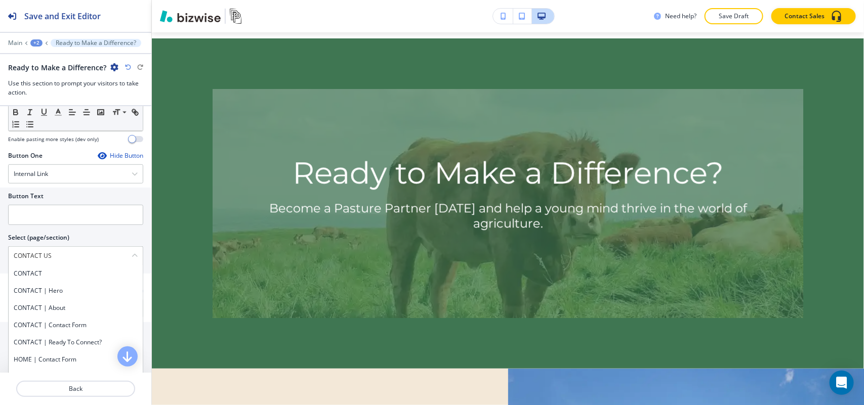
click at [56, 271] on h4 "CONTACT" at bounding box center [76, 273] width 124 height 9
type \(page\/section\) "CONTACT"
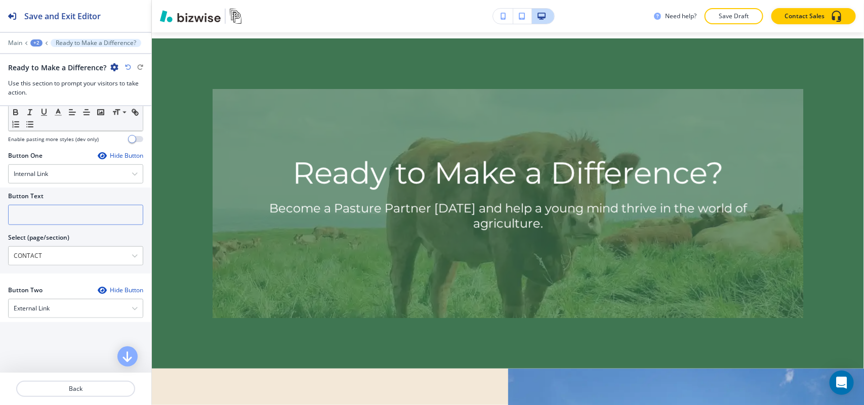
click at [61, 218] on input "text" at bounding box center [75, 215] width 135 height 20
paste input "CONTACT US"
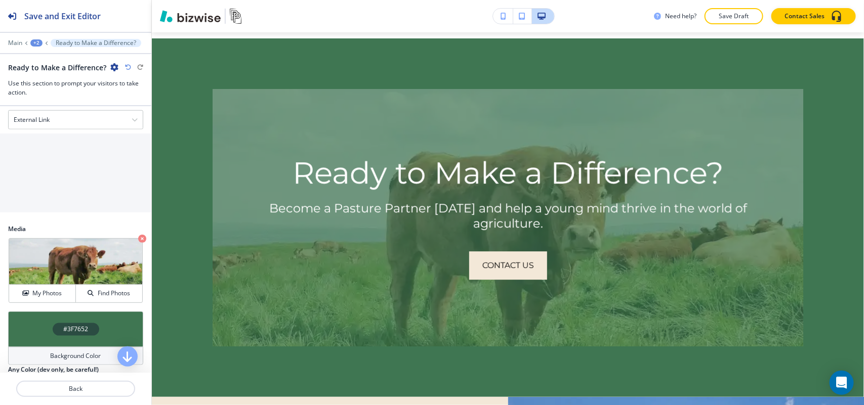
scroll to position [506, 0]
type input "CONTACT US"
click at [66, 124] on div "External Link" at bounding box center [76, 119] width 134 height 18
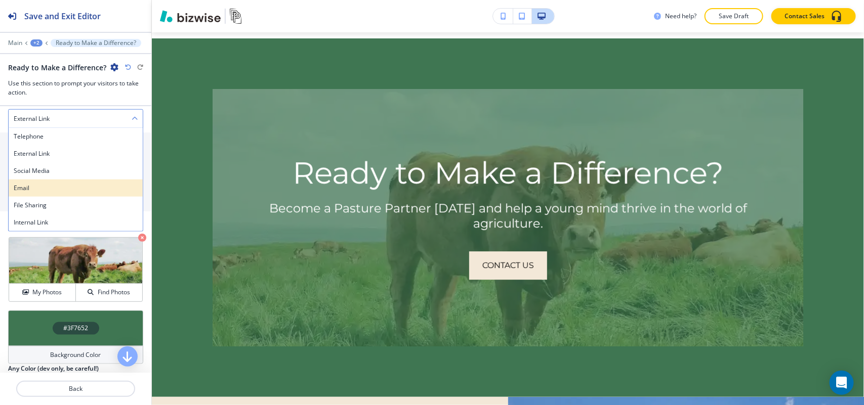
click at [42, 190] on h4 "Email" at bounding box center [76, 188] width 124 height 9
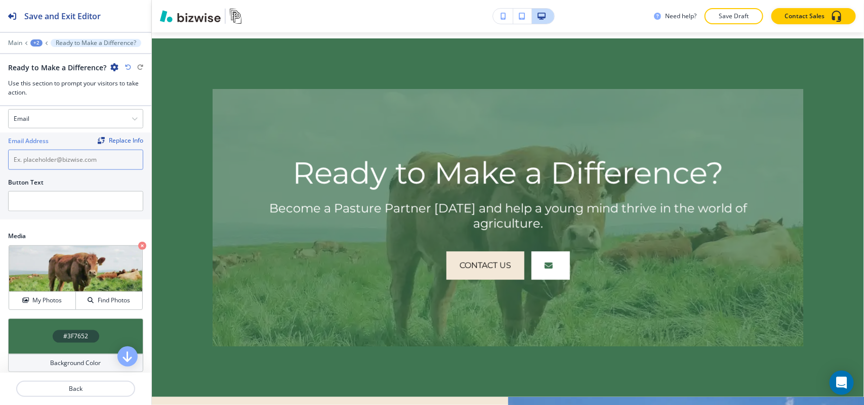
click at [74, 170] on input "text" at bounding box center [75, 160] width 135 height 20
paste input "[PERSON_NAME][EMAIL_ADDRESS][PERSON_NAME][DOMAIN_NAME]"
type input "[PERSON_NAME][EMAIL_ADDRESS][PERSON_NAME][DOMAIN_NAME]"
click at [49, 205] on input "text" at bounding box center [75, 201] width 135 height 20
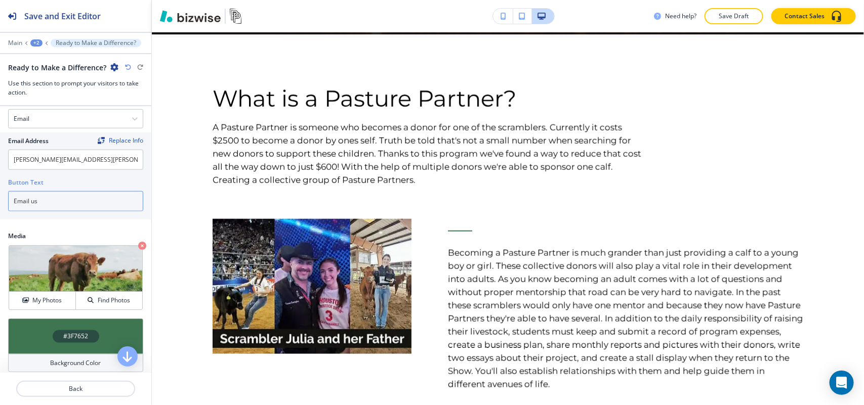
scroll to position [463, 0]
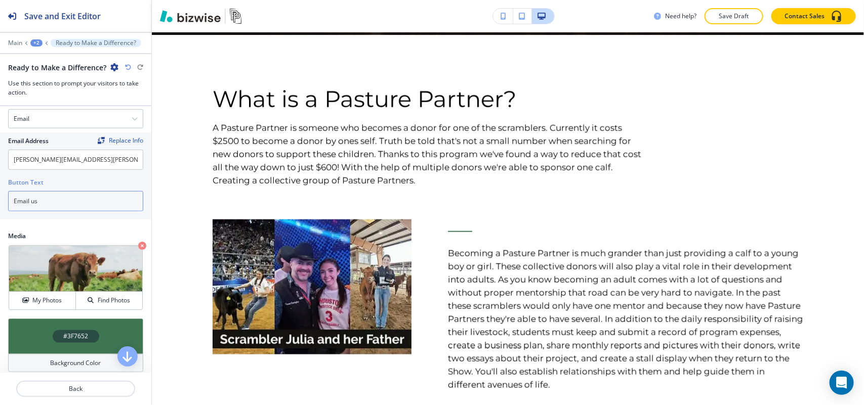
type input "Email us"
click at [15, 42] on p "Main" at bounding box center [15, 42] width 14 height 7
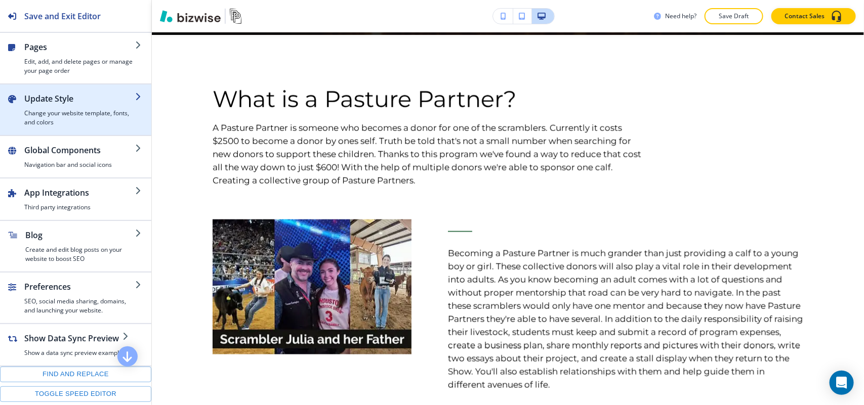
click at [58, 114] on h4 "Change your website template, fonts, and colors" at bounding box center [79, 118] width 111 height 18
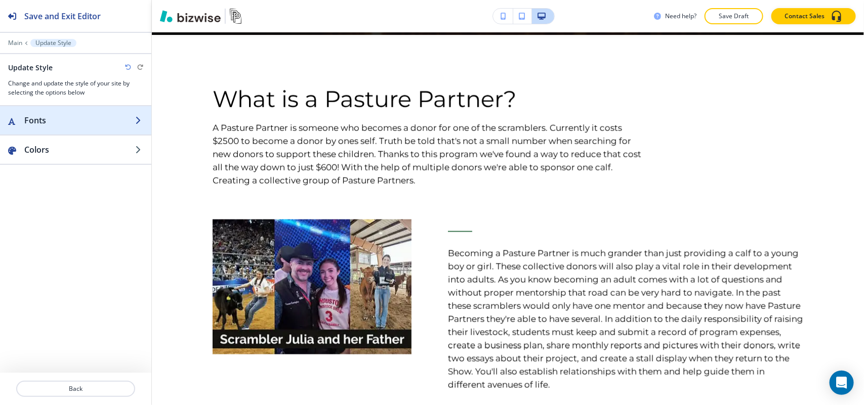
click at [65, 119] on h2 "Fonts" at bounding box center [79, 120] width 111 height 12
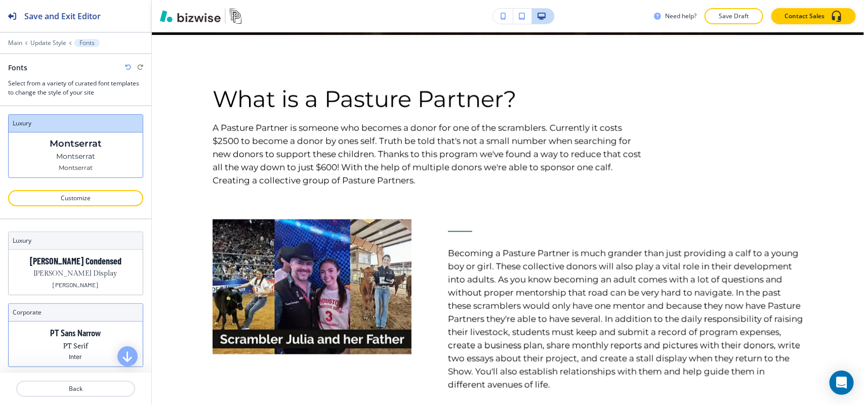
click at [69, 333] on p "PT Sans Narrow" at bounding box center [76, 333] width 51 height 11
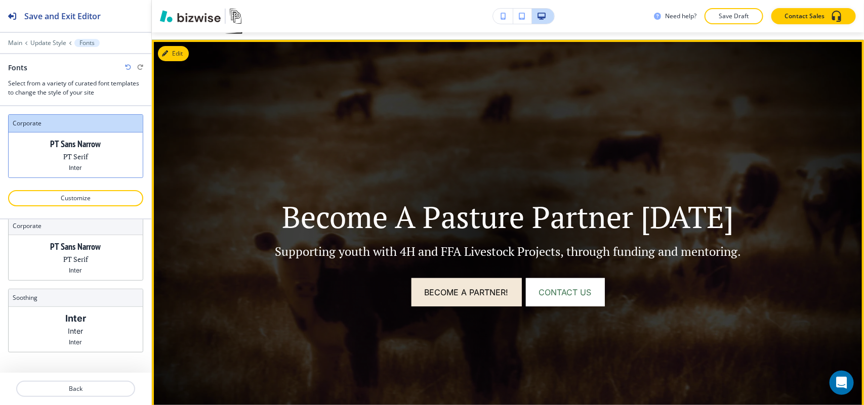
scroll to position [0, 0]
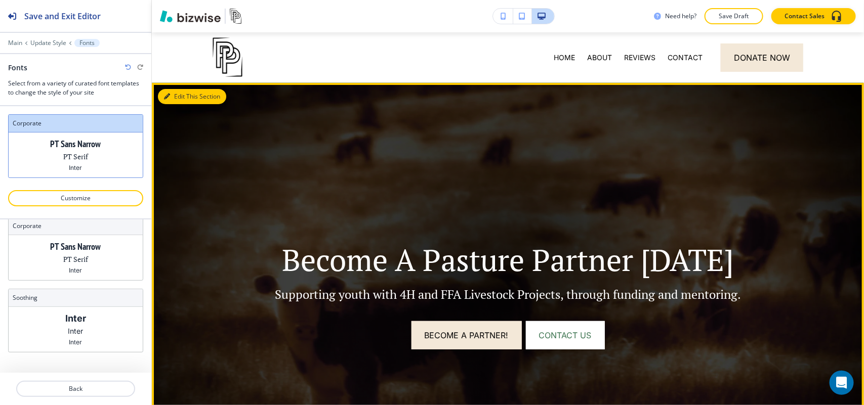
click at [174, 94] on button "Edit This Section" at bounding box center [192, 96] width 68 height 15
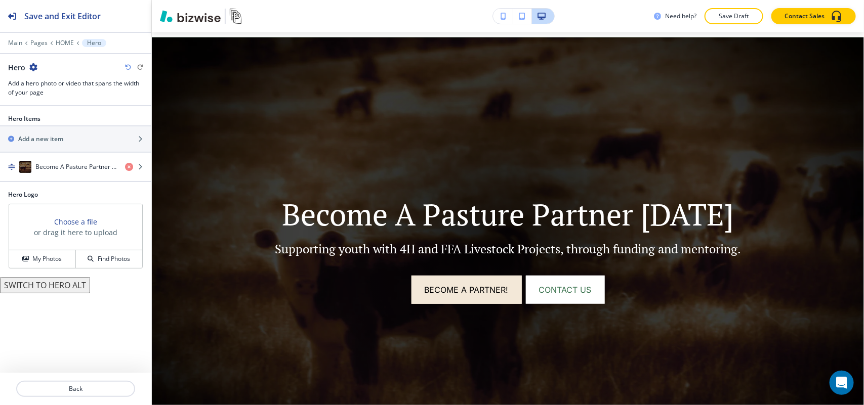
scroll to position [51, 0]
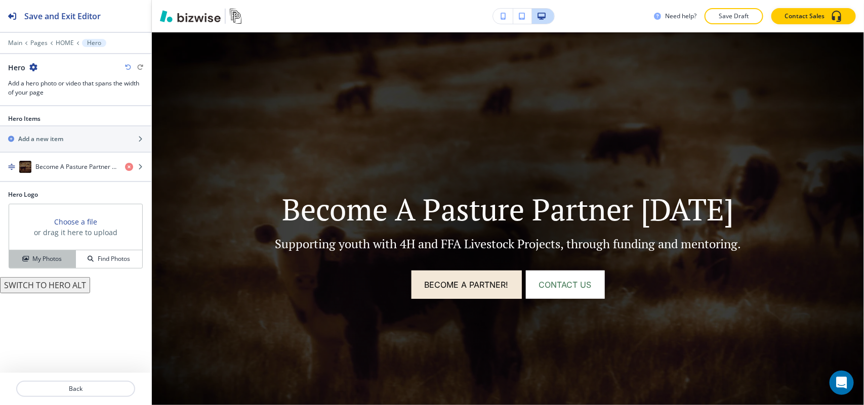
click at [55, 264] on h4 "My Photos" at bounding box center [46, 258] width 29 height 9
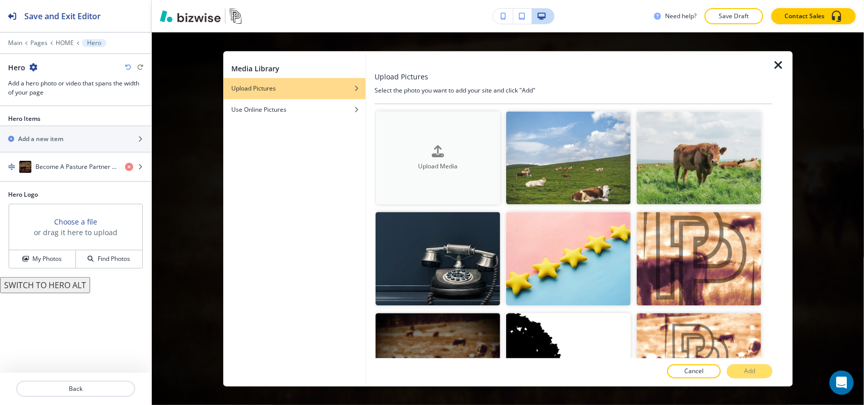
click at [445, 163] on h4 "Upload Media" at bounding box center [437, 166] width 124 height 9
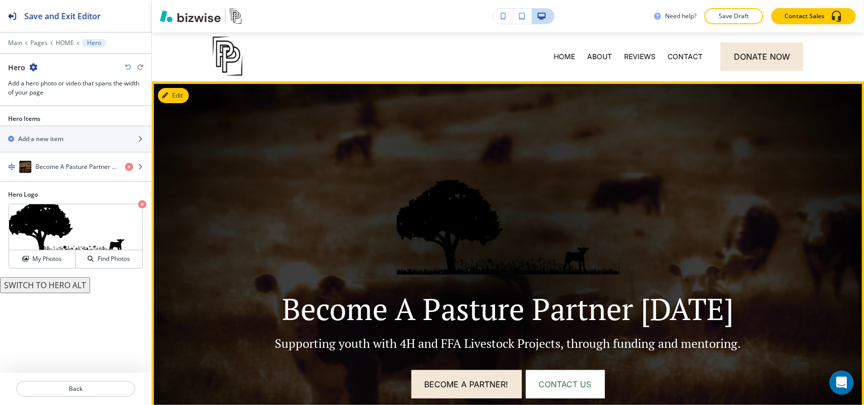
scroll to position [0, 0]
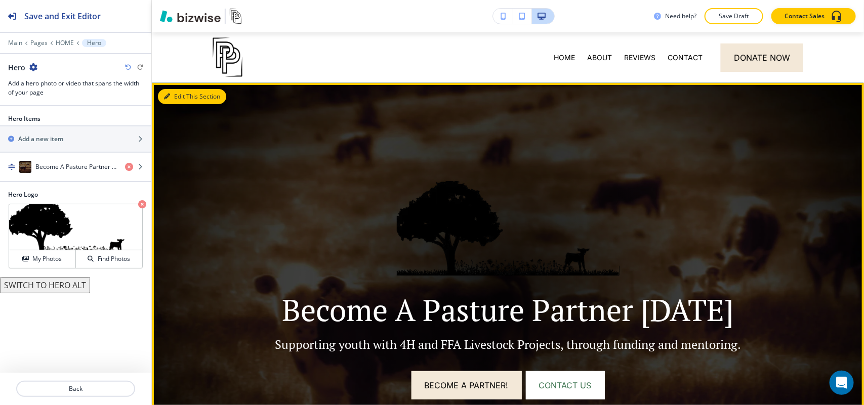
click at [165, 94] on icon "button" at bounding box center [167, 97] width 6 height 6
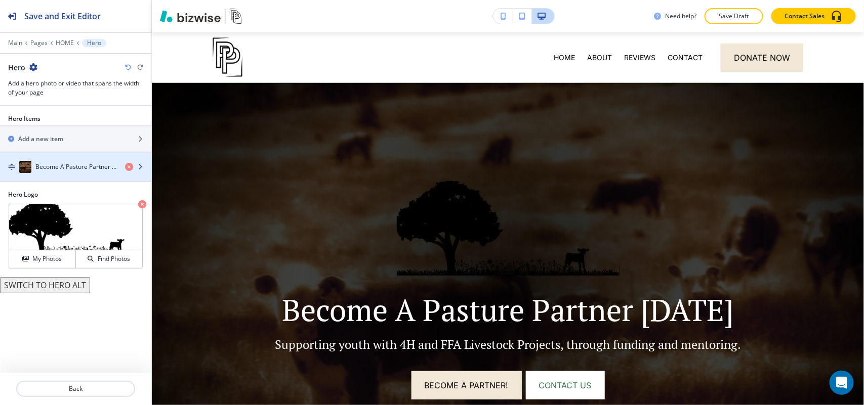
click at [79, 169] on h4 "Become A Pasture Partner [DATE]" at bounding box center [75, 166] width 81 height 9
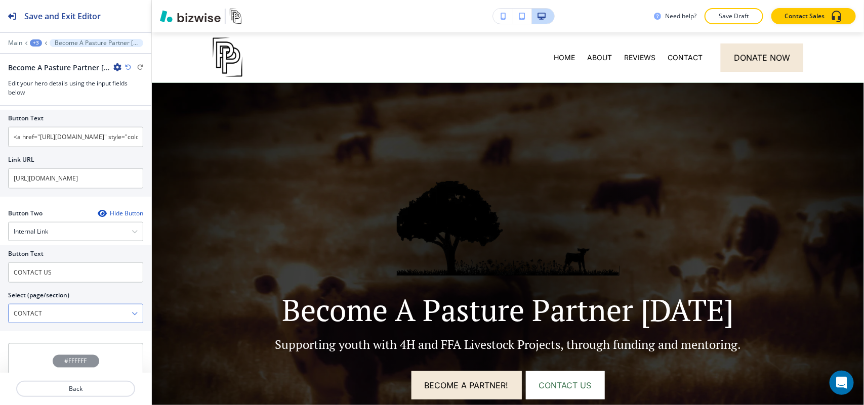
scroll to position [550, 0]
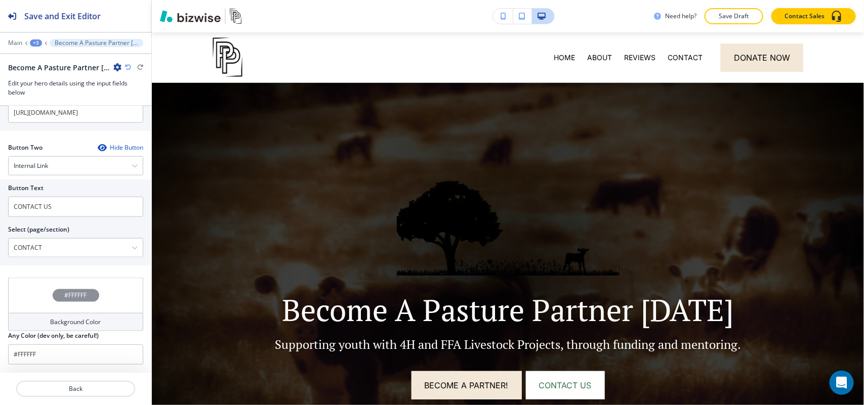
click at [30, 297] on div "#FFFFFF" at bounding box center [75, 295] width 135 height 35
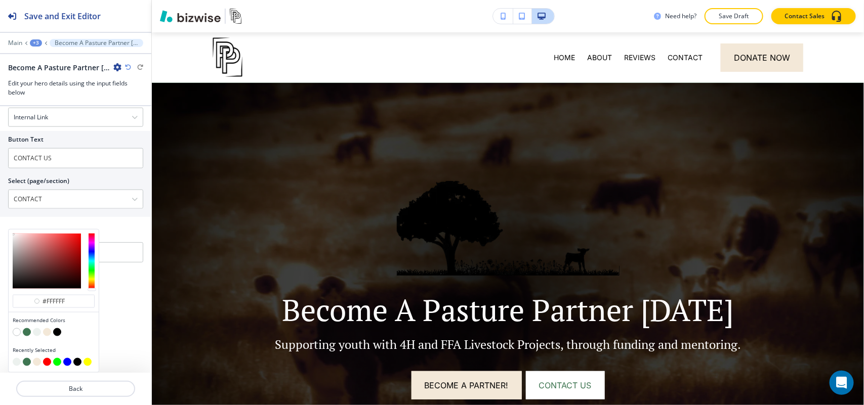
click at [15, 331] on button "button" at bounding box center [17, 332] width 8 height 8
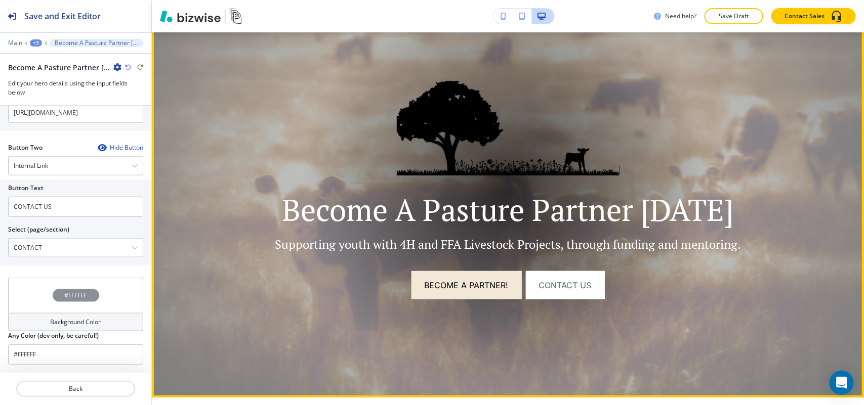
scroll to position [63, 0]
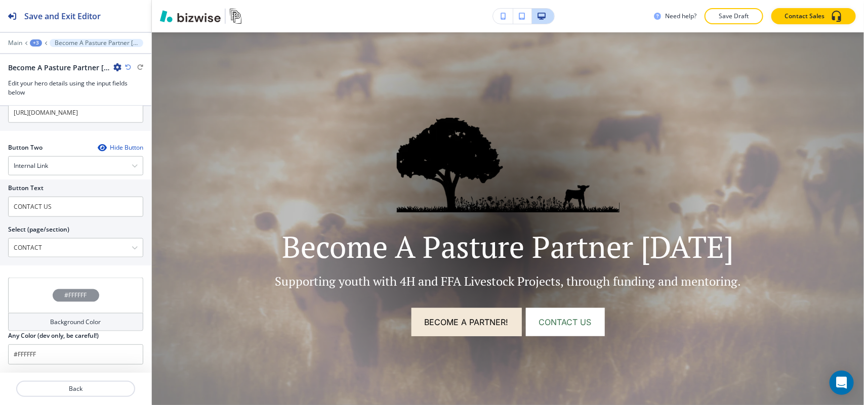
click at [31, 287] on div "#FFFFFF" at bounding box center [75, 295] width 135 height 35
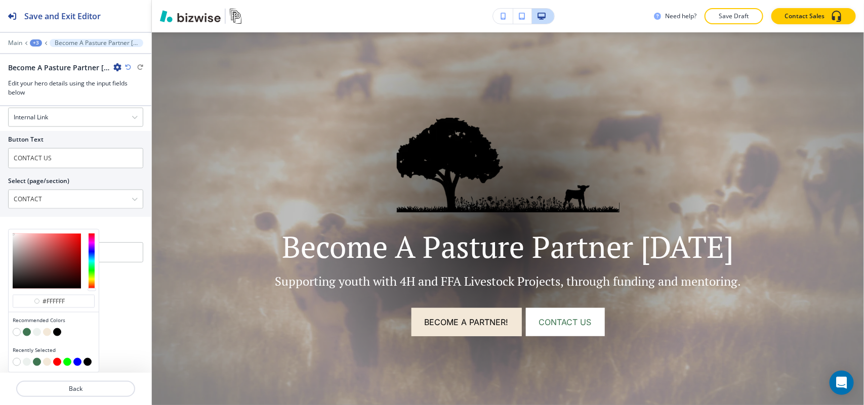
click at [57, 332] on button "button" at bounding box center [57, 332] width 8 height 8
type input "#000000"
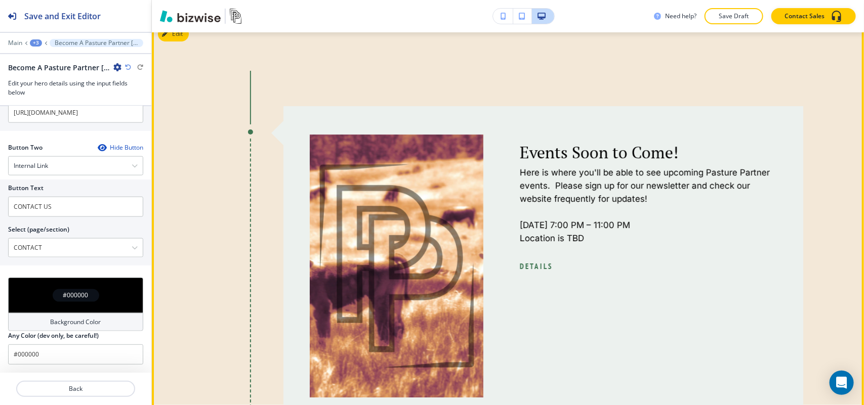
scroll to position [1391, 0]
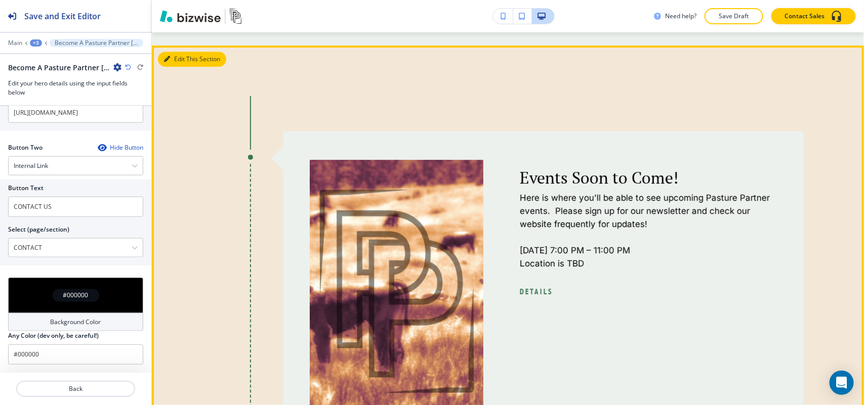
click at [188, 67] on button "Edit This Section" at bounding box center [192, 59] width 68 height 15
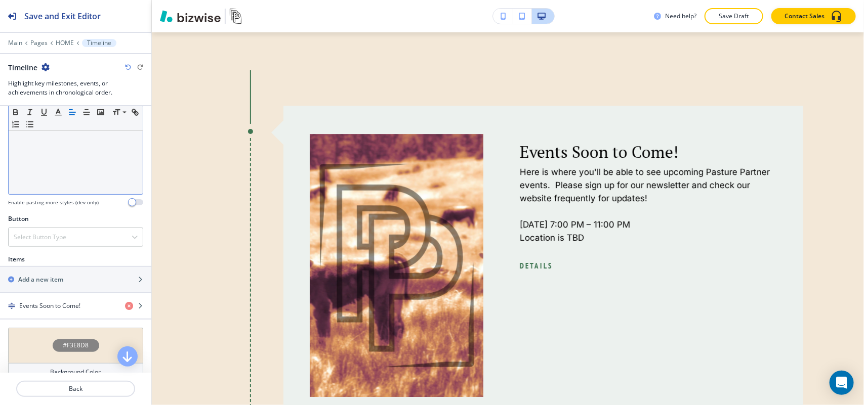
scroll to position [358, 0]
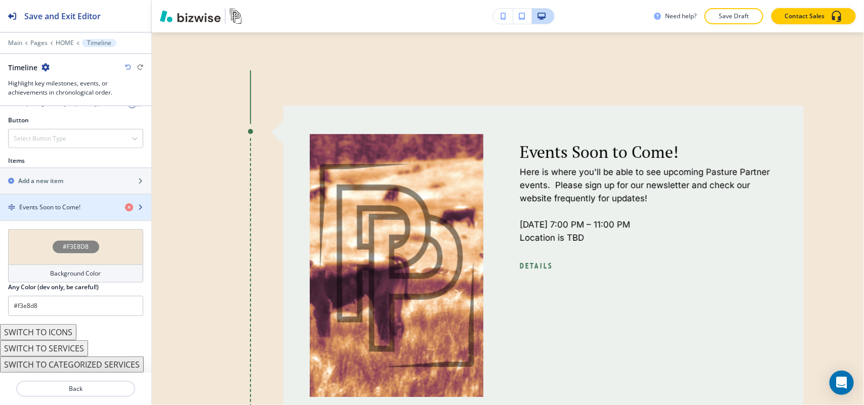
click at [63, 195] on div "button" at bounding box center [75, 199] width 151 height 8
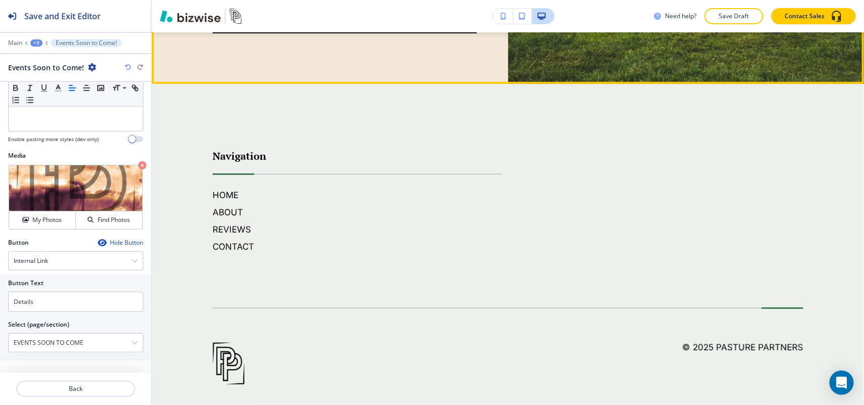
scroll to position [3658, 0]
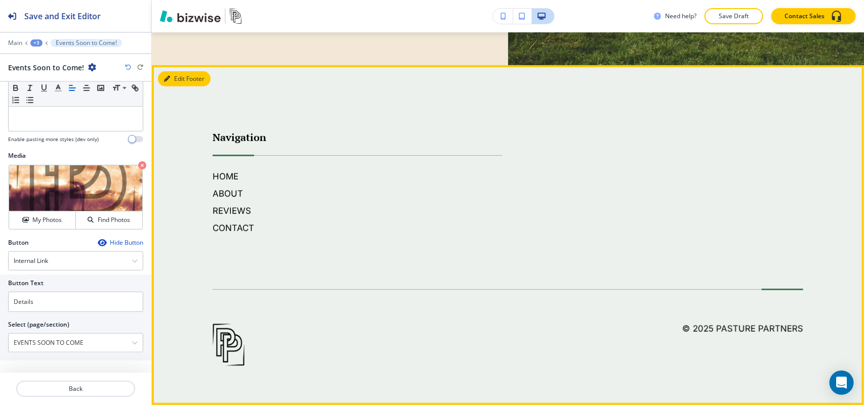
click at [181, 79] on button "Edit Footer" at bounding box center [184, 78] width 53 height 15
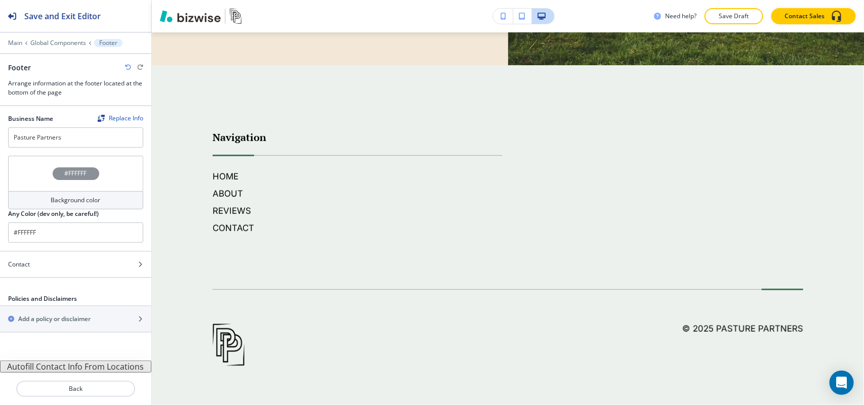
click at [64, 365] on button "Autofill Contact Info From Locations" at bounding box center [75, 367] width 151 height 12
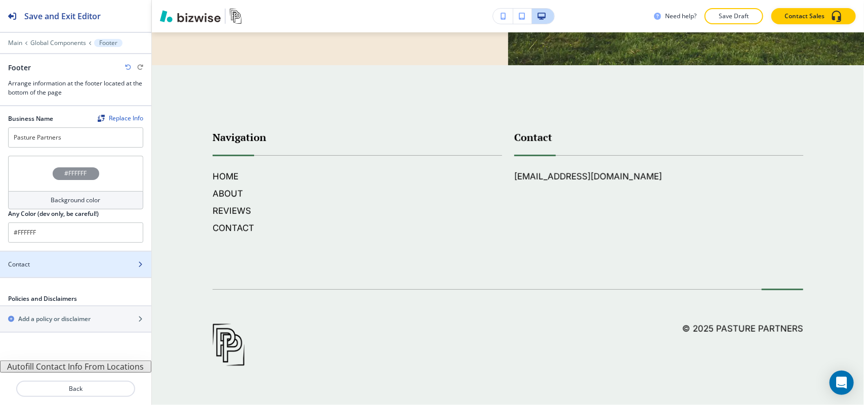
click at [64, 268] on div "Contact" at bounding box center [64, 264] width 129 height 9
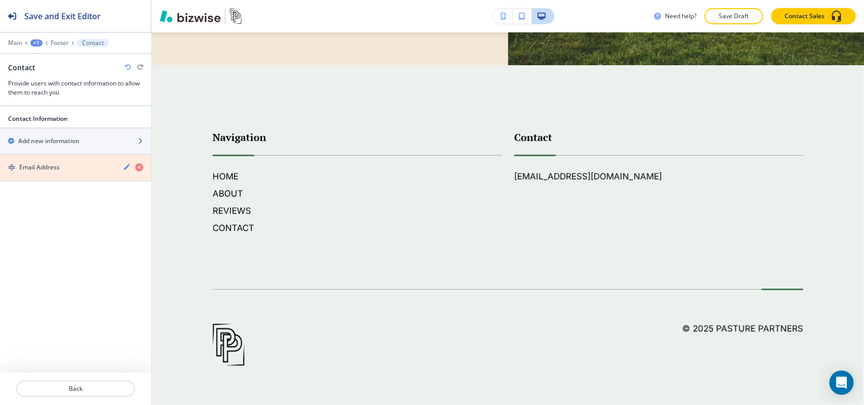
click at [137, 166] on icon "button" at bounding box center [139, 167] width 8 height 8
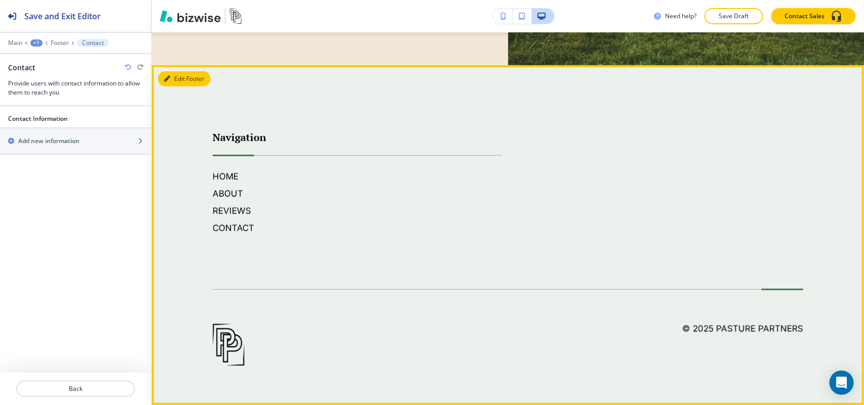
click at [185, 82] on button "Edit Footer" at bounding box center [184, 78] width 53 height 15
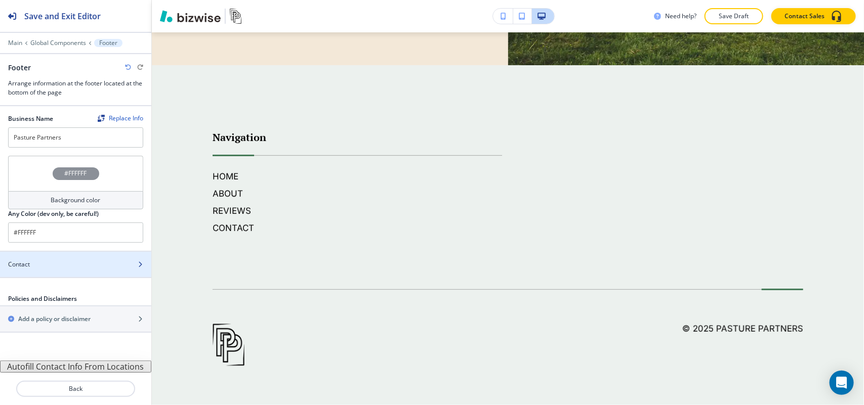
click at [58, 272] on div at bounding box center [75, 273] width 151 height 8
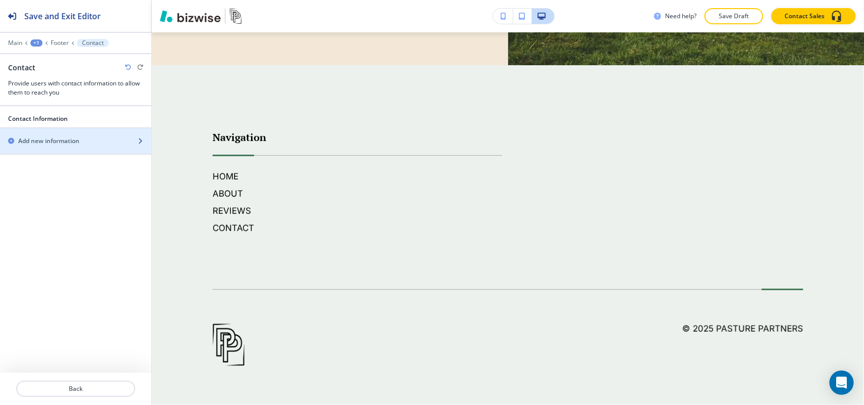
click at [75, 150] on div "button" at bounding box center [75, 150] width 151 height 8
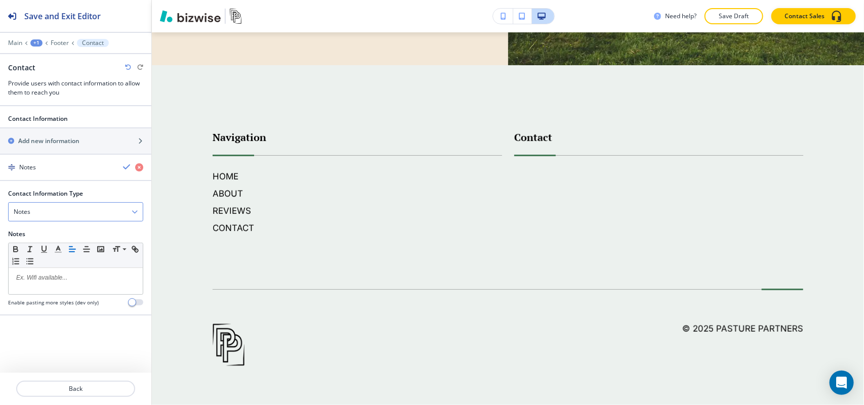
click at [70, 218] on div "Notes" at bounding box center [76, 212] width 134 height 18
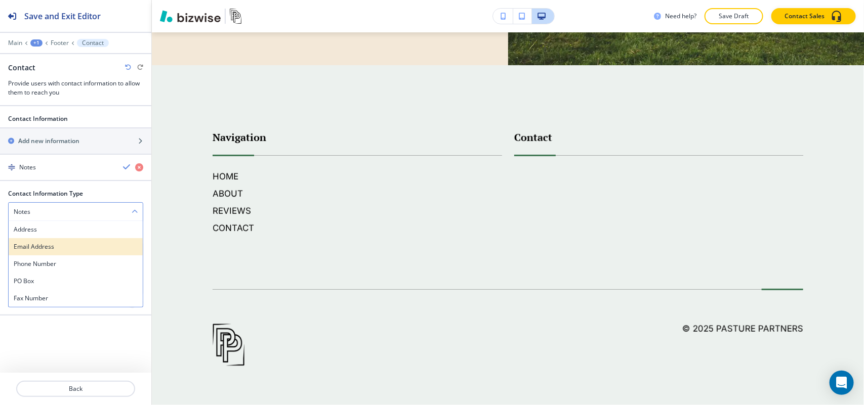
click at [64, 246] on h4 "Email Address" at bounding box center [76, 246] width 124 height 9
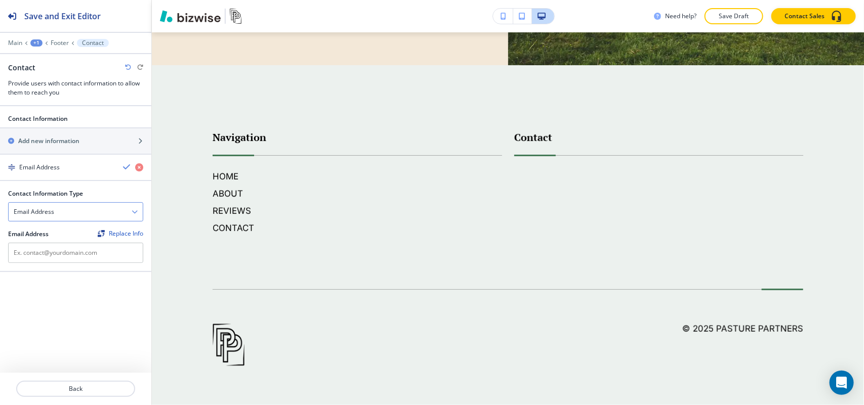
click at [82, 213] on div "Email Address" at bounding box center [76, 212] width 134 height 18
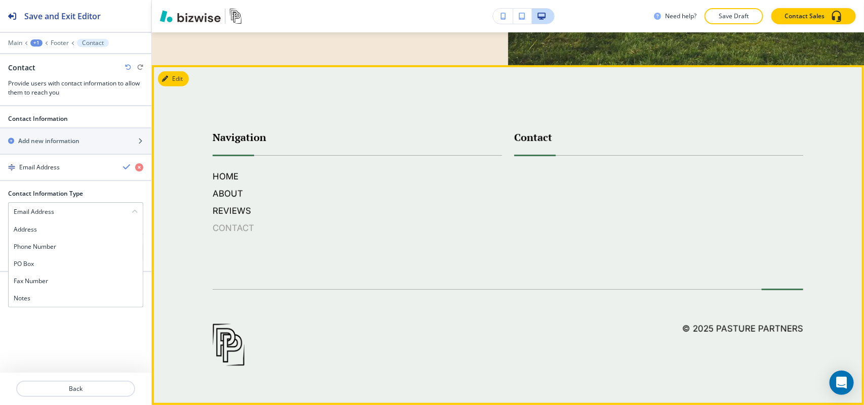
click at [449, 224] on h6 "CONTACT" at bounding box center [356, 228] width 289 height 13
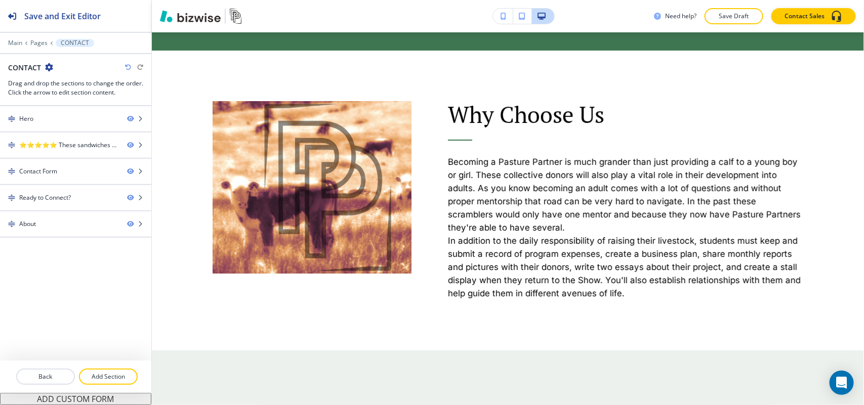
scroll to position [1701, 0]
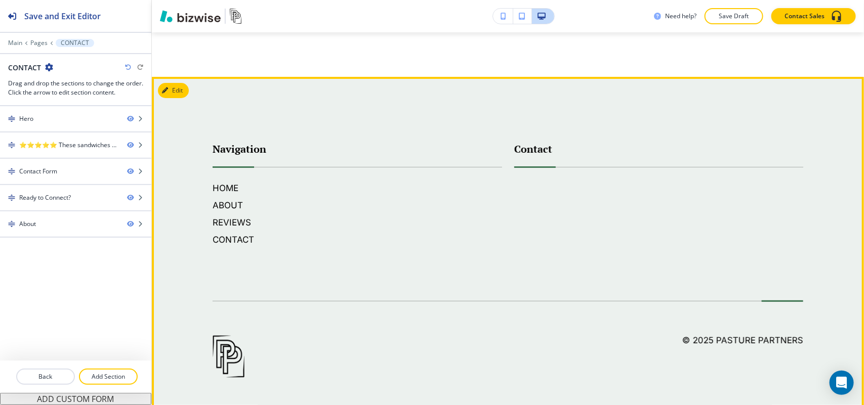
click at [183, 83] on button "Edit" at bounding box center [173, 90] width 31 height 15
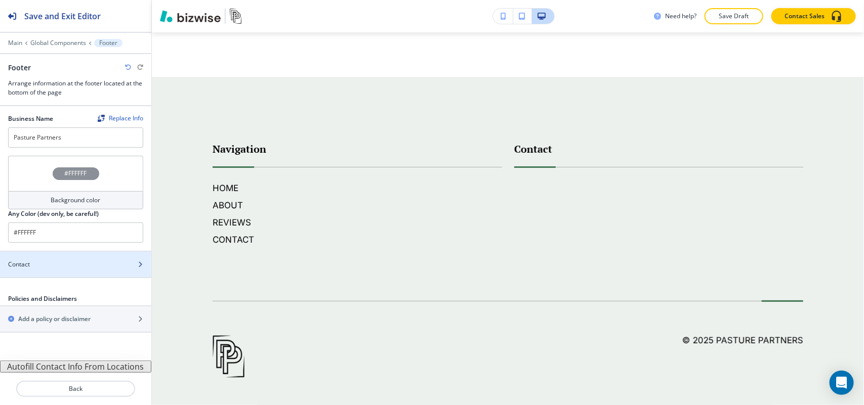
click at [87, 264] on div "Contact" at bounding box center [64, 264] width 129 height 9
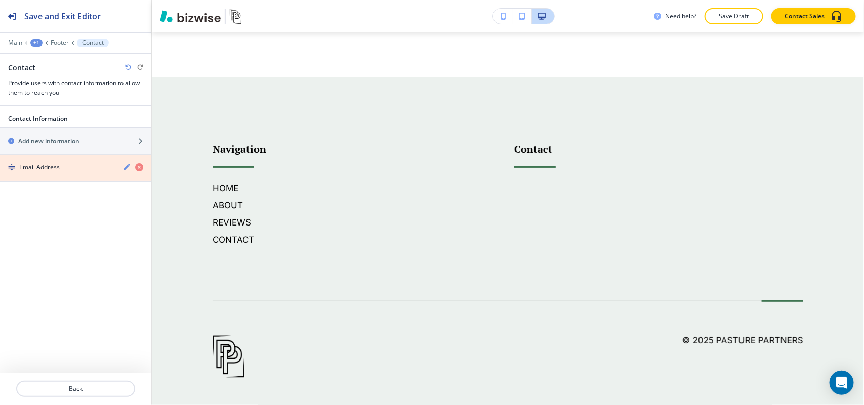
click at [140, 168] on icon "button" at bounding box center [139, 167] width 8 height 8
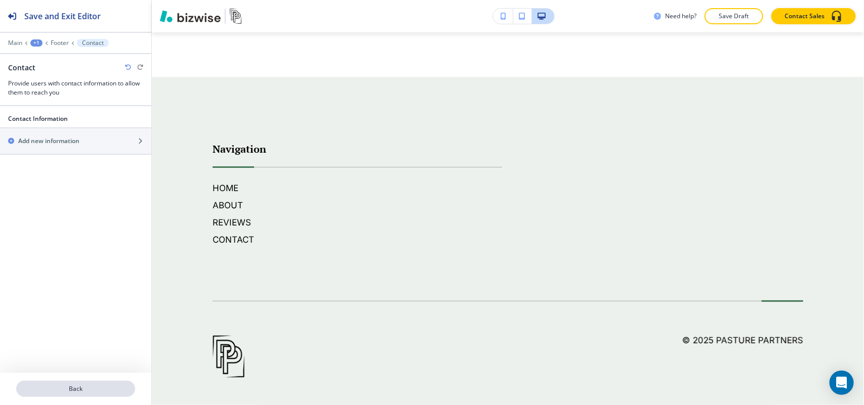
click at [102, 391] on p "Back" at bounding box center [75, 388] width 117 height 9
